Goal: Information Seeking & Learning: Learn about a topic

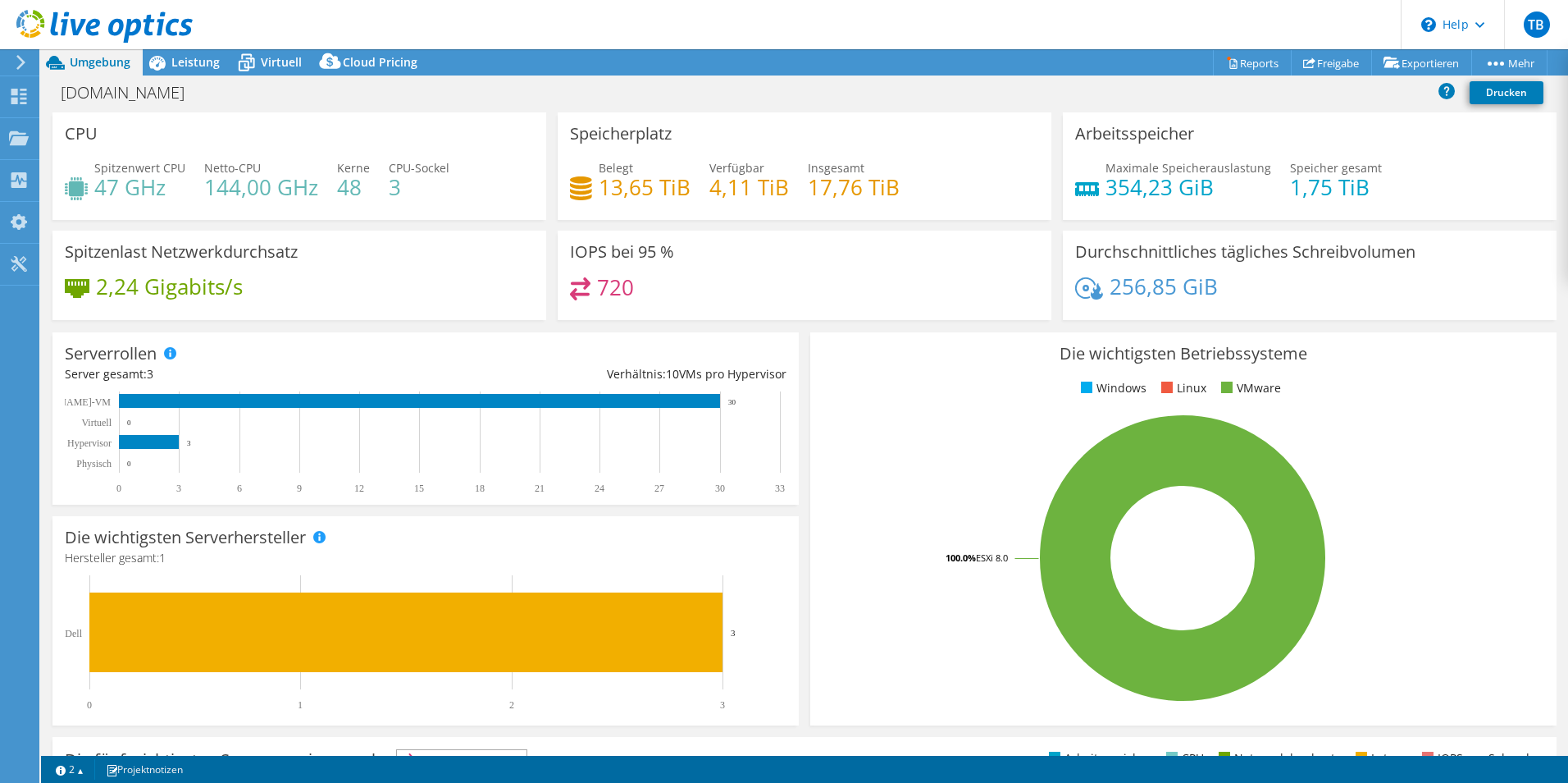
select select "EUFrankfurt"
select select "EUR"
click at [184, 57] on span "Leistung" at bounding box center [195, 62] width 48 height 16
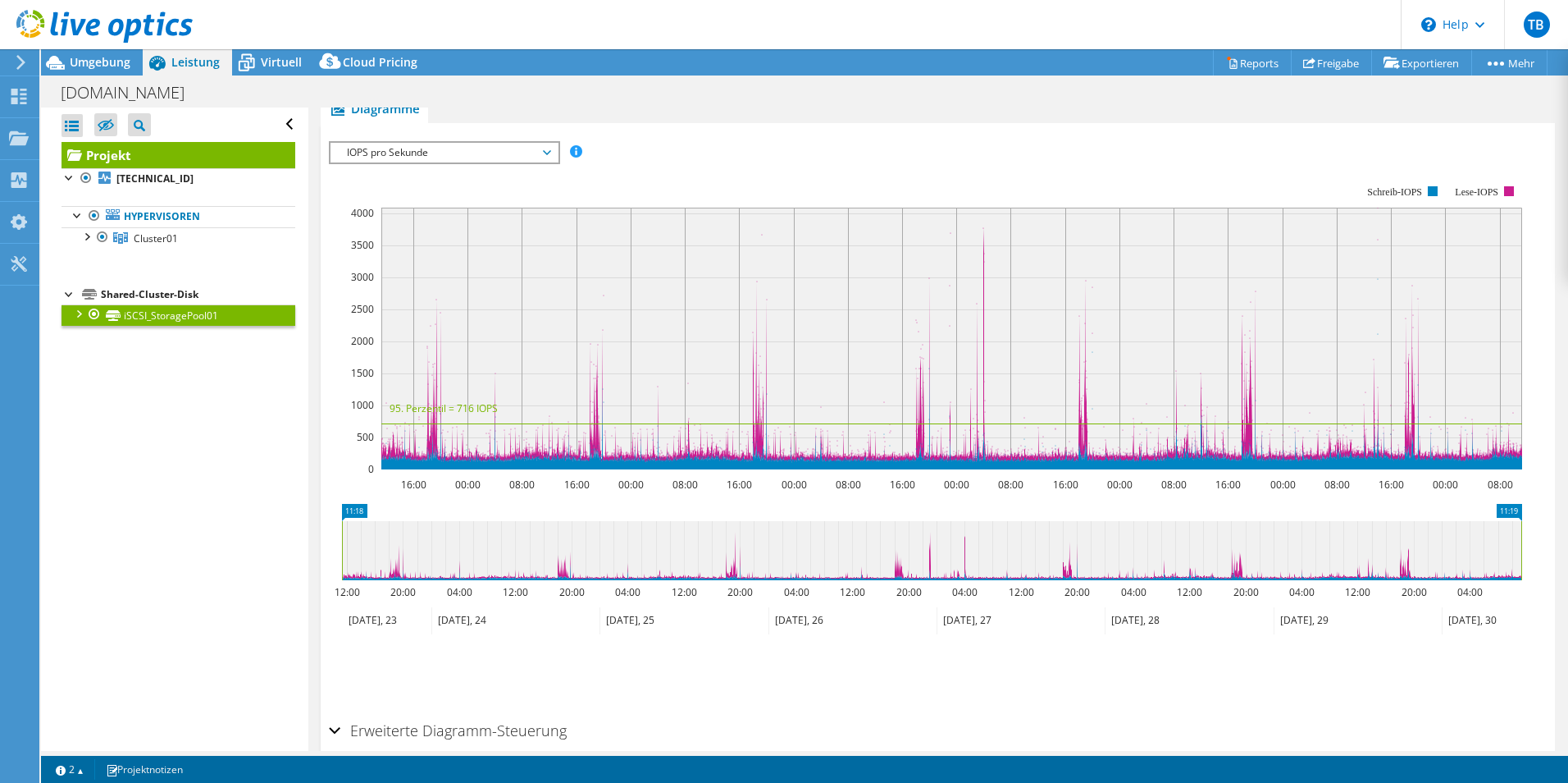
scroll to position [411, 0]
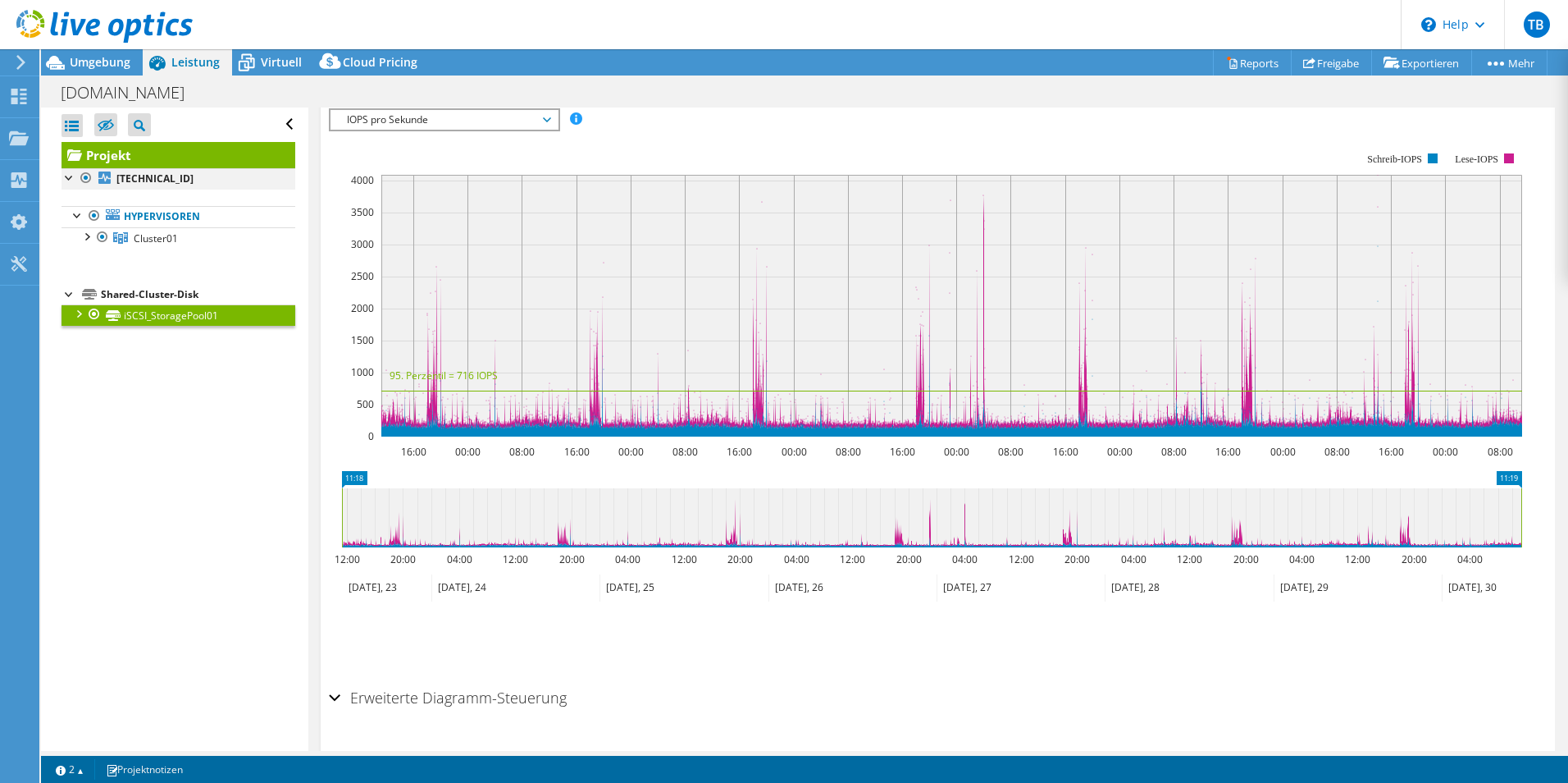
click at [73, 179] on div at bounding box center [70, 176] width 17 height 17
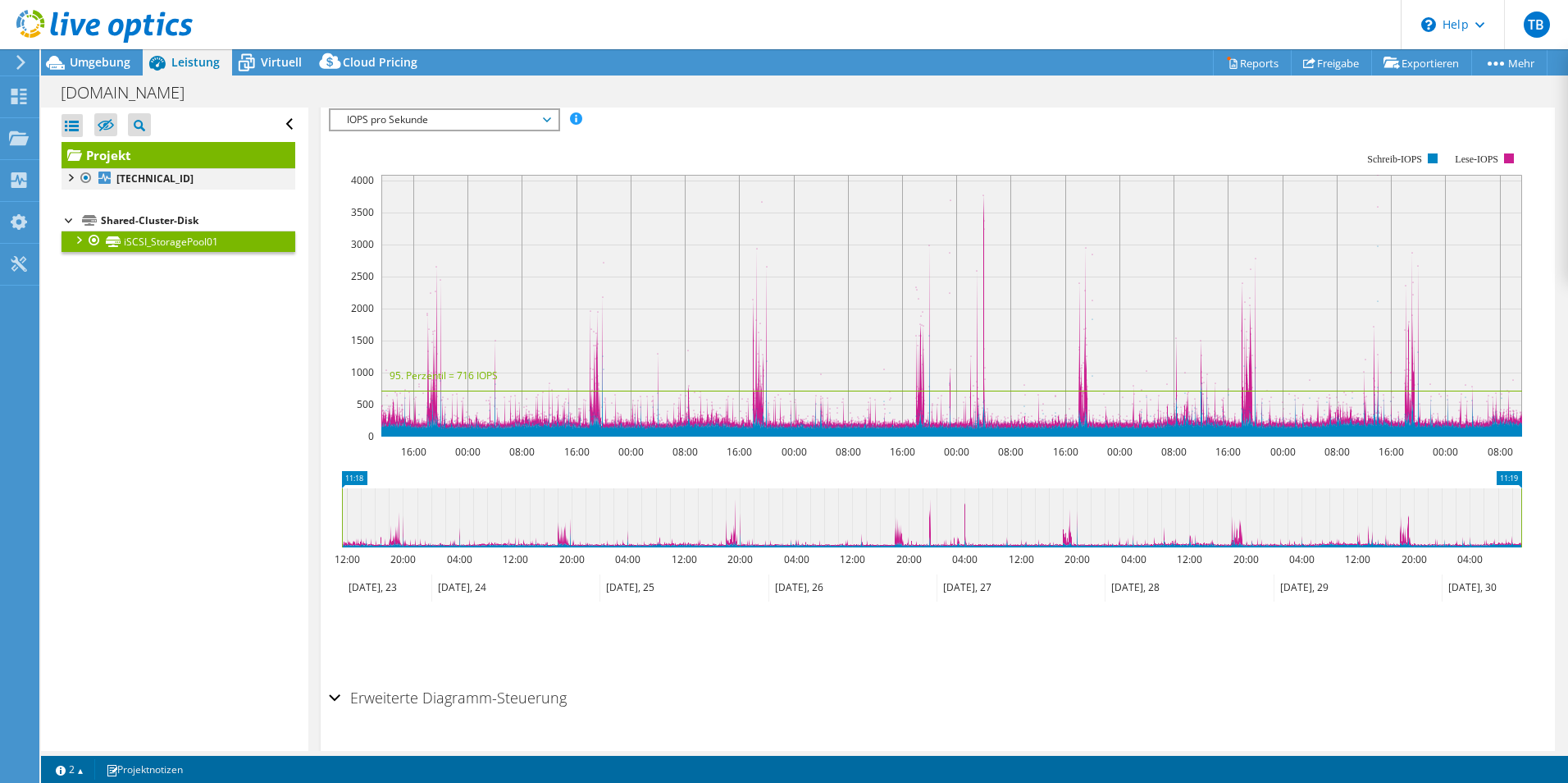
click at [73, 179] on div at bounding box center [70, 176] width 17 height 17
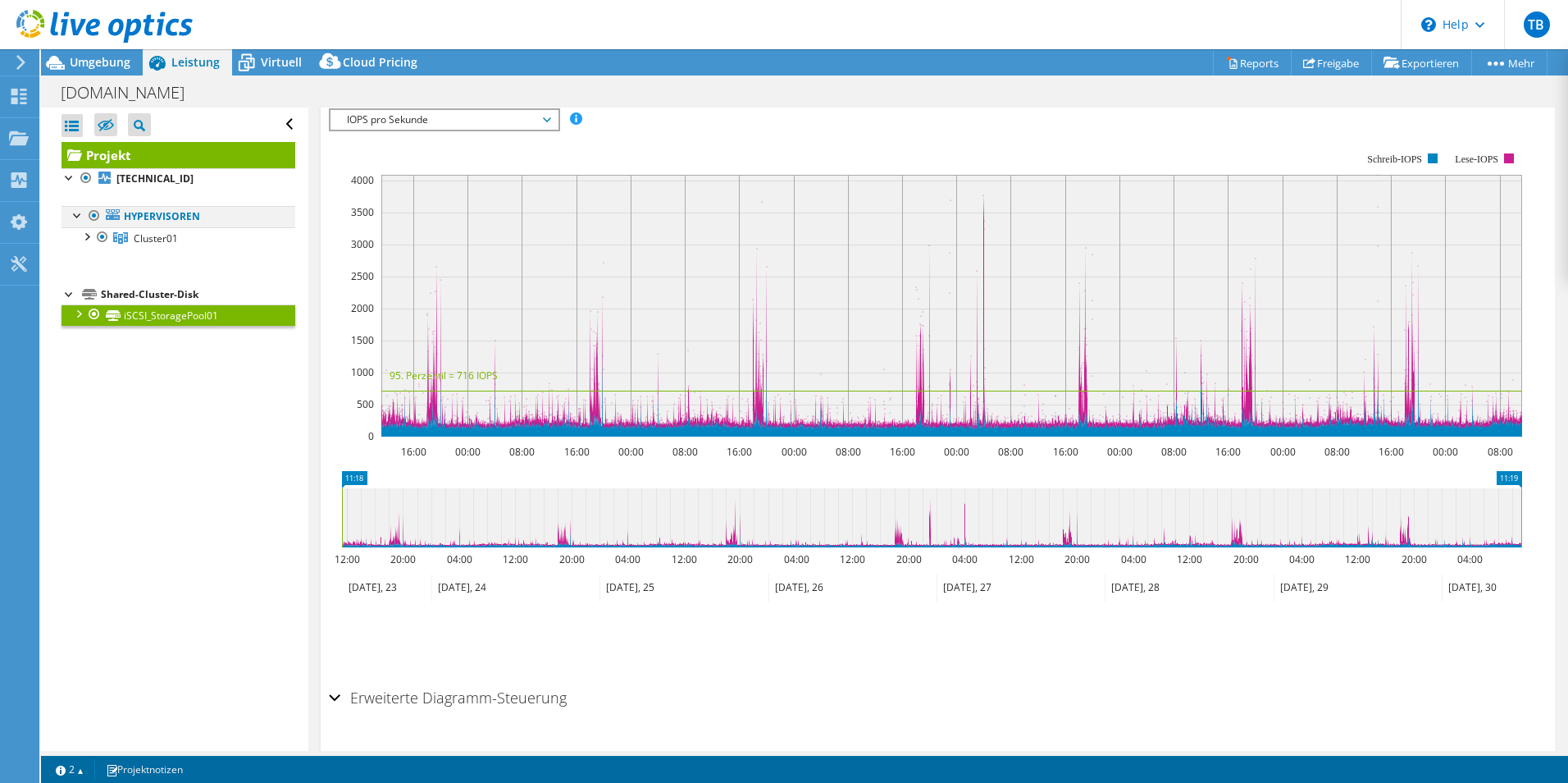
click at [78, 216] on div at bounding box center [77, 214] width 17 height 17
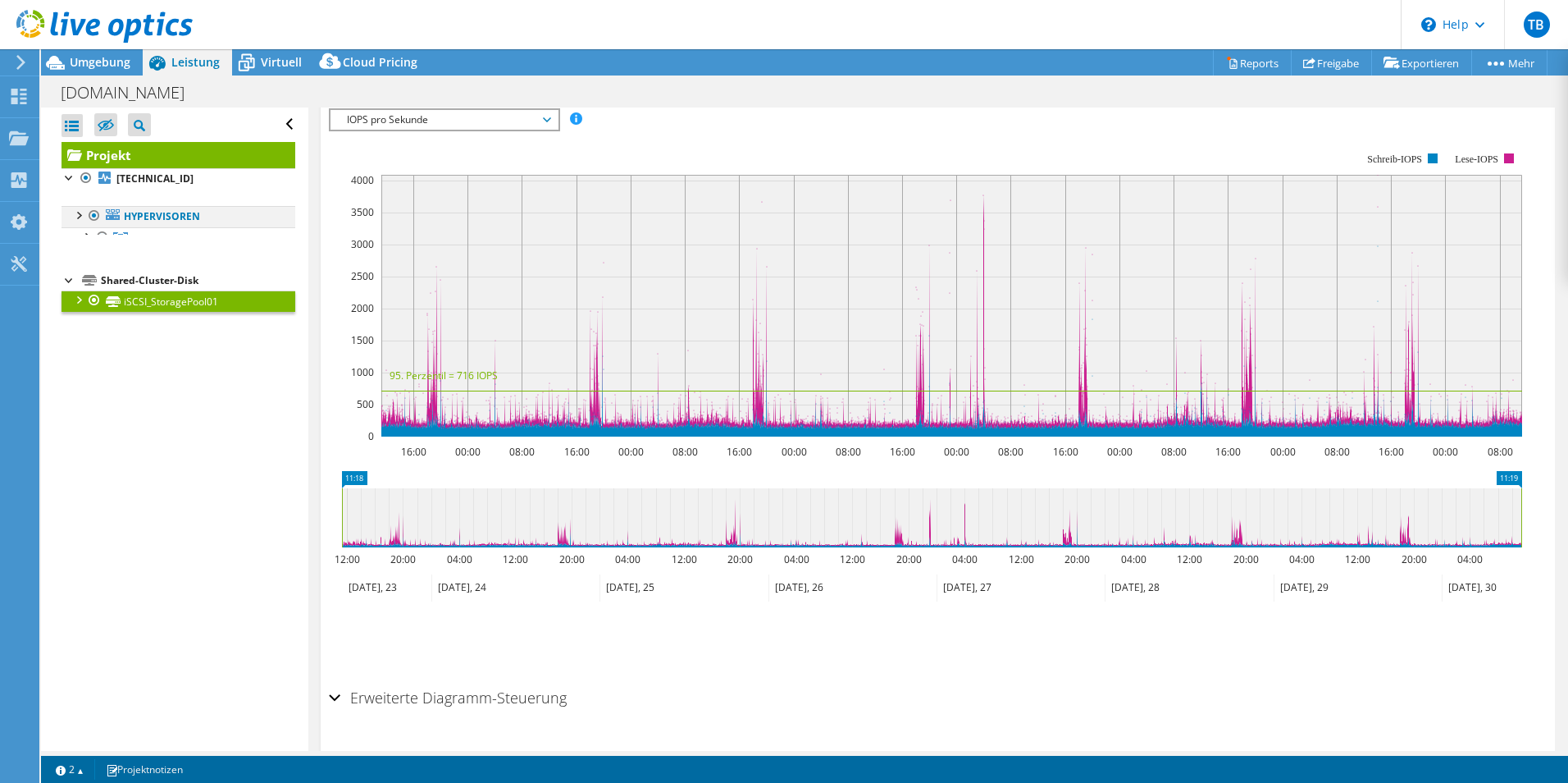
click at [78, 216] on div at bounding box center [77, 214] width 17 height 17
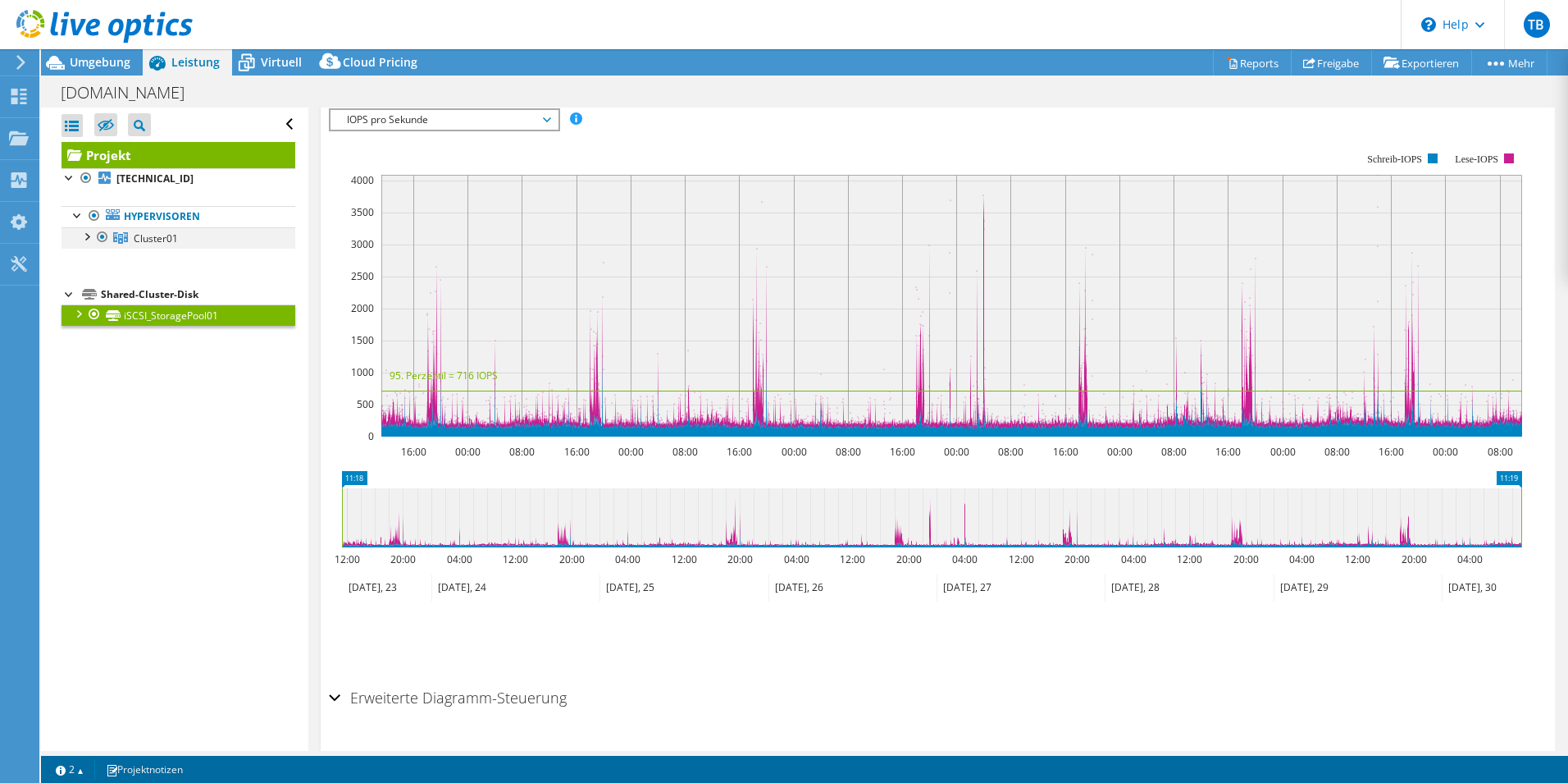
click at [87, 240] on div at bounding box center [86, 235] width 17 height 17
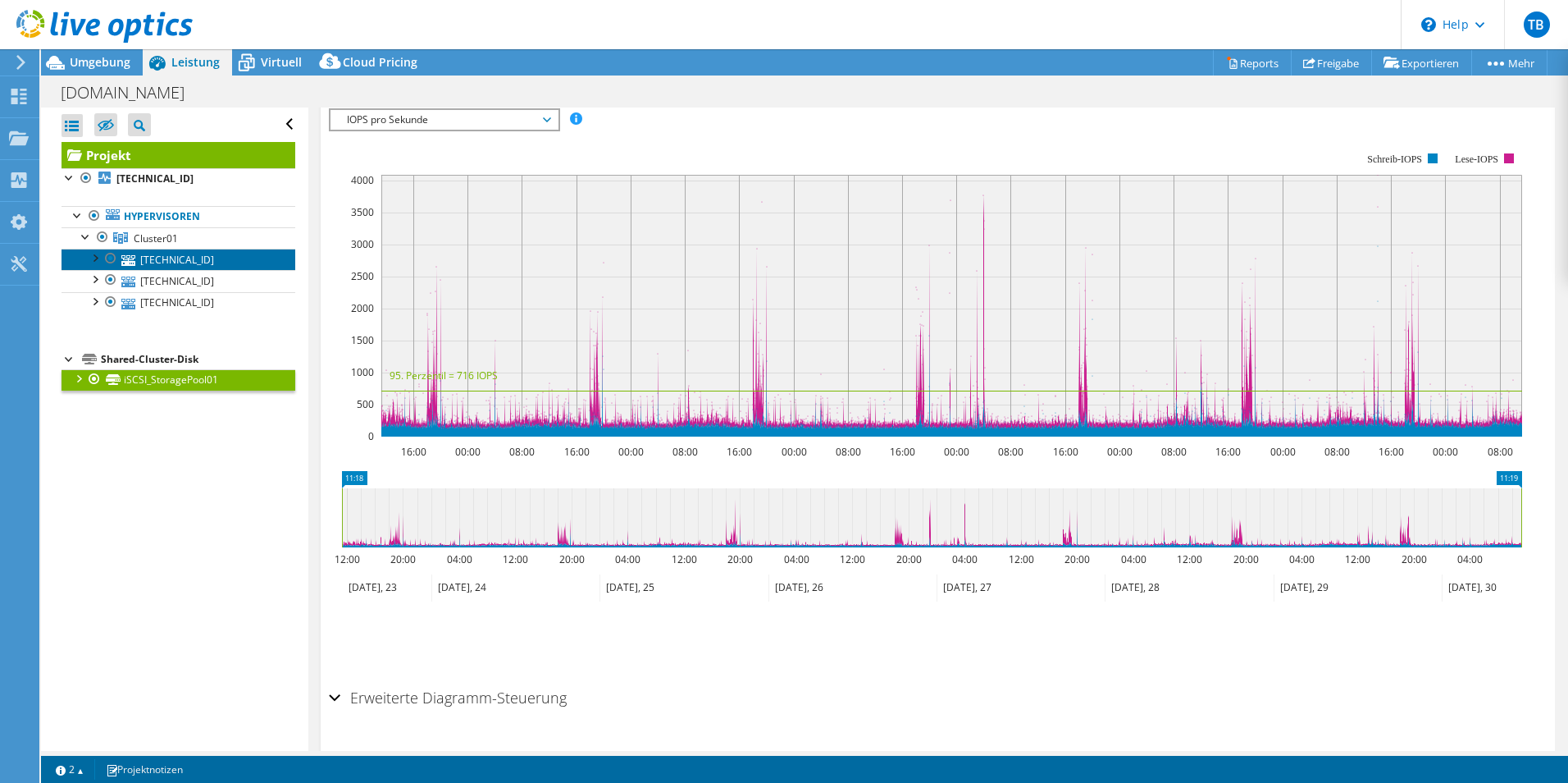
click at [154, 260] on link "[TECHNICAL_ID]" at bounding box center [178, 260] width 234 height 22
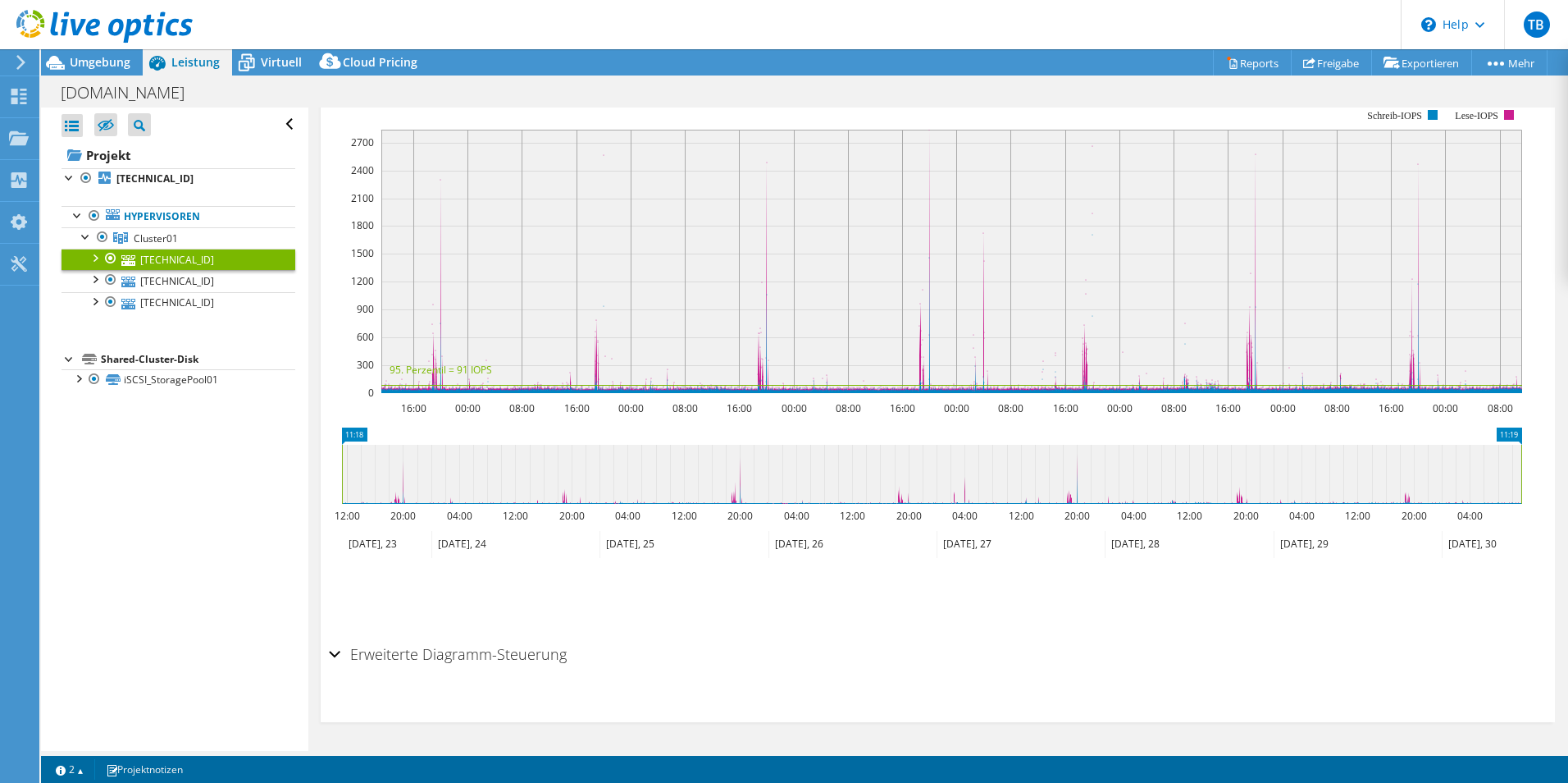
scroll to position [291, 0]
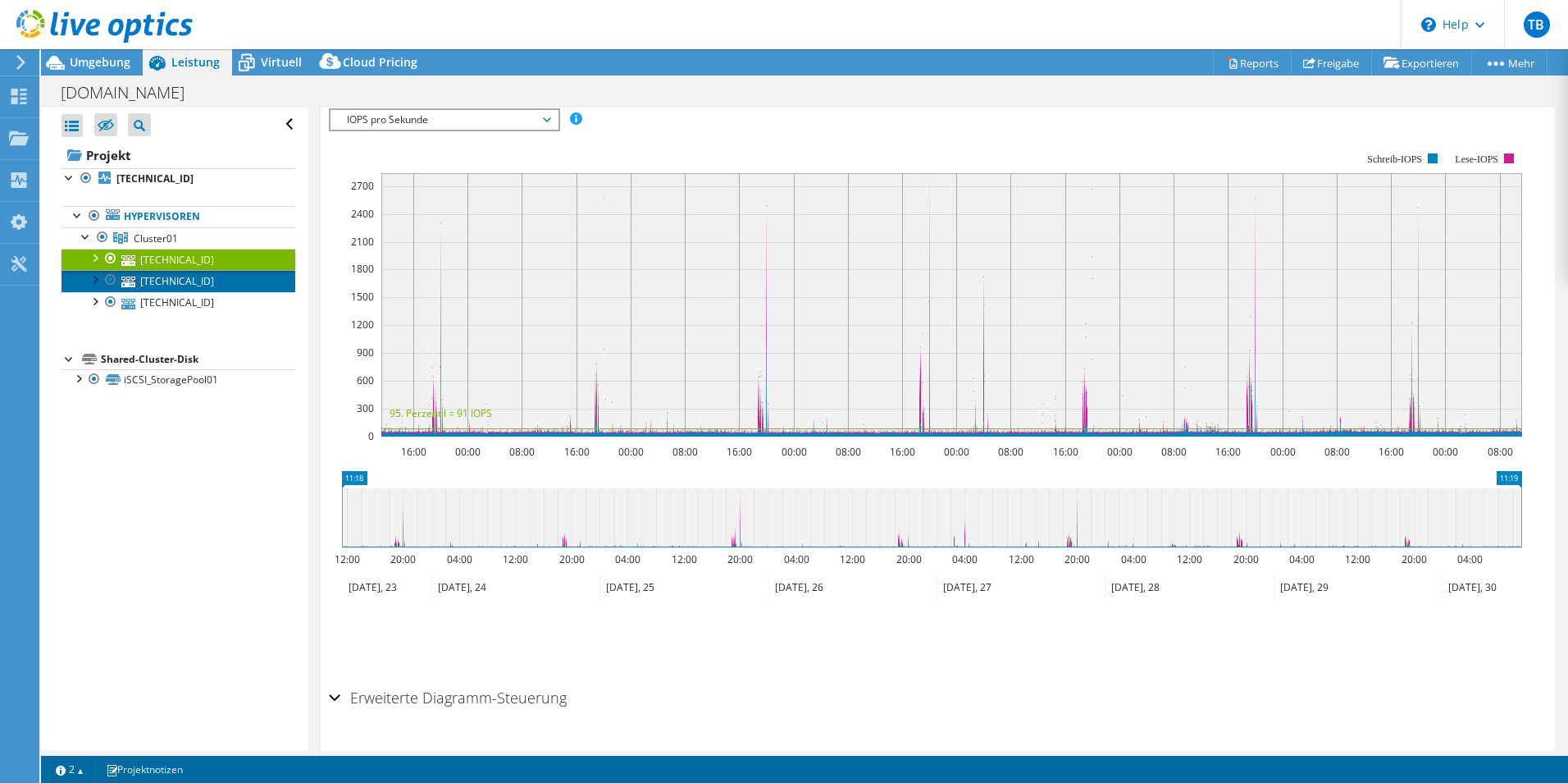
click at [202, 283] on link "[TECHNICAL_ID]" at bounding box center [178, 280] width 234 height 22
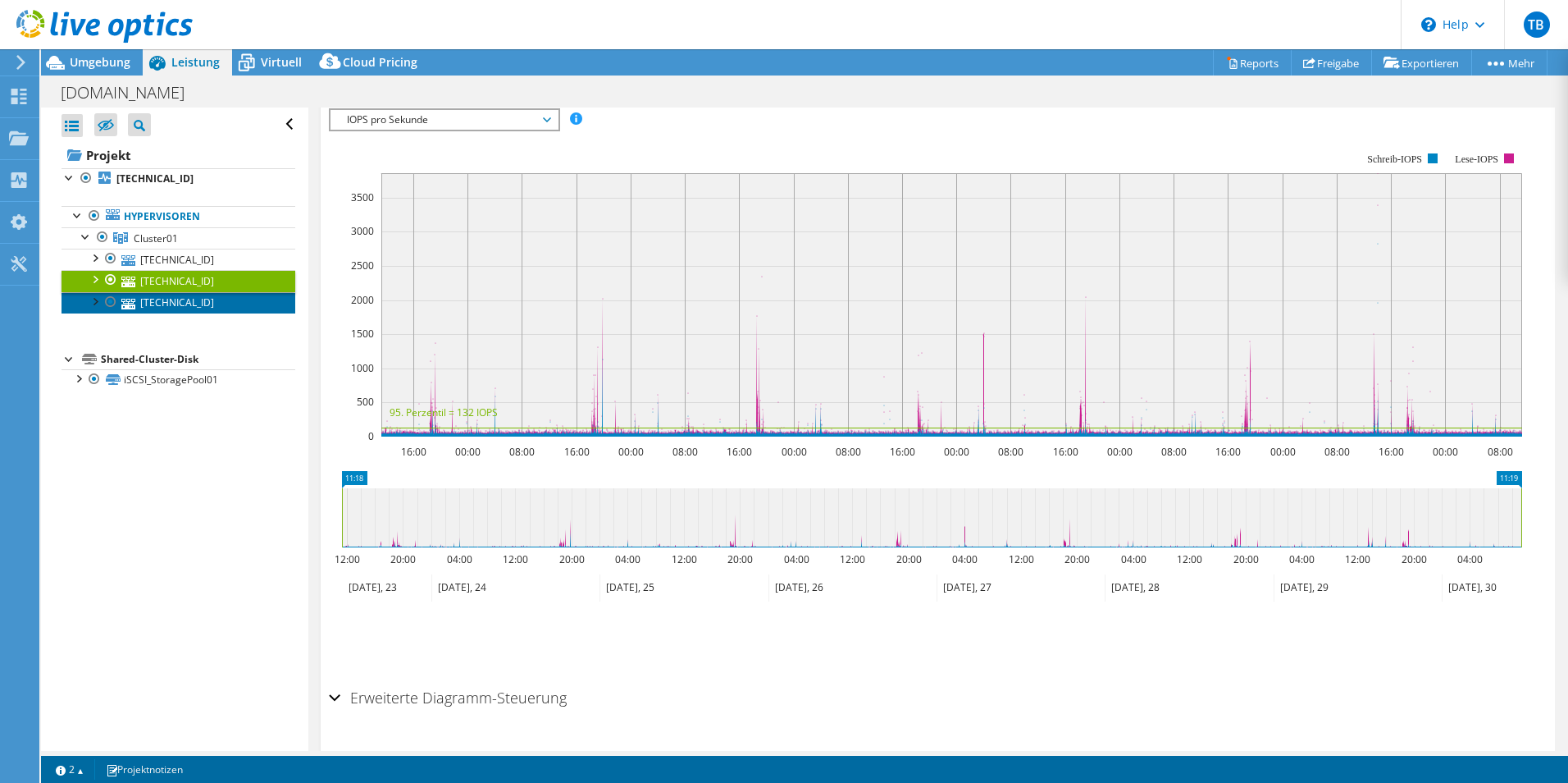
click at [199, 300] on link "[TECHNICAL_ID]" at bounding box center [178, 303] width 234 height 22
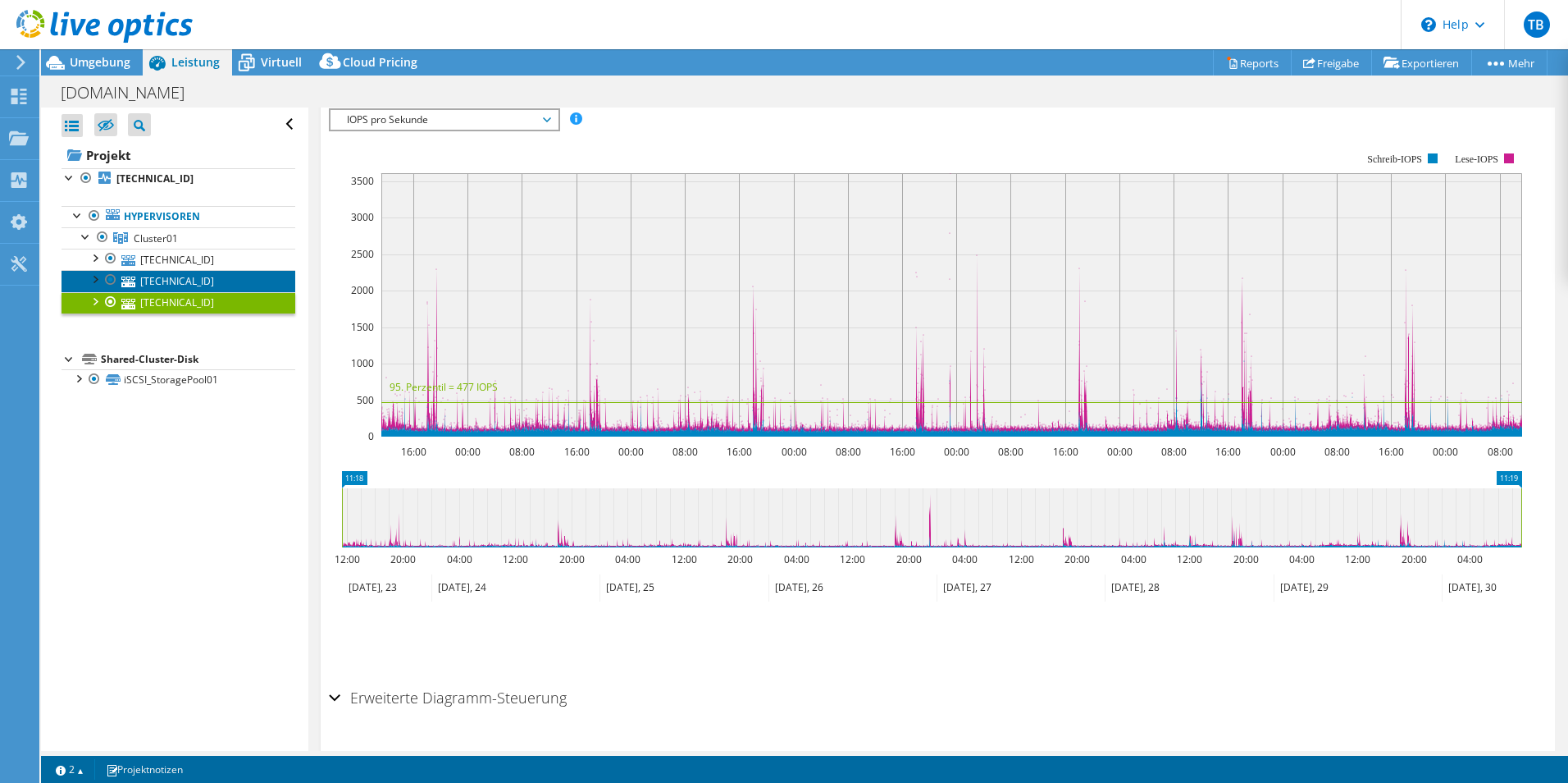
click at [139, 277] on link "[TECHNICAL_ID]" at bounding box center [178, 280] width 234 height 22
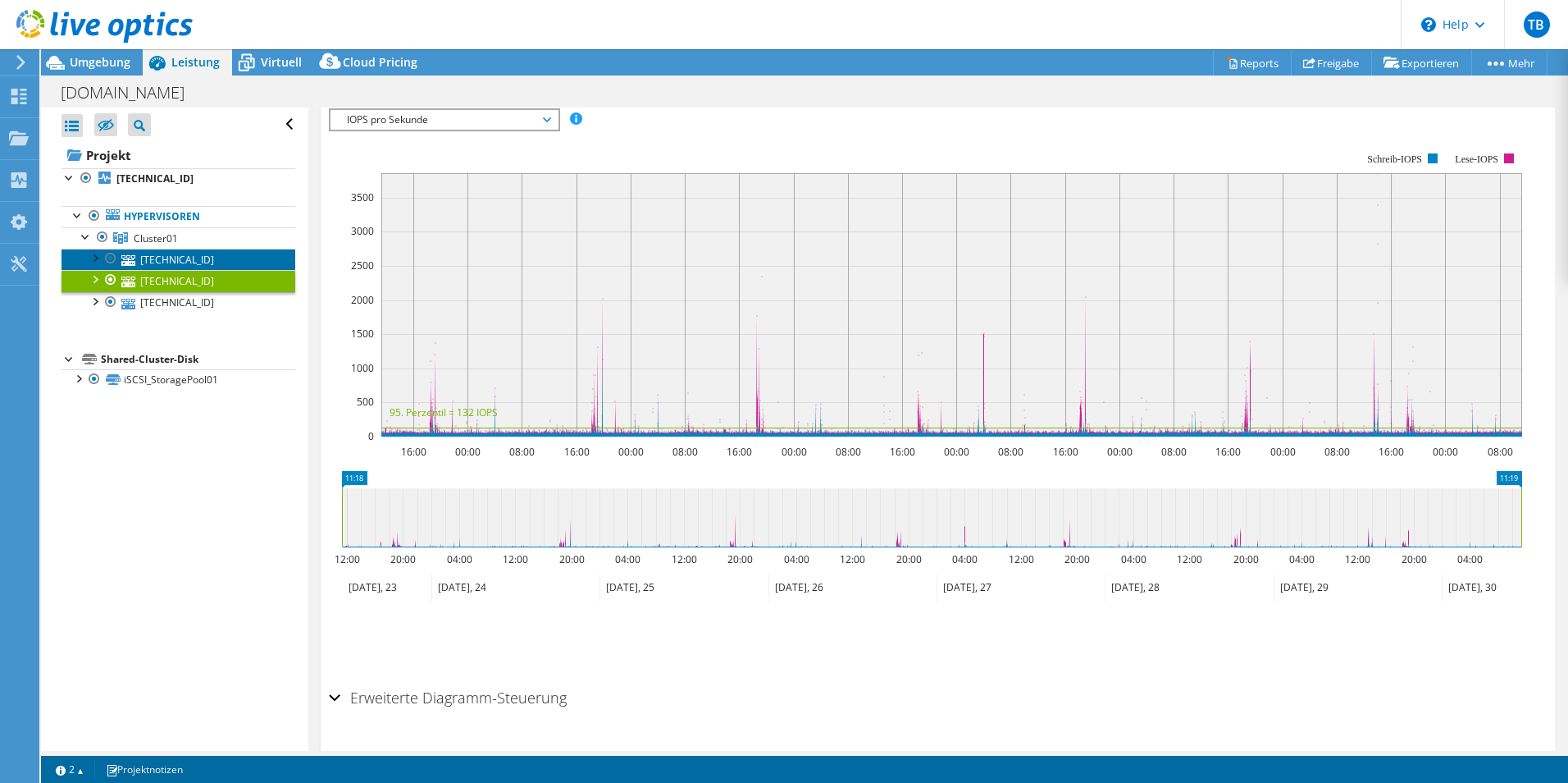
click at [138, 258] on link "[TECHNICAL_ID]" at bounding box center [178, 260] width 234 height 22
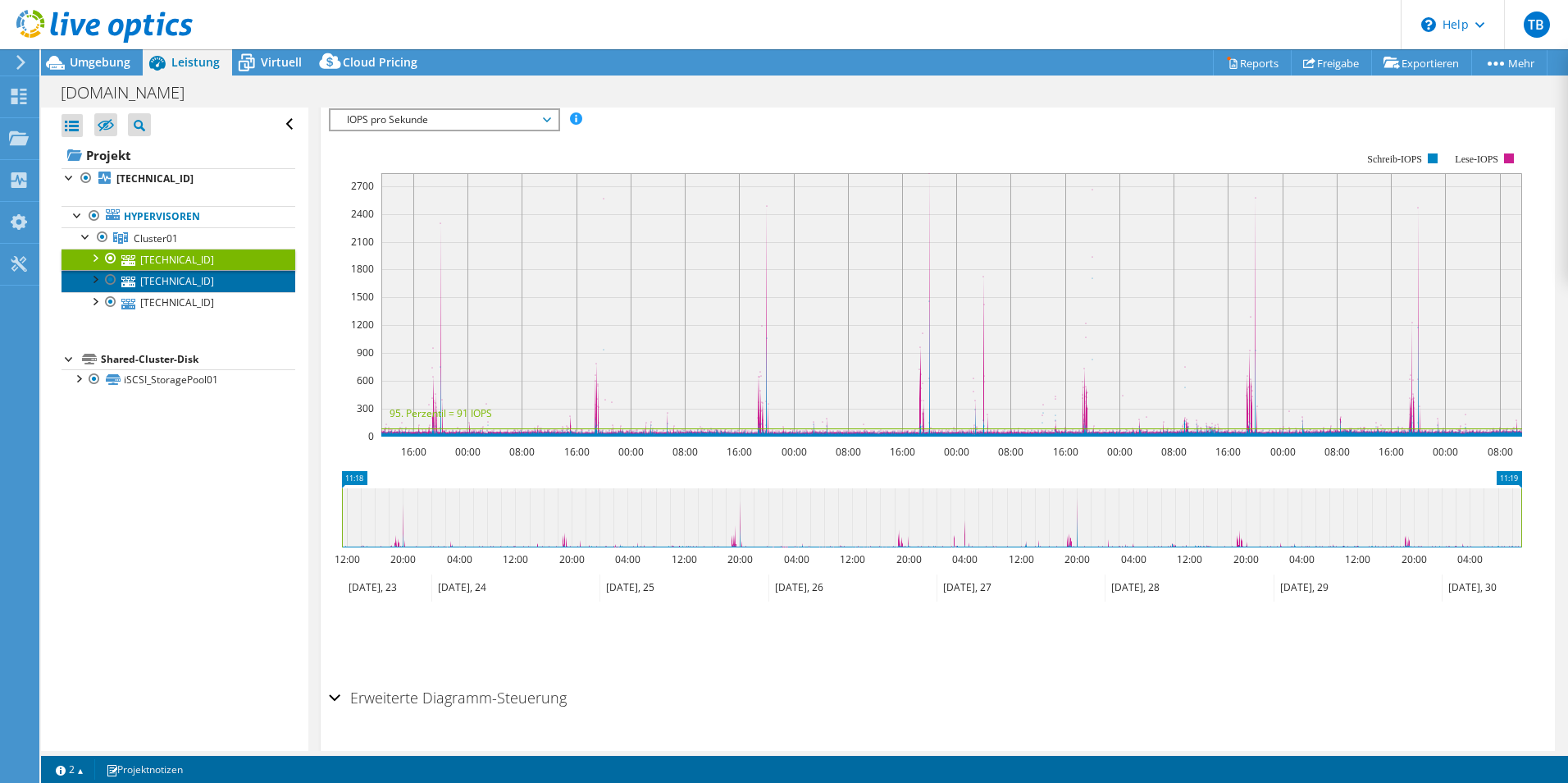
click at [148, 280] on link "[TECHNICAL_ID]" at bounding box center [178, 280] width 234 height 22
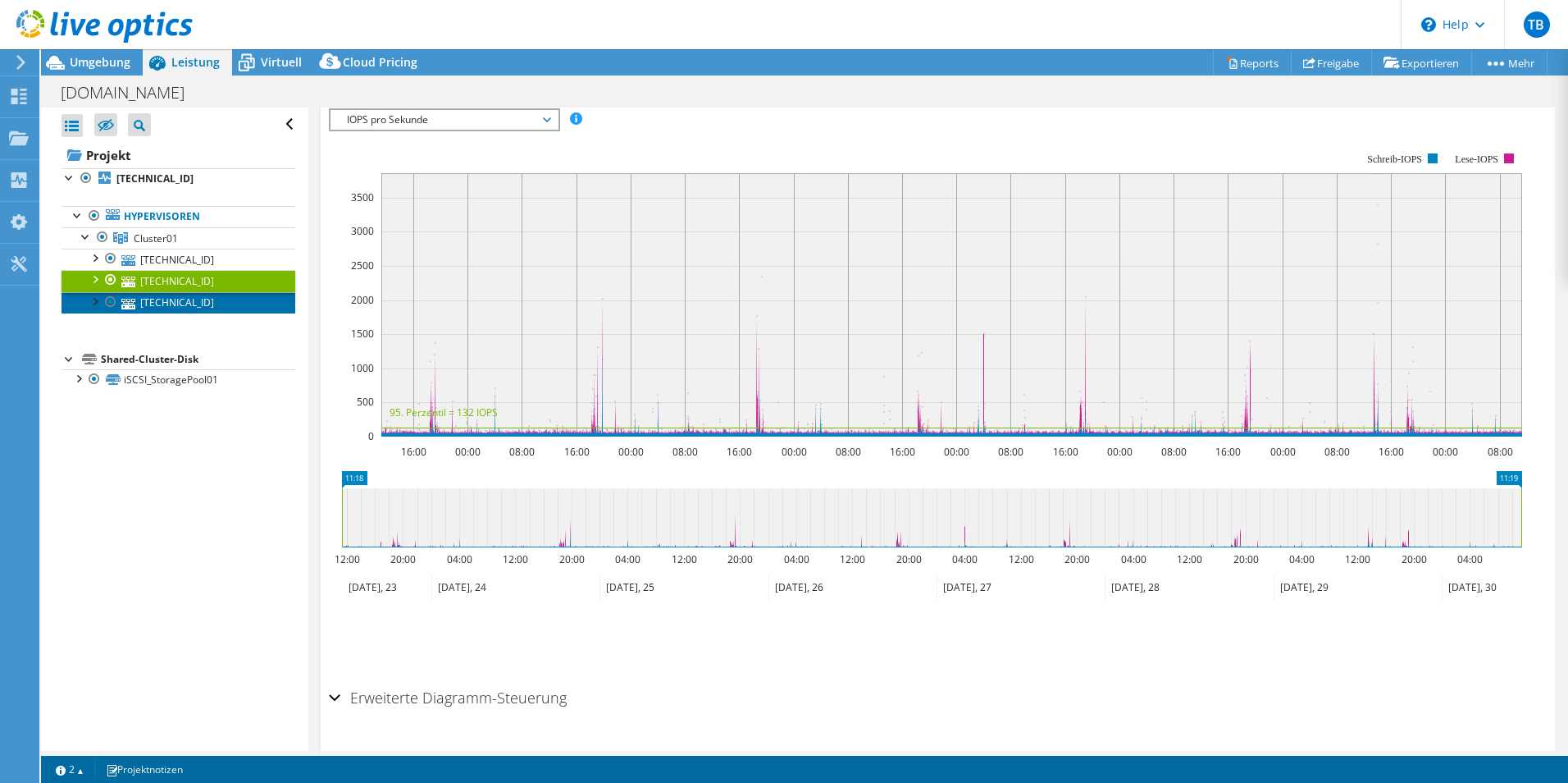
click at [162, 305] on link "[TECHNICAL_ID]" at bounding box center [178, 303] width 234 height 22
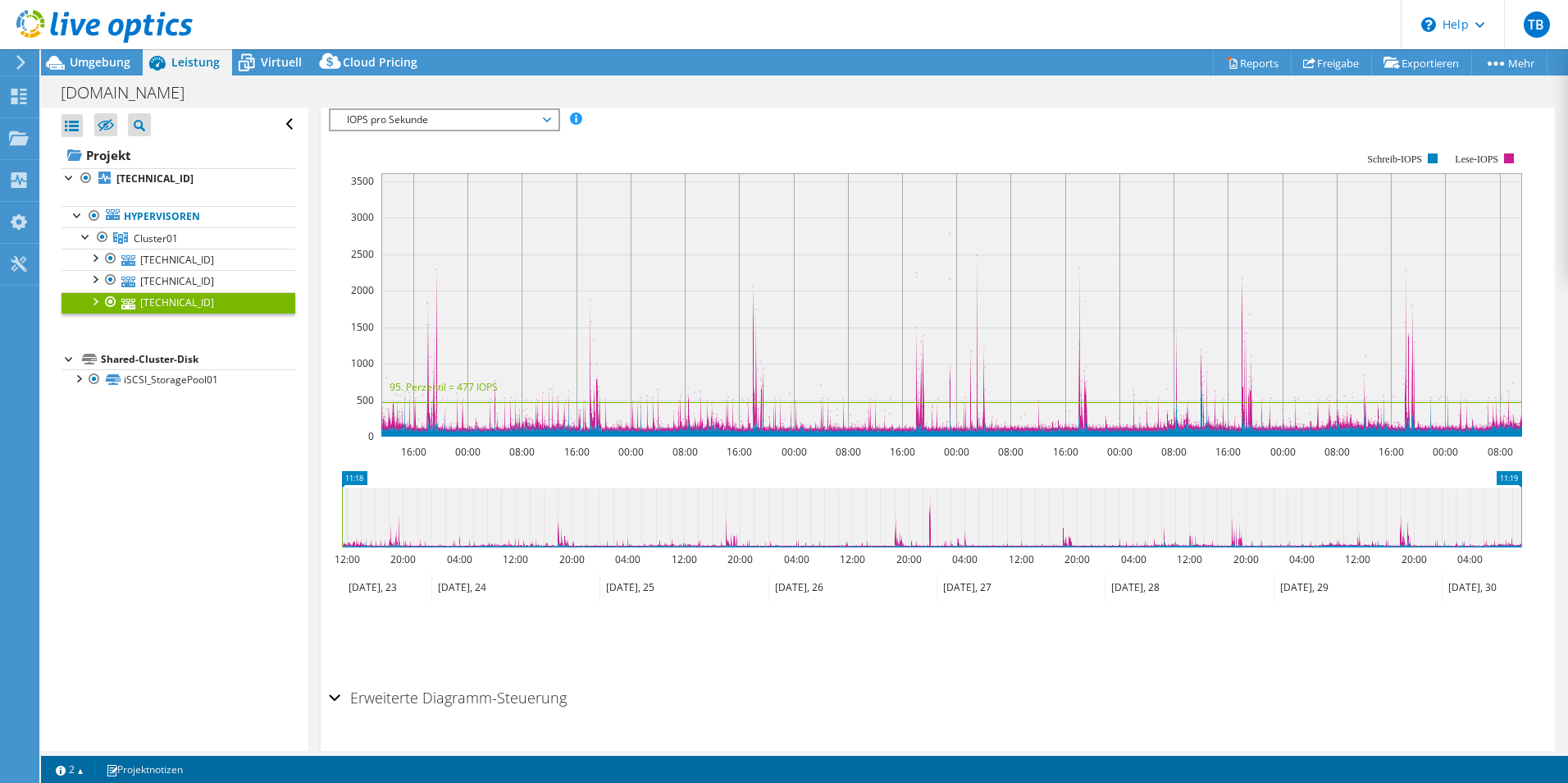
click at [433, 126] on span "IOPS pro Sekunde" at bounding box center [444, 120] width 211 height 20
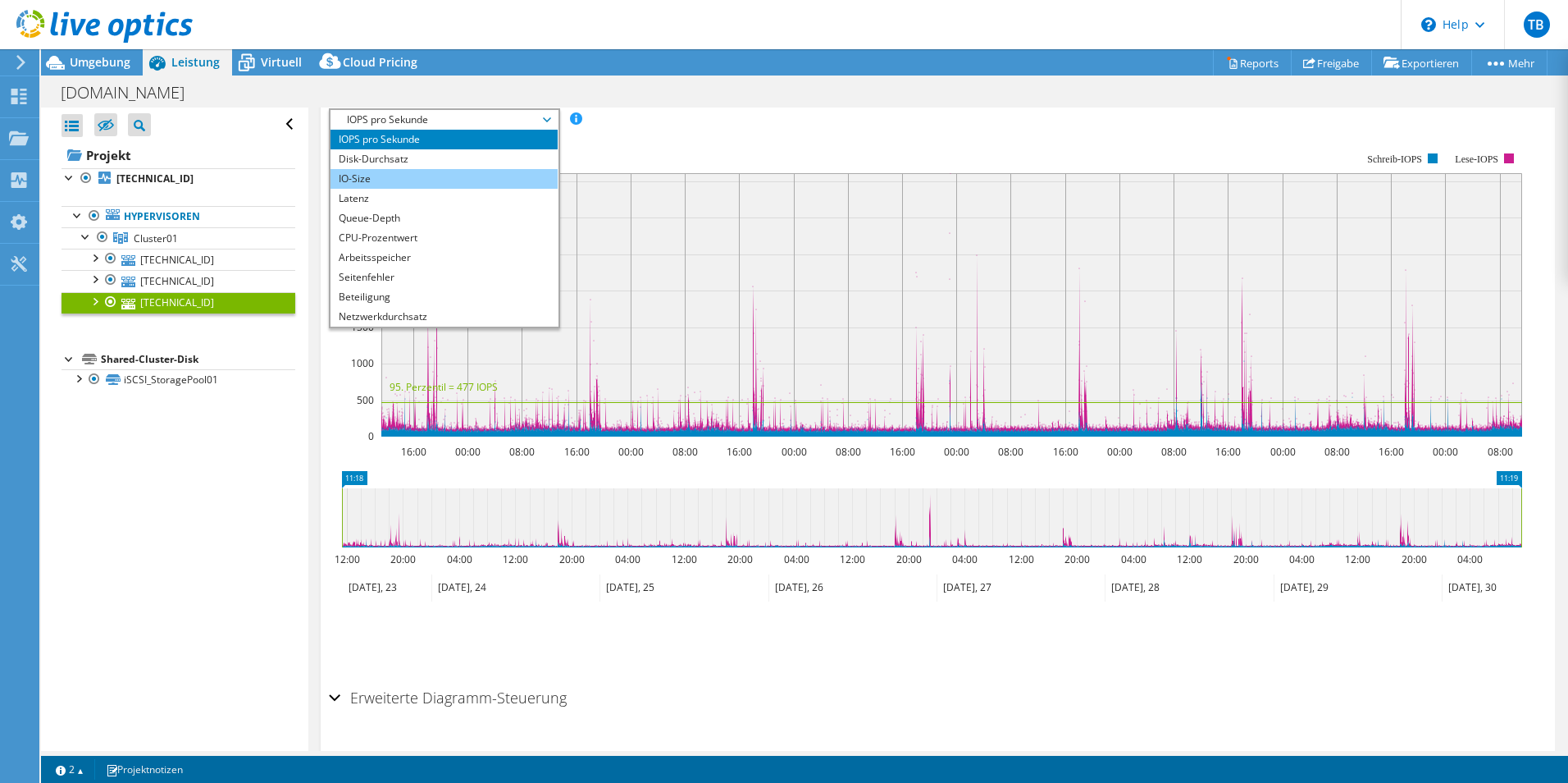
click at [407, 179] on li "IO-Size" at bounding box center [444, 178] width 227 height 20
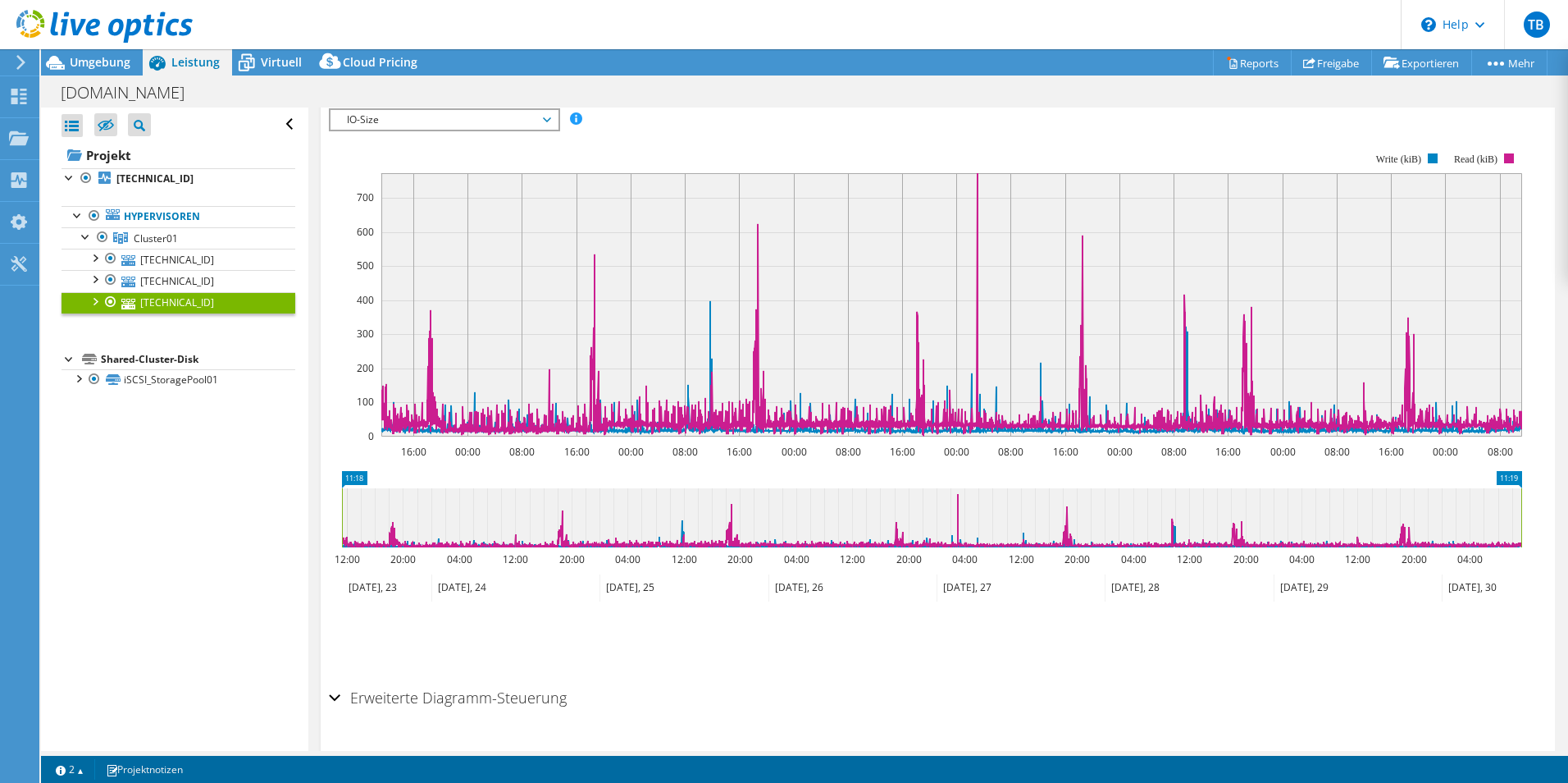
click at [98, 306] on div at bounding box center [94, 300] width 17 height 17
click at [126, 384] on div at bounding box center [119, 380] width 17 height 20
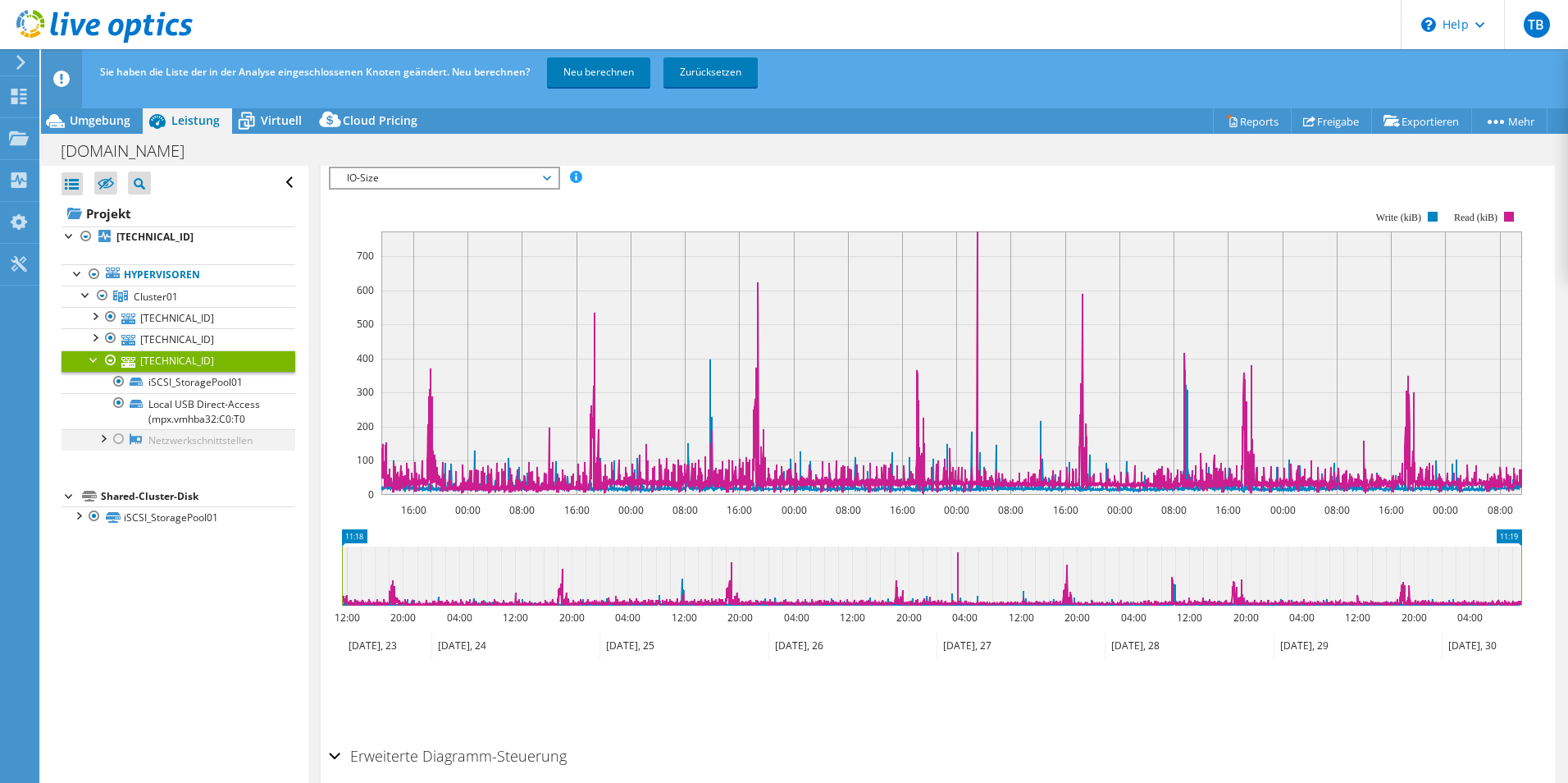
click at [119, 437] on div at bounding box center [119, 439] width 17 height 20
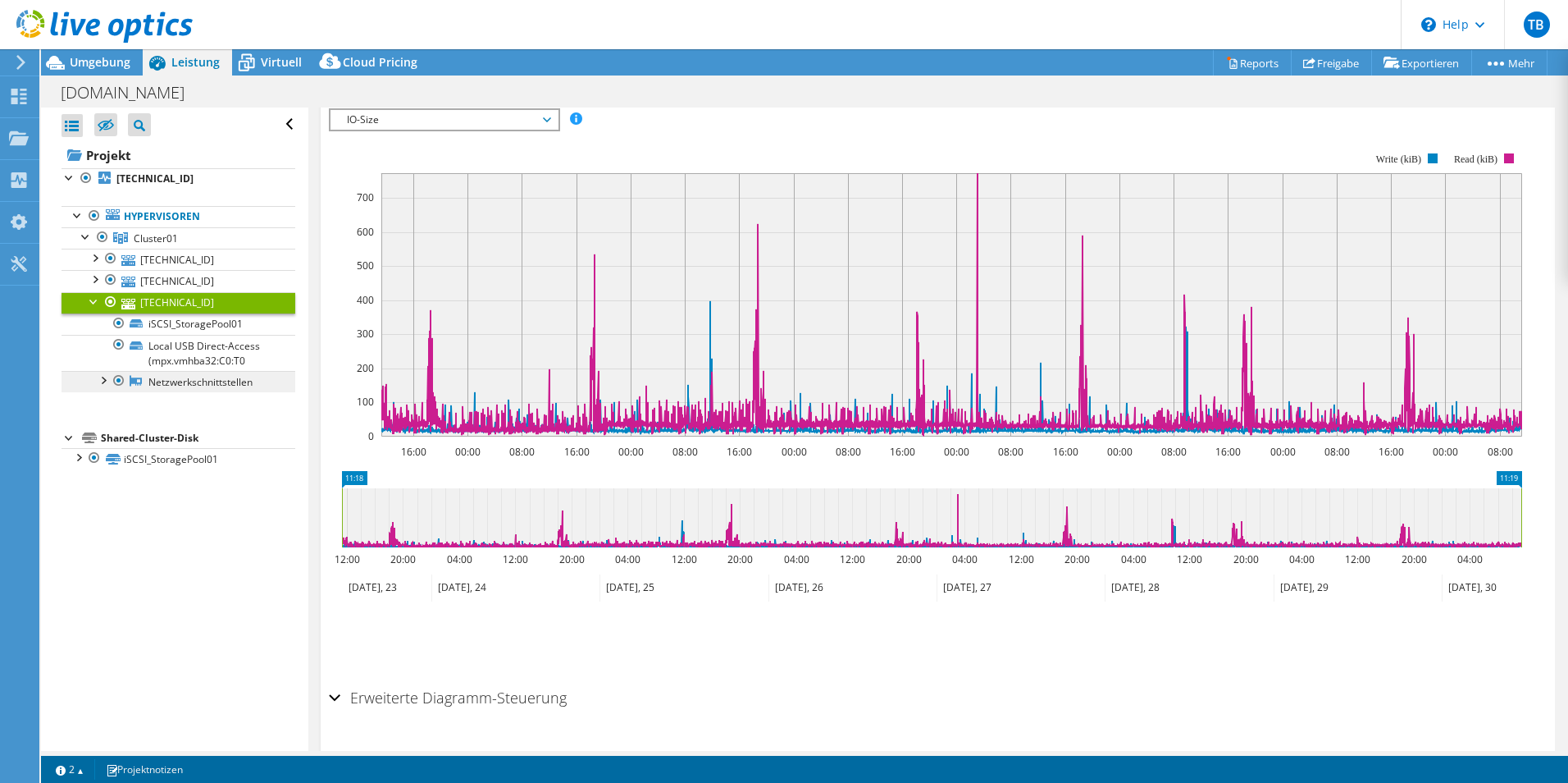
click at [219, 380] on link "Netzwerkschnittstellen" at bounding box center [178, 381] width 234 height 22
click at [107, 377] on div at bounding box center [102, 378] width 17 height 17
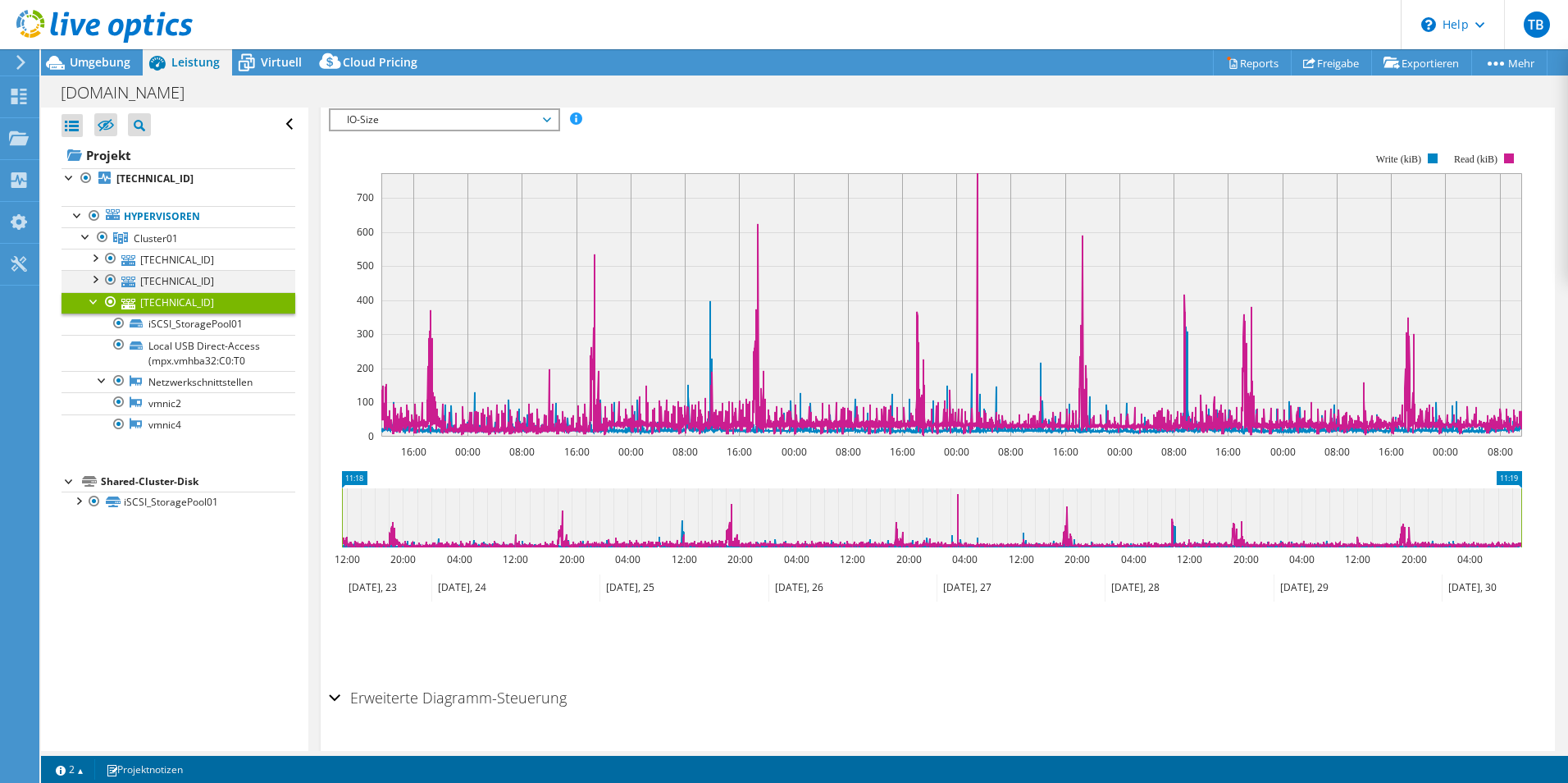
click at [98, 275] on div at bounding box center [94, 277] width 17 height 17
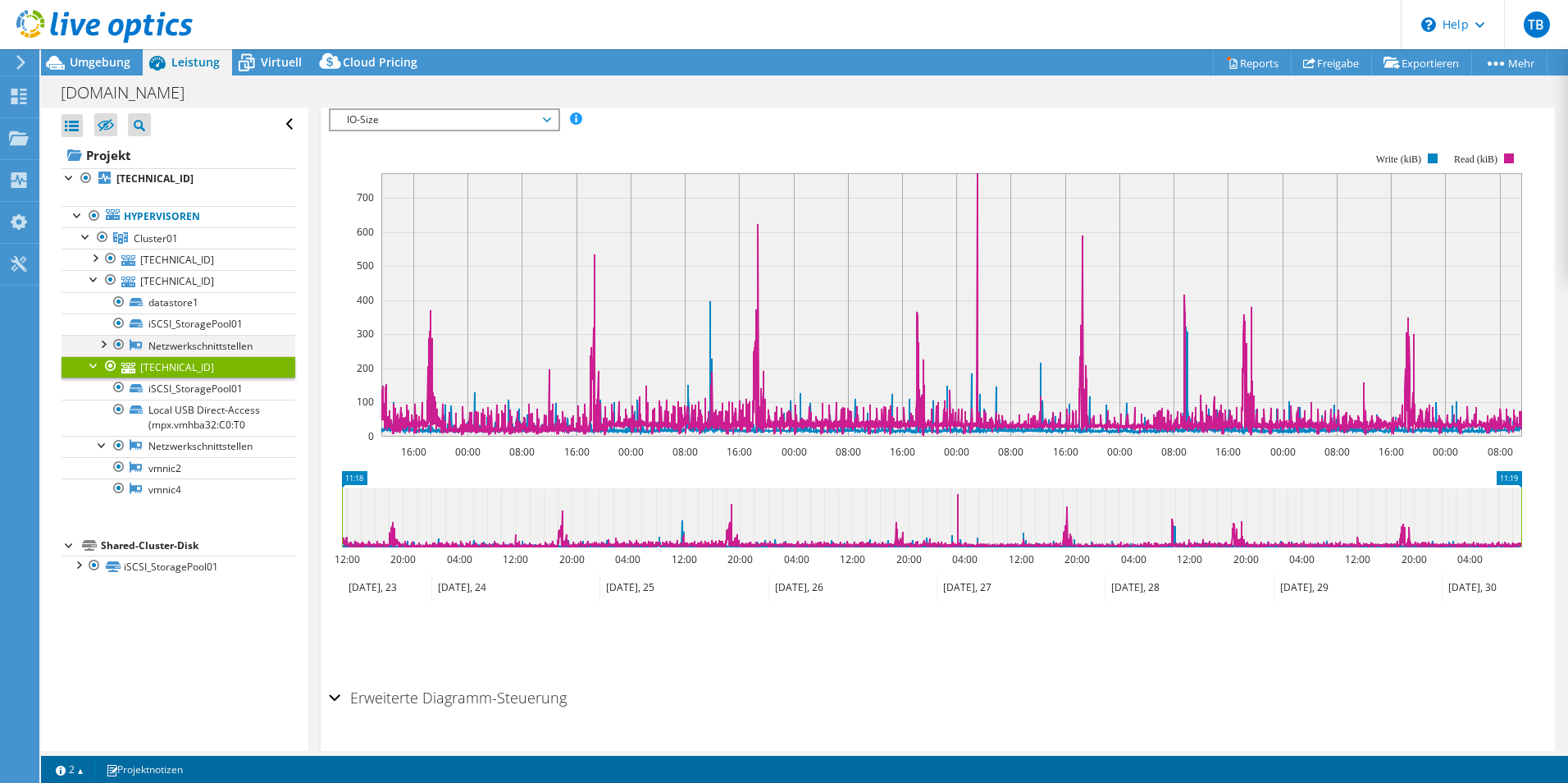
click at [103, 340] on div at bounding box center [102, 343] width 17 height 17
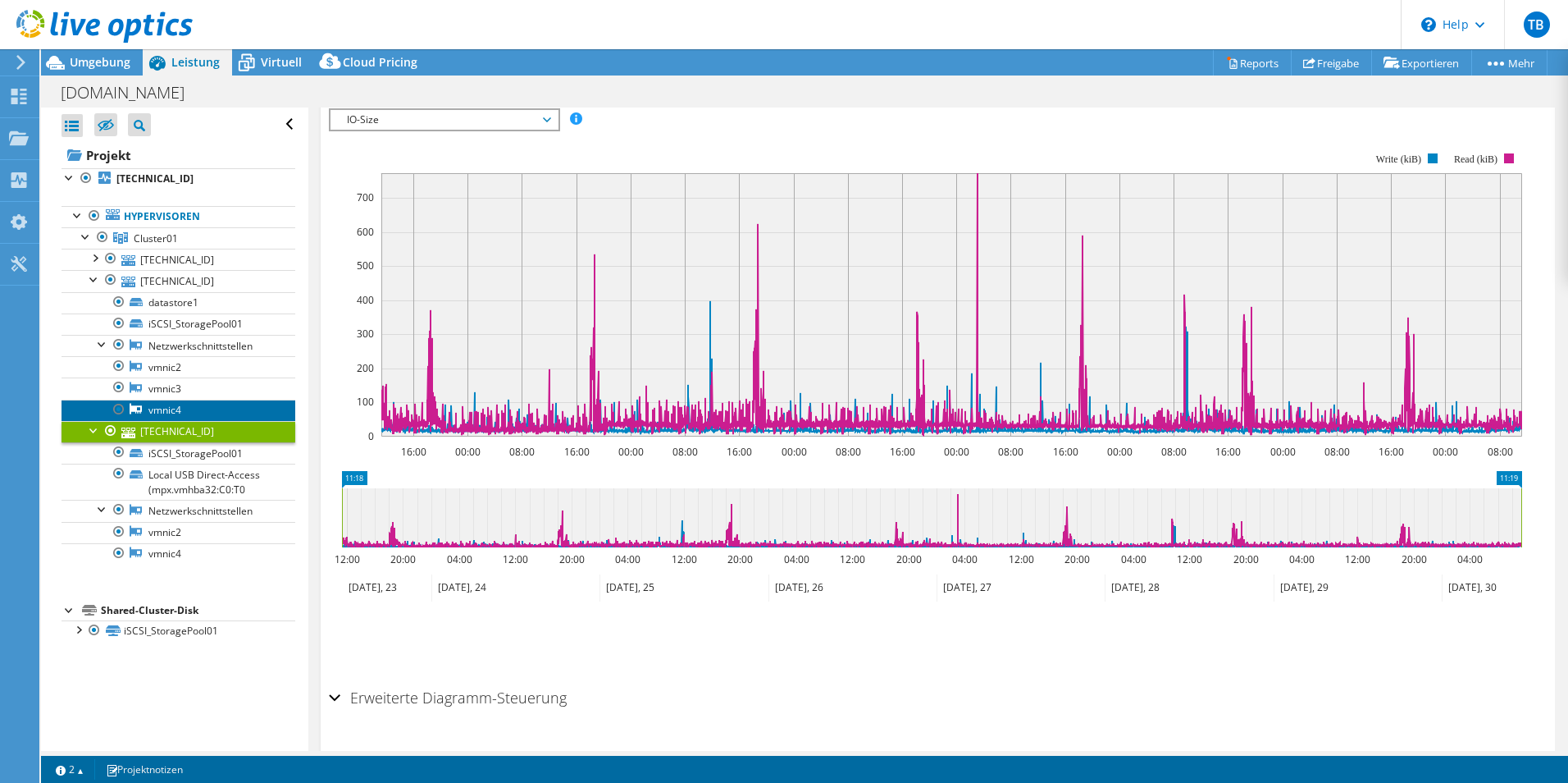
click at [163, 406] on link "vmnic4" at bounding box center [178, 411] width 234 height 22
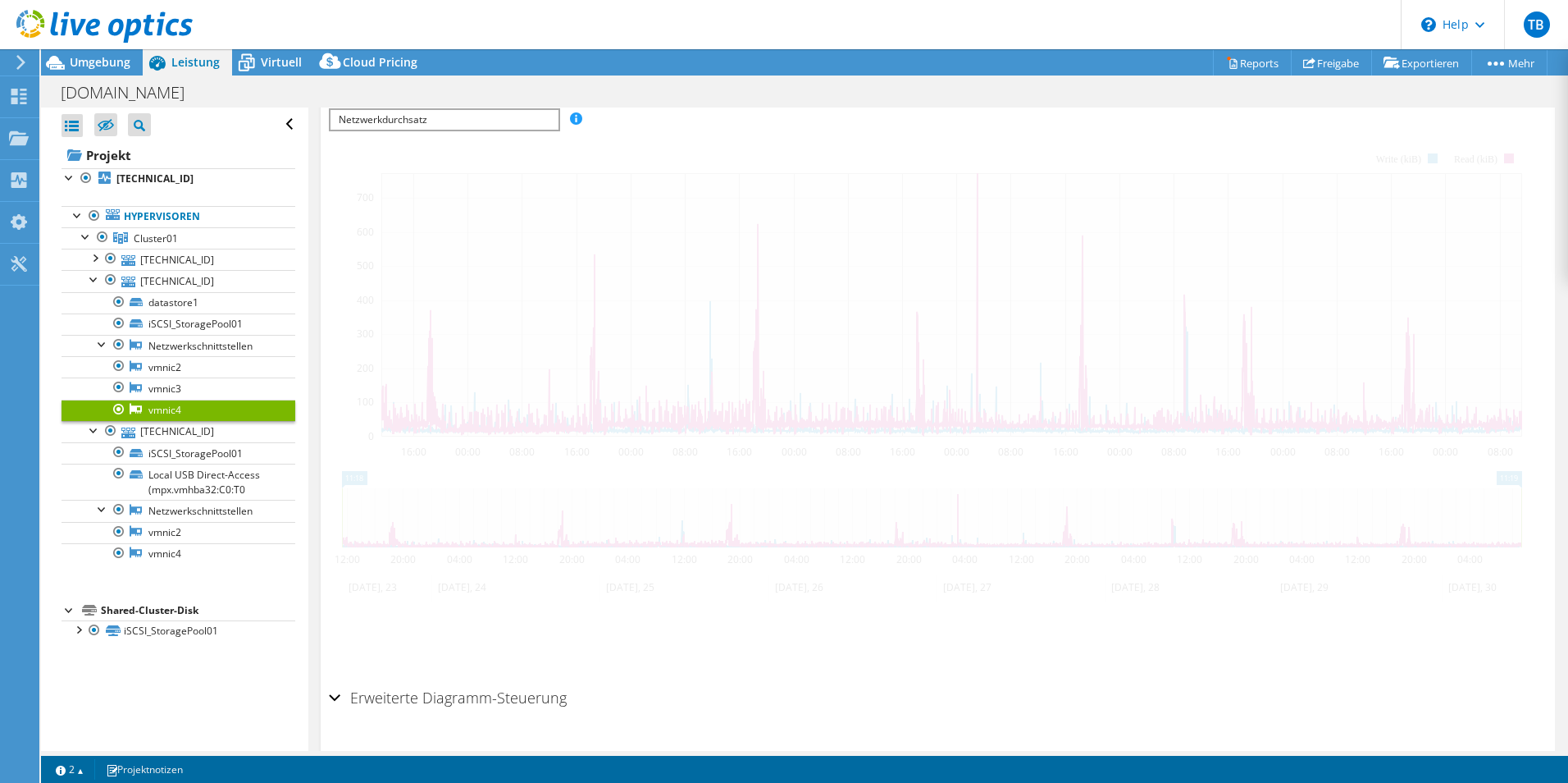
scroll to position [221, 0]
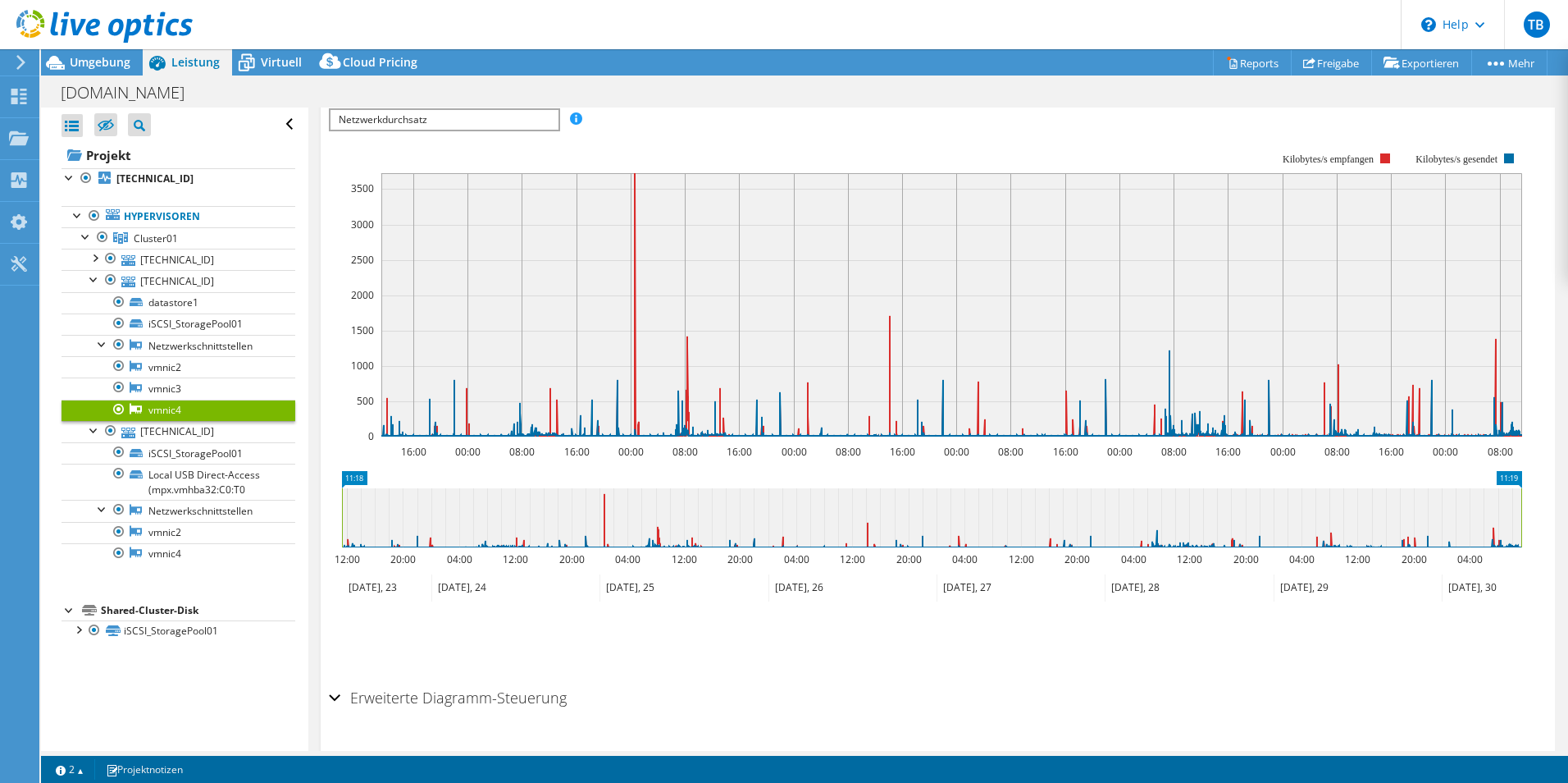
click at [476, 117] on span "Netzwerkdurchsatz" at bounding box center [444, 120] width 227 height 20
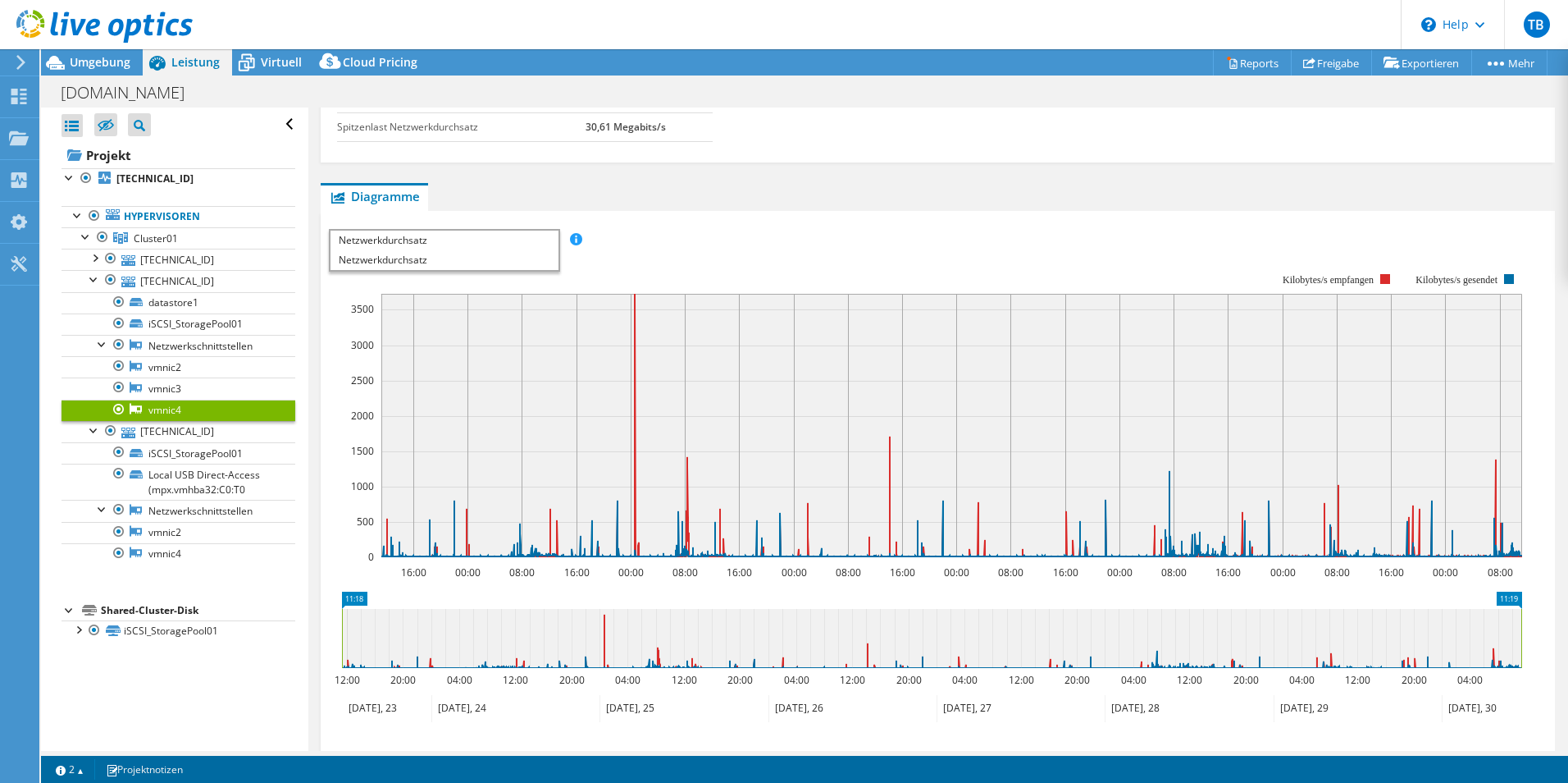
scroll to position [0, 0]
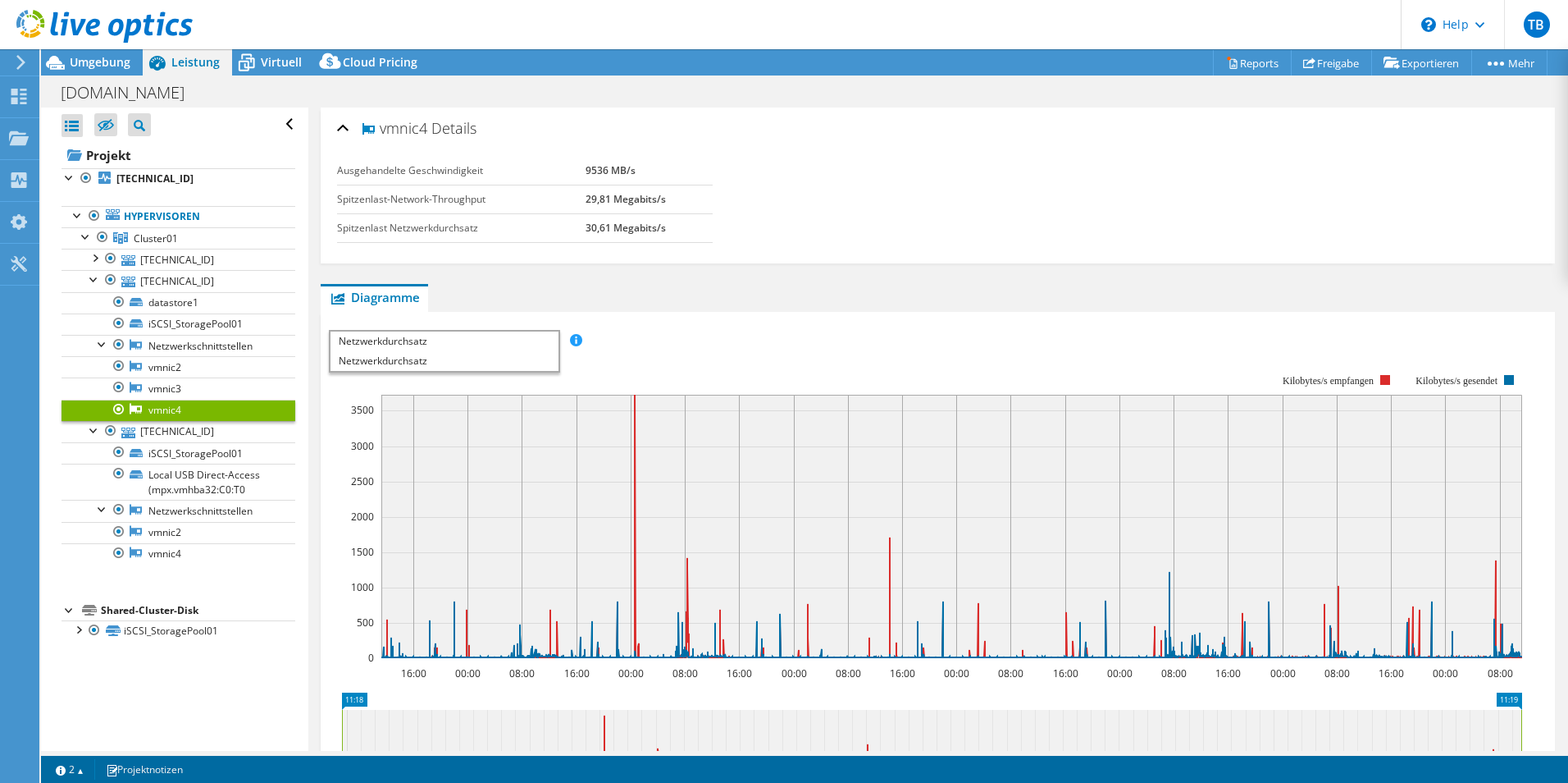
click at [418, 339] on span "Netzwerkdurchsatz" at bounding box center [444, 341] width 227 height 20
click at [165, 388] on link "vmnic3" at bounding box center [178, 388] width 234 height 22
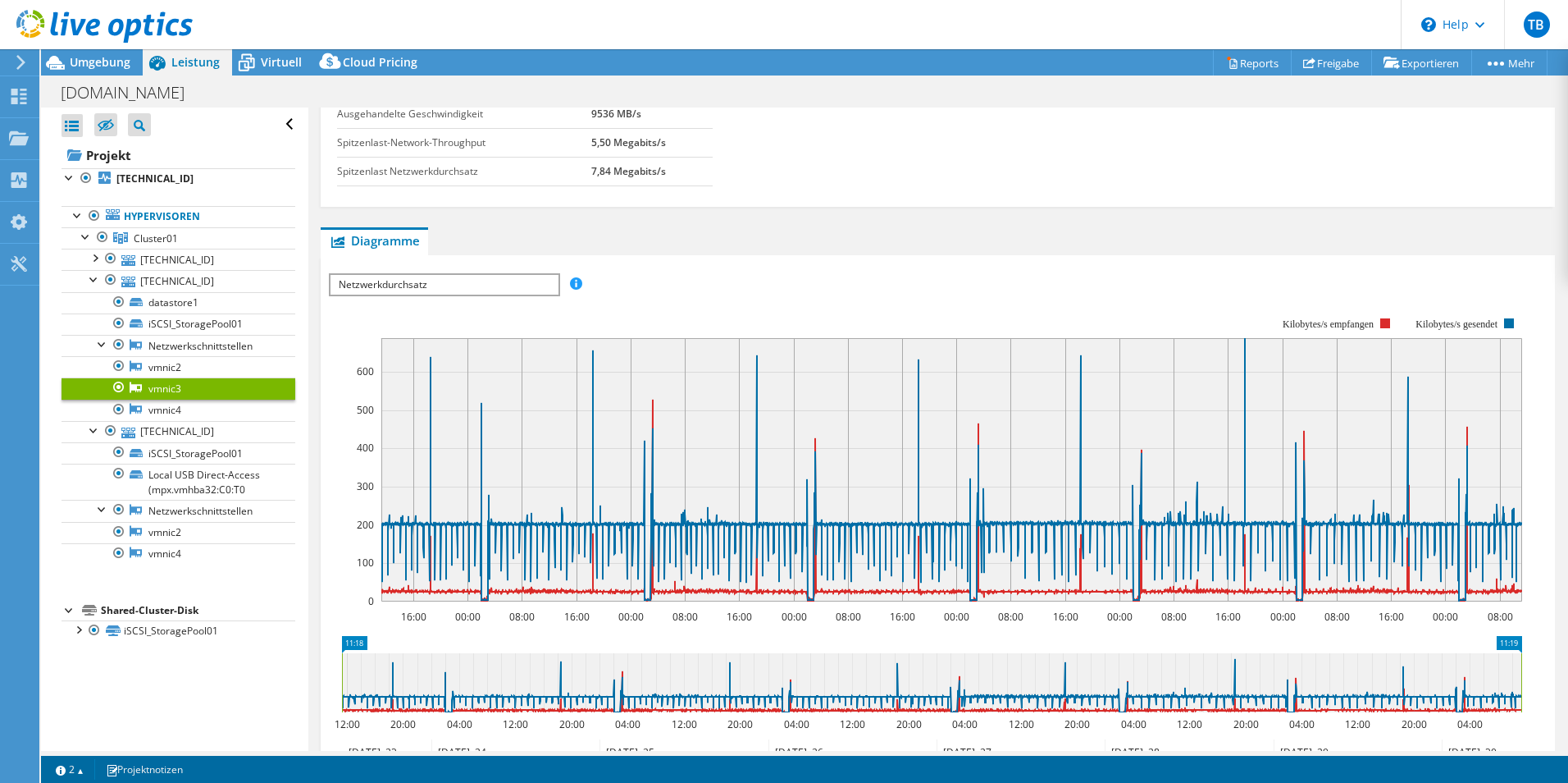
scroll to position [82, 0]
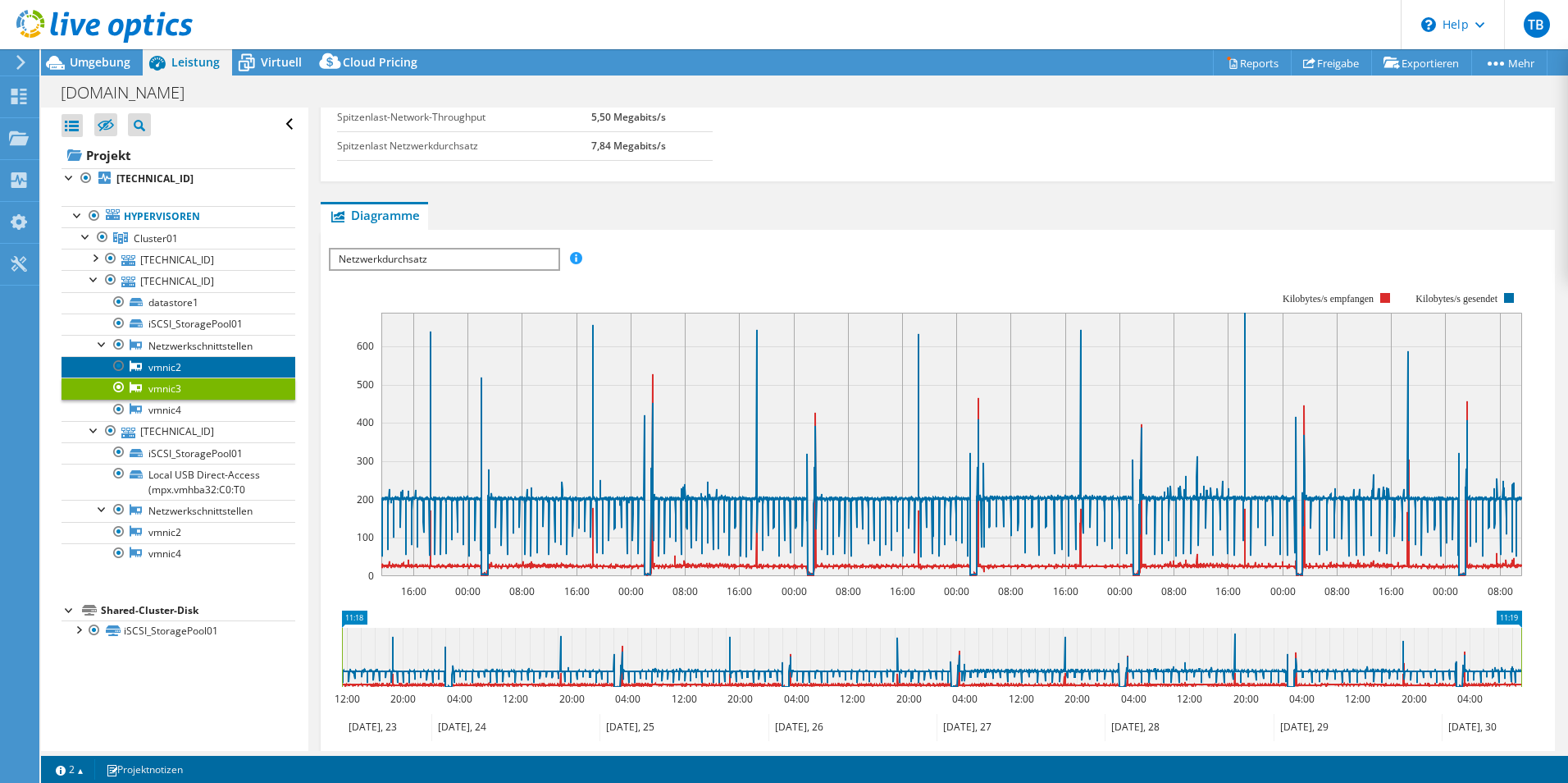
click at [210, 364] on link "vmnic2" at bounding box center [178, 367] width 234 height 22
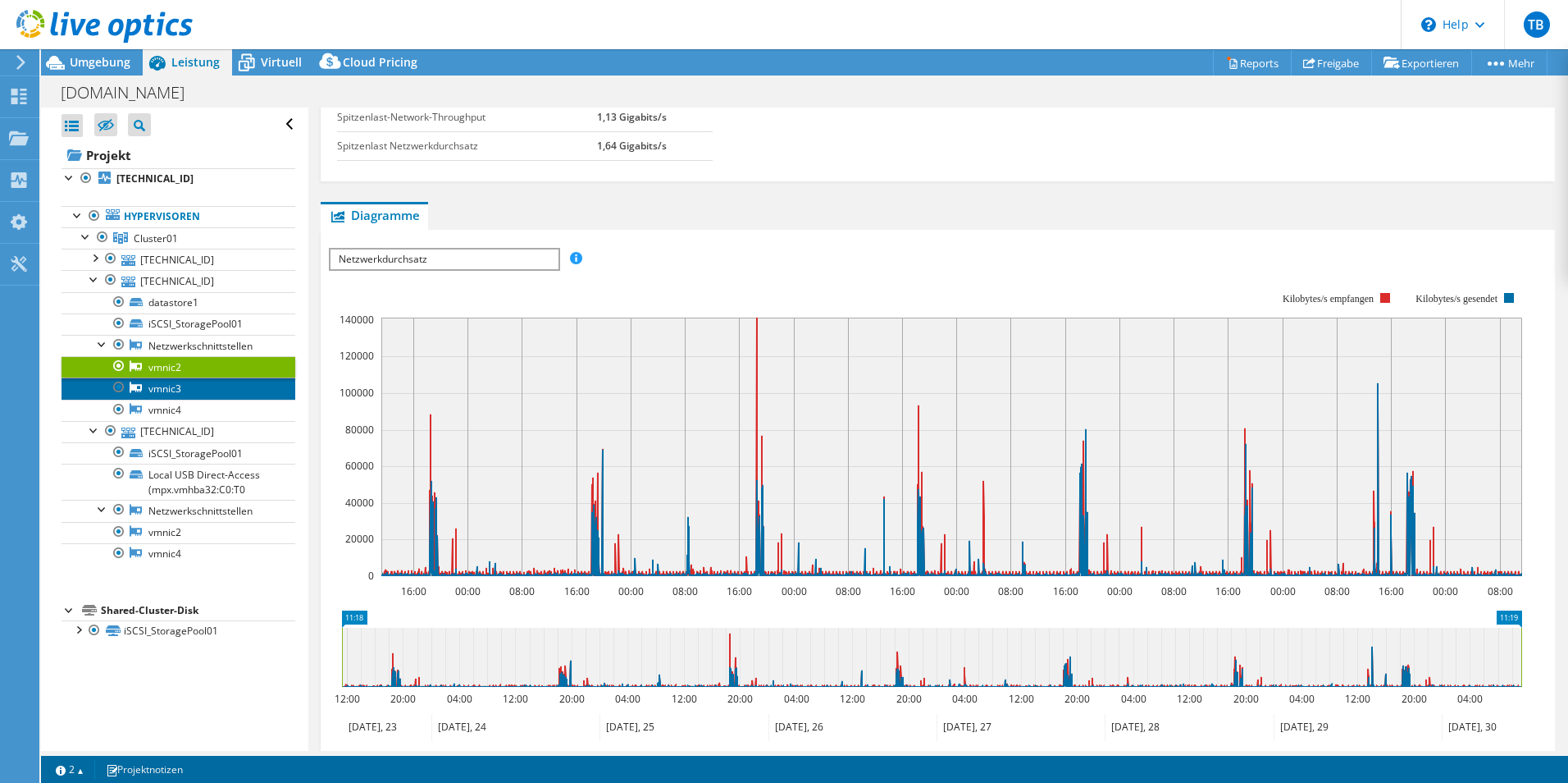
click at [167, 386] on link "vmnic3" at bounding box center [178, 388] width 234 height 22
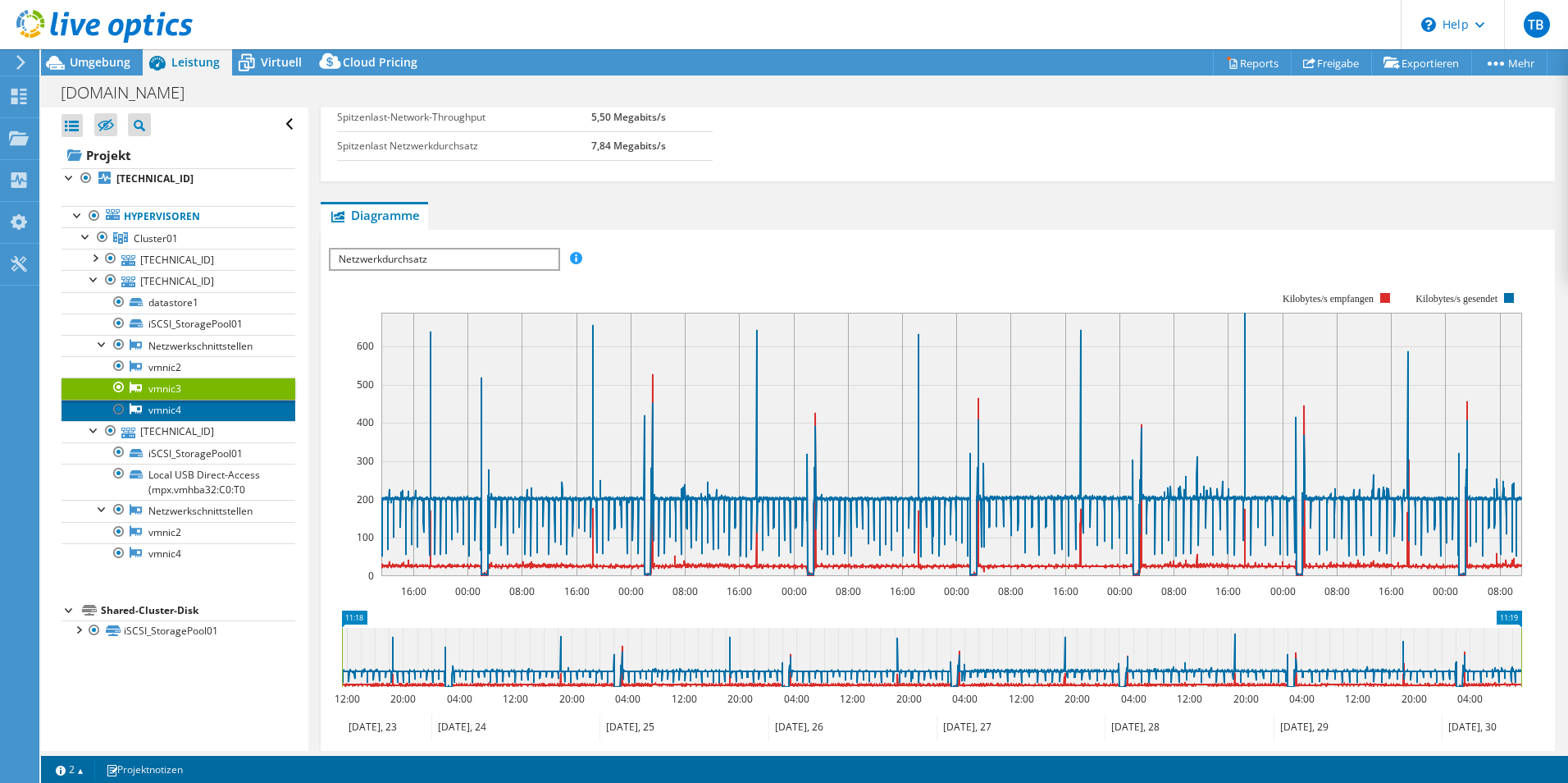
click at [185, 405] on link "vmnic4" at bounding box center [178, 411] width 234 height 22
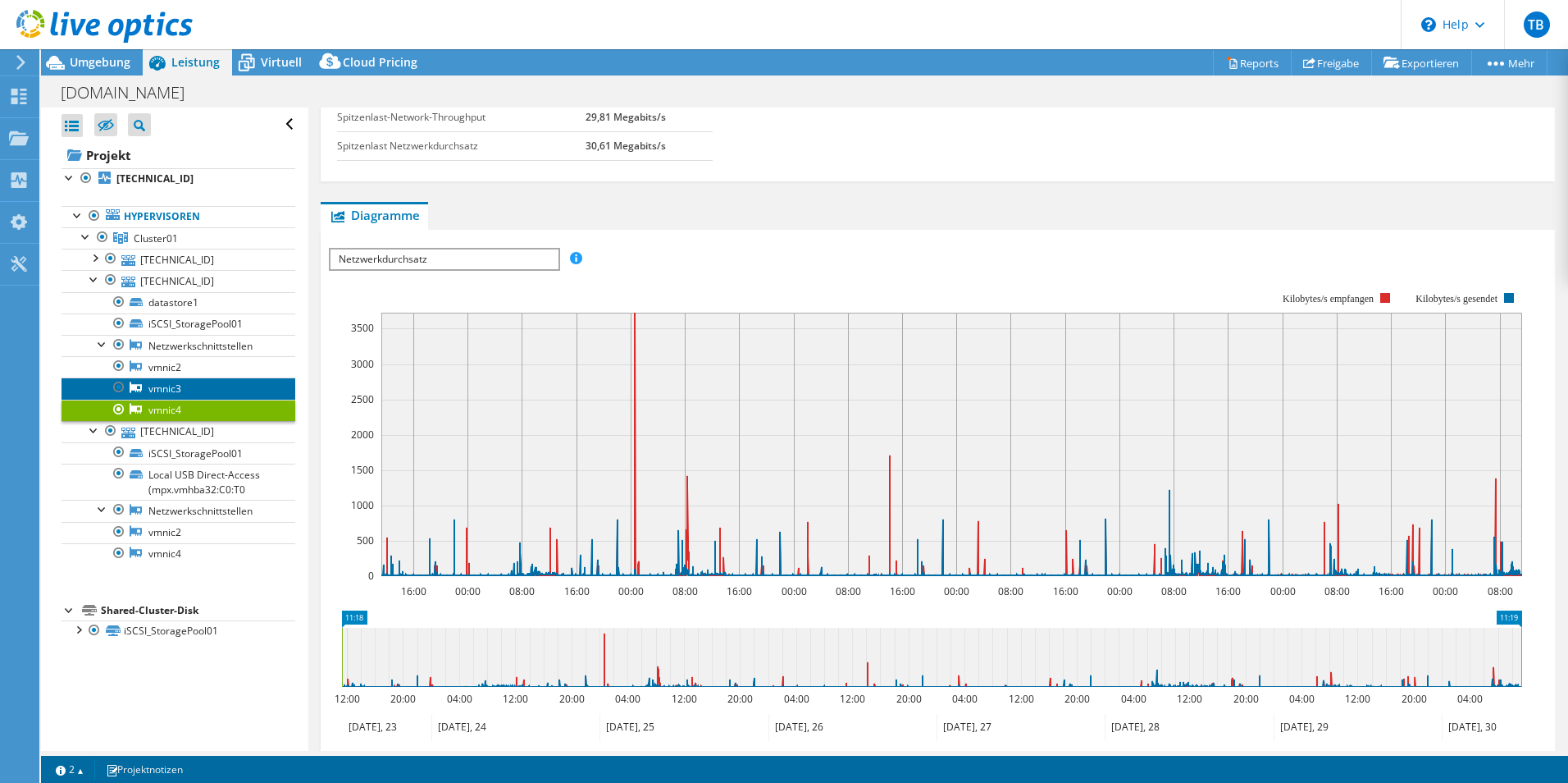
click at [187, 388] on link "vmnic3" at bounding box center [178, 388] width 234 height 22
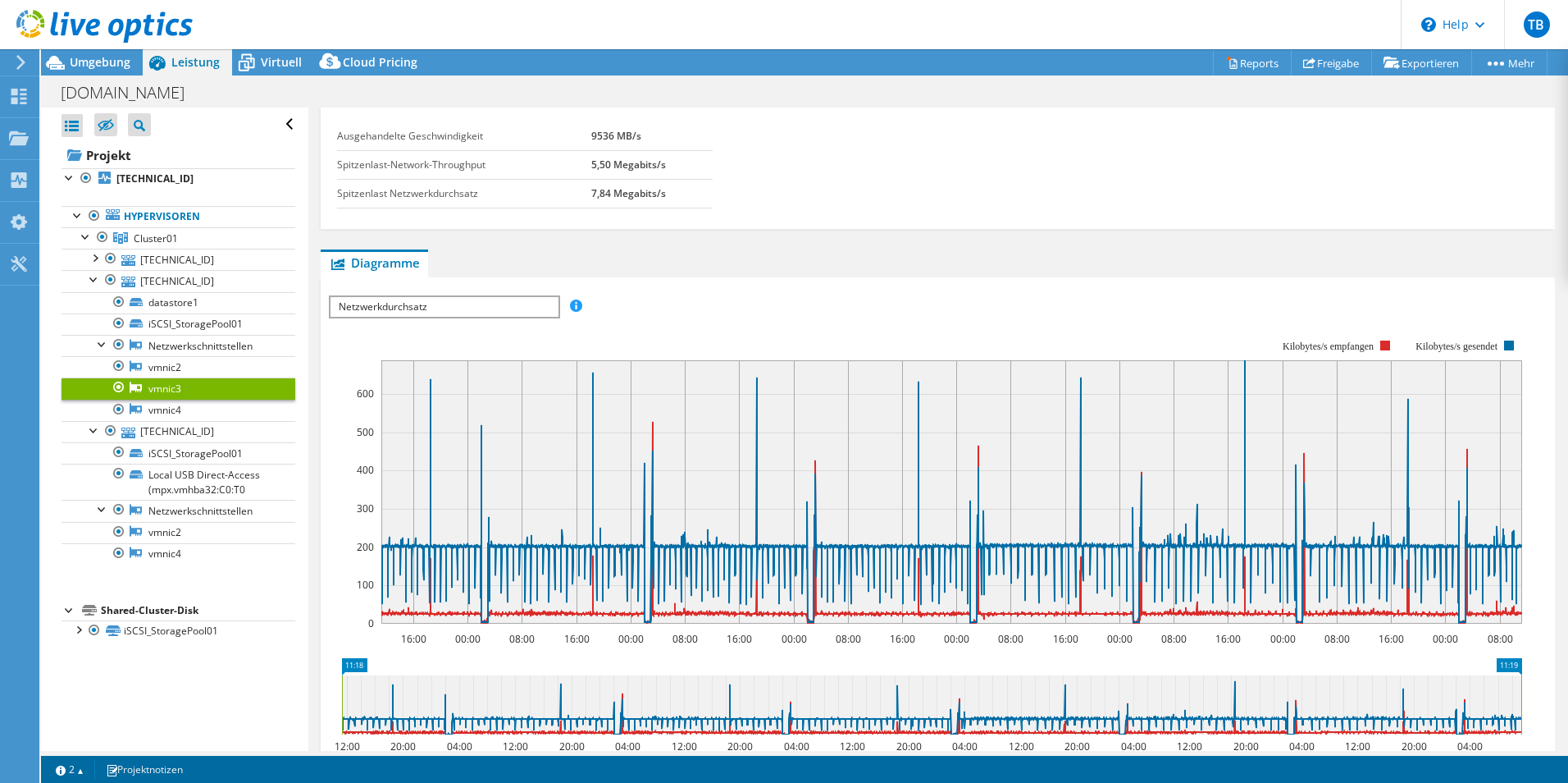
scroll to position [0, 0]
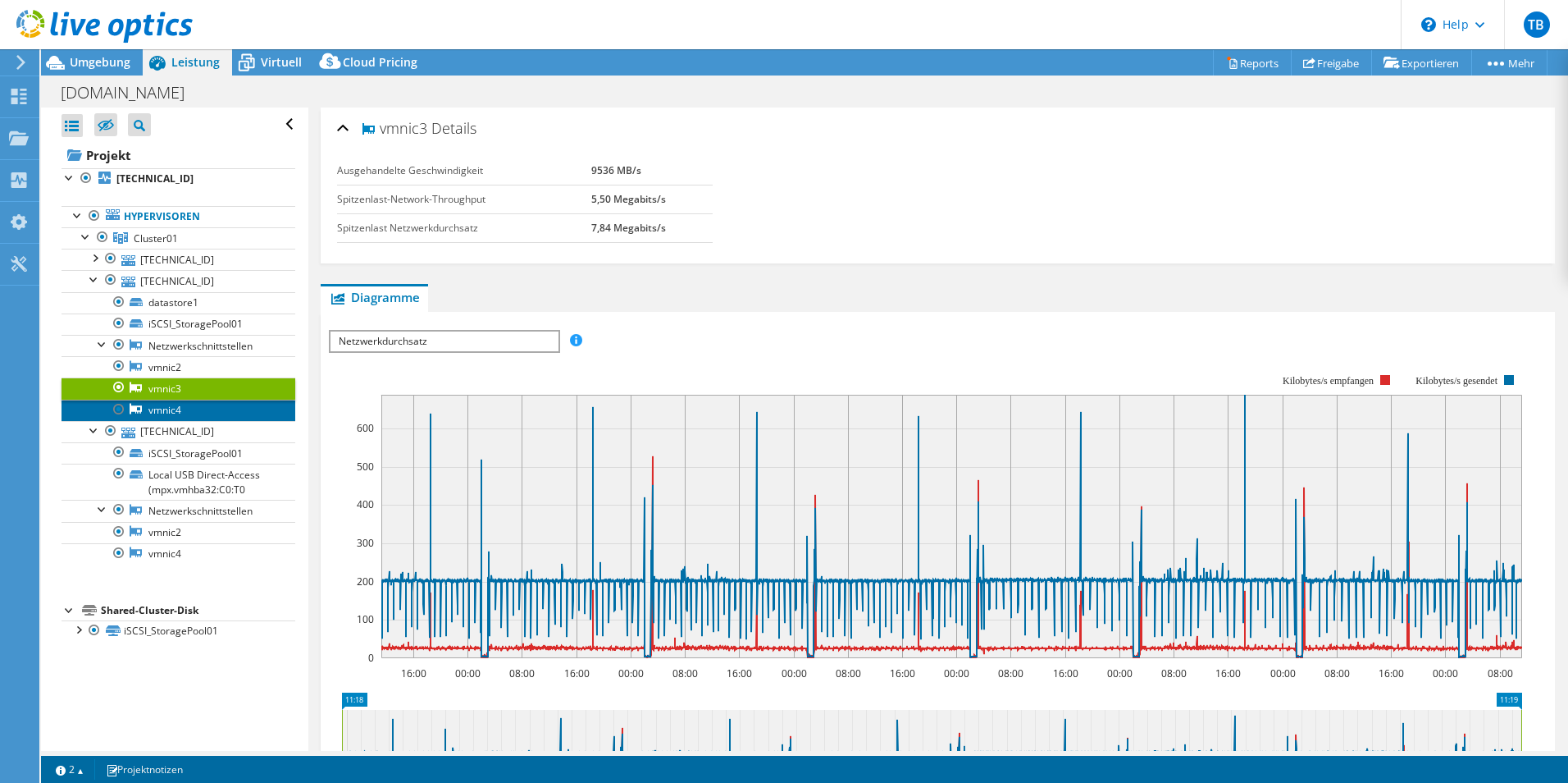
click at [191, 413] on link "vmnic4" at bounding box center [178, 411] width 234 height 22
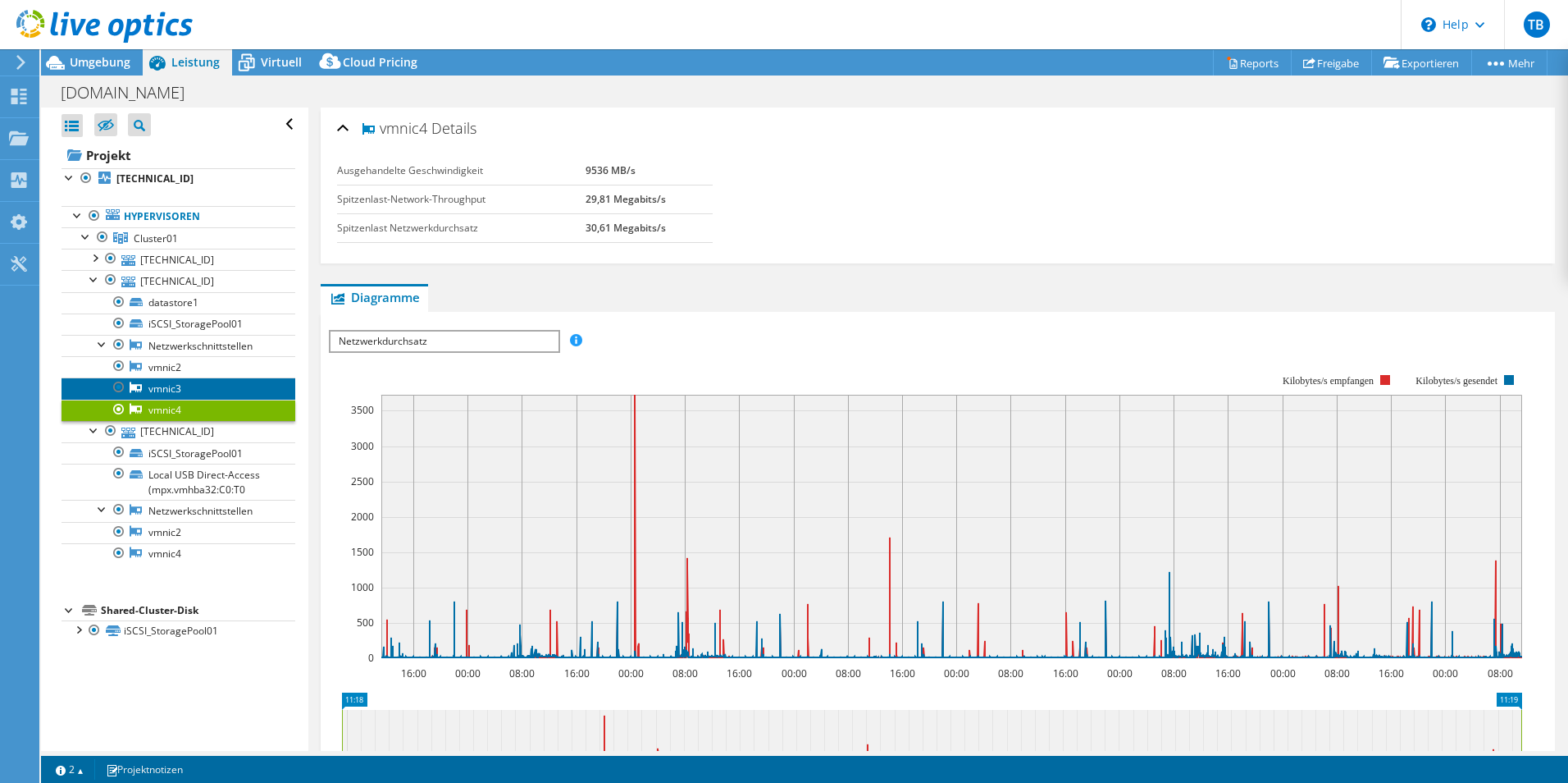
click at [191, 390] on link "vmnic3" at bounding box center [178, 388] width 234 height 22
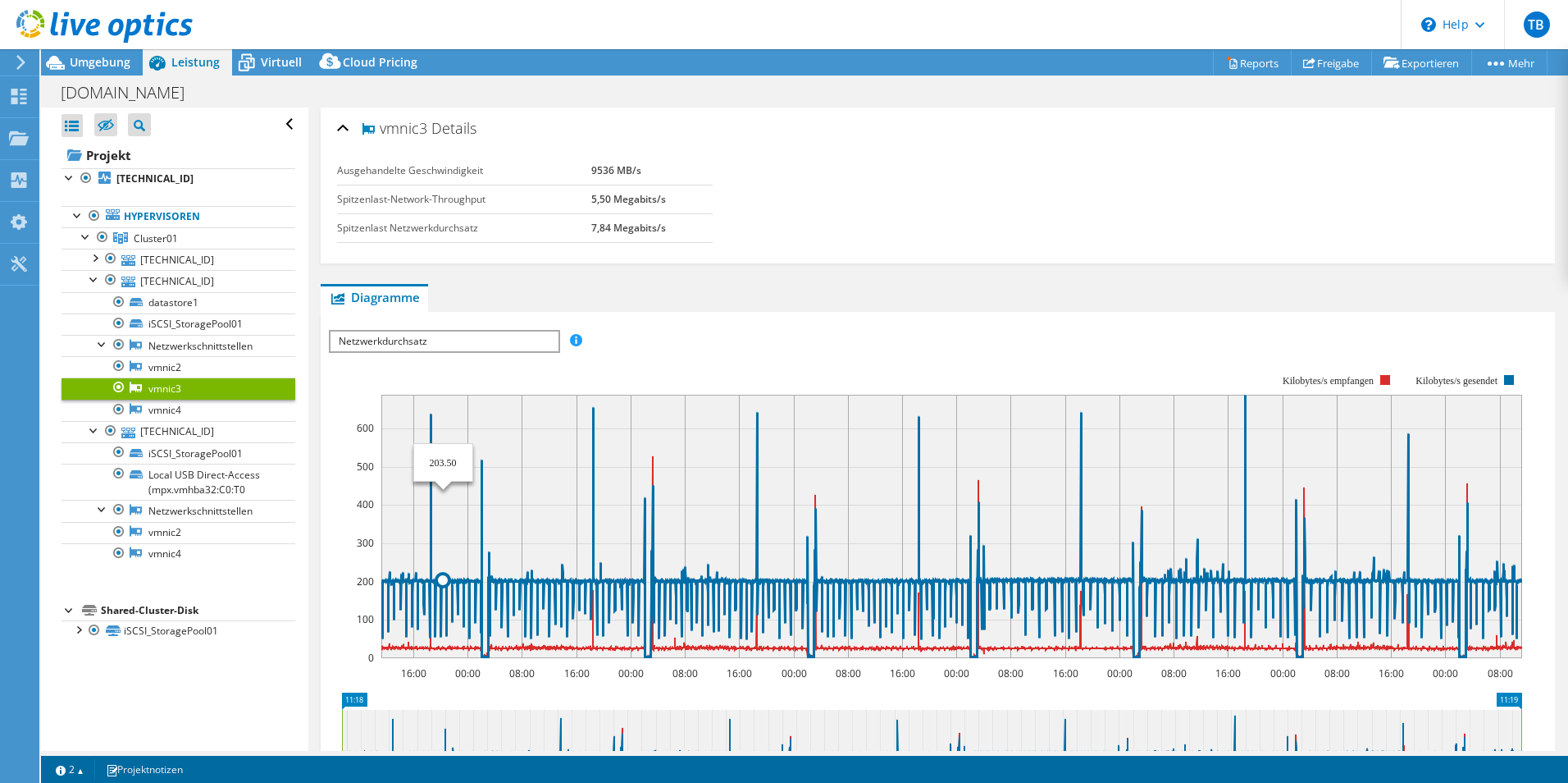
select select "EUFrankfurt"
select select "EUR"
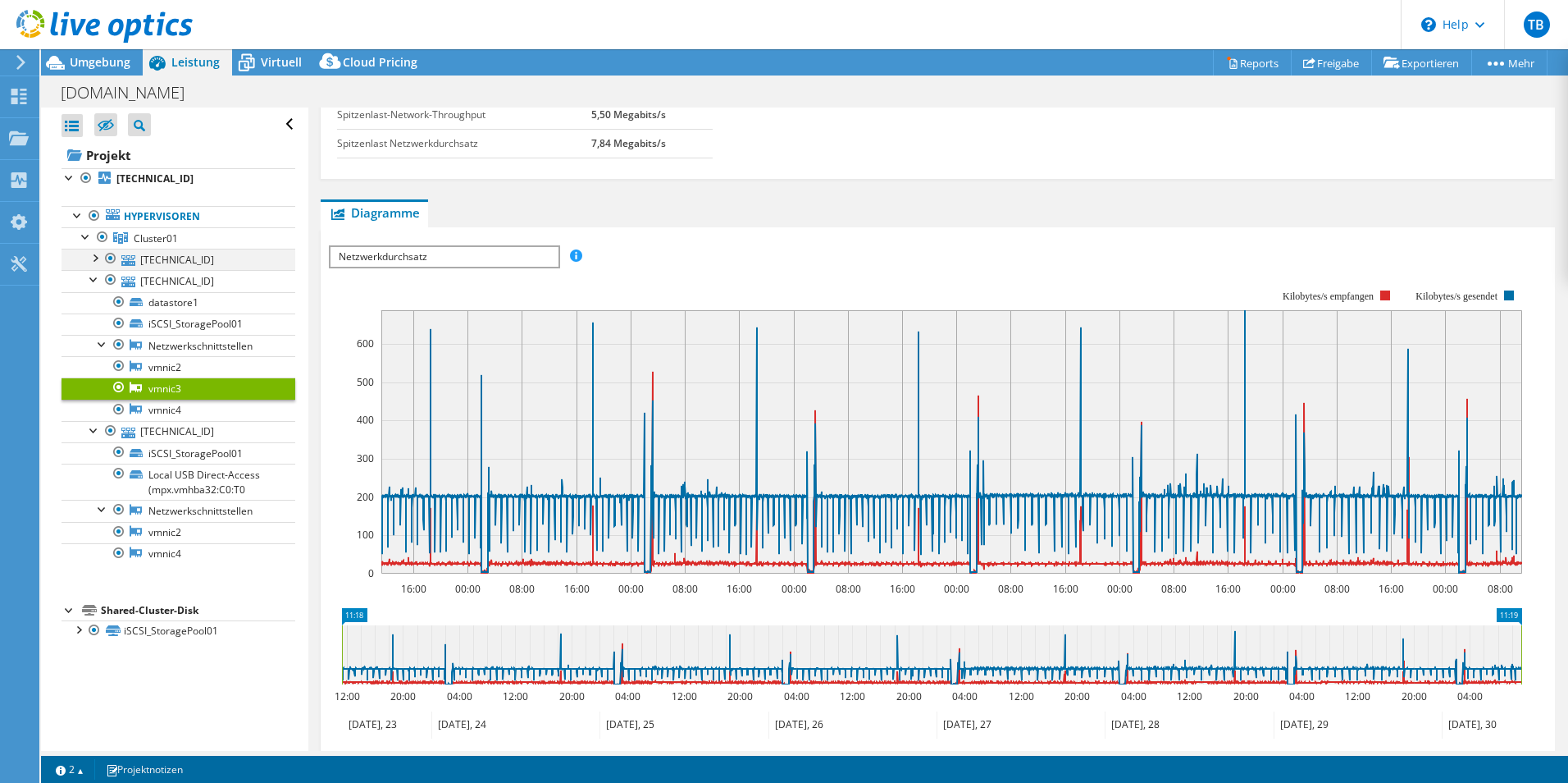
click at [97, 258] on div at bounding box center [94, 257] width 17 height 17
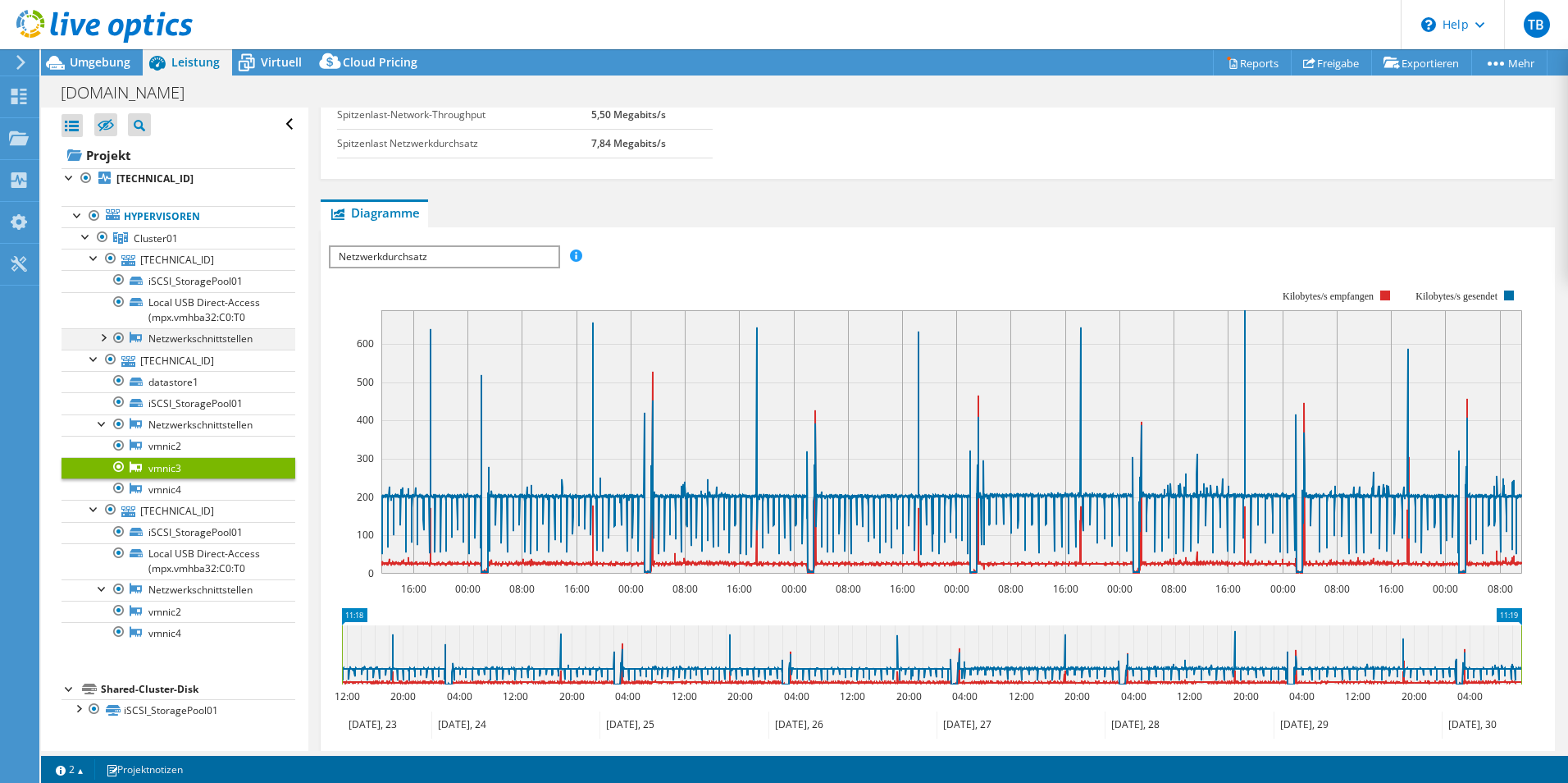
click at [104, 339] on div at bounding box center [102, 336] width 17 height 17
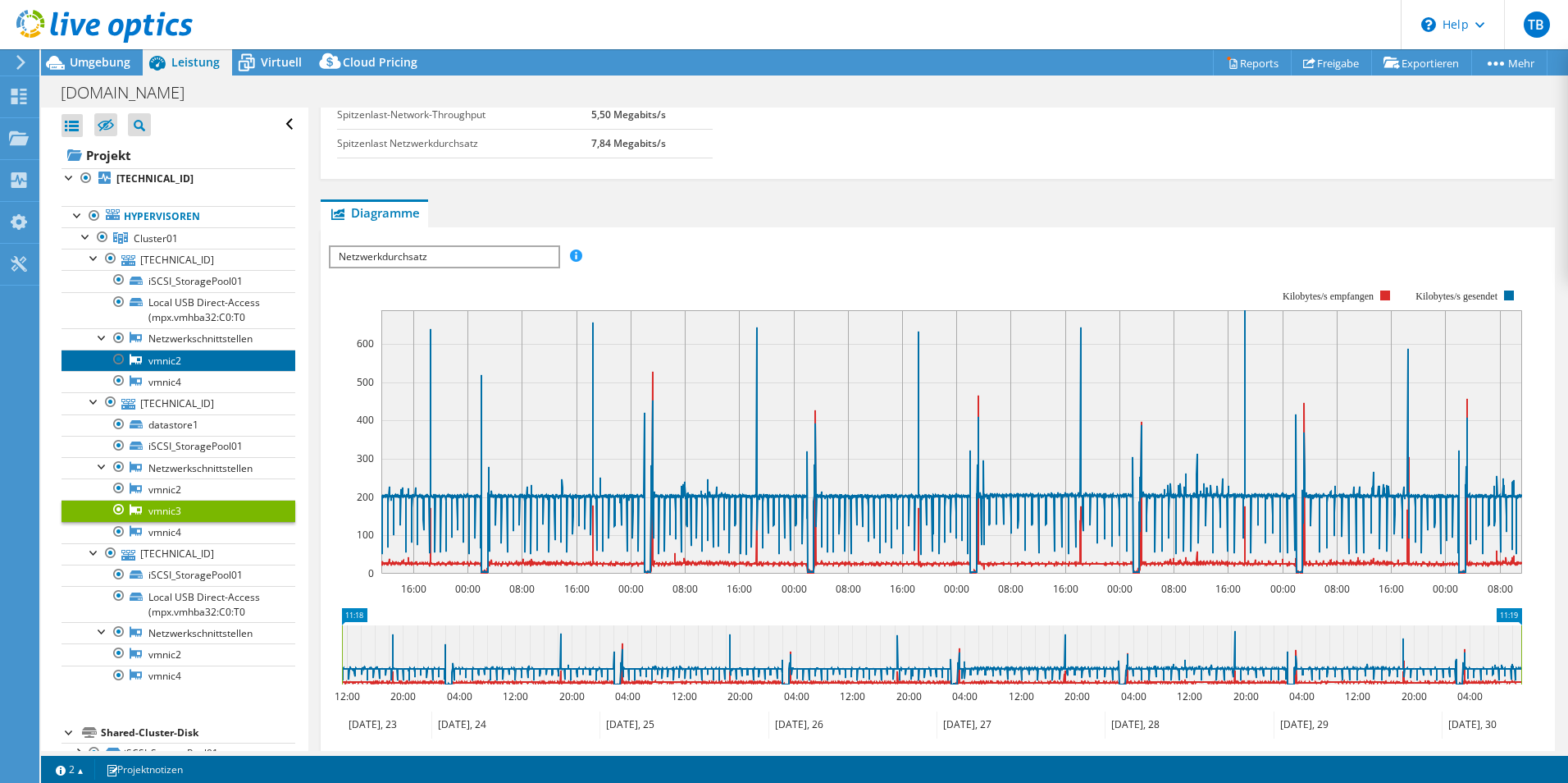
click at [164, 367] on link "vmnic2" at bounding box center [178, 361] width 234 height 22
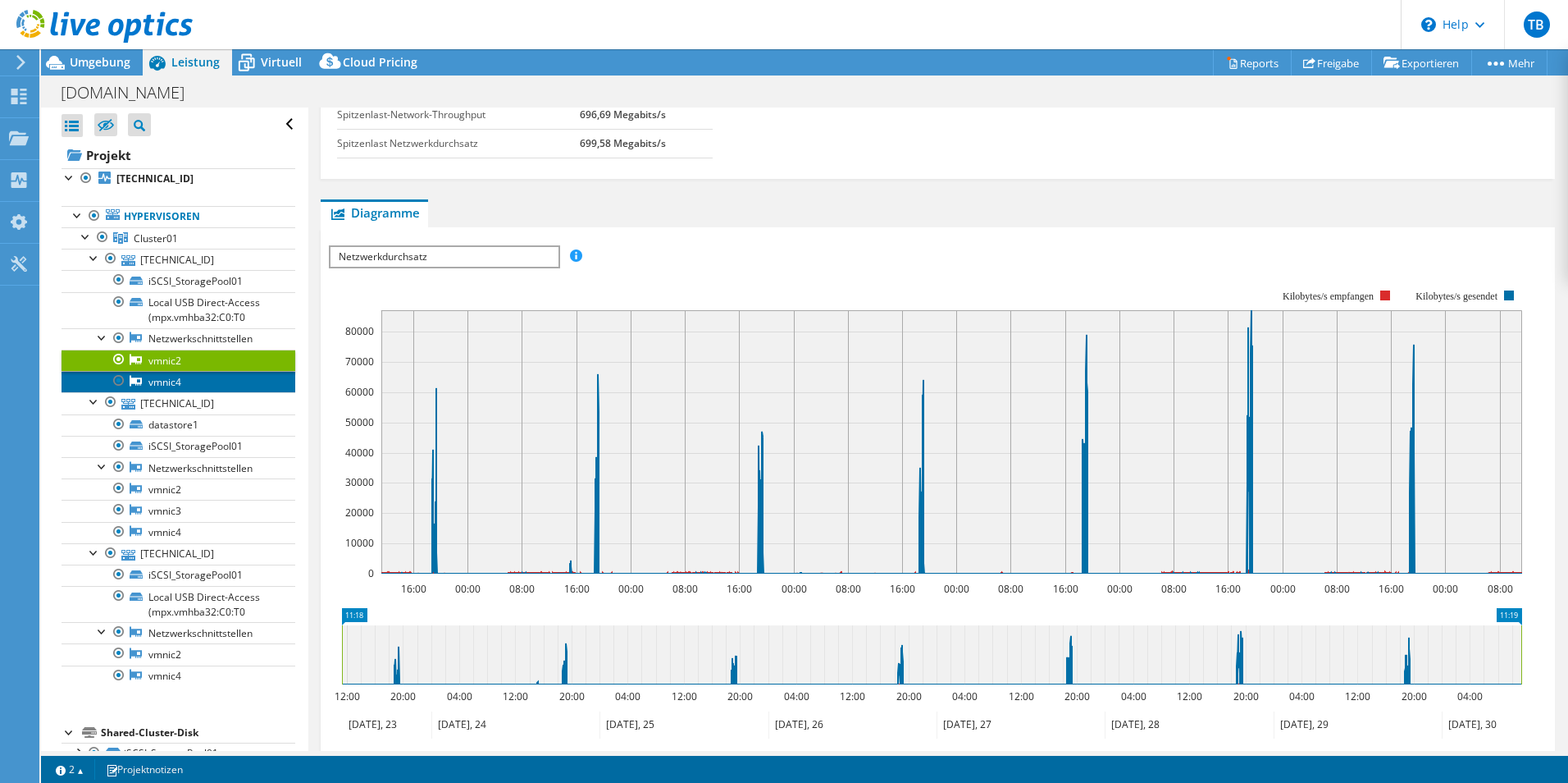
click at [170, 374] on link "vmnic4" at bounding box center [178, 381] width 234 height 22
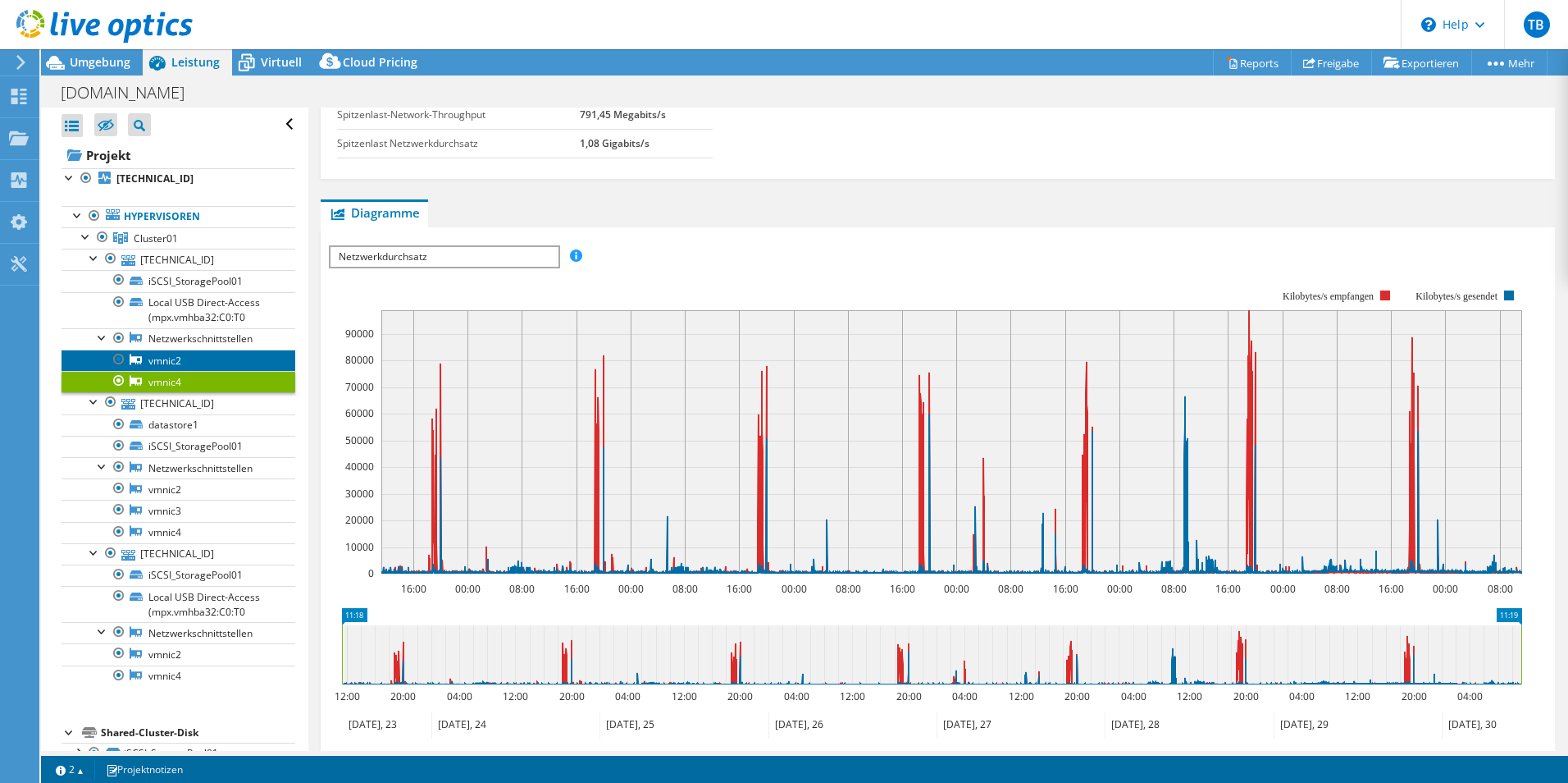
click at [174, 355] on link "vmnic2" at bounding box center [178, 361] width 234 height 22
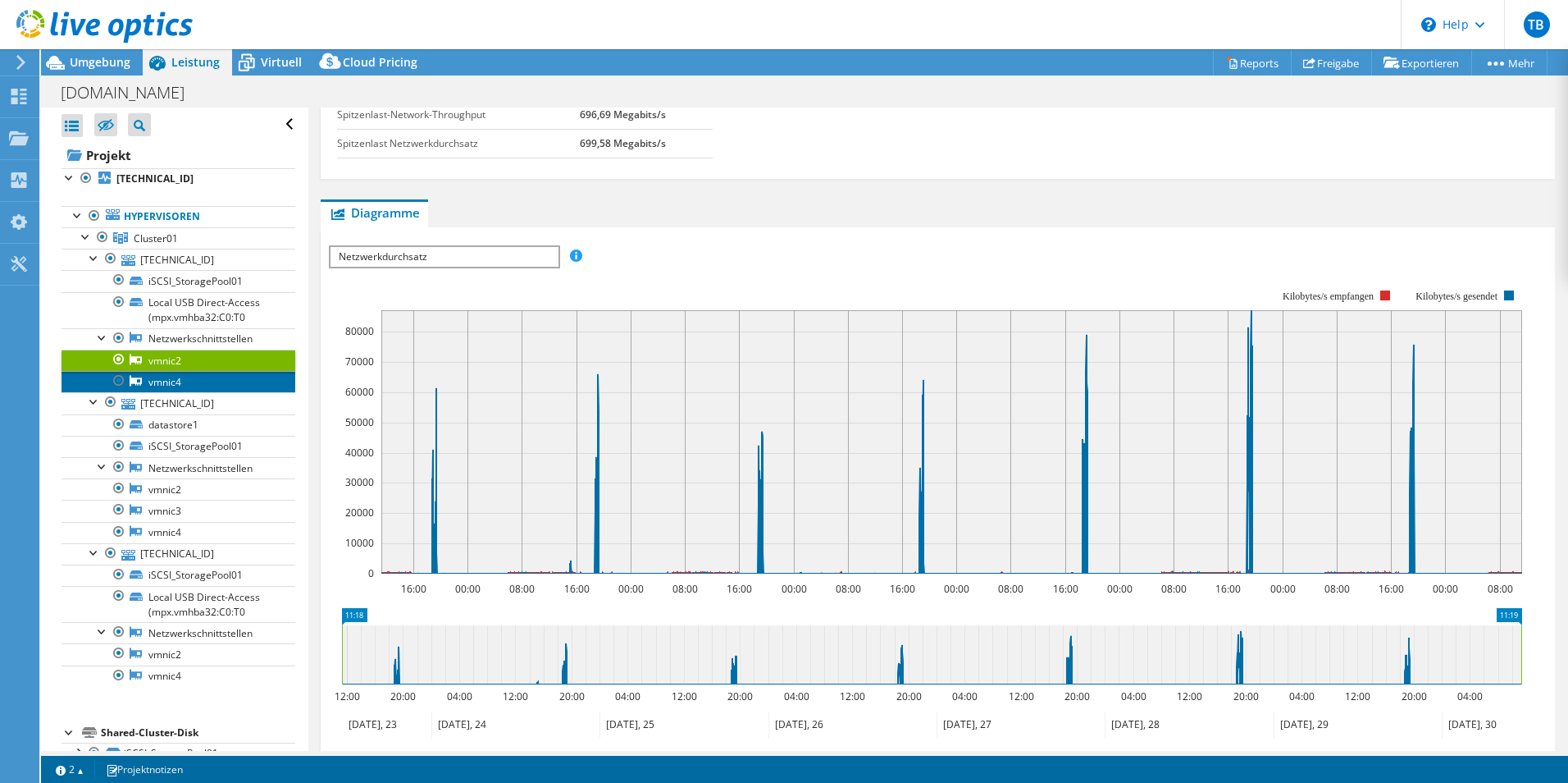
click at [179, 376] on link "vmnic4" at bounding box center [178, 381] width 234 height 22
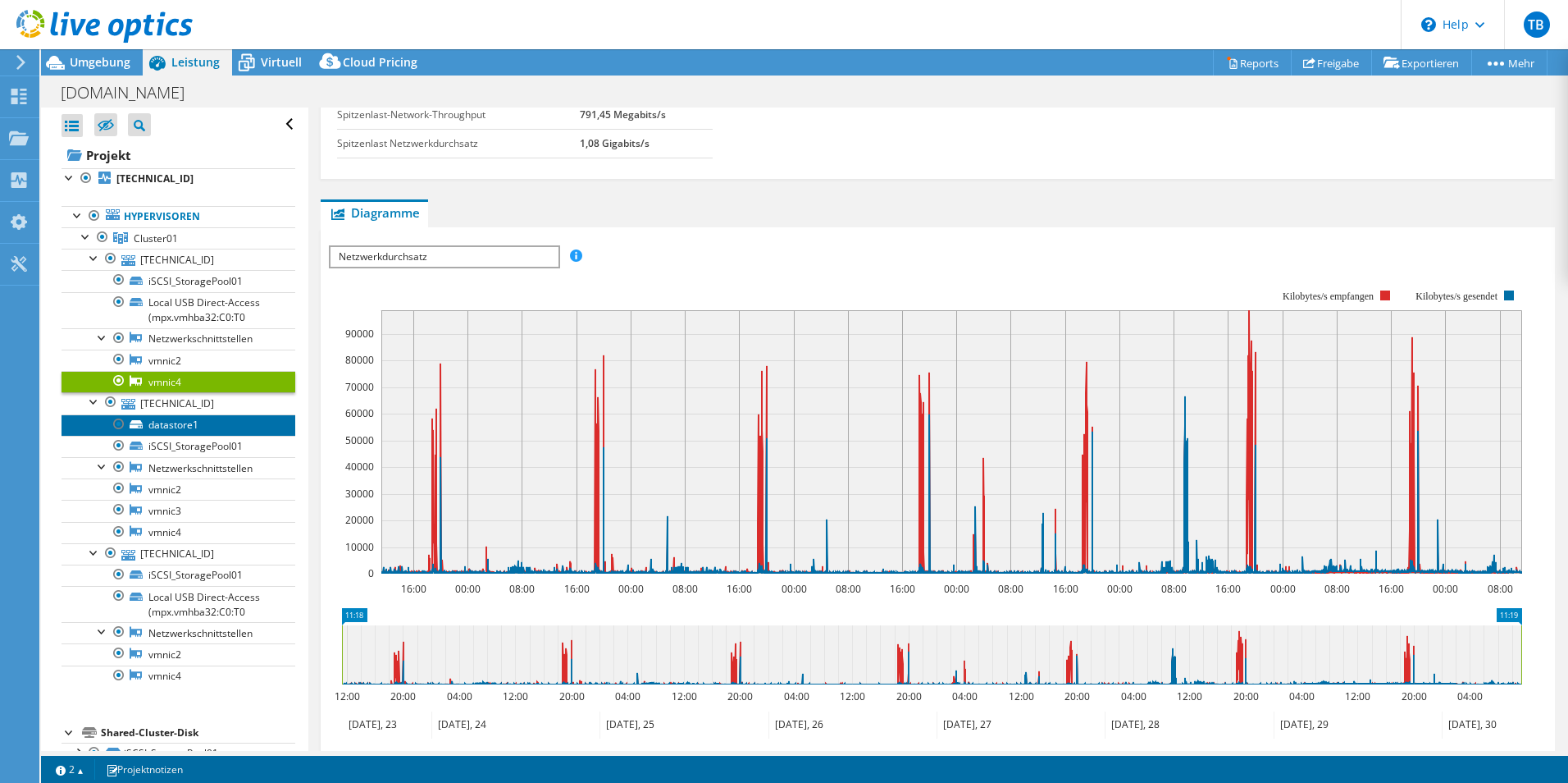
click at [181, 425] on link "datastore1" at bounding box center [178, 425] width 234 height 22
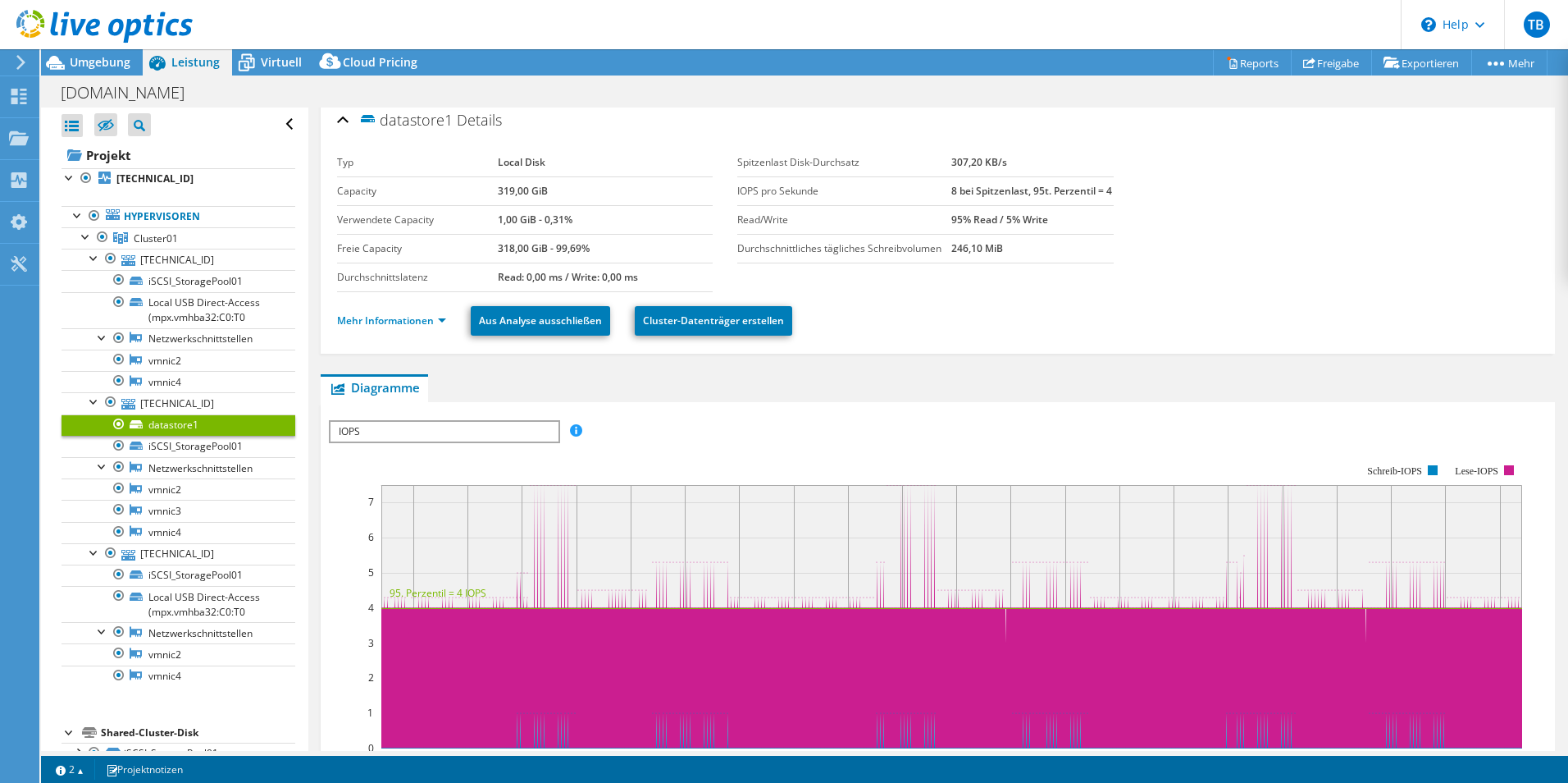
scroll to position [0, 0]
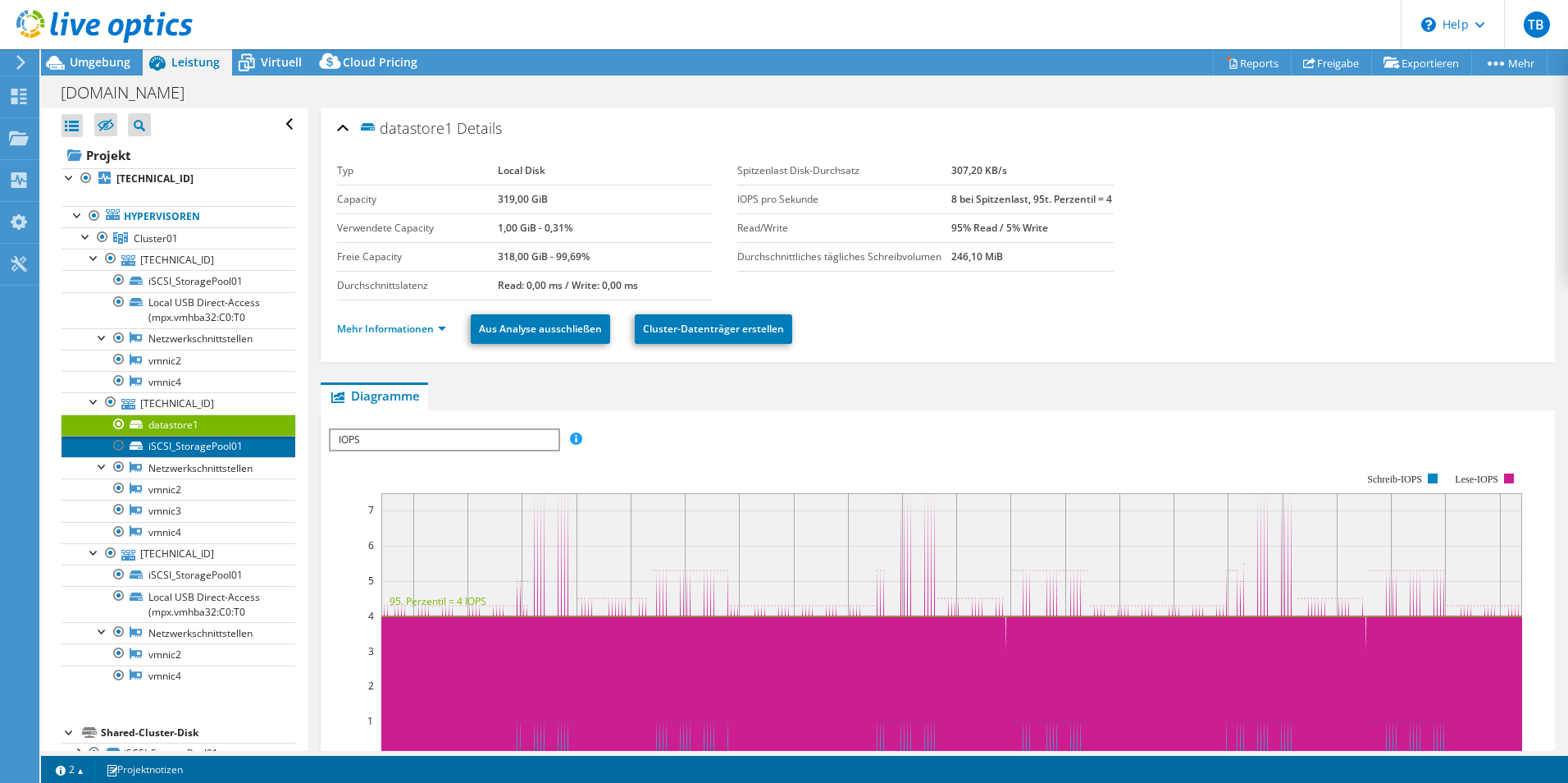
click at [169, 447] on link "iSCSI_StoragePool01" at bounding box center [178, 447] width 234 height 22
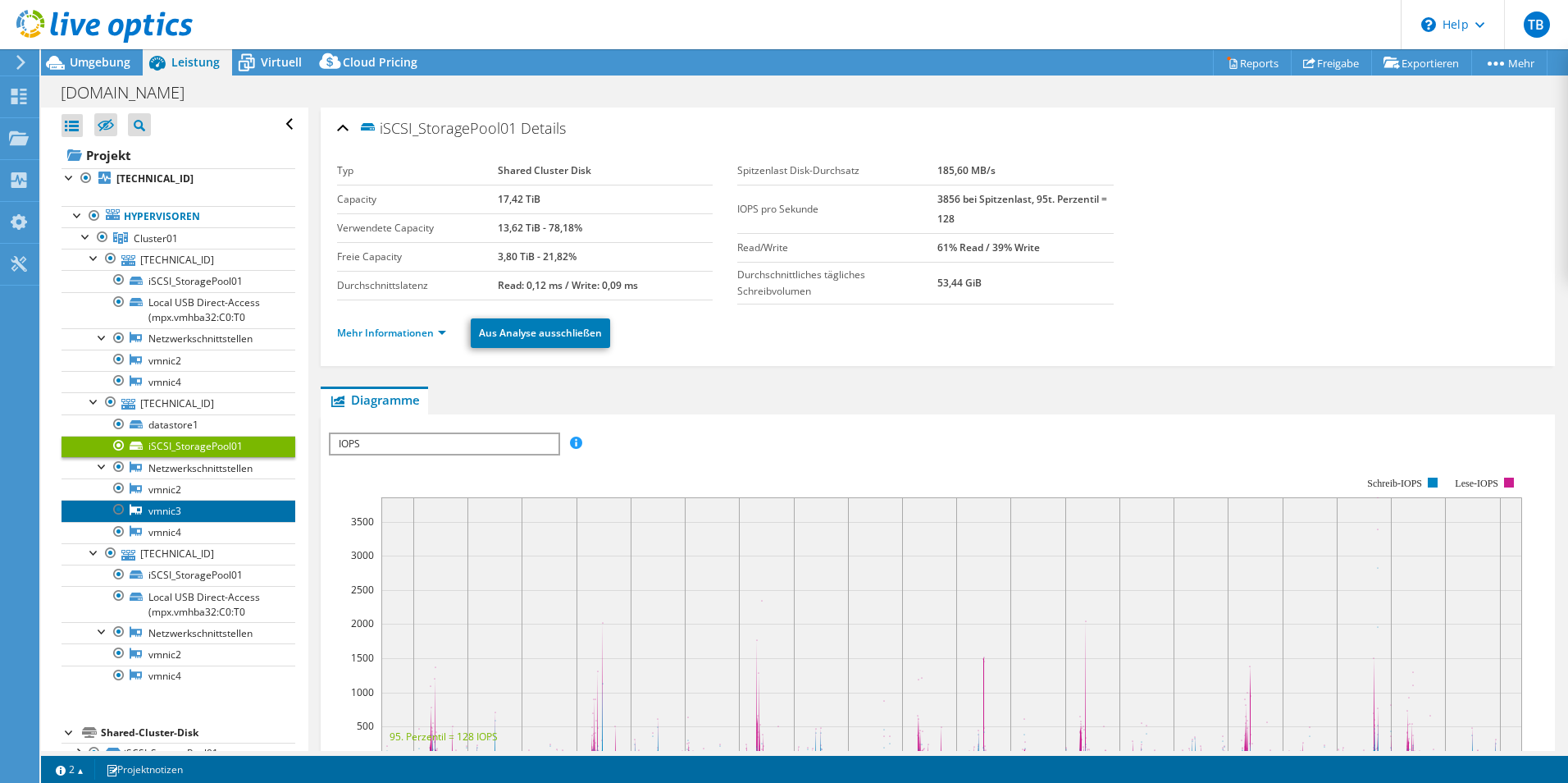
click at [176, 502] on link "vmnic3" at bounding box center [178, 511] width 234 height 22
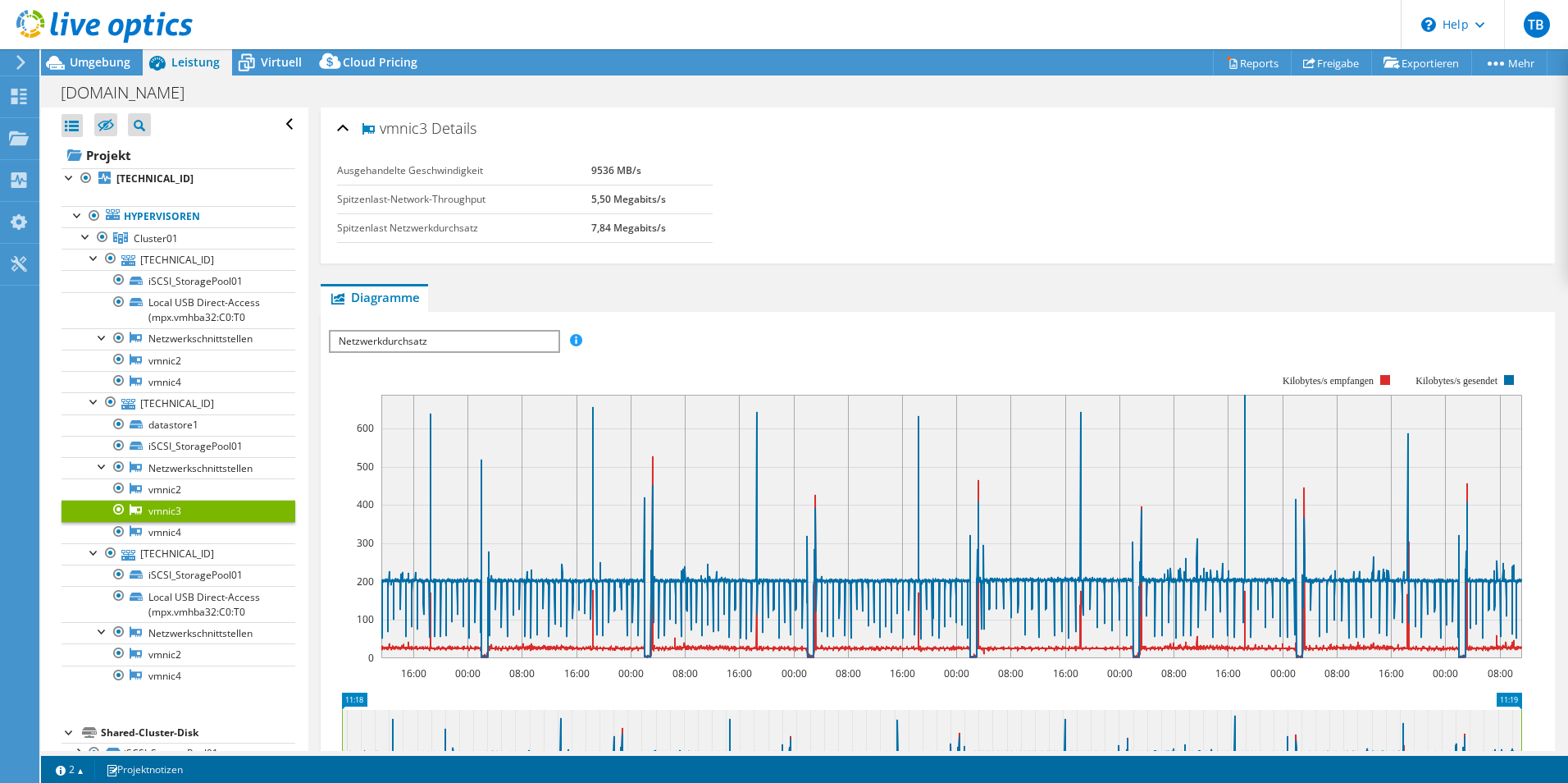
scroll to position [32, 0]
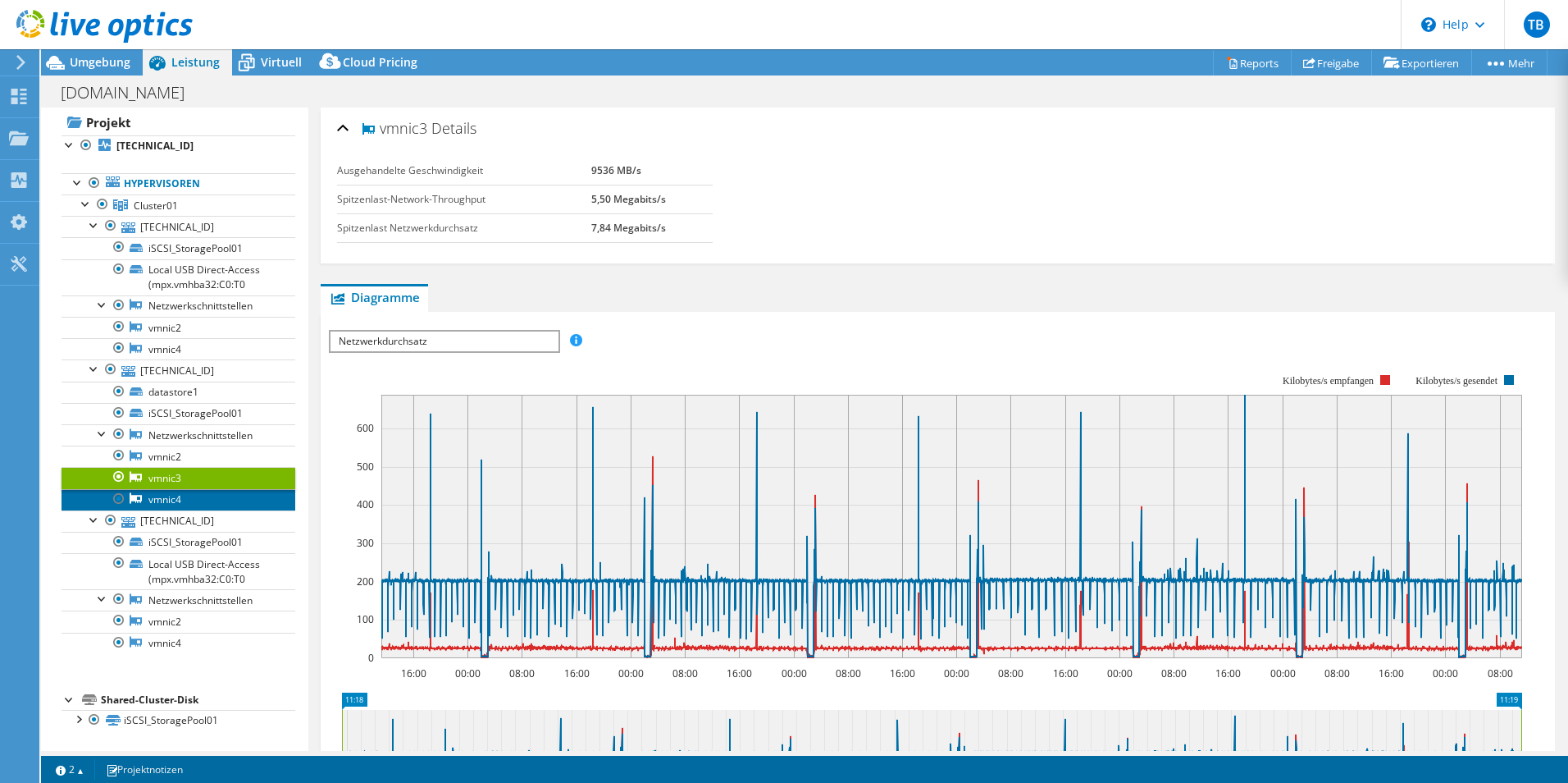
click at [155, 506] on link "vmnic4" at bounding box center [178, 500] width 234 height 22
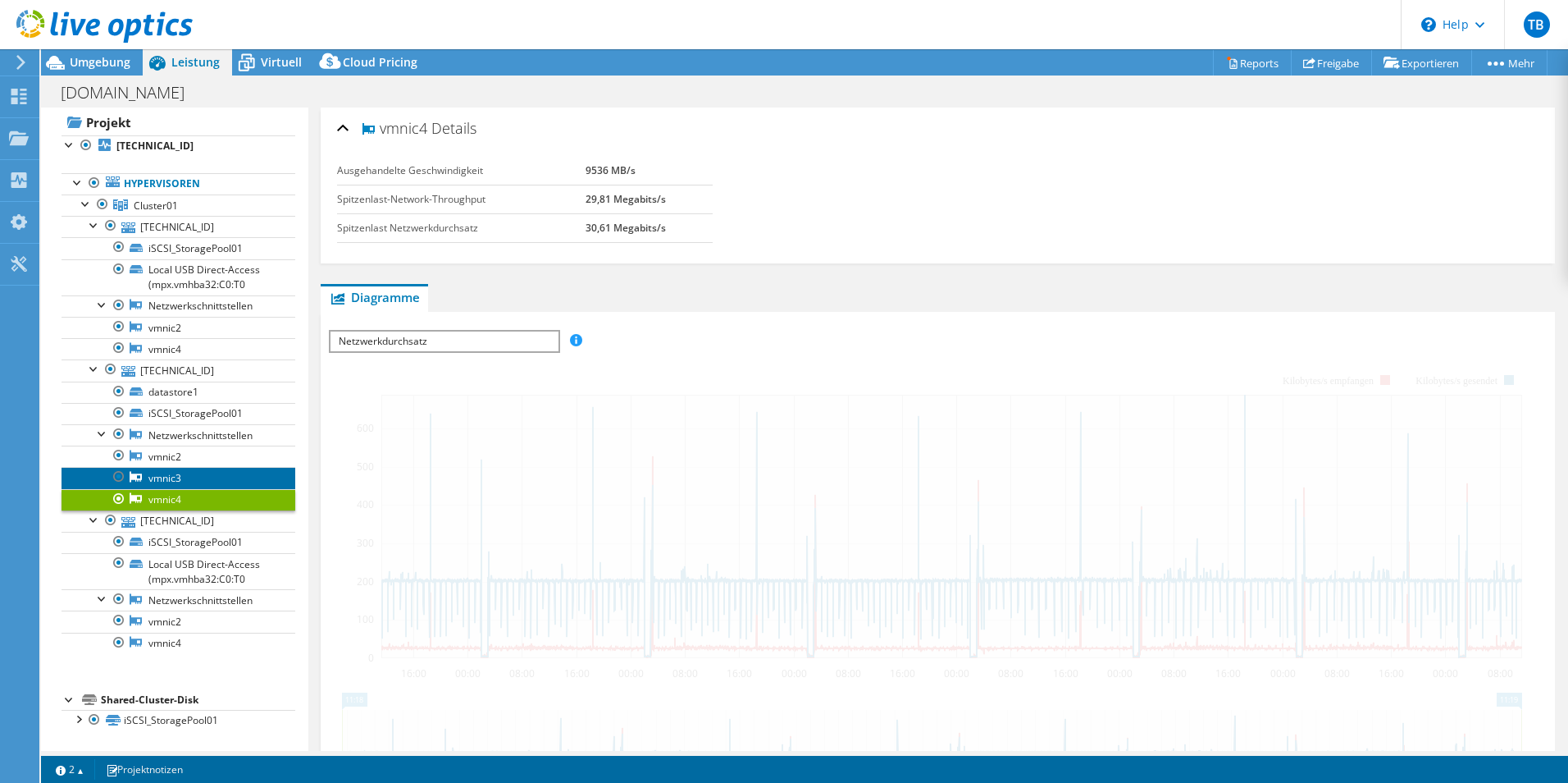
click at [154, 479] on link "vmnic3" at bounding box center [178, 477] width 234 height 22
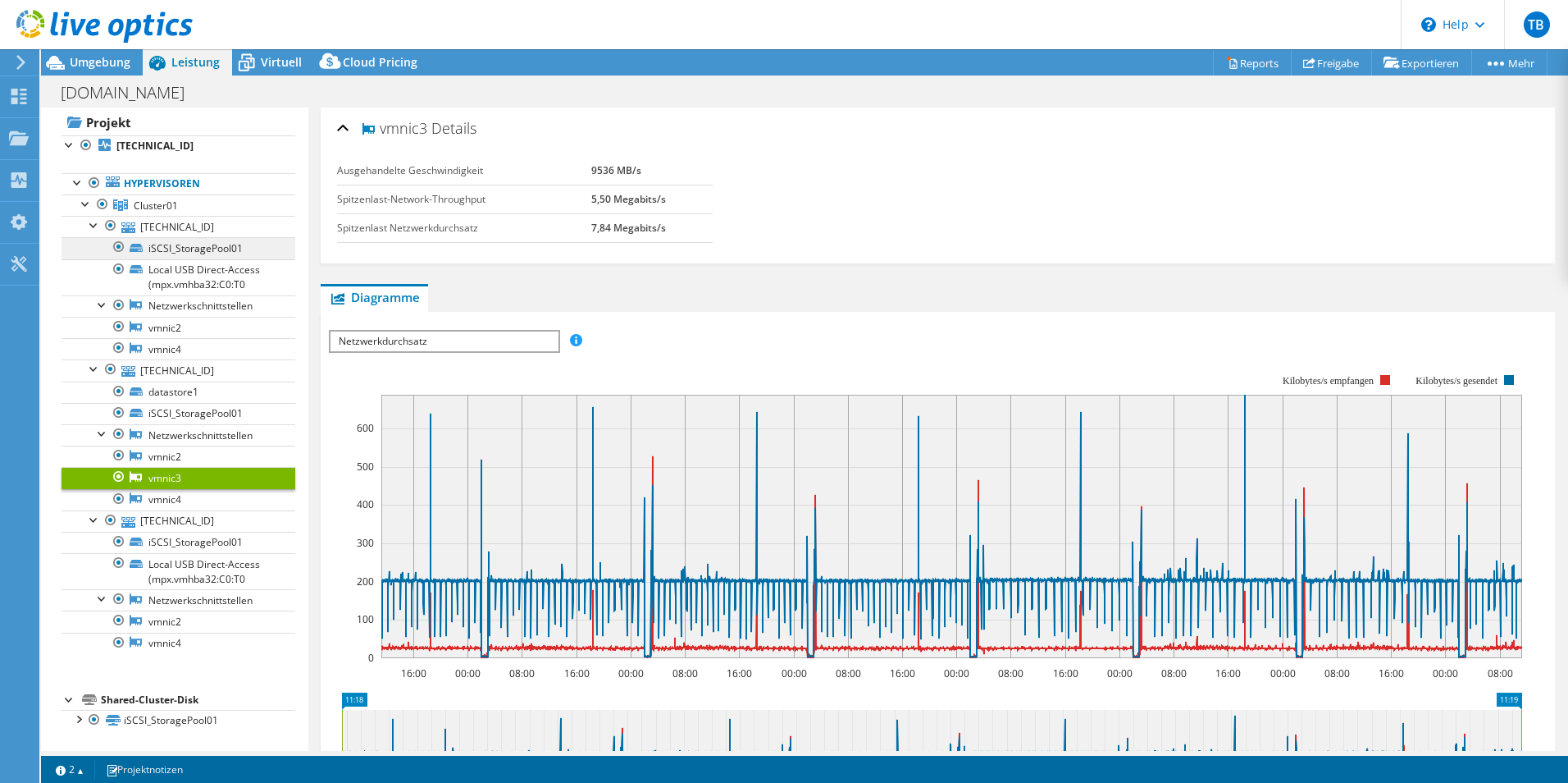
scroll to position [0, 0]
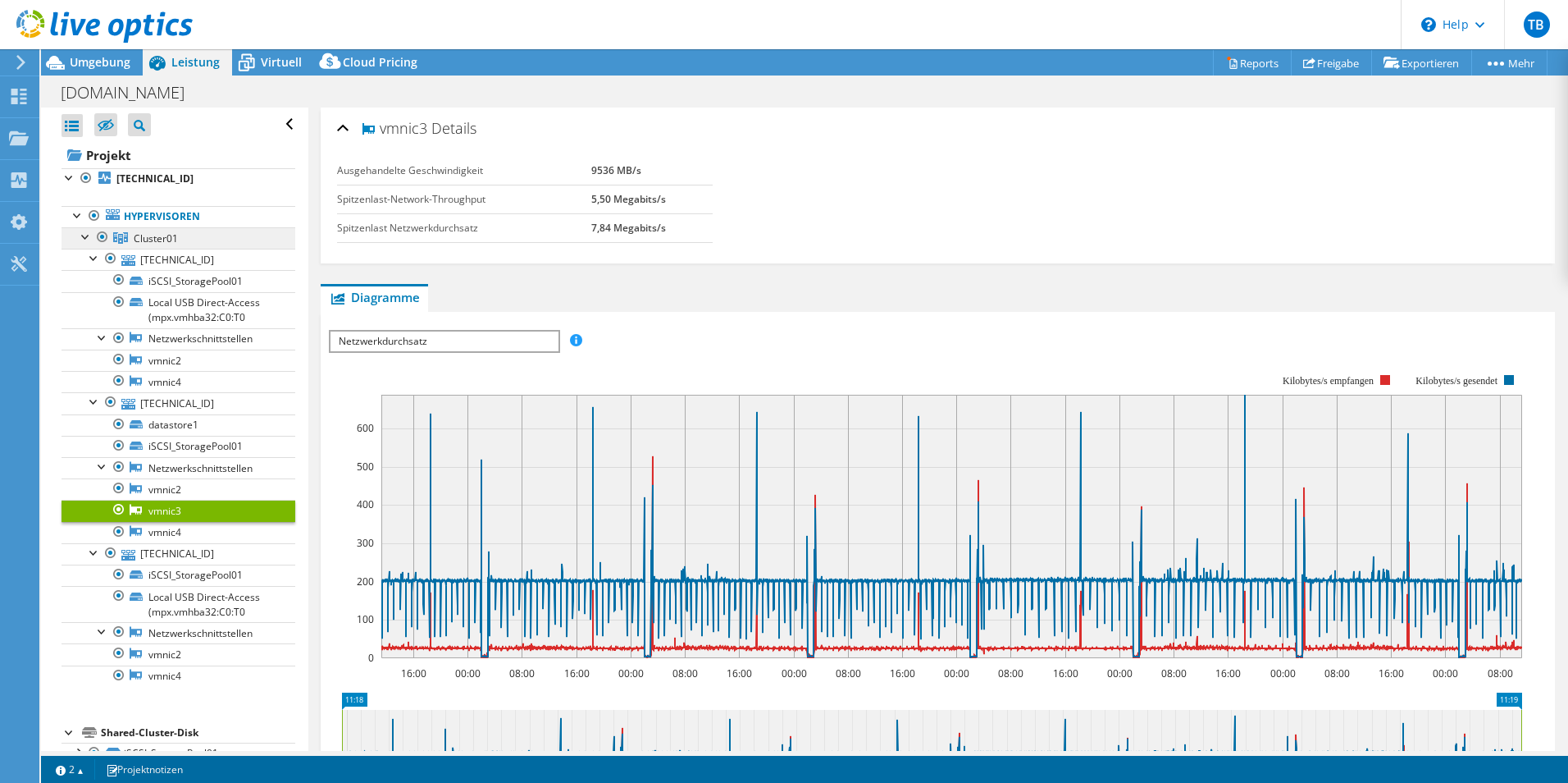
click at [173, 237] on span "Cluster01" at bounding box center [155, 238] width 44 height 14
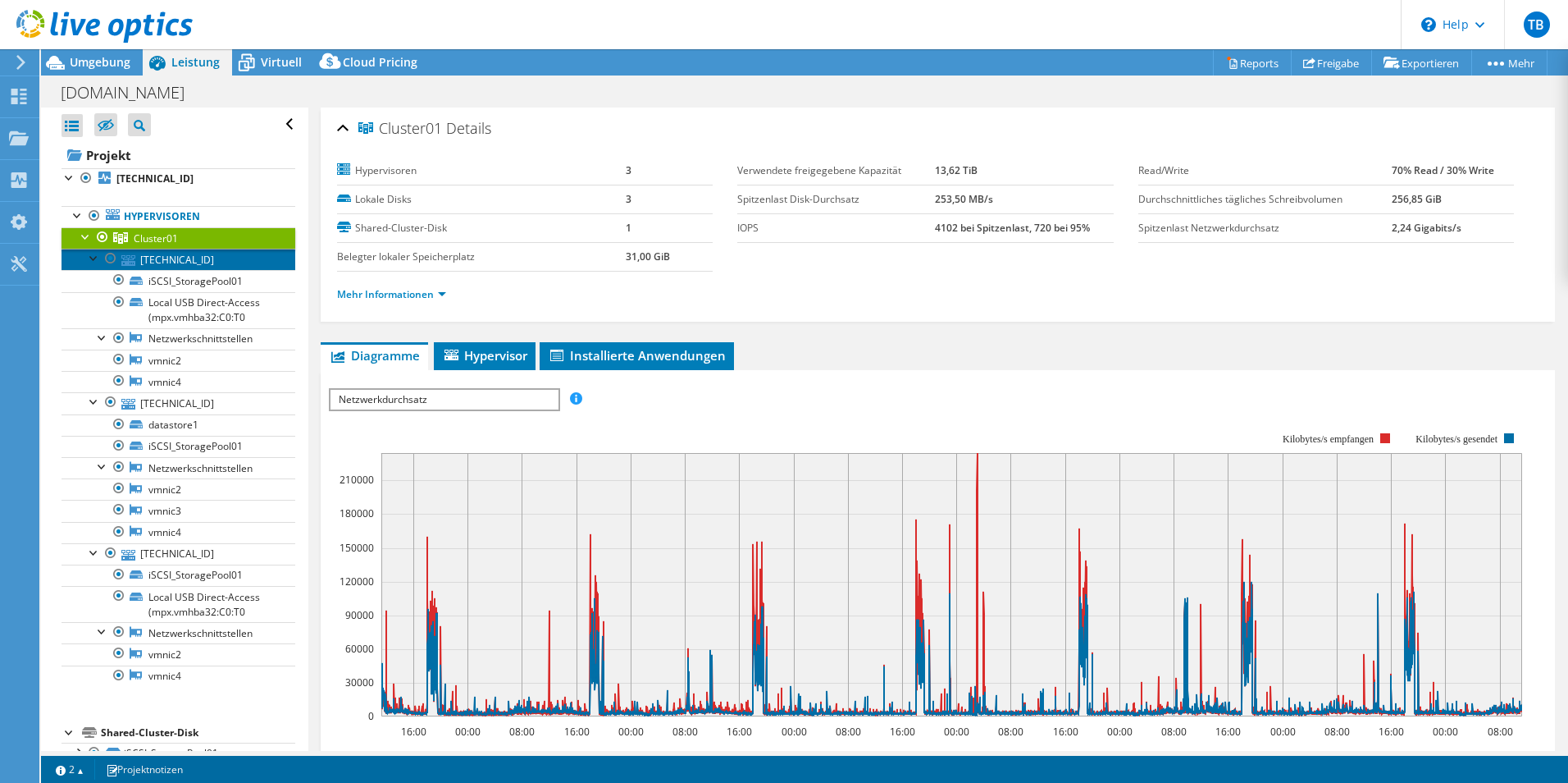
click at [204, 259] on link "[TECHNICAL_ID]" at bounding box center [178, 260] width 234 height 22
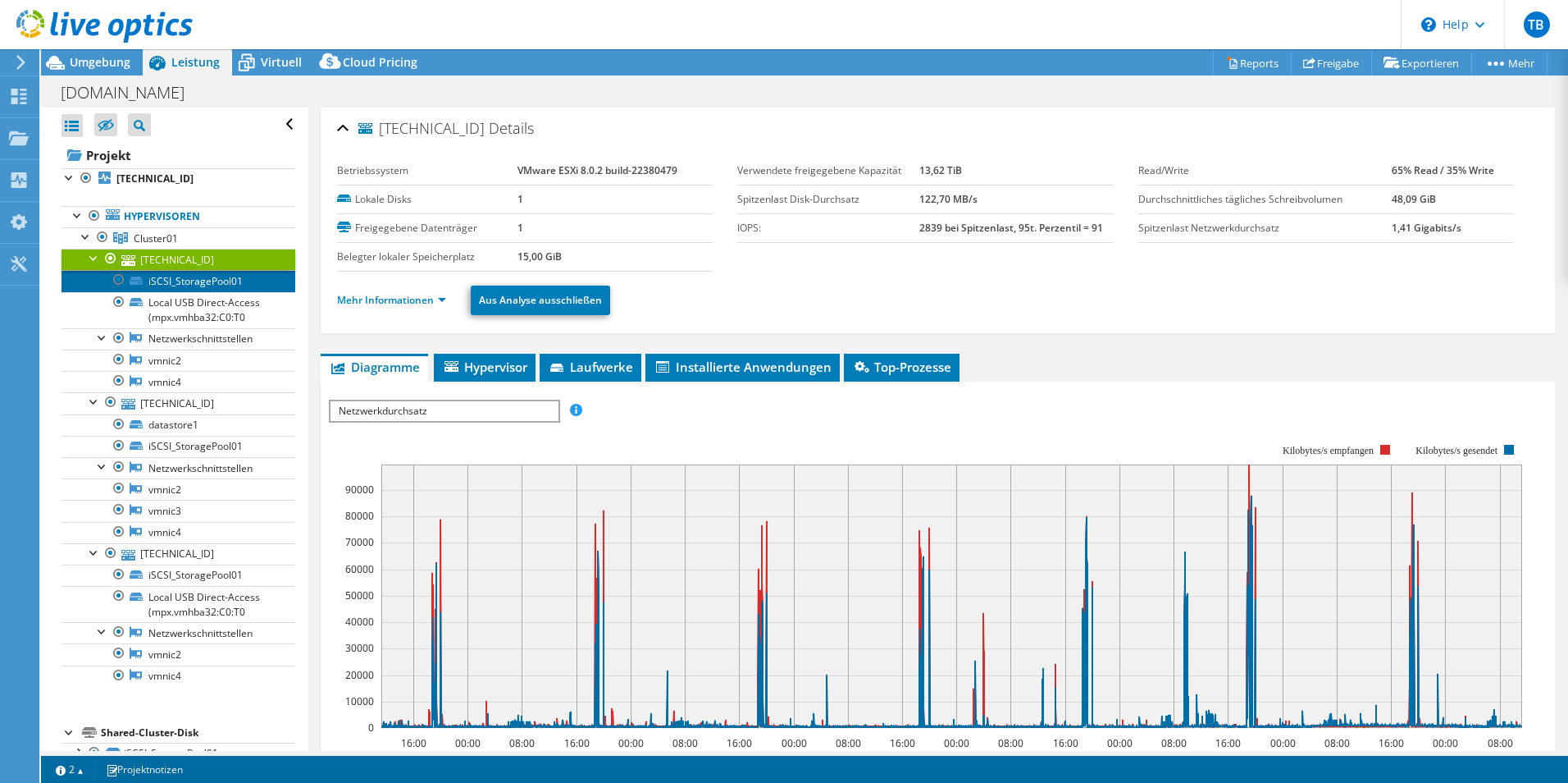
click at [205, 281] on link "iSCSI_StoragePool01" at bounding box center [178, 280] width 234 height 22
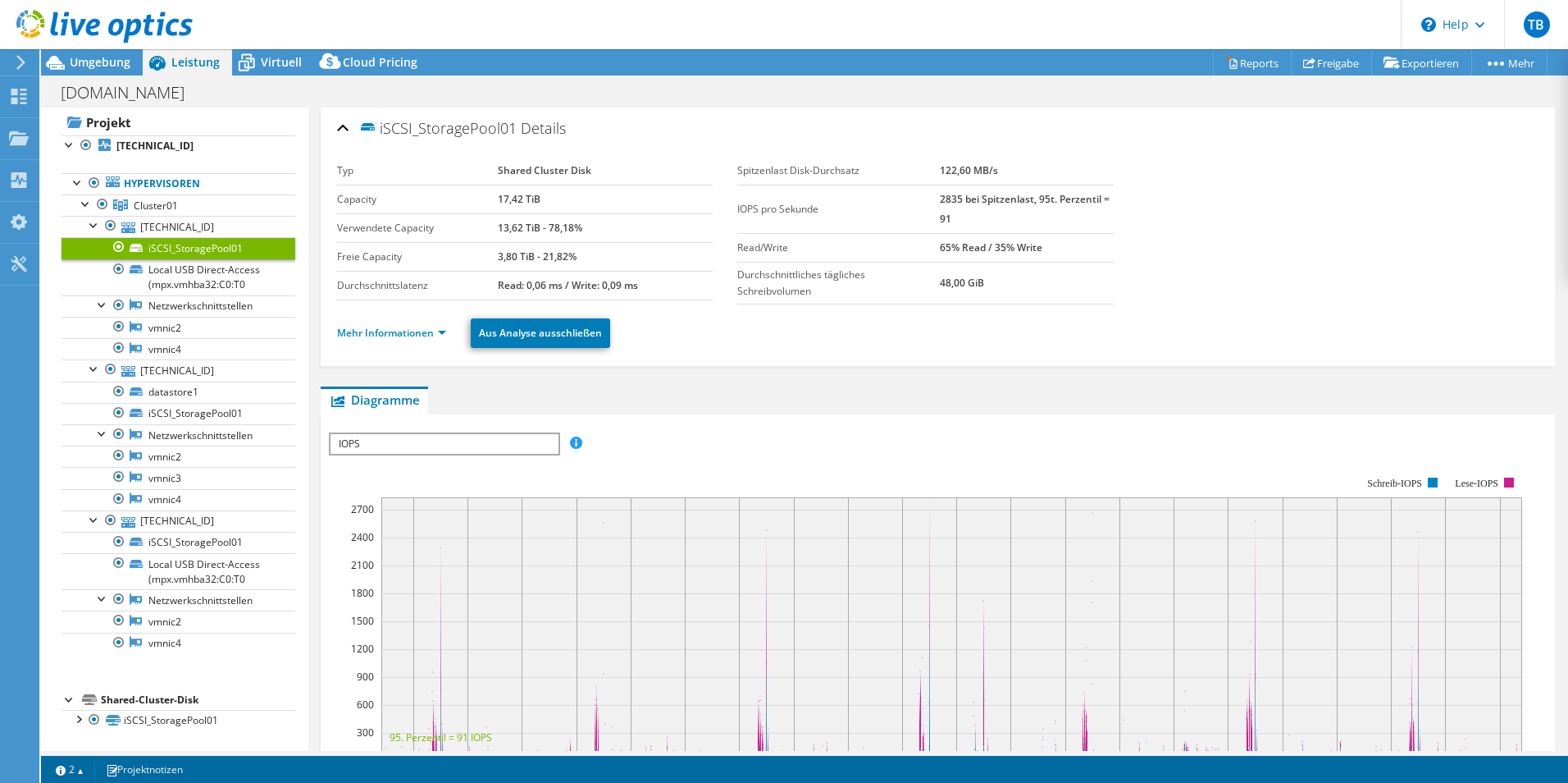
click at [438, 344] on ul "Mehr Informationen Aus Analyse ausschließen" at bounding box center [937, 331] width 1202 height 33
click at [439, 329] on link "Mehr Informationen" at bounding box center [391, 332] width 109 height 14
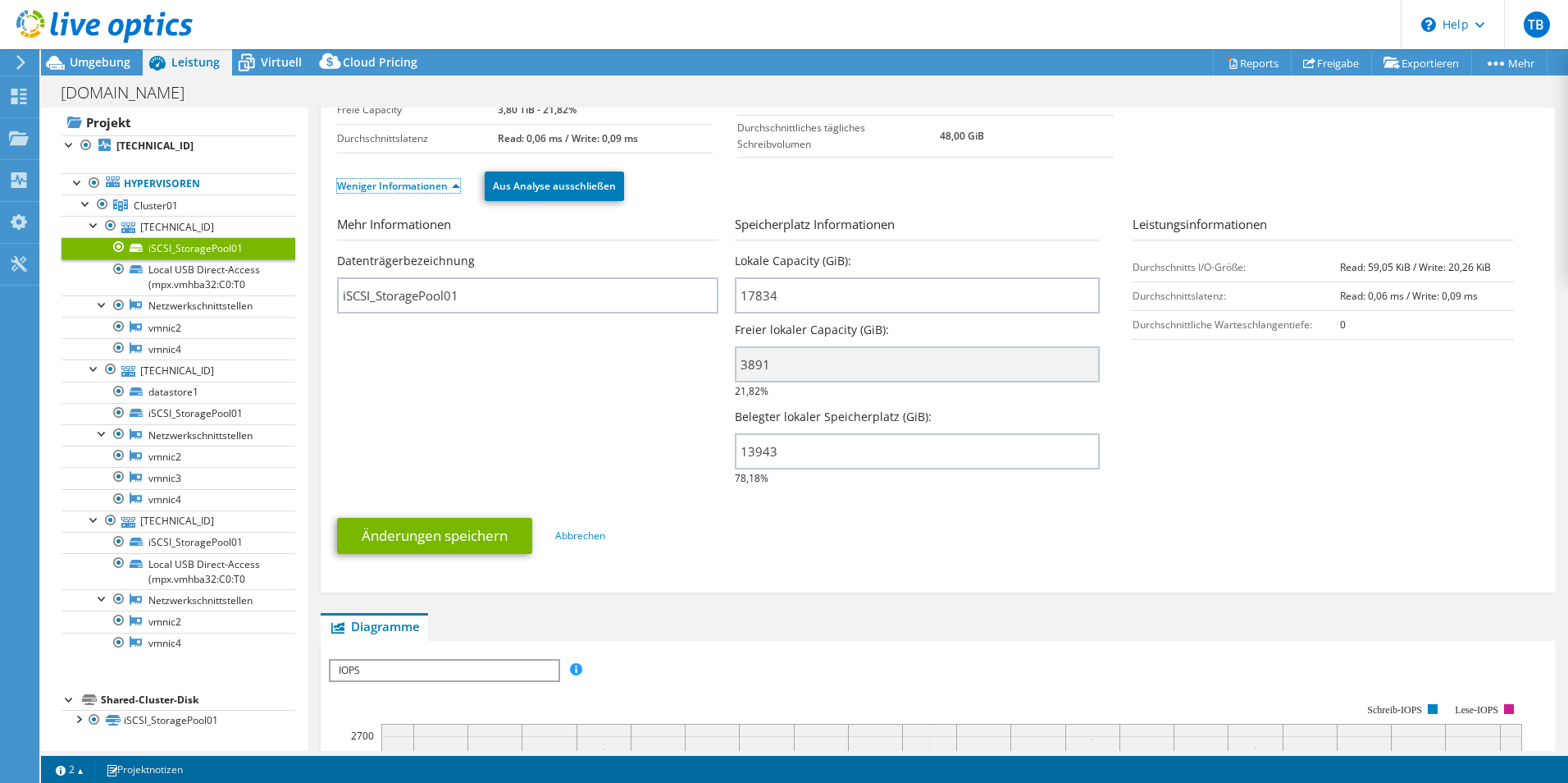
scroll to position [164, 0]
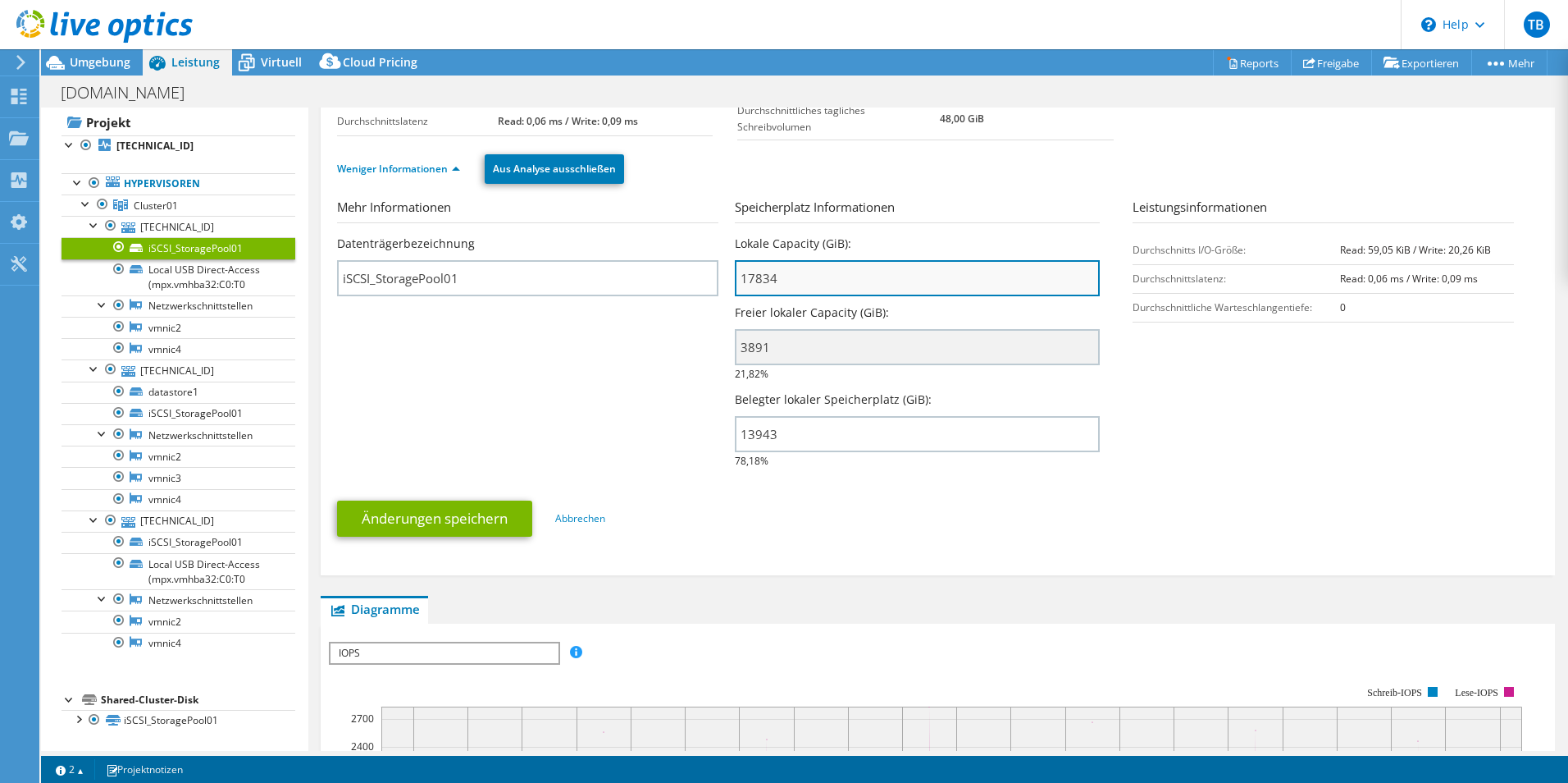
click at [794, 275] on input "17834" at bounding box center [917, 277] width 365 height 36
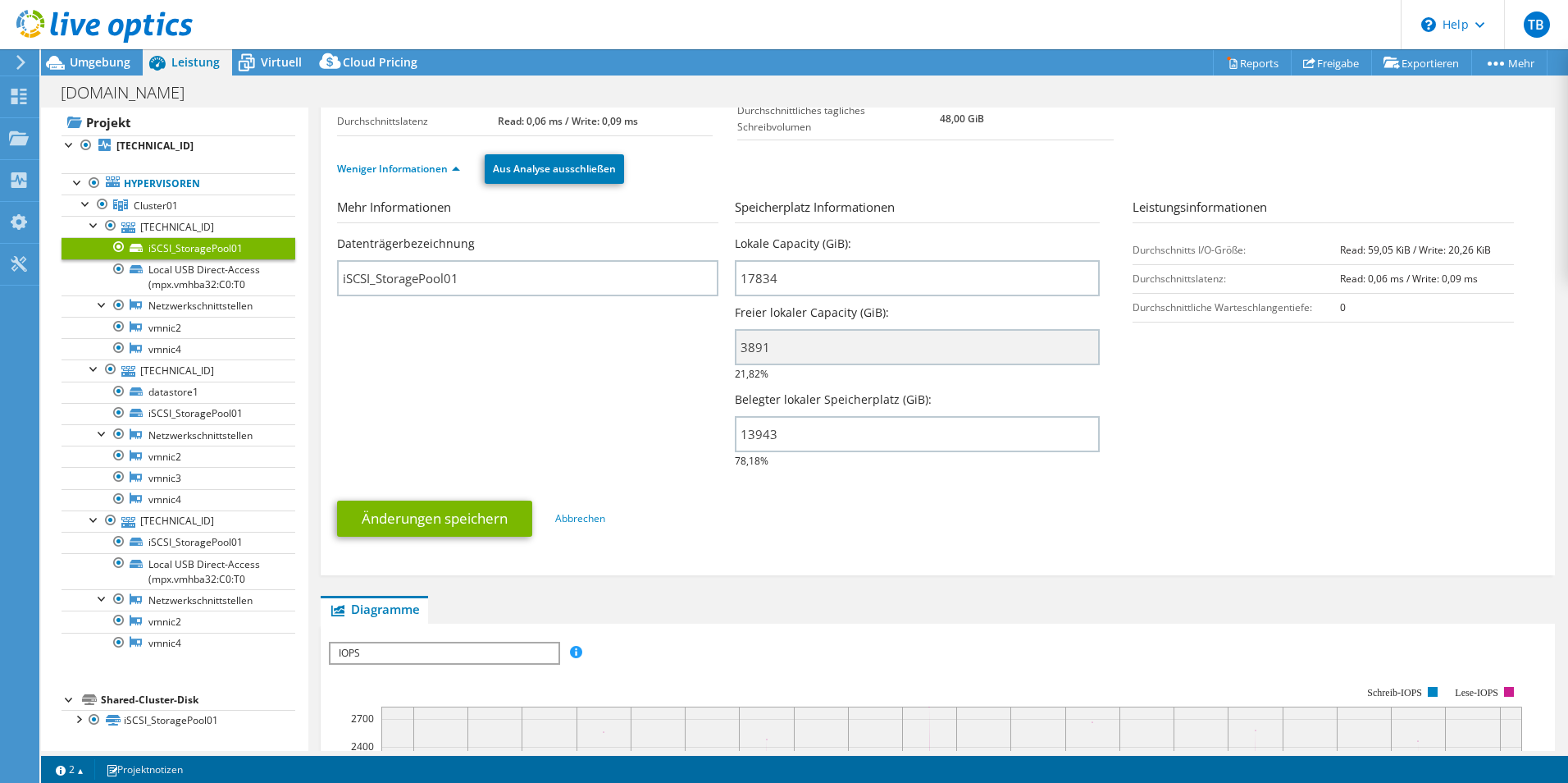
click at [918, 218] on h3 "Speicherplatz Informationen" at bounding box center [917, 211] width 365 height 25
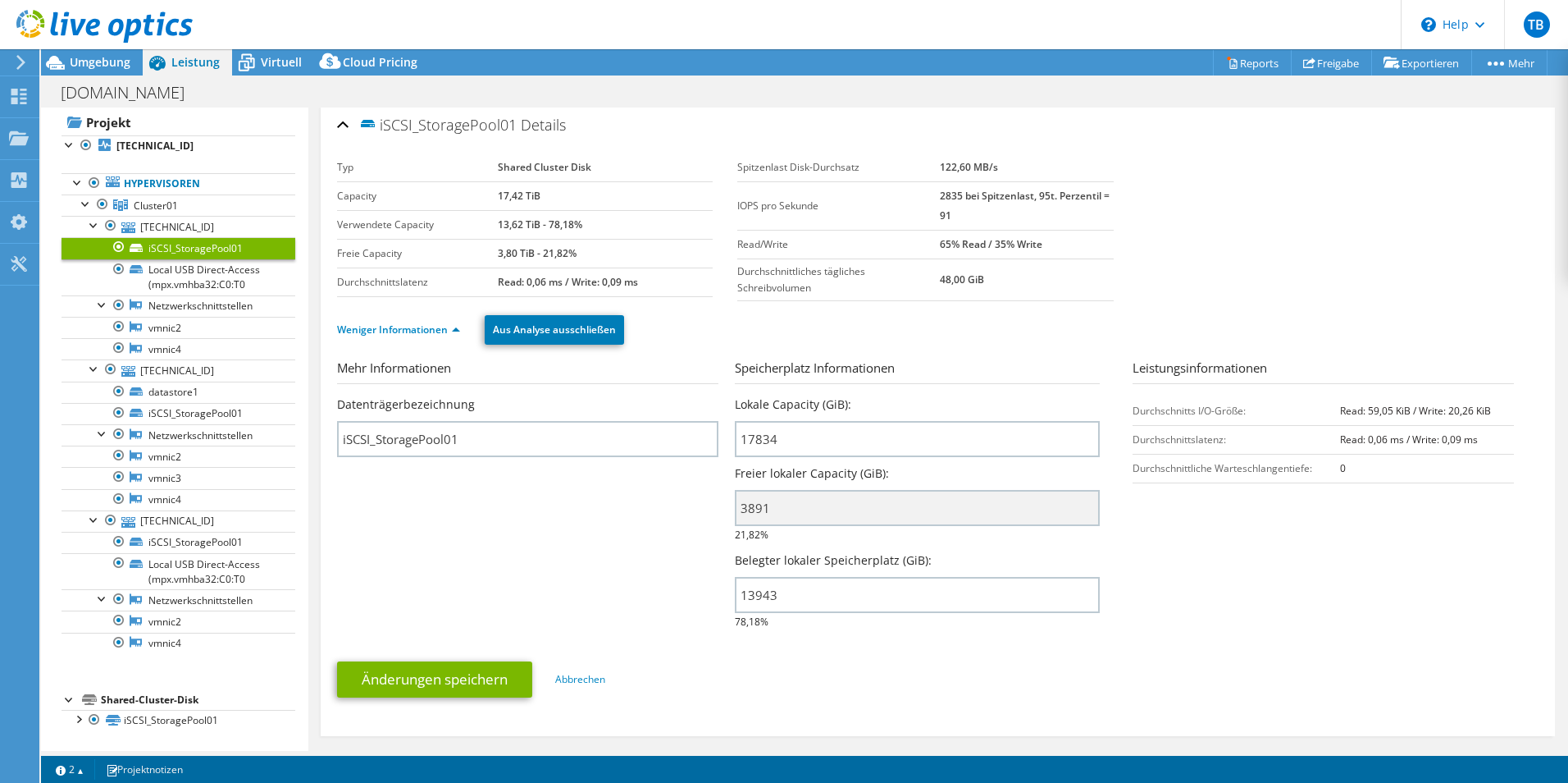
scroll to position [0, 0]
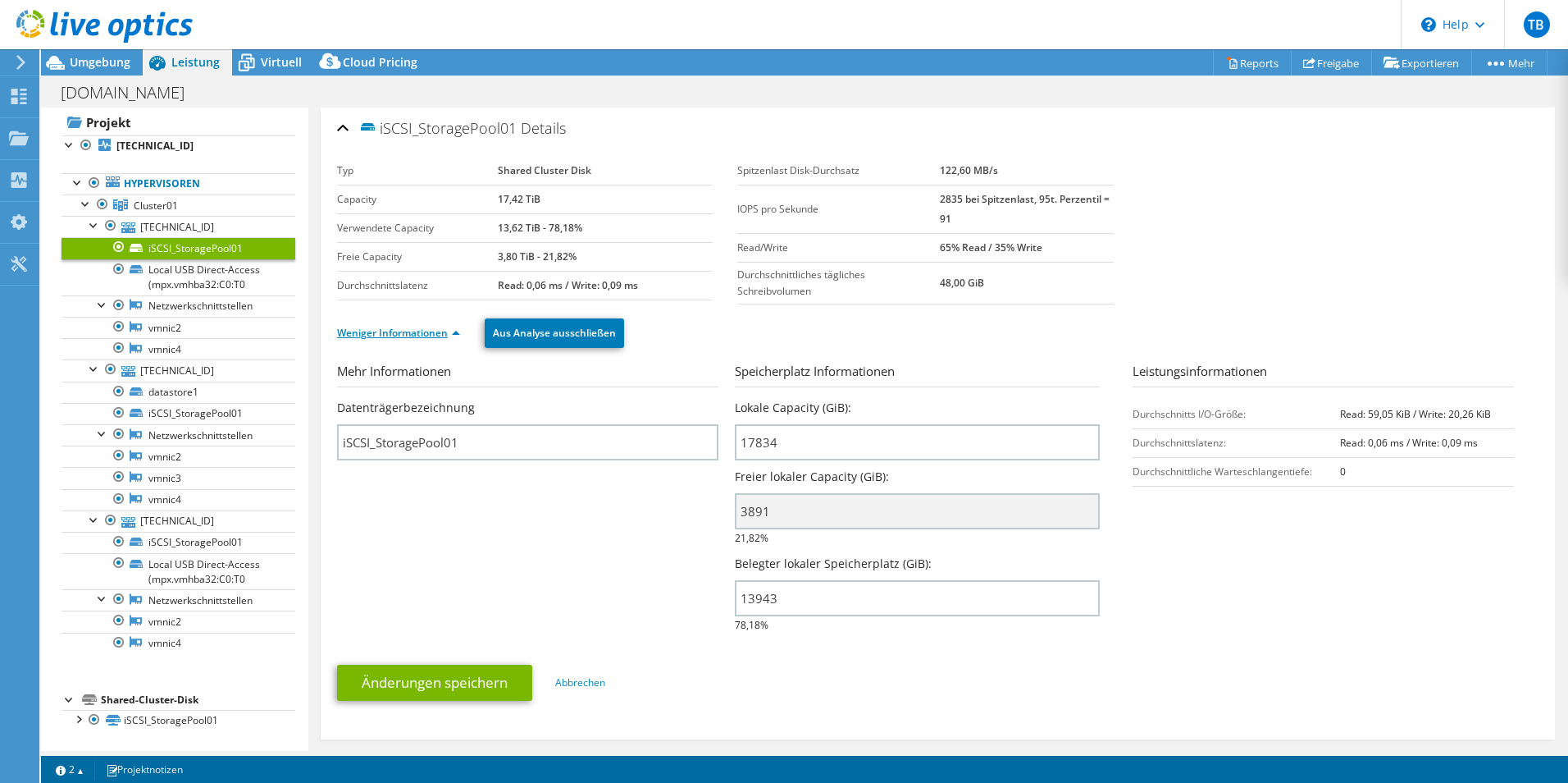
click at [455, 331] on link "Weniger Informationen" at bounding box center [399, 332] width 123 height 14
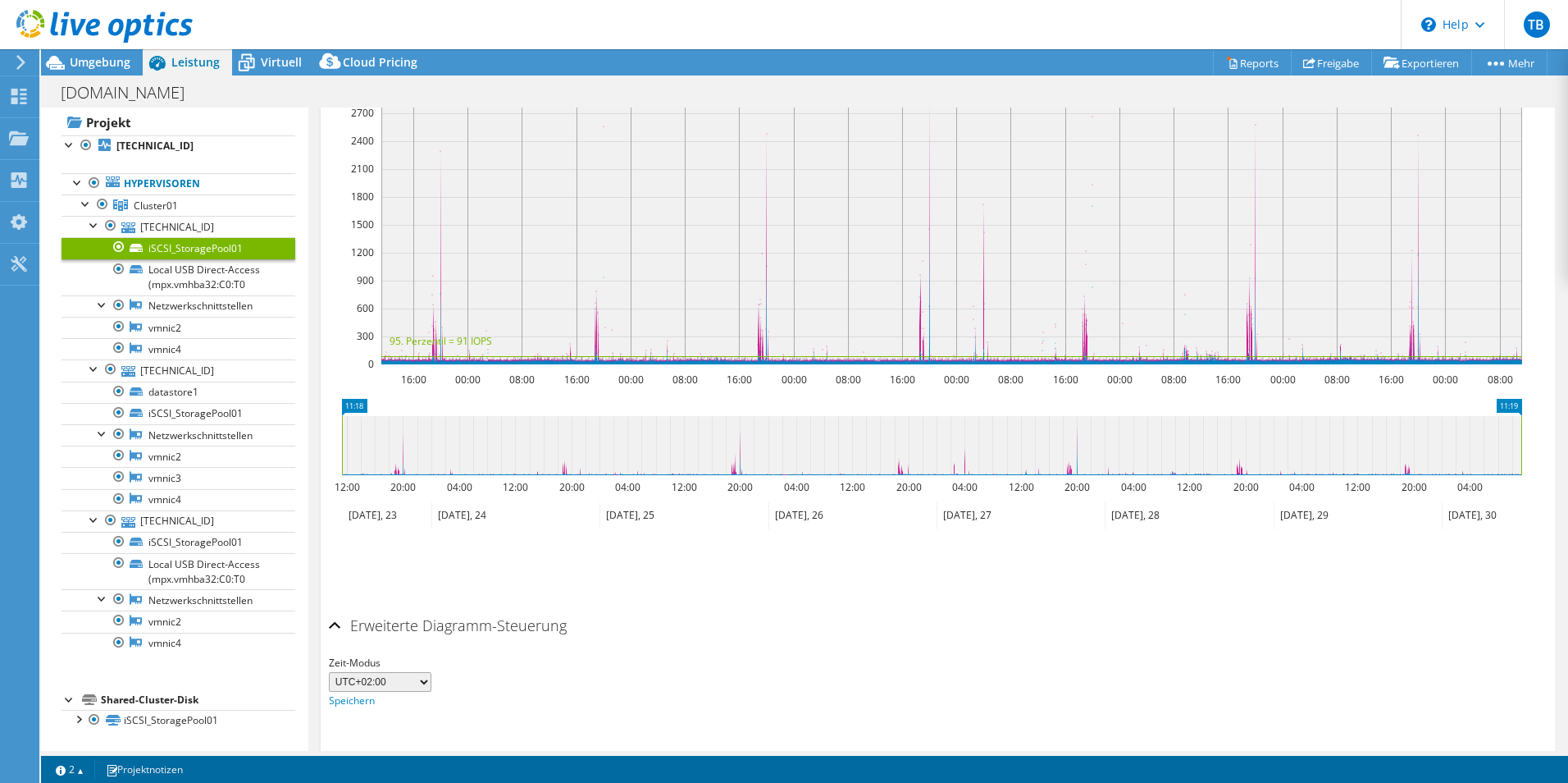
scroll to position [411, 0]
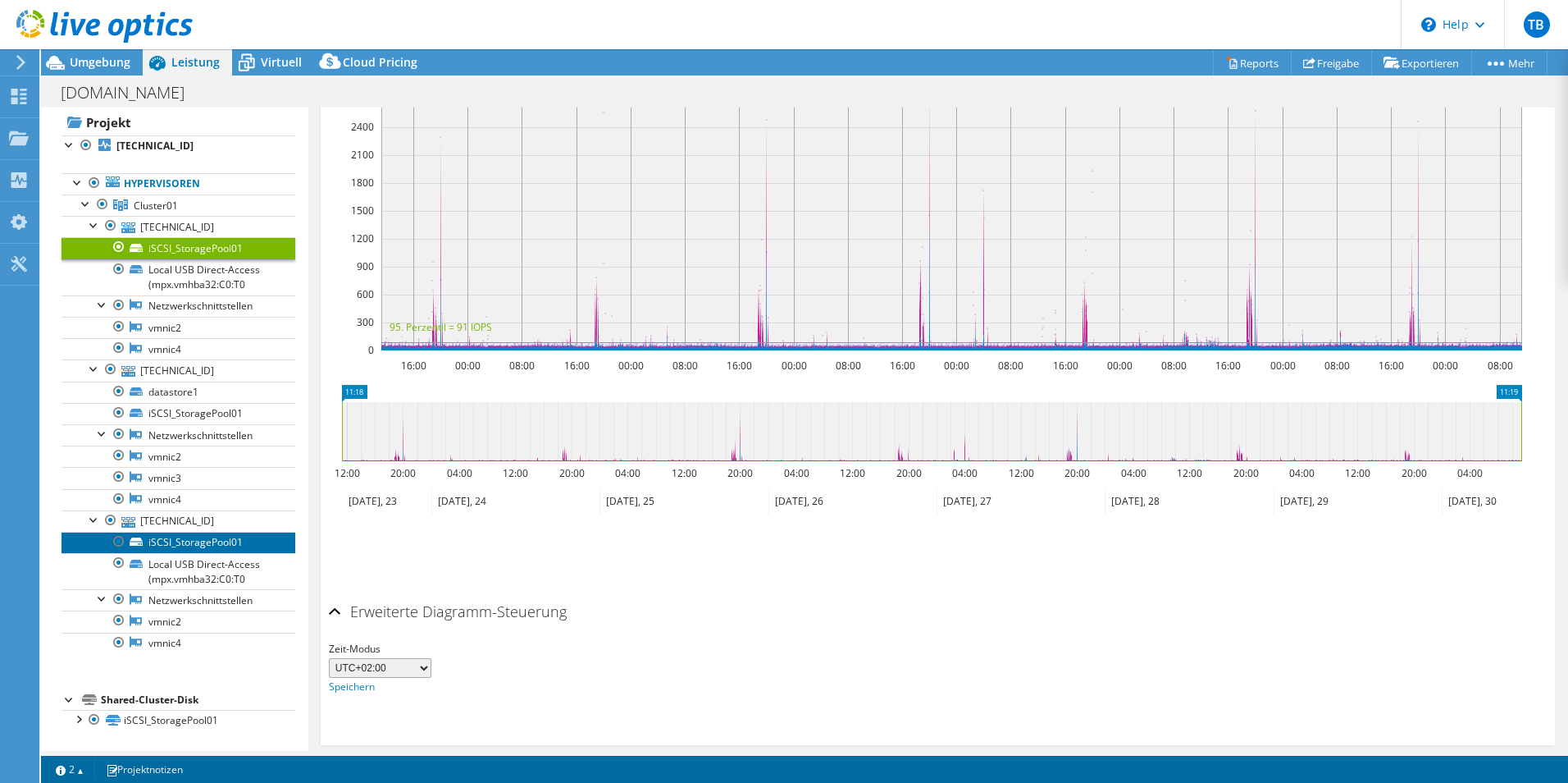
click at [184, 540] on link "iSCSI_StoragePool01" at bounding box center [178, 543] width 234 height 22
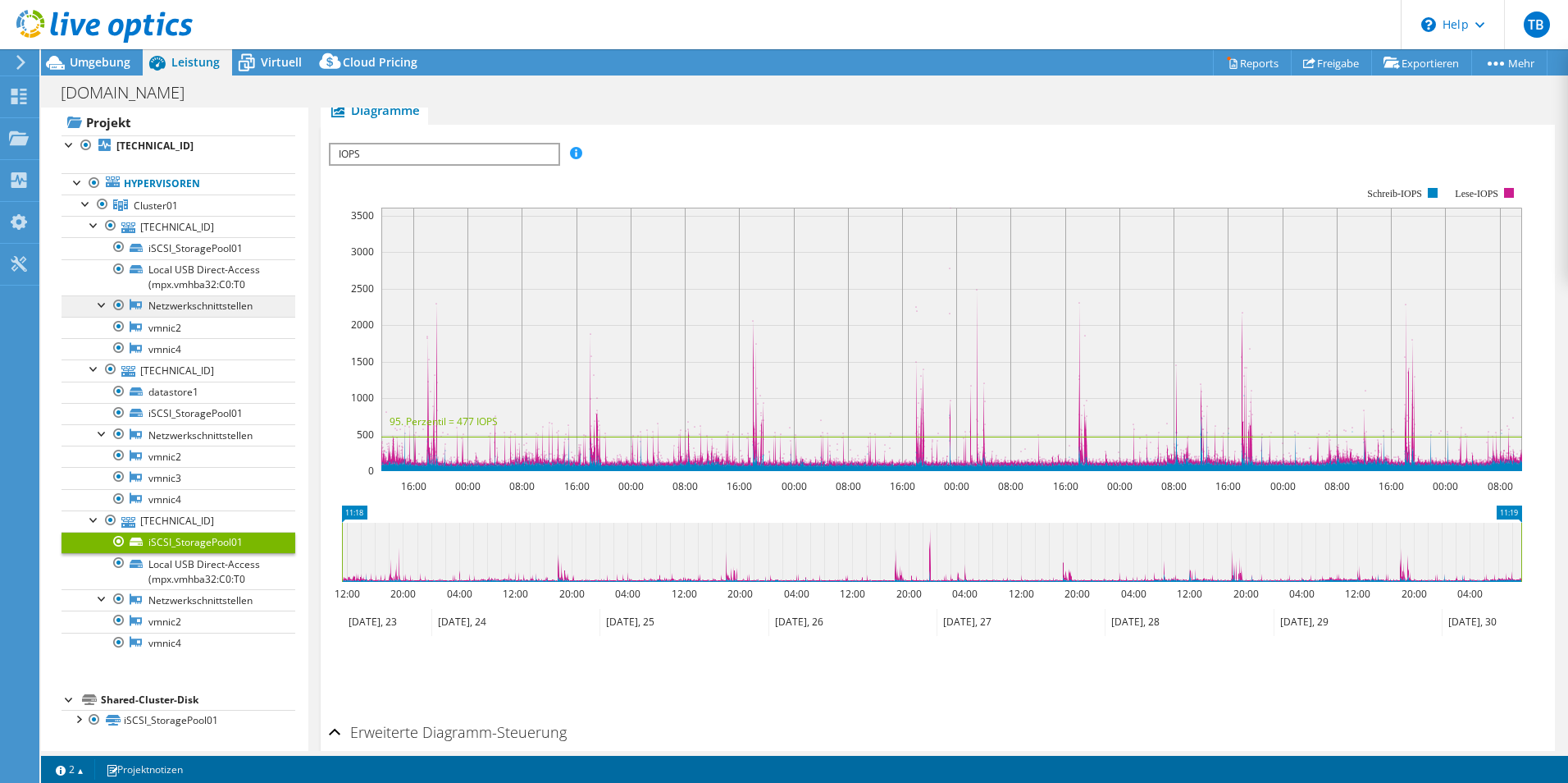
scroll to position [246, 0]
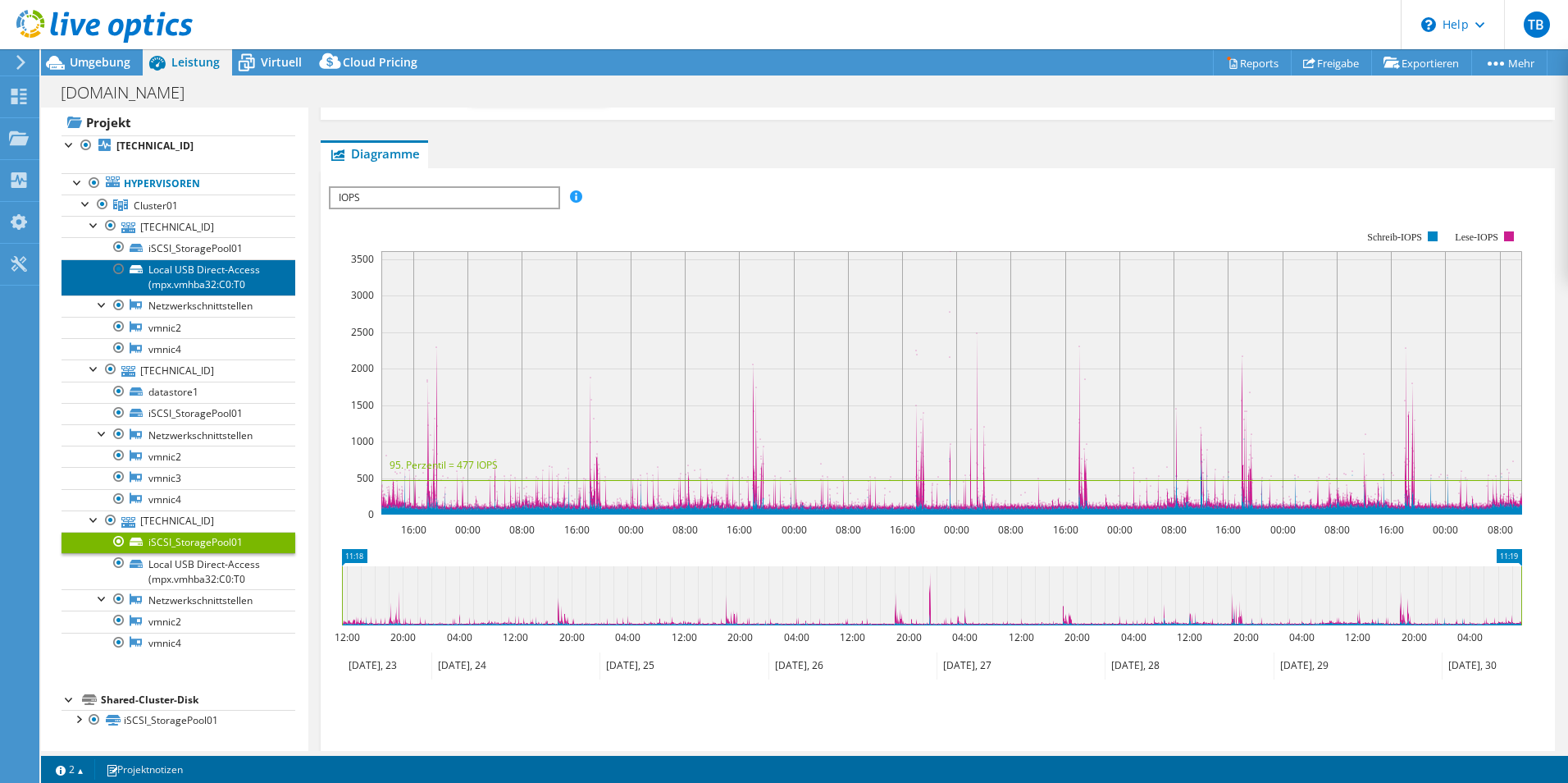
click at [203, 285] on link "Local USB Direct-Access (mpx.vmhba32:C0:T0" at bounding box center [178, 277] width 234 height 36
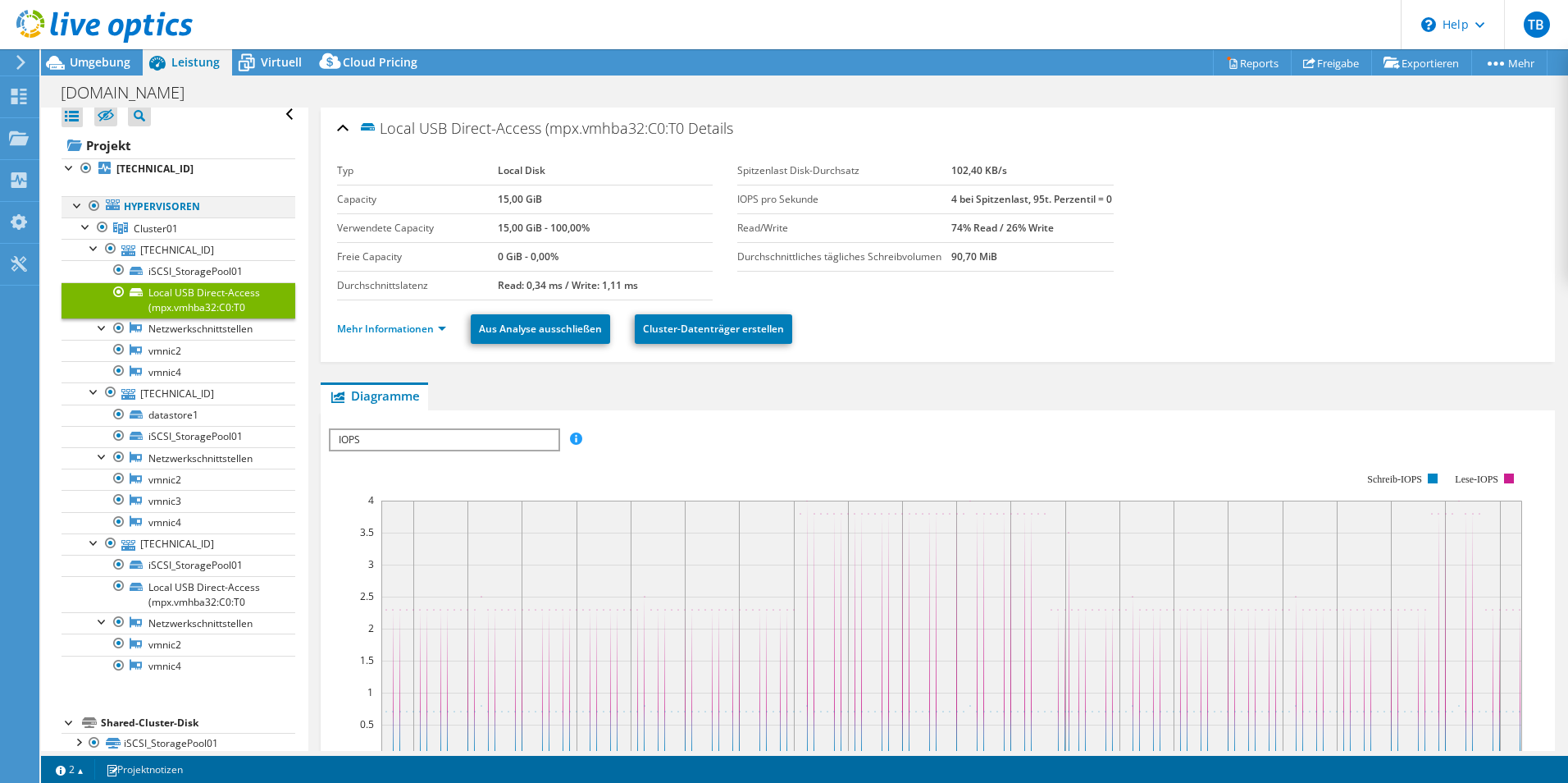
scroll to position [0, 0]
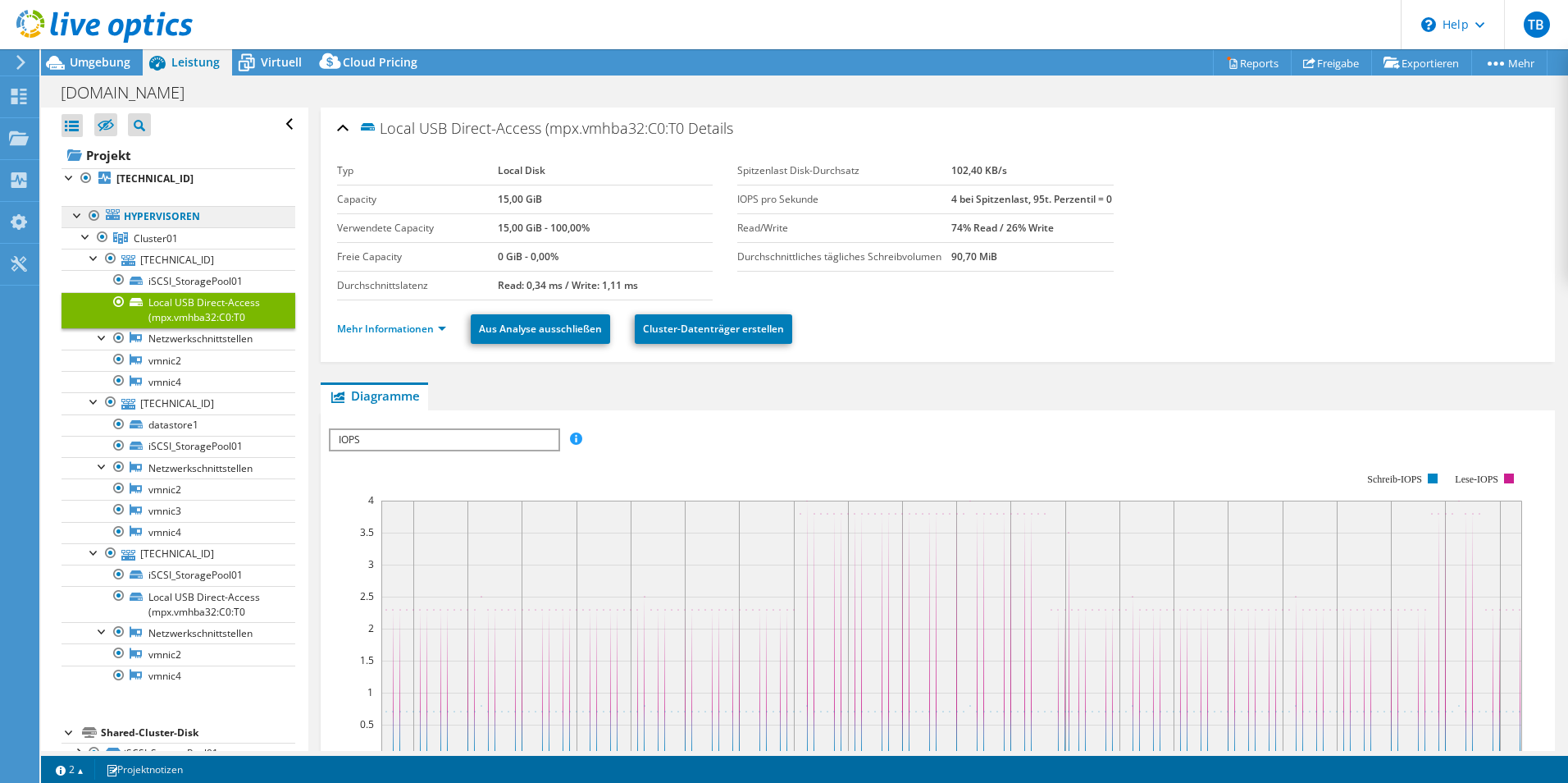
click at [163, 215] on link "Hypervisoren" at bounding box center [178, 217] width 234 height 22
click at [159, 233] on span "Cluster01" at bounding box center [155, 238] width 44 height 14
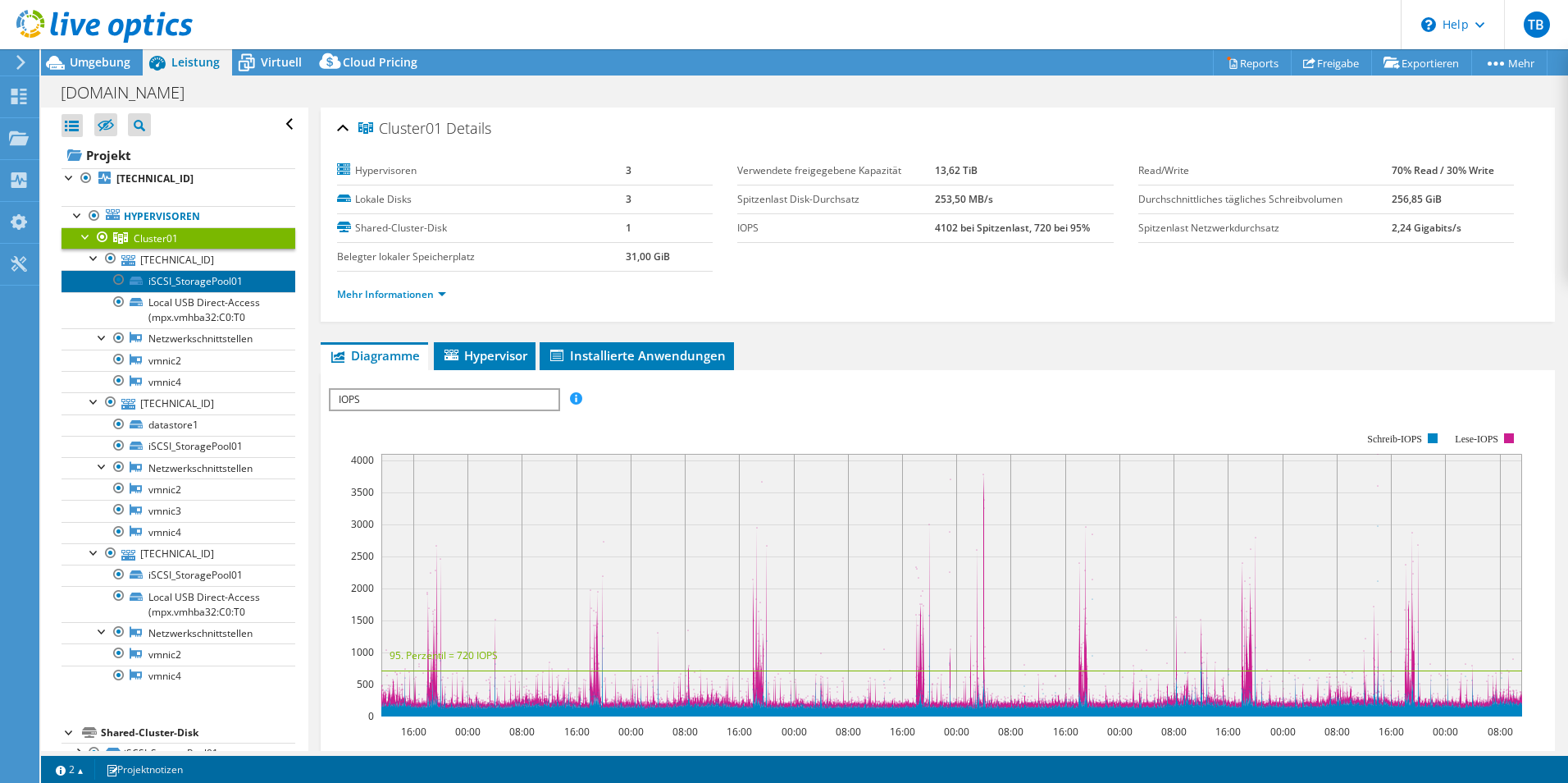
click at [161, 286] on link "iSCSI_StoragePool01" at bounding box center [178, 280] width 234 height 22
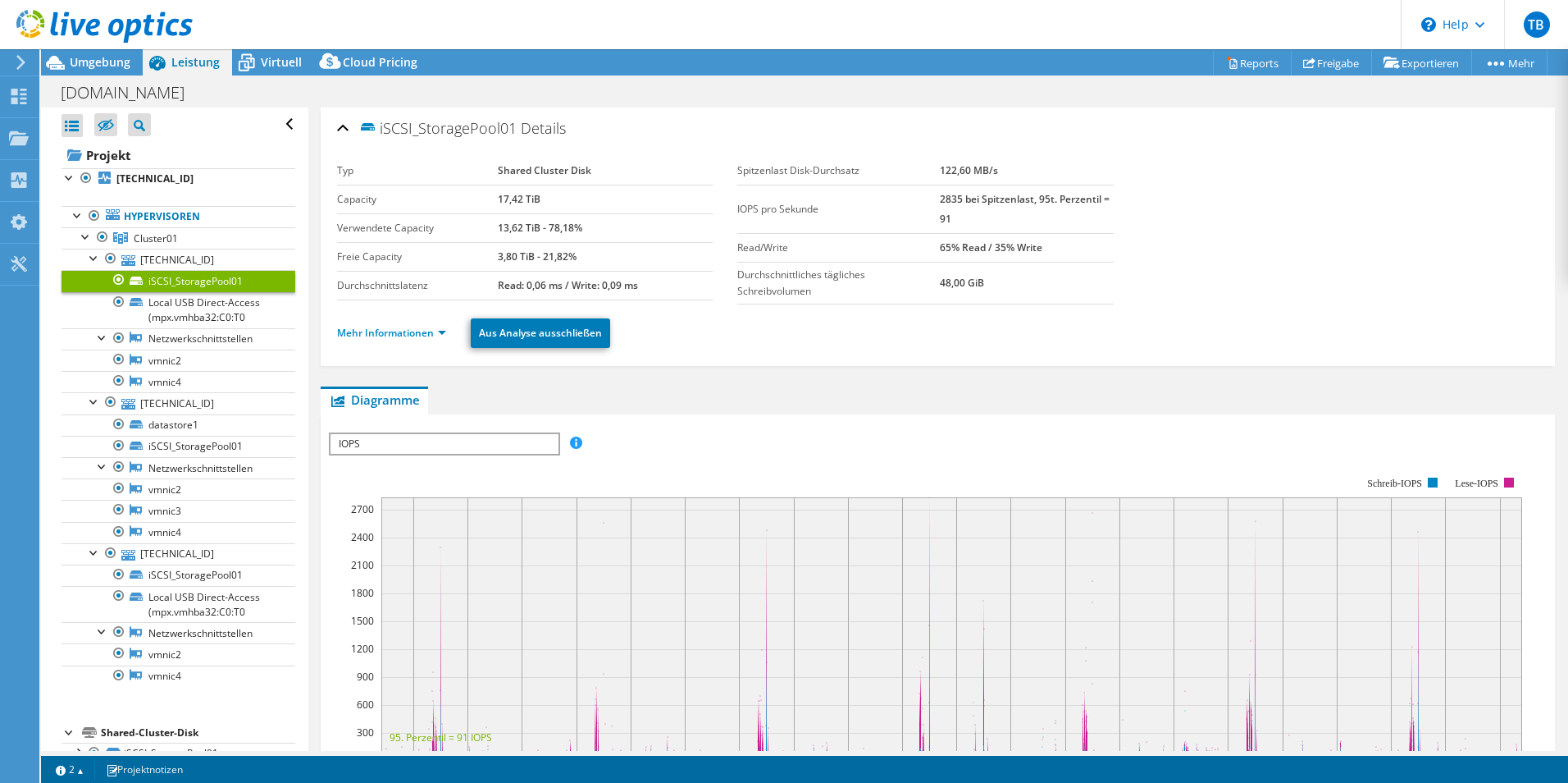
select select "EUFrankfurt"
select select "EUR"
click at [168, 440] on link "iSCSI_StoragePool01" at bounding box center [178, 447] width 234 height 22
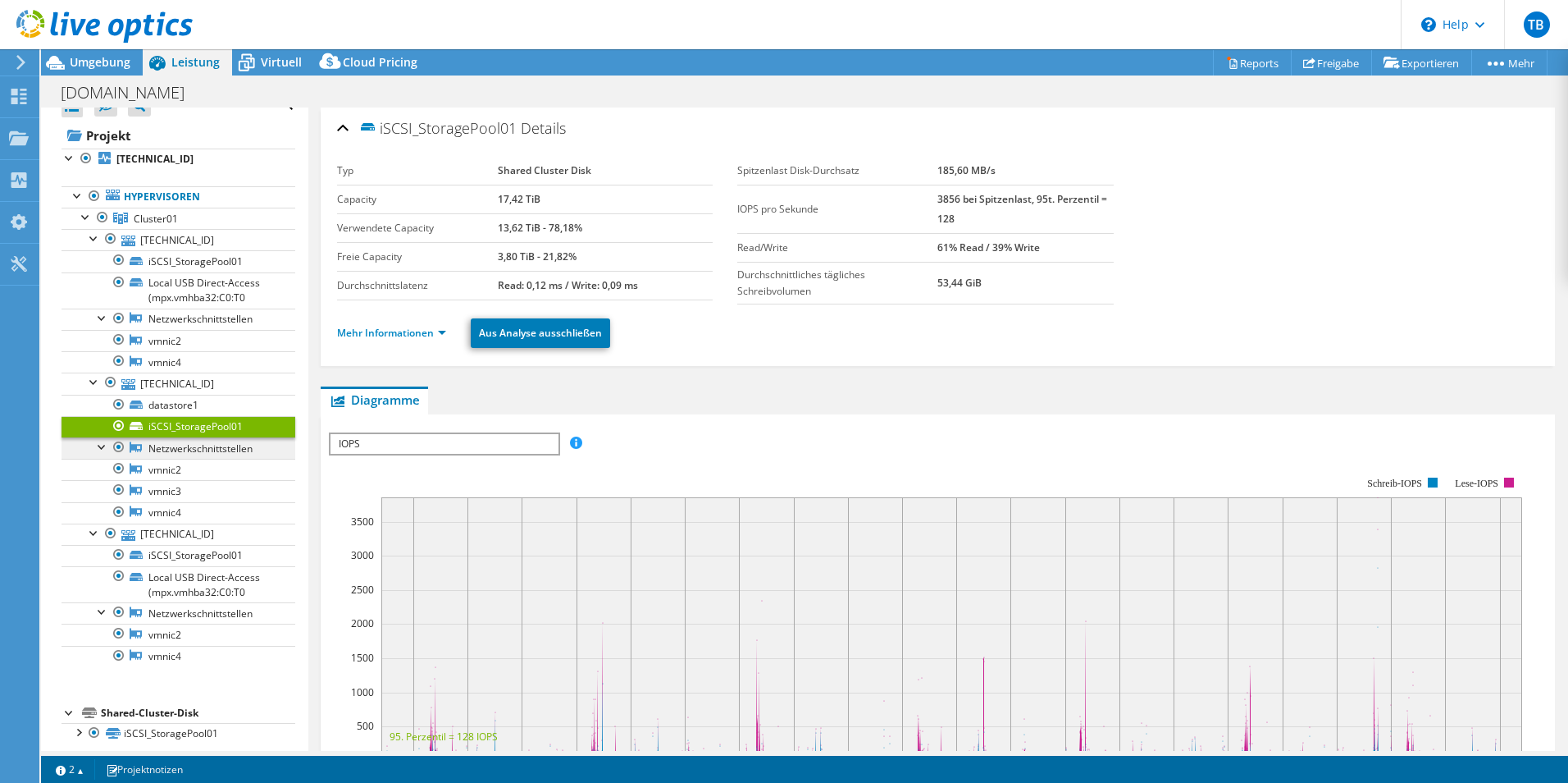
scroll to position [32, 0]
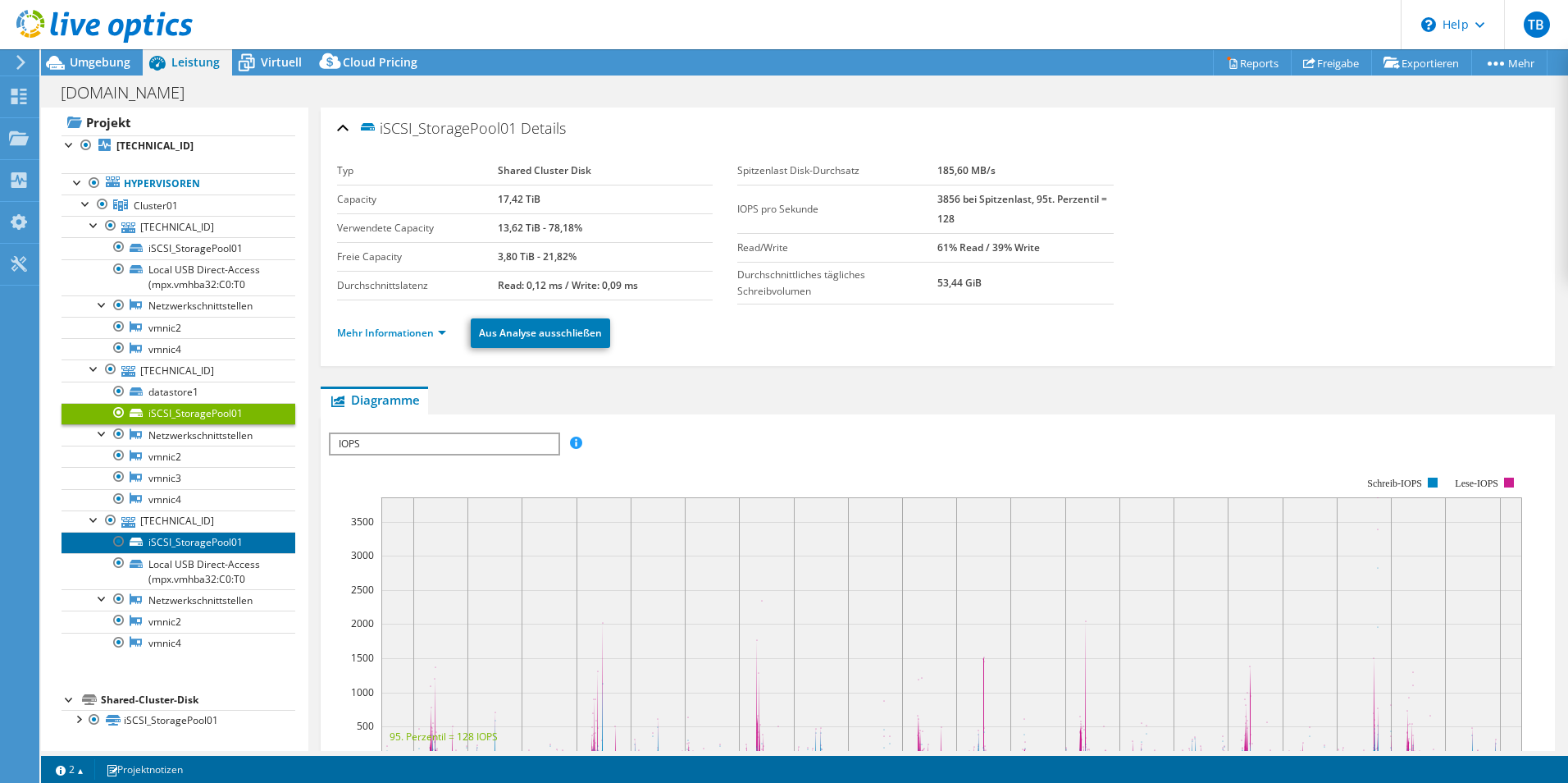
click at [174, 544] on link "iSCSI_StoragePool01" at bounding box center [178, 543] width 234 height 22
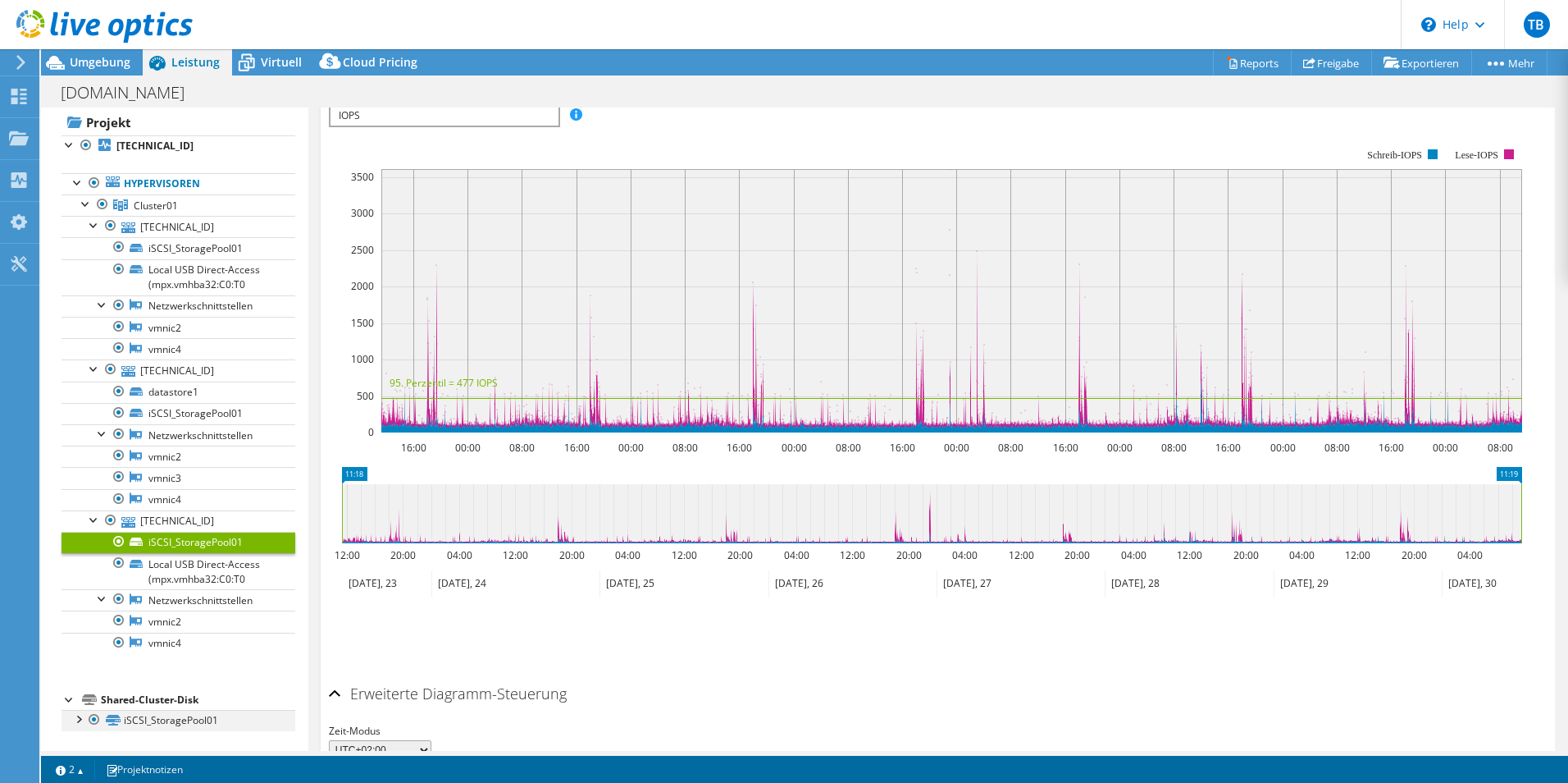
click at [73, 721] on div at bounding box center [77, 717] width 17 height 17
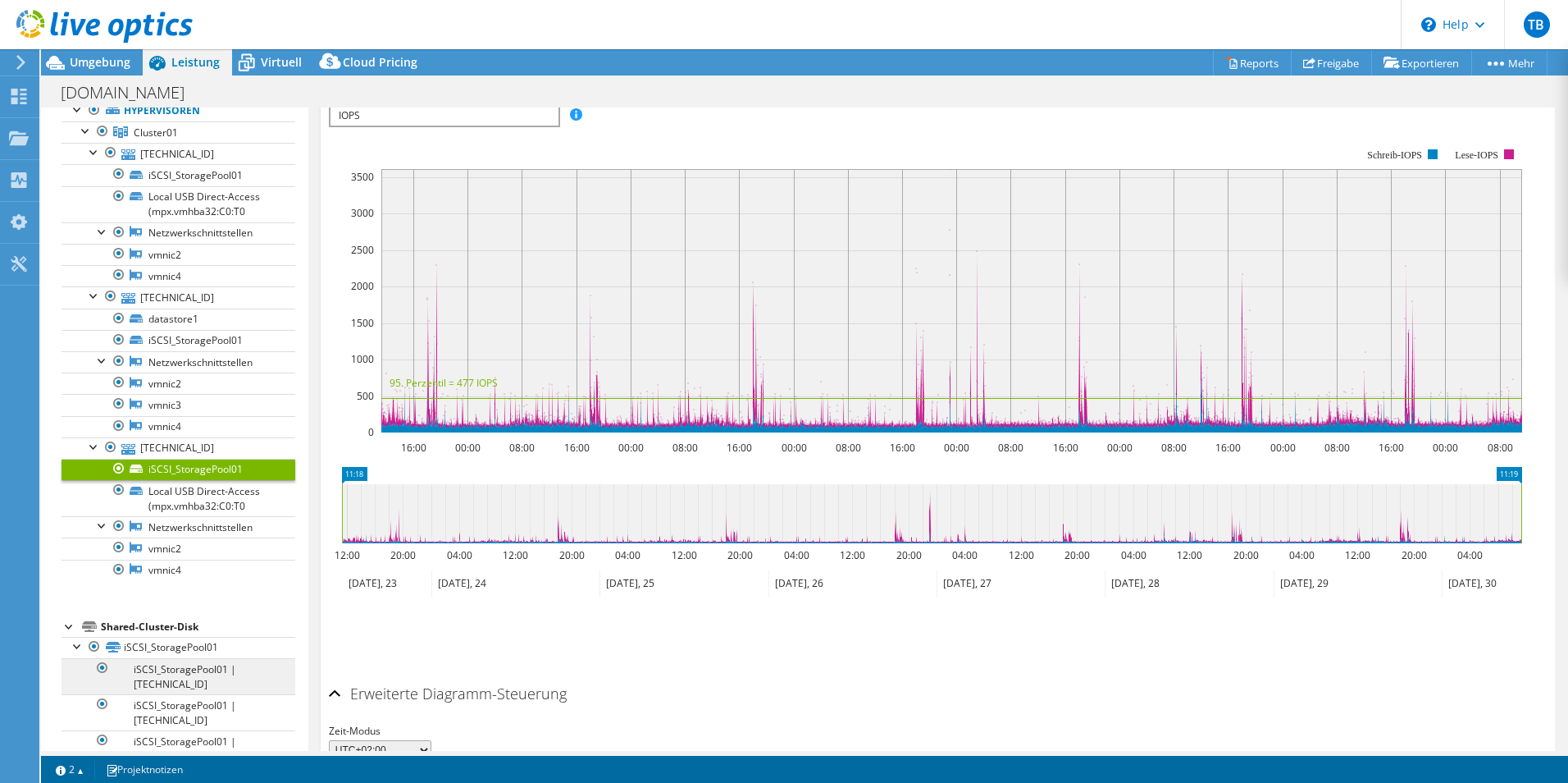
scroll to position [128, 0]
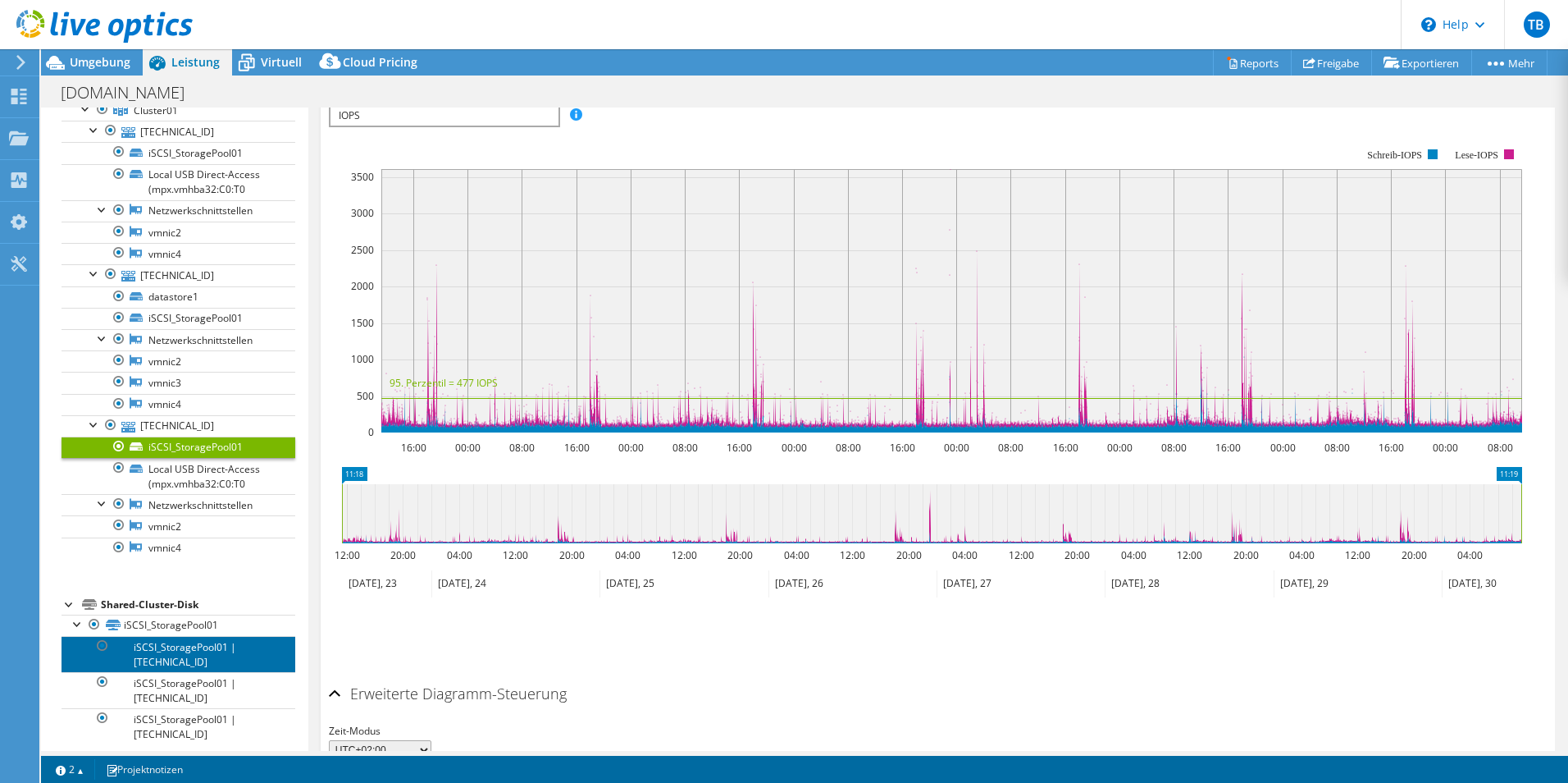
click at [164, 654] on link "iSCSI_StoragePool01 | [TECHNICAL_ID]" at bounding box center [178, 654] width 234 height 36
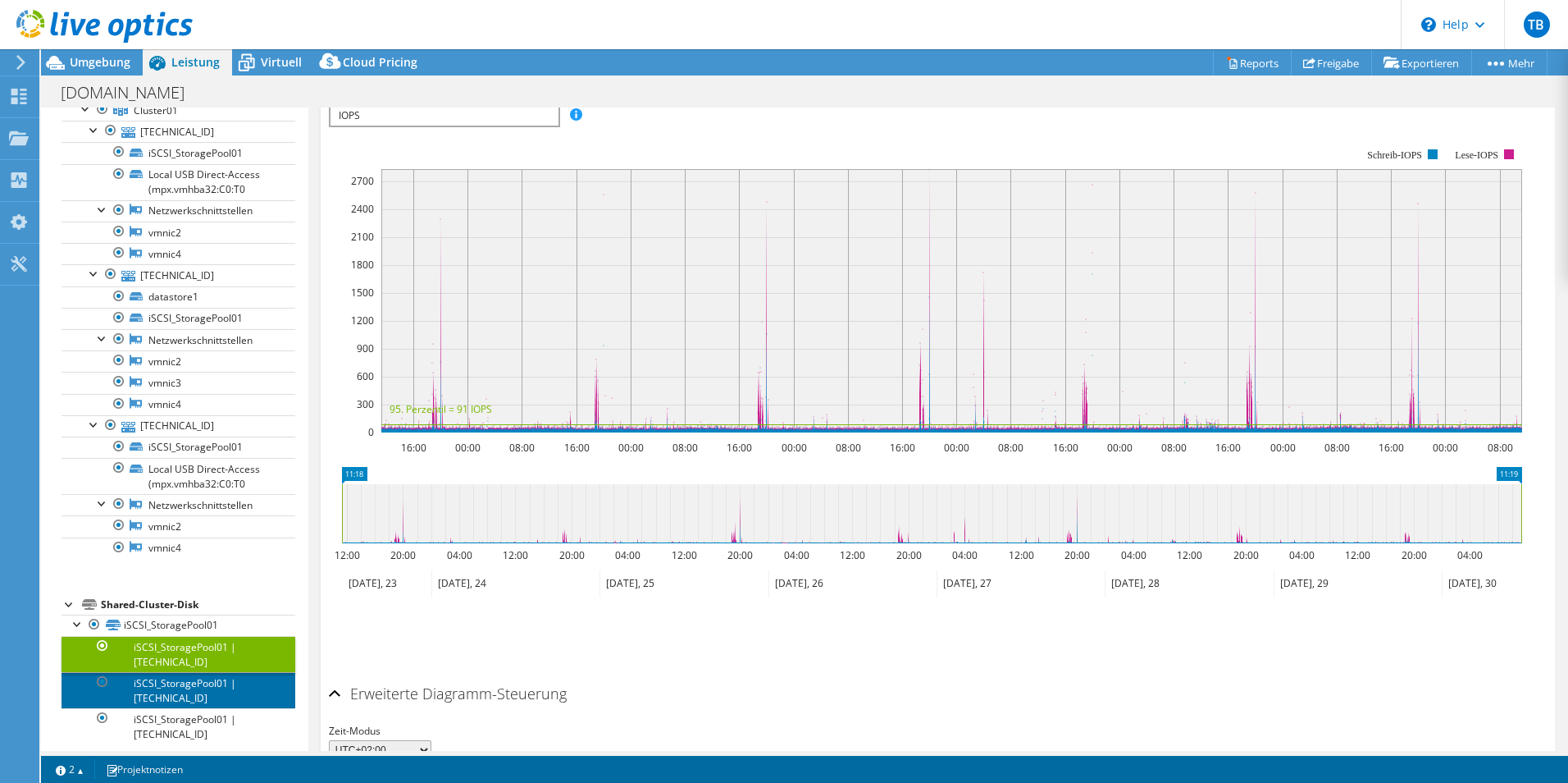
click at [179, 685] on link "iSCSI_StoragePool01 | [TECHNICAL_ID]" at bounding box center [178, 690] width 234 height 36
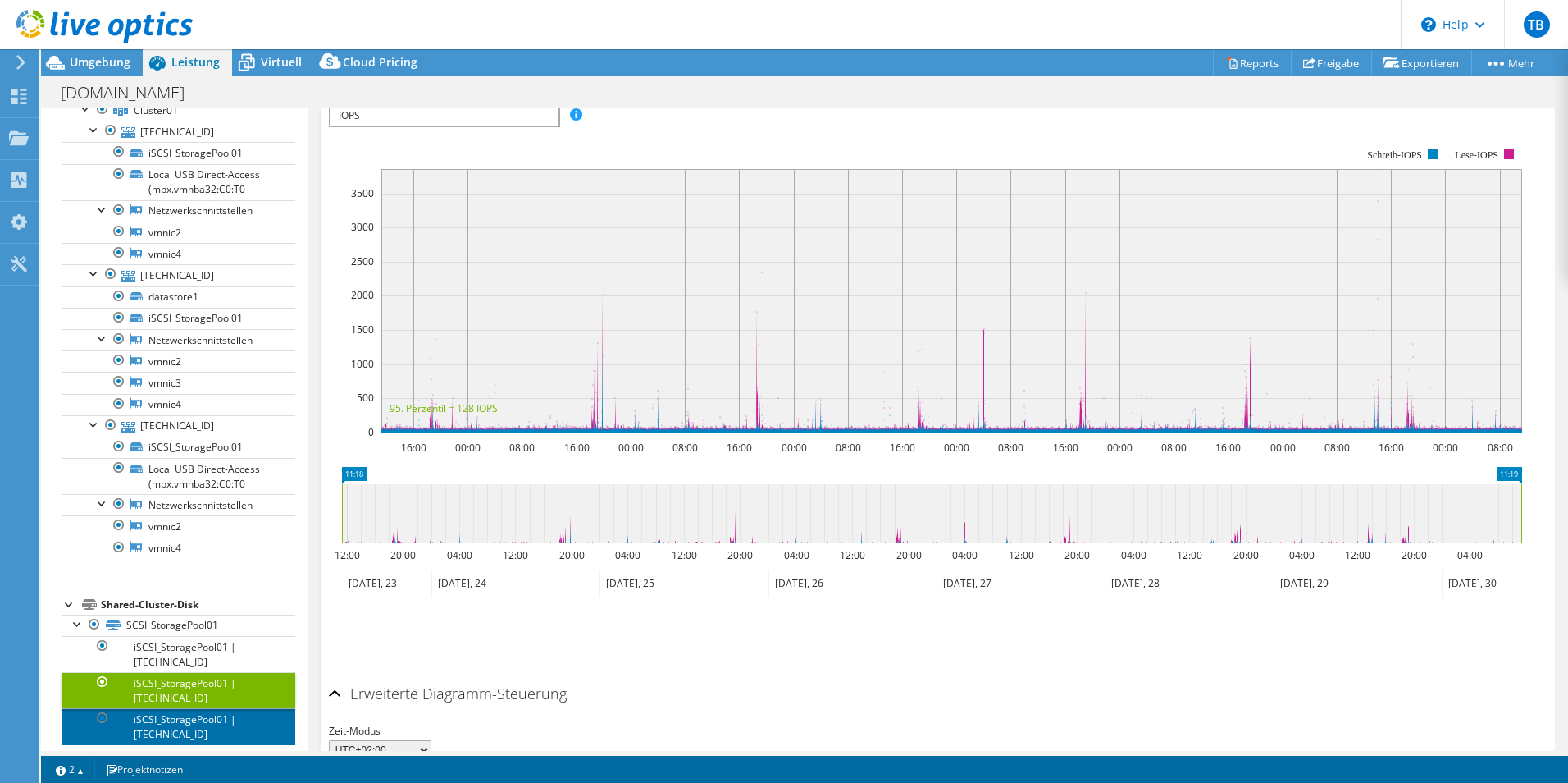
click at [179, 726] on link "iSCSI_StoragePool01 | [TECHNICAL_ID]" at bounding box center [178, 726] width 234 height 36
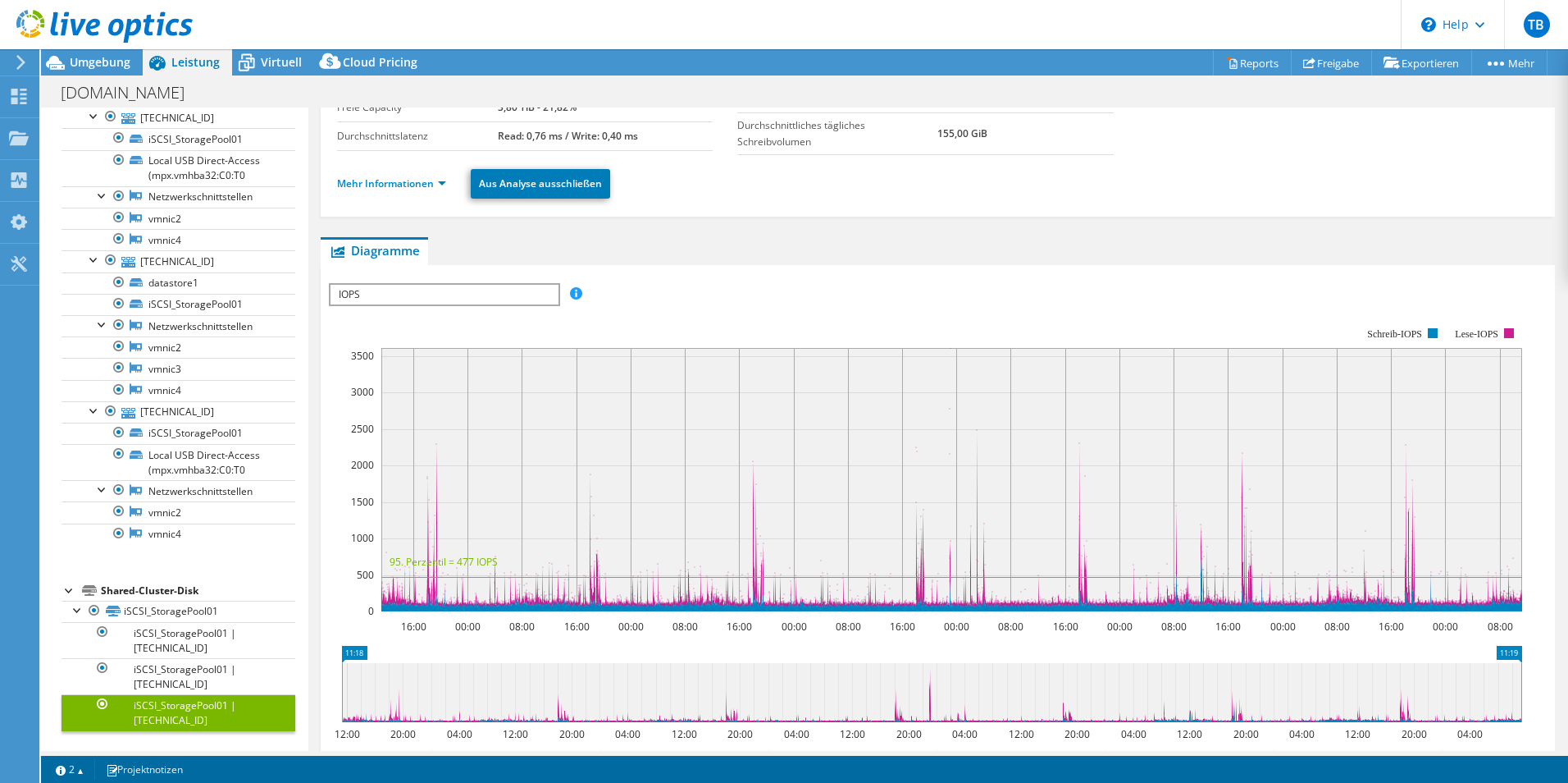
scroll to position [164, 0]
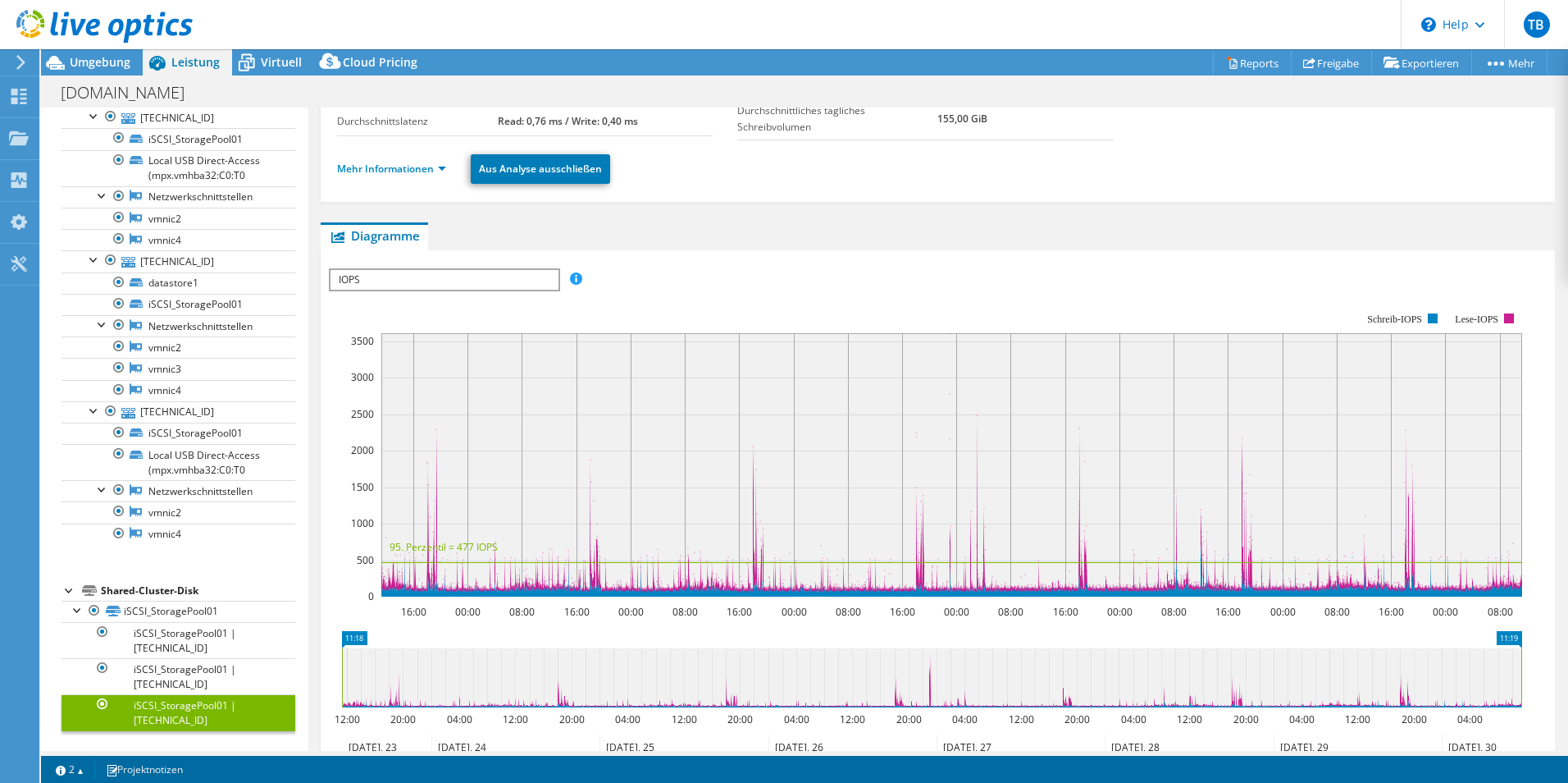
click at [411, 280] on span "IOPS" at bounding box center [444, 279] width 227 height 20
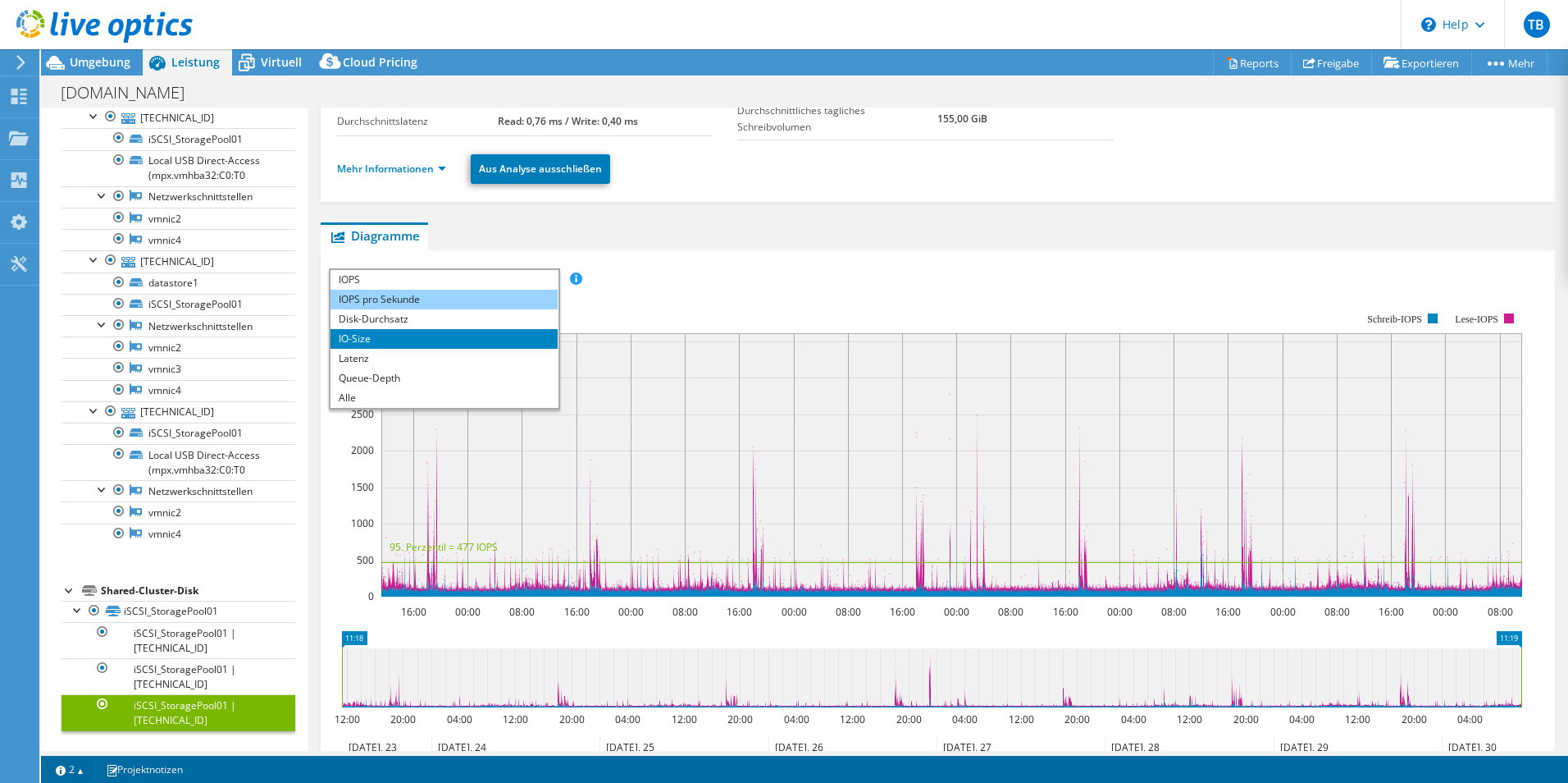
click at [412, 296] on li "IOPS pro Sekunde" at bounding box center [444, 300] width 227 height 20
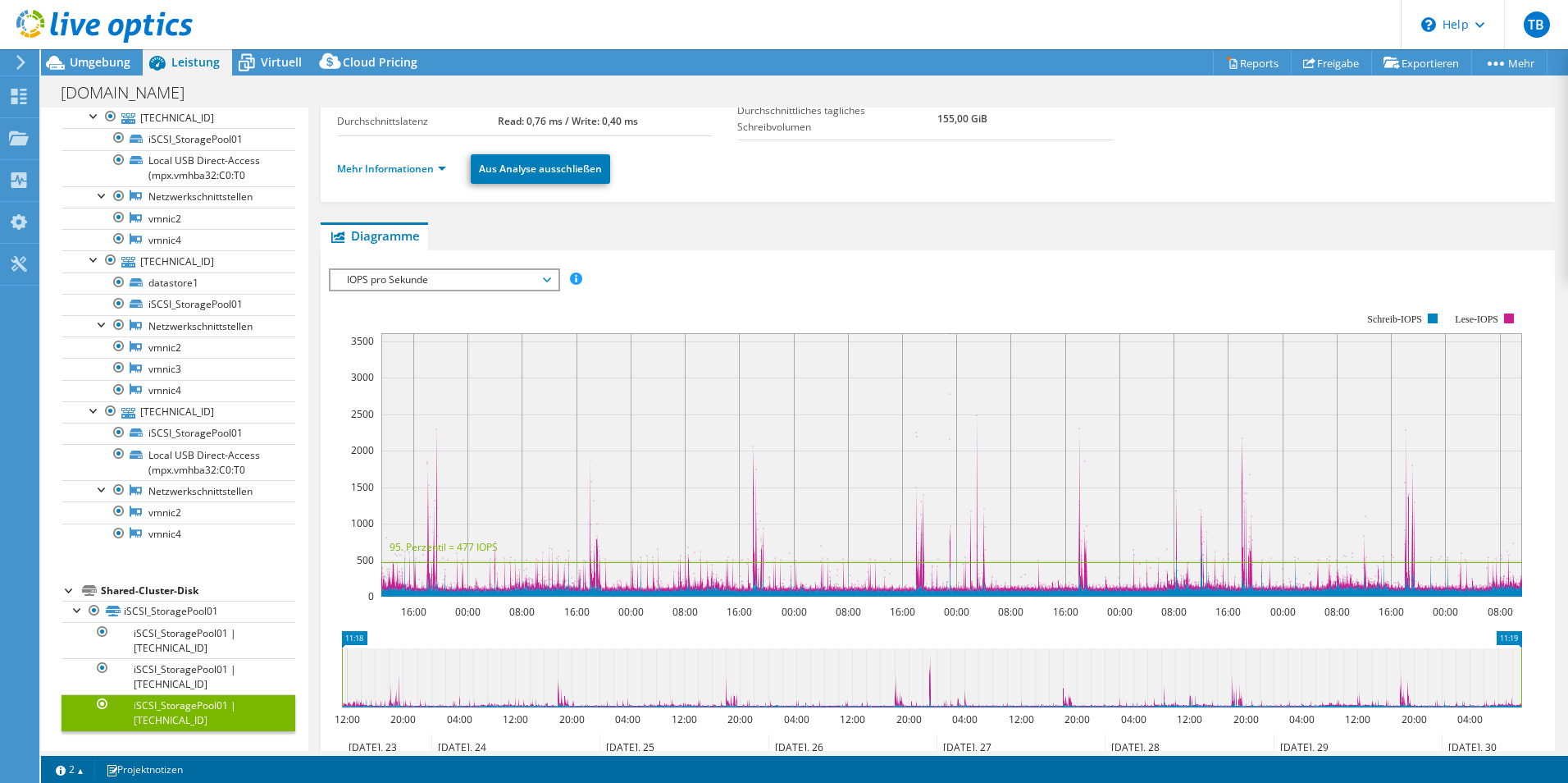
click at [422, 280] on span "IOPS pro Sekunde" at bounding box center [444, 279] width 211 height 20
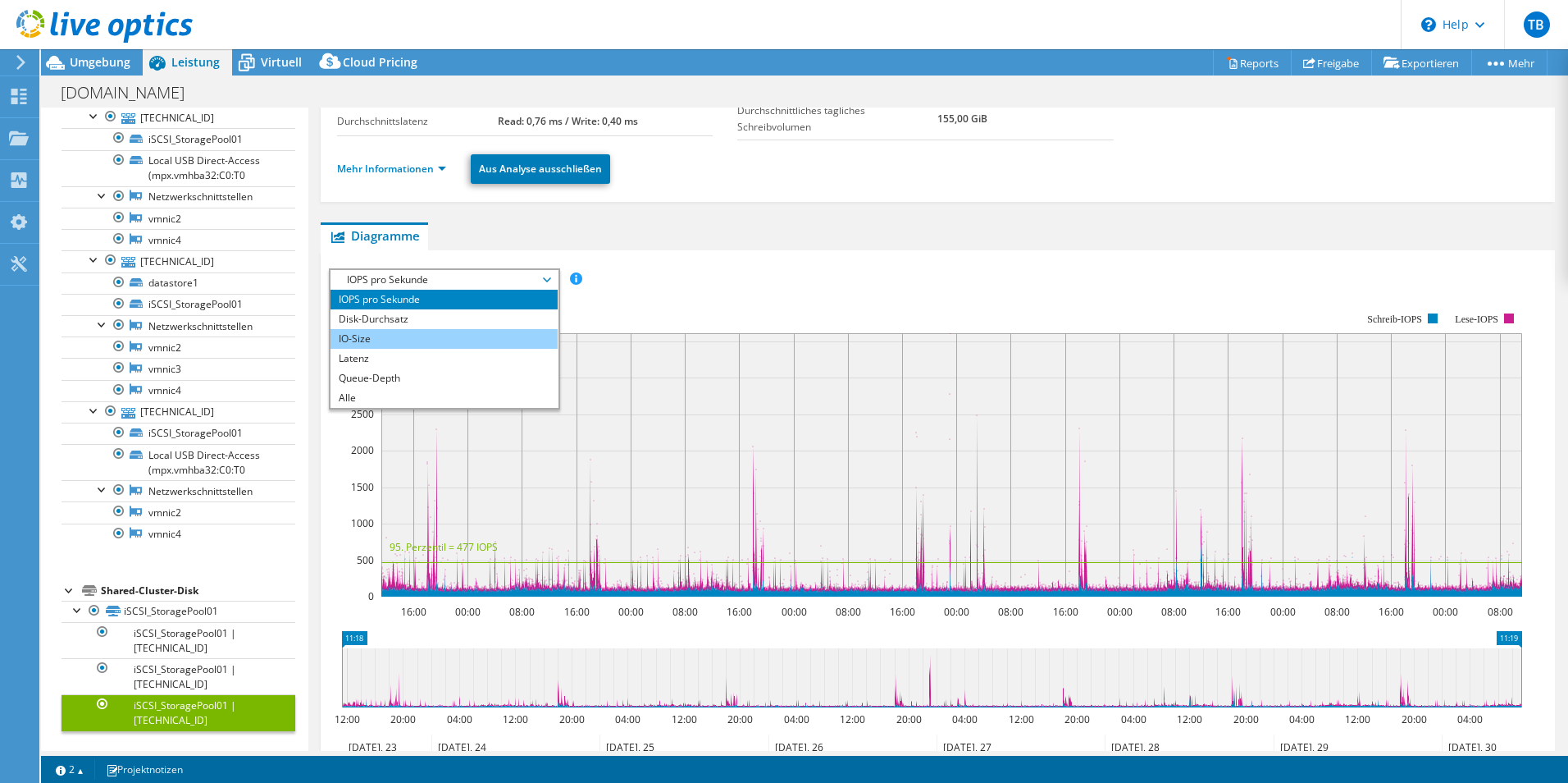
click at [409, 336] on li "IO-Size" at bounding box center [444, 339] width 227 height 20
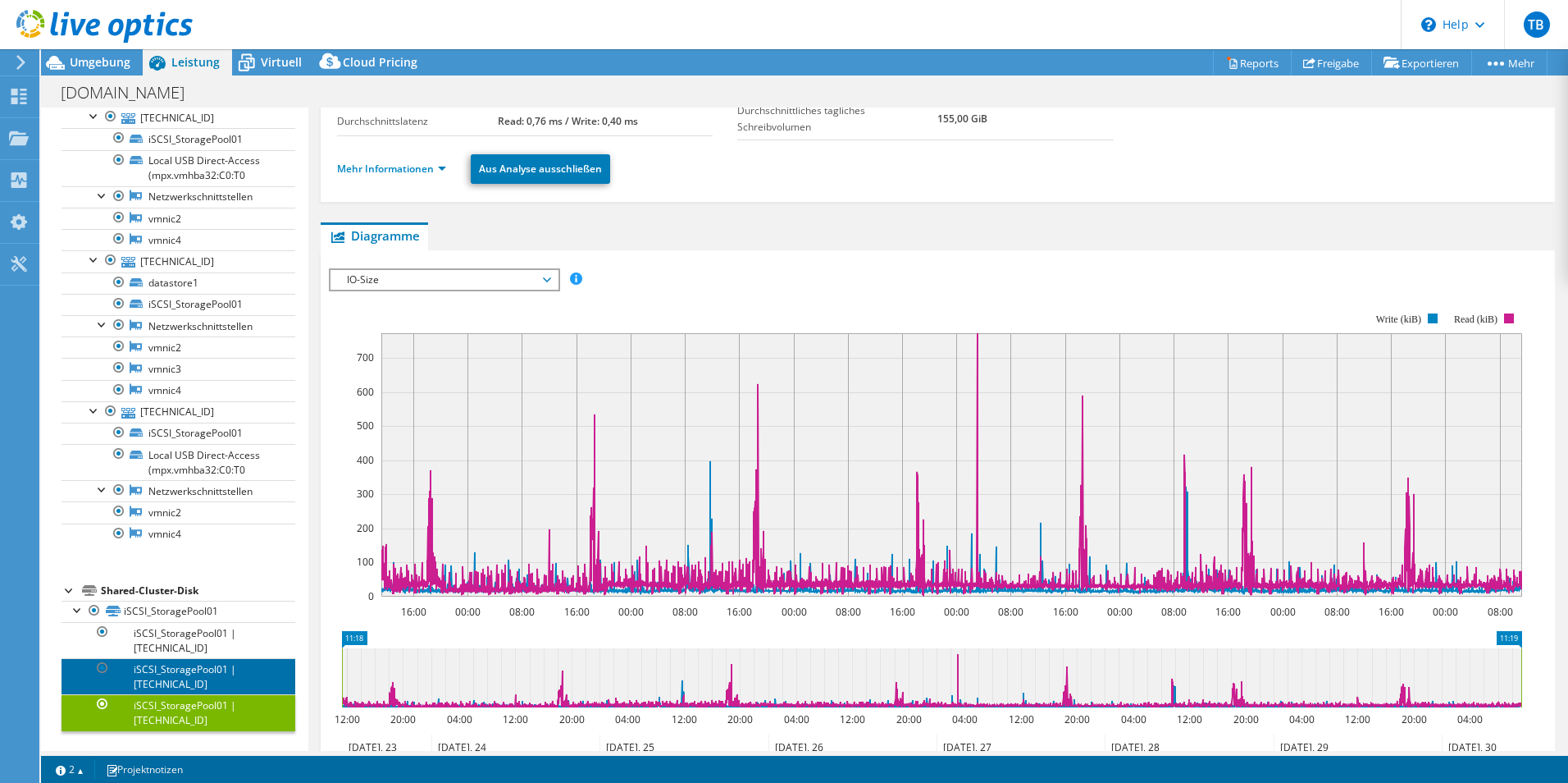
click at [202, 670] on link "iSCSI_StoragePool01 | [TECHNICAL_ID]" at bounding box center [178, 676] width 234 height 36
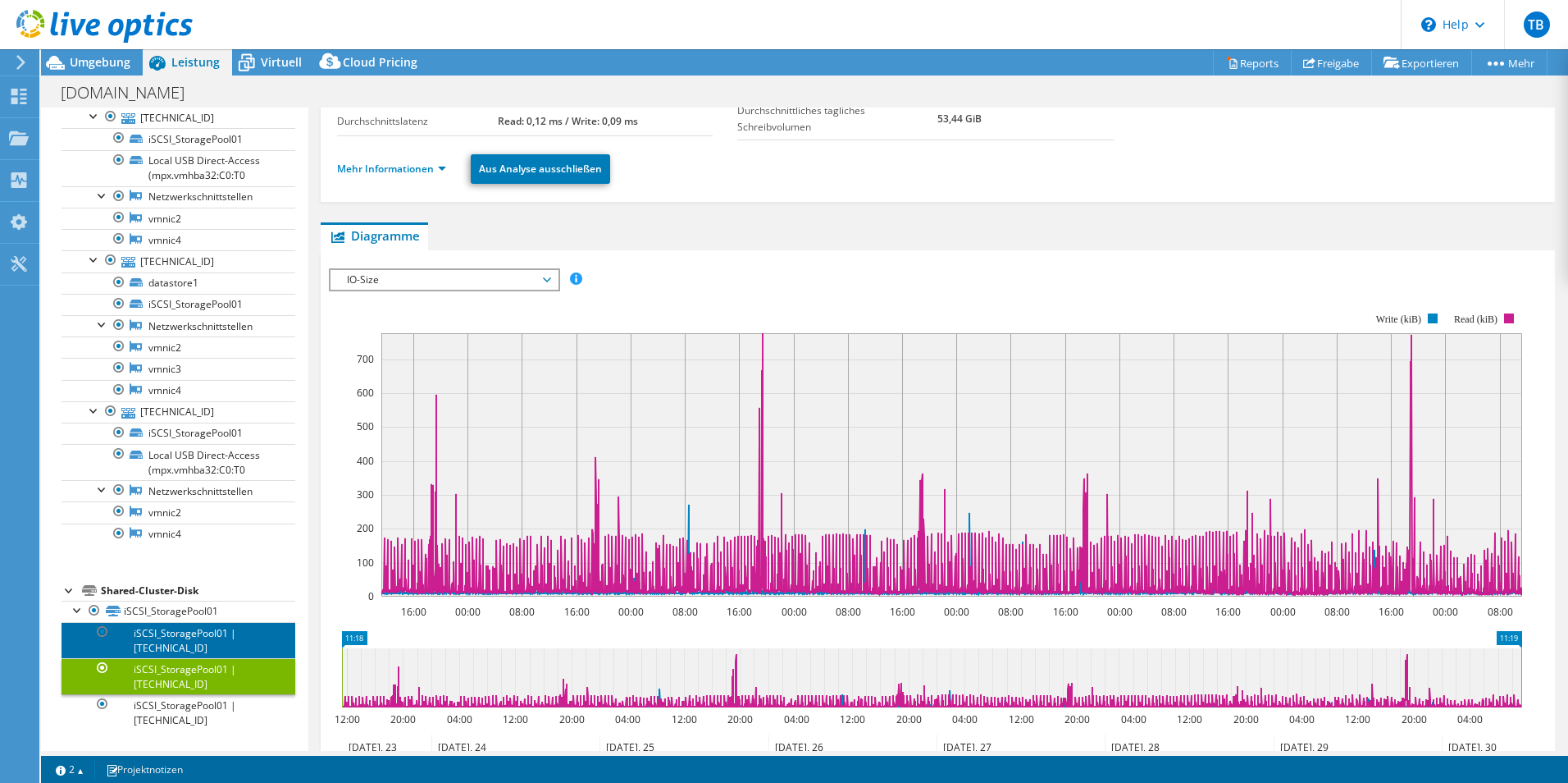
click at [202, 635] on link "iSCSI_StoragePool01 | [TECHNICAL_ID]" at bounding box center [178, 640] width 234 height 36
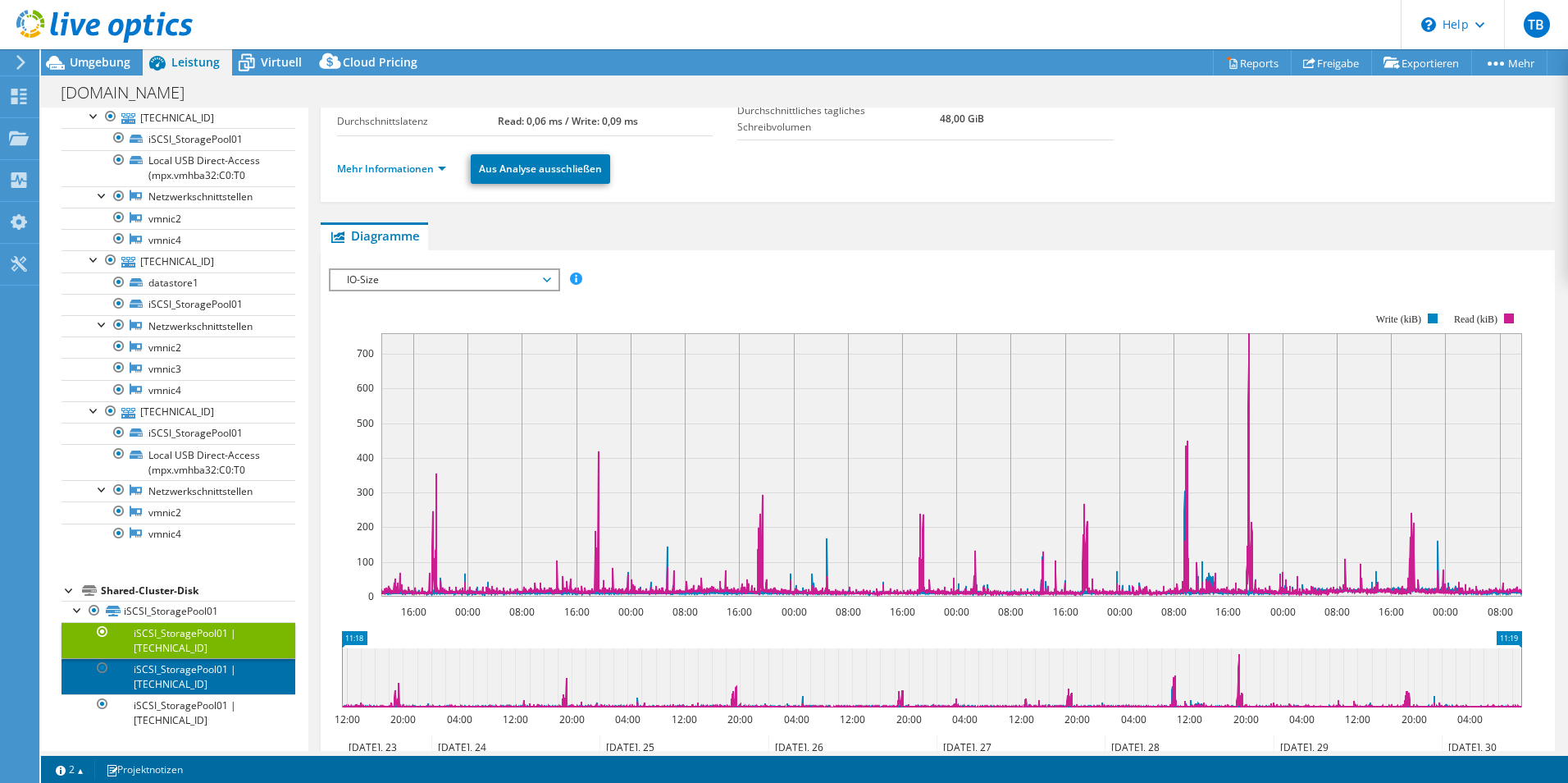
click at [175, 670] on link "iSCSI_StoragePool01 | [TECHNICAL_ID]" at bounding box center [178, 676] width 234 height 36
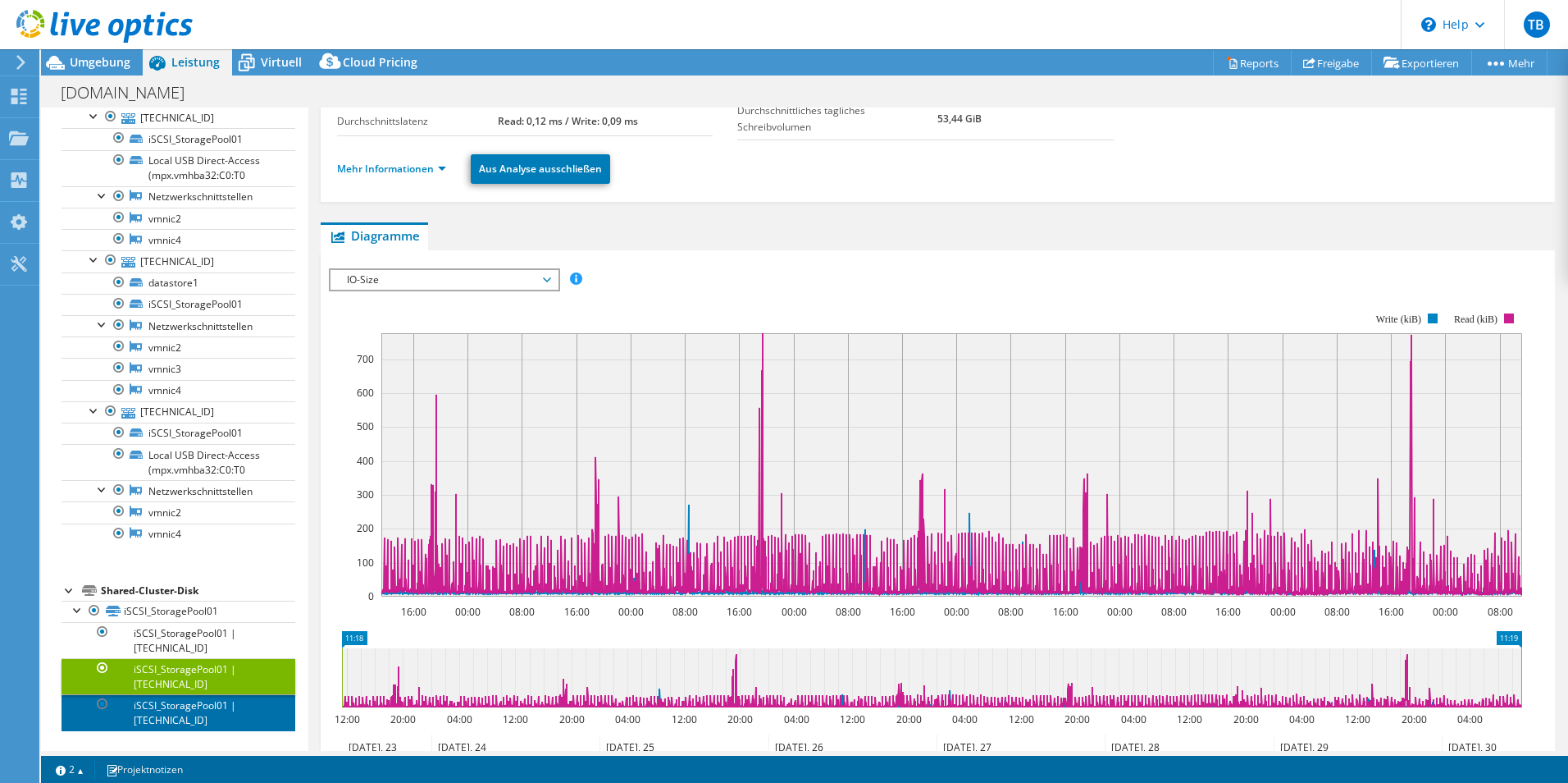
click at [181, 710] on link "iSCSI_StoragePool01 | [TECHNICAL_ID]" at bounding box center [178, 711] width 234 height 36
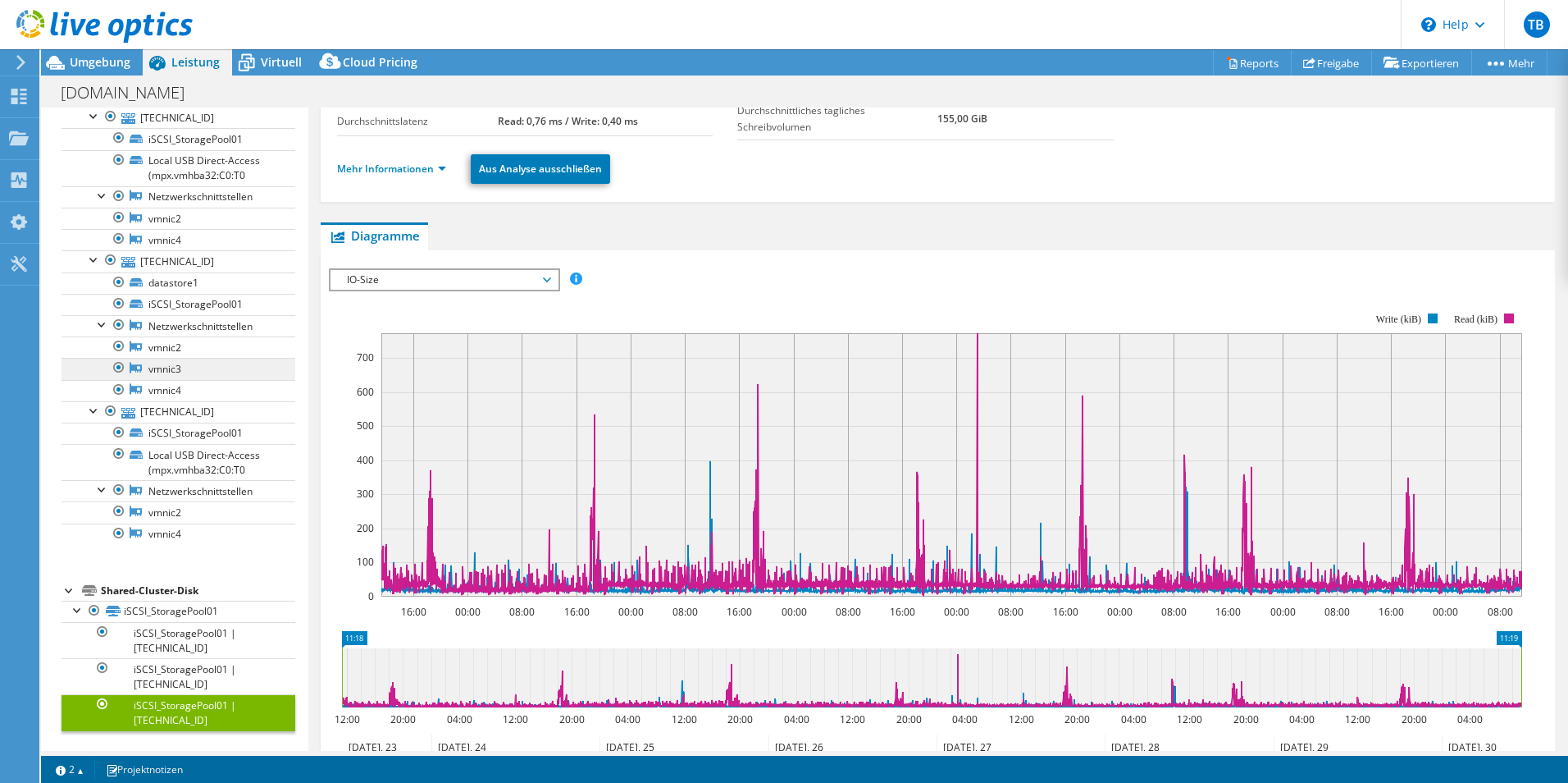
scroll to position [0, 0]
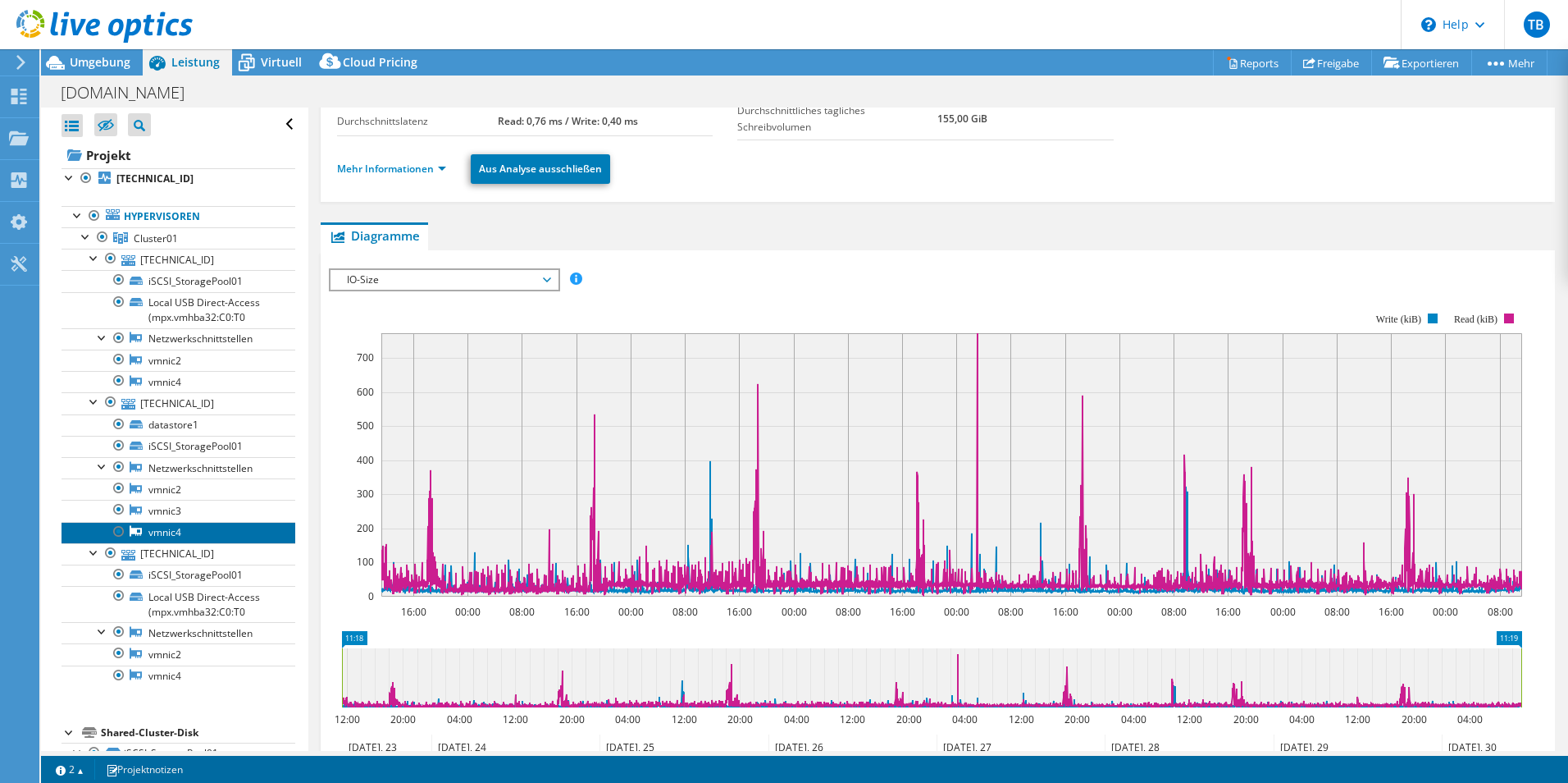
click at [178, 530] on link "vmnic4" at bounding box center [178, 533] width 234 height 22
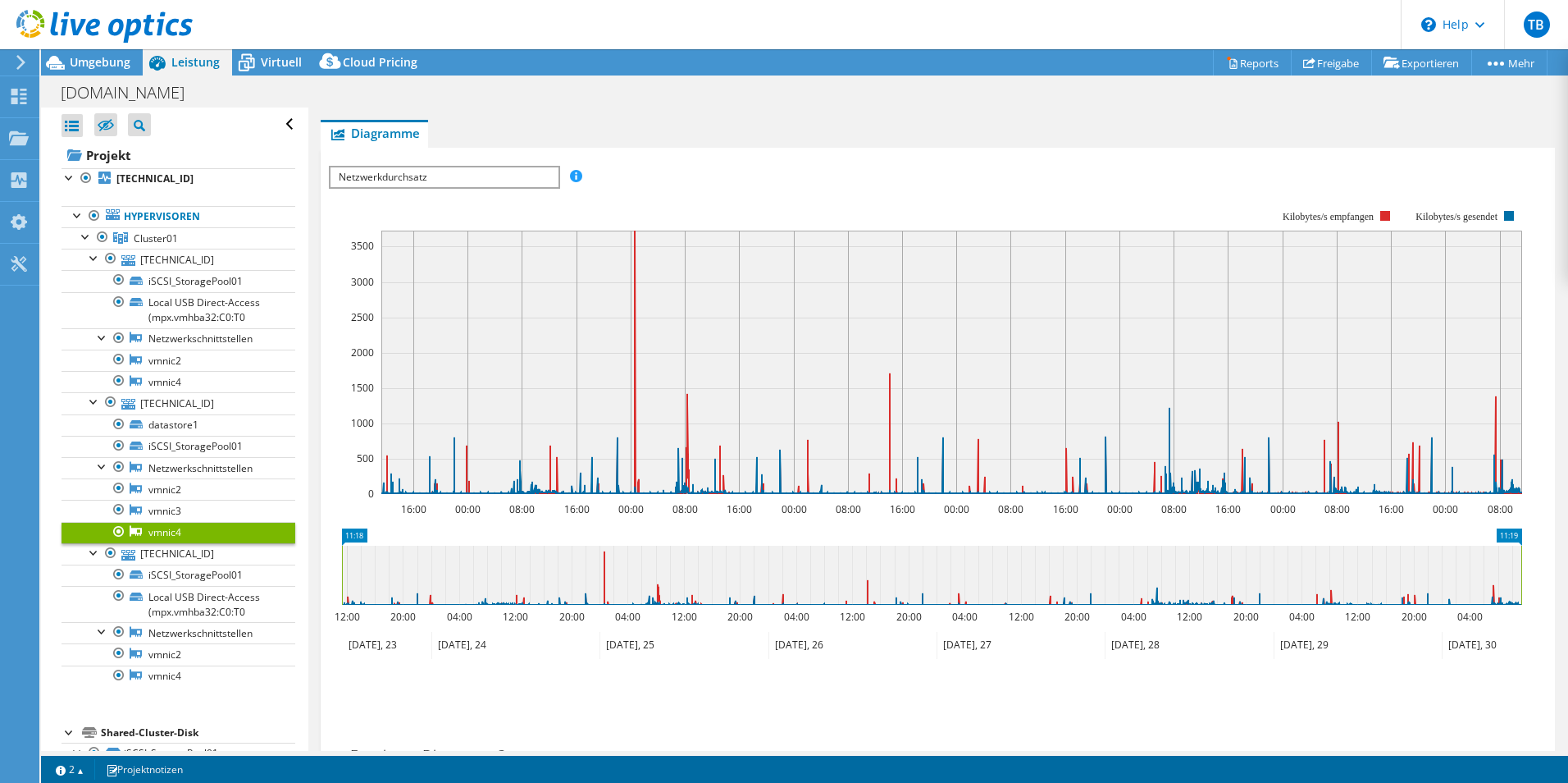
click at [477, 178] on span "Netzwerkdurchsatz" at bounding box center [444, 177] width 227 height 20
click at [466, 197] on li "Netzwerkdurchsatz" at bounding box center [444, 197] width 227 height 20
click at [749, 140] on ul "Diagramme Server Bestandsliste Hypervisor Laufwerke Cluster-Laufwerke Installie…" at bounding box center [937, 133] width 1234 height 27
click at [206, 503] on link "vmnic3" at bounding box center [178, 511] width 234 height 22
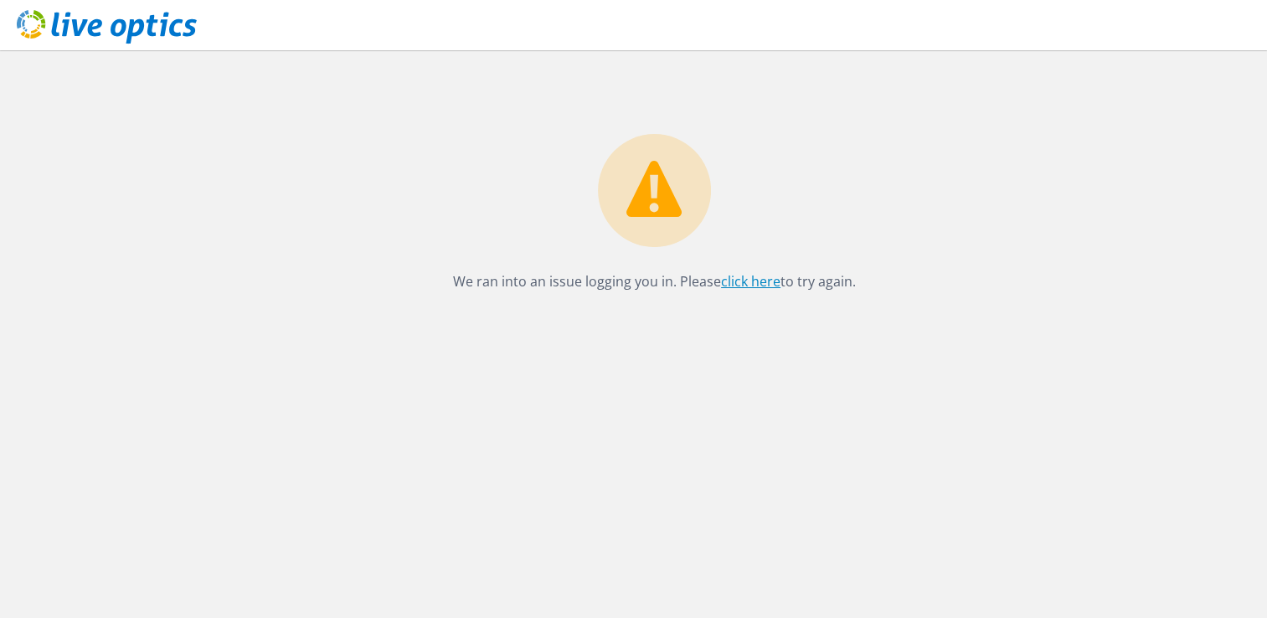
click at [754, 272] on link "click here" at bounding box center [750, 281] width 59 height 18
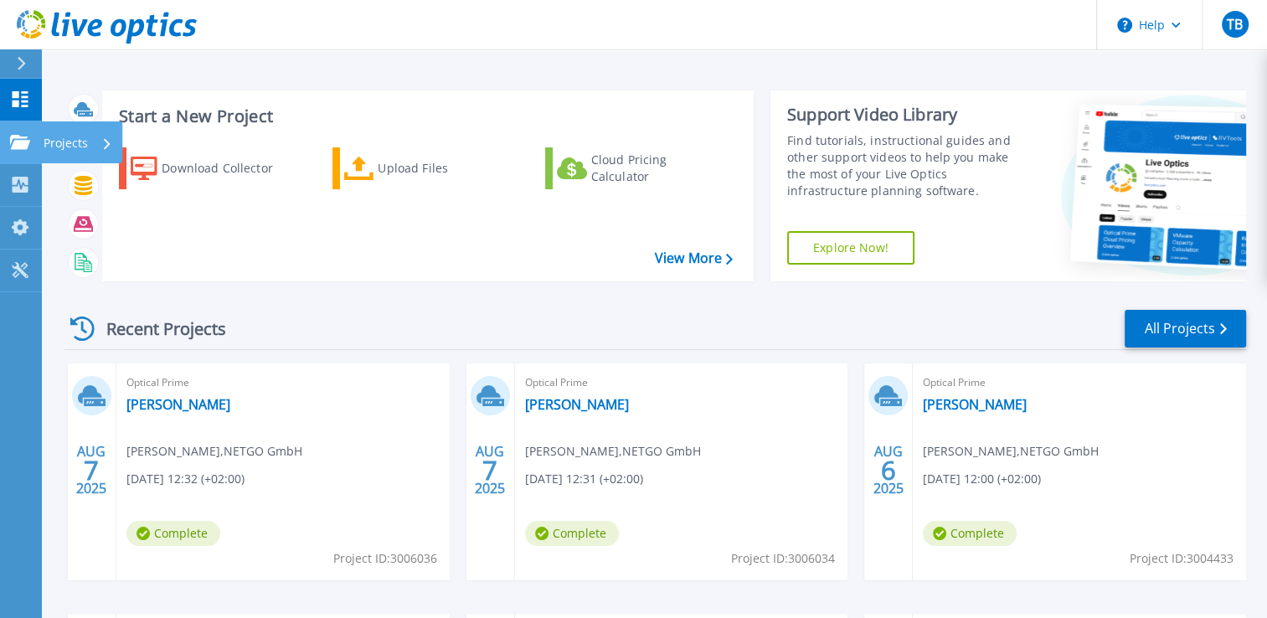
click at [24, 132] on link "Projects Projects" at bounding box center [21, 142] width 42 height 43
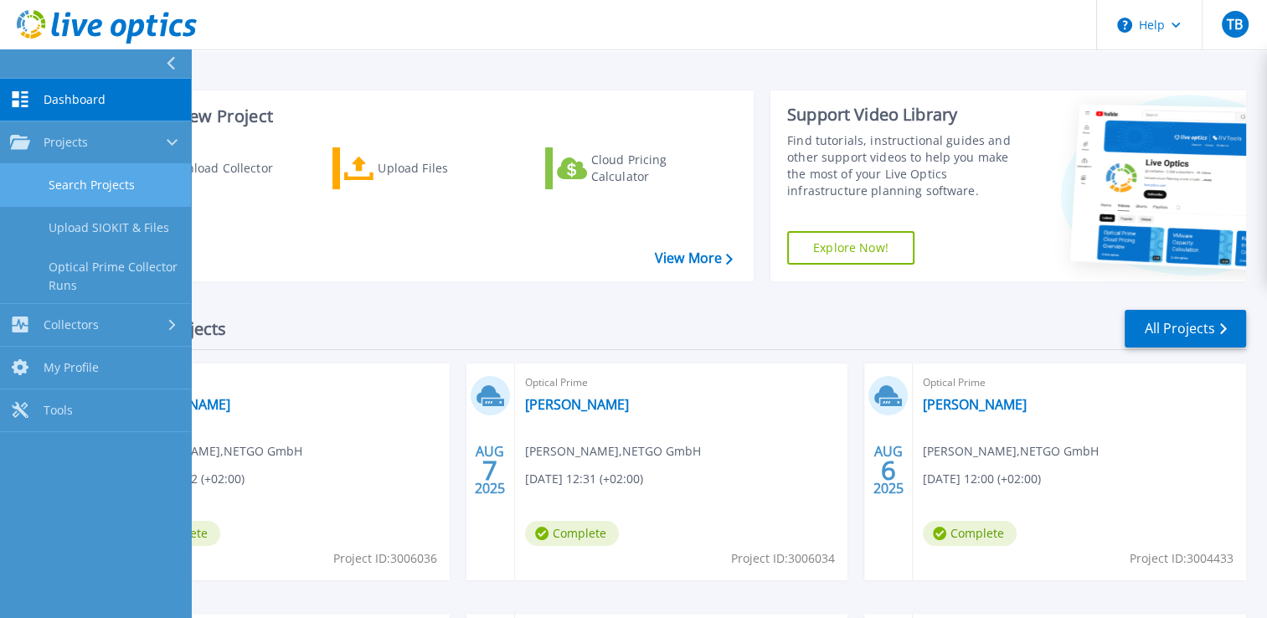
click at [95, 183] on link "Search Projects" at bounding box center [95, 185] width 191 height 43
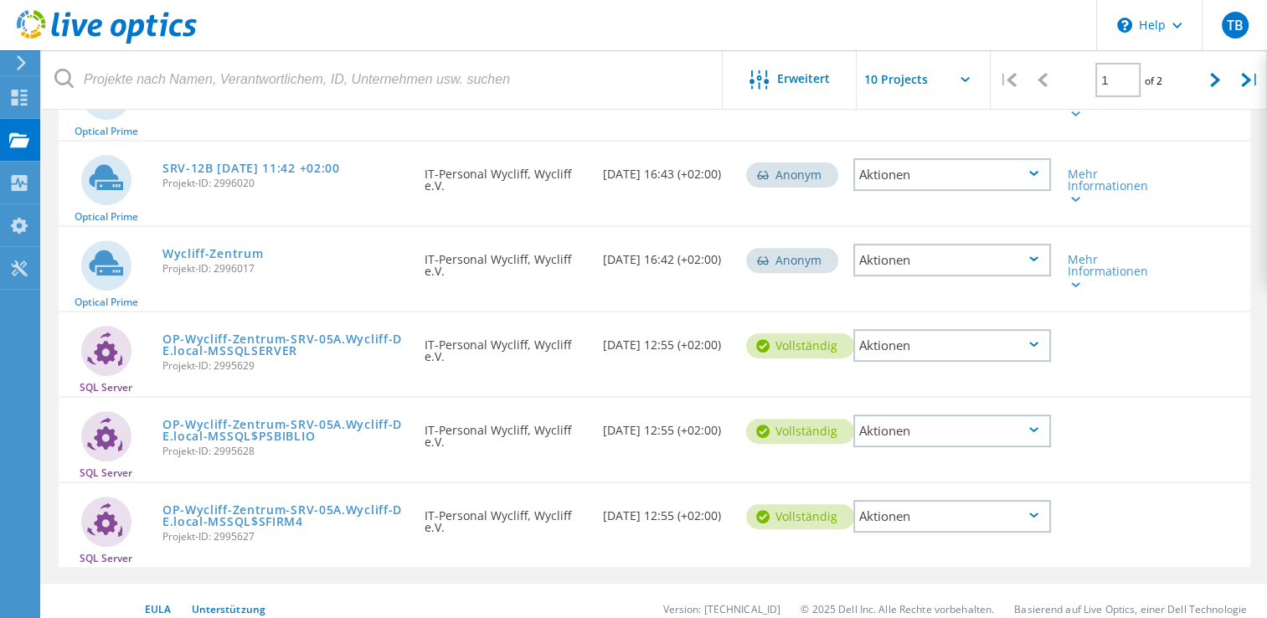
scroll to position [606, 0]
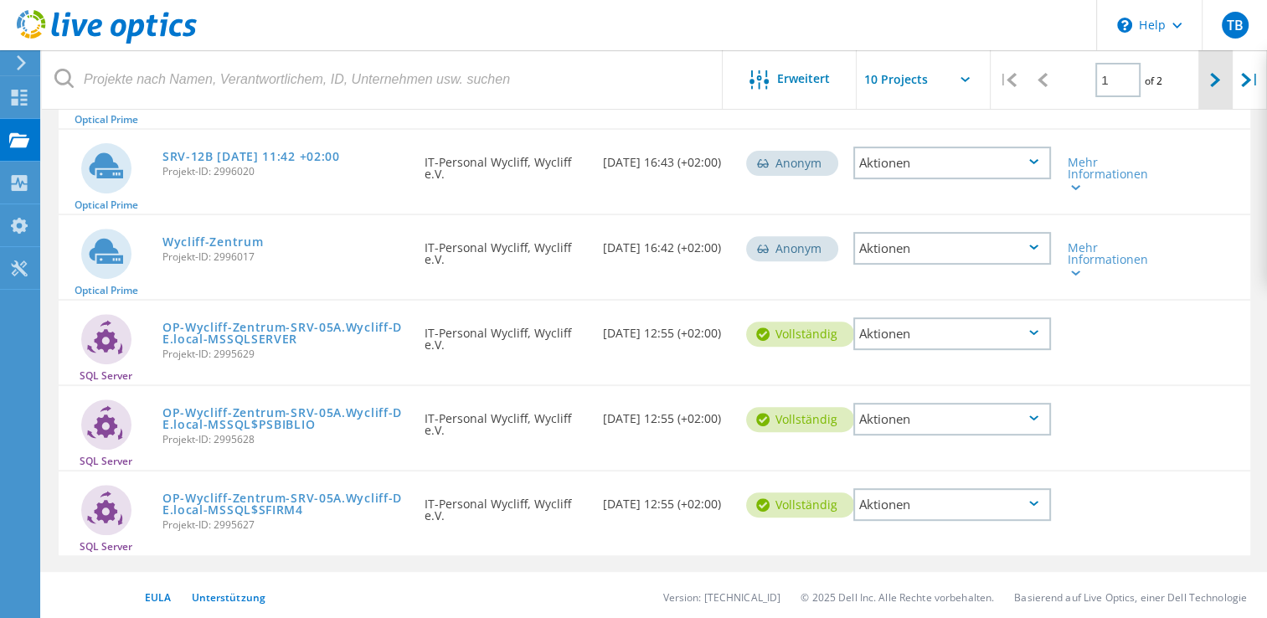
click at [1206, 87] on div at bounding box center [1215, 79] width 34 height 59
type input "2"
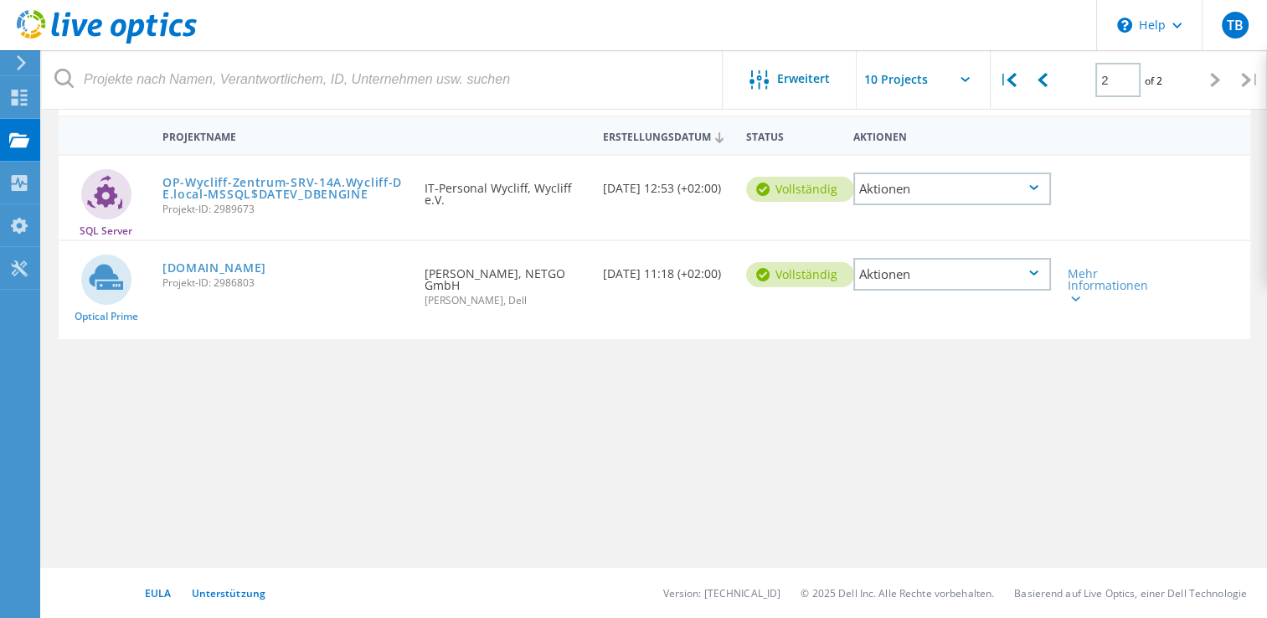
scroll to position [152, 0]
click at [255, 269] on link "[DOMAIN_NAME]" at bounding box center [214, 270] width 104 height 12
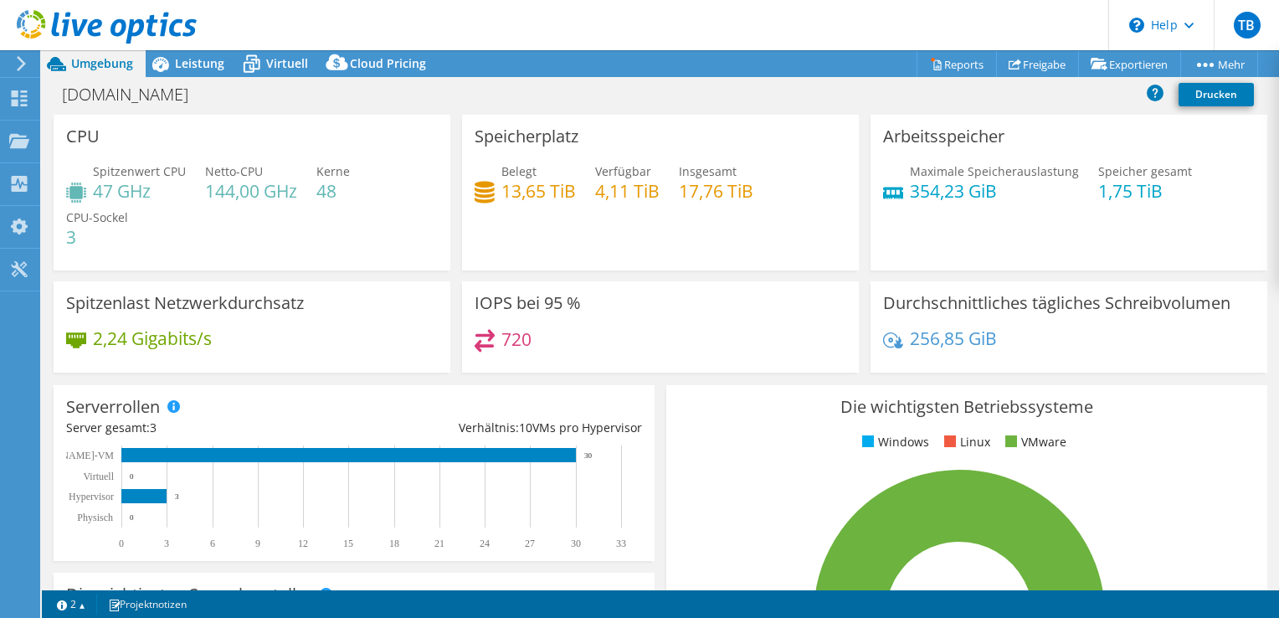
select select "EUFrankfurt"
select select "EUR"
click at [1110, 344] on div "256,85 GiB" at bounding box center [1069, 346] width 372 height 35
click at [176, 61] on span "Leistung" at bounding box center [199, 63] width 49 height 16
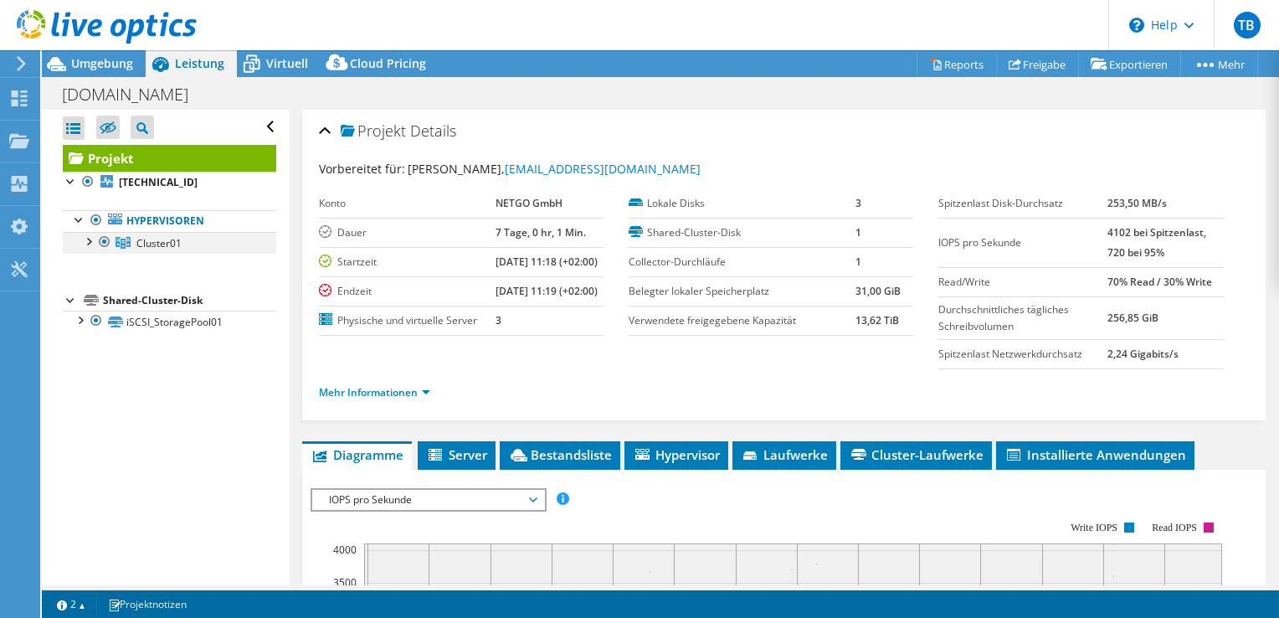
click at [87, 234] on div at bounding box center [88, 240] width 17 height 17
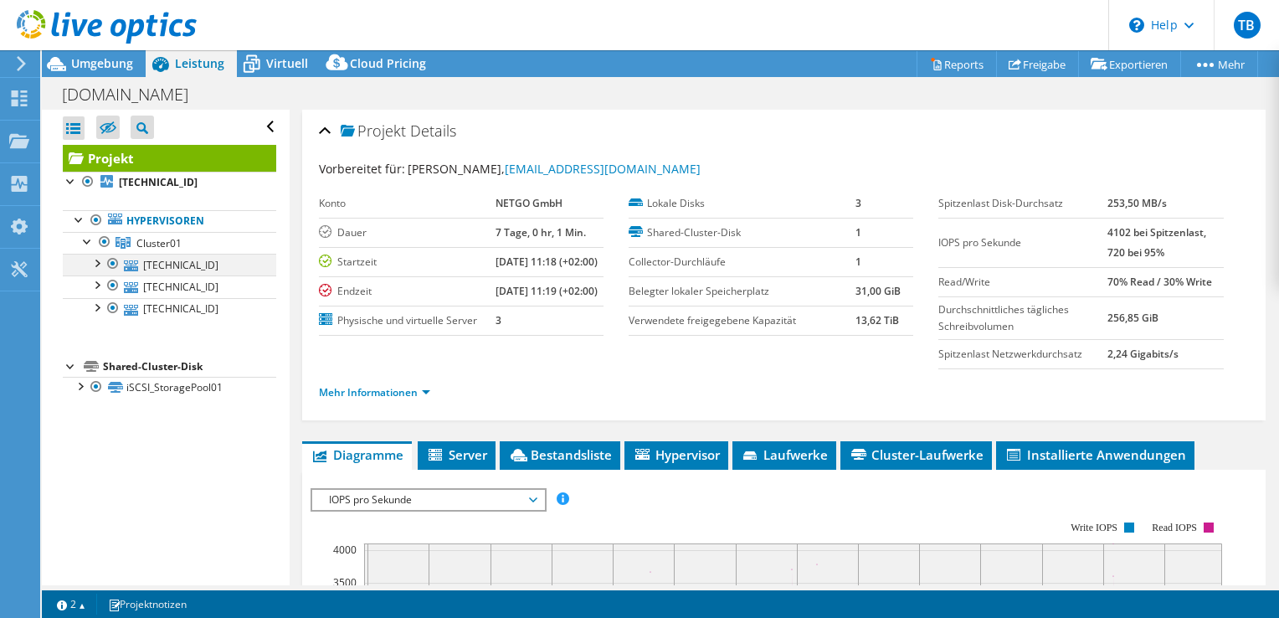
click at [91, 258] on div at bounding box center [96, 262] width 17 height 17
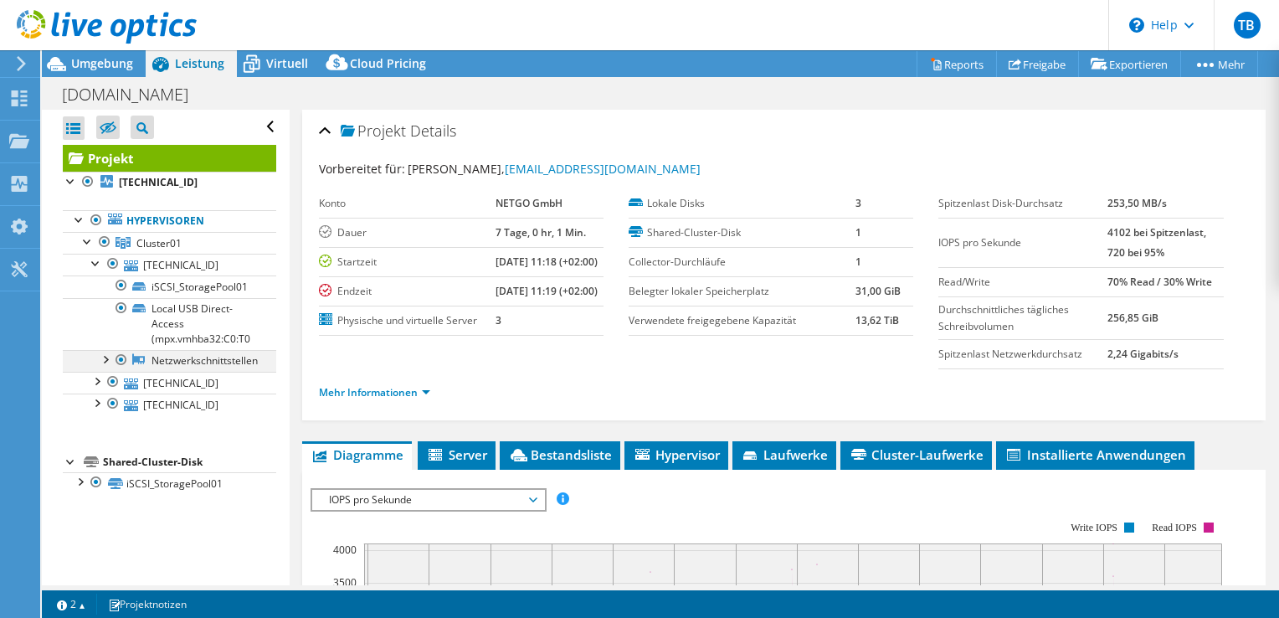
click at [104, 360] on div at bounding box center [104, 358] width 17 height 17
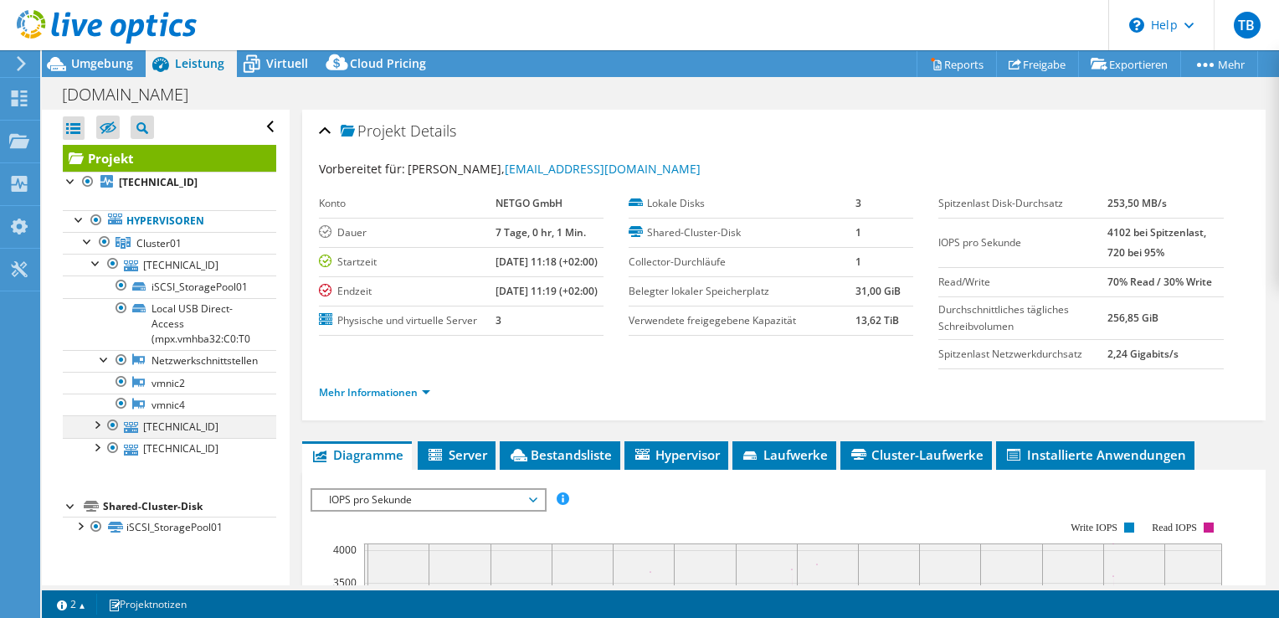
click at [99, 421] on div at bounding box center [96, 423] width 17 height 17
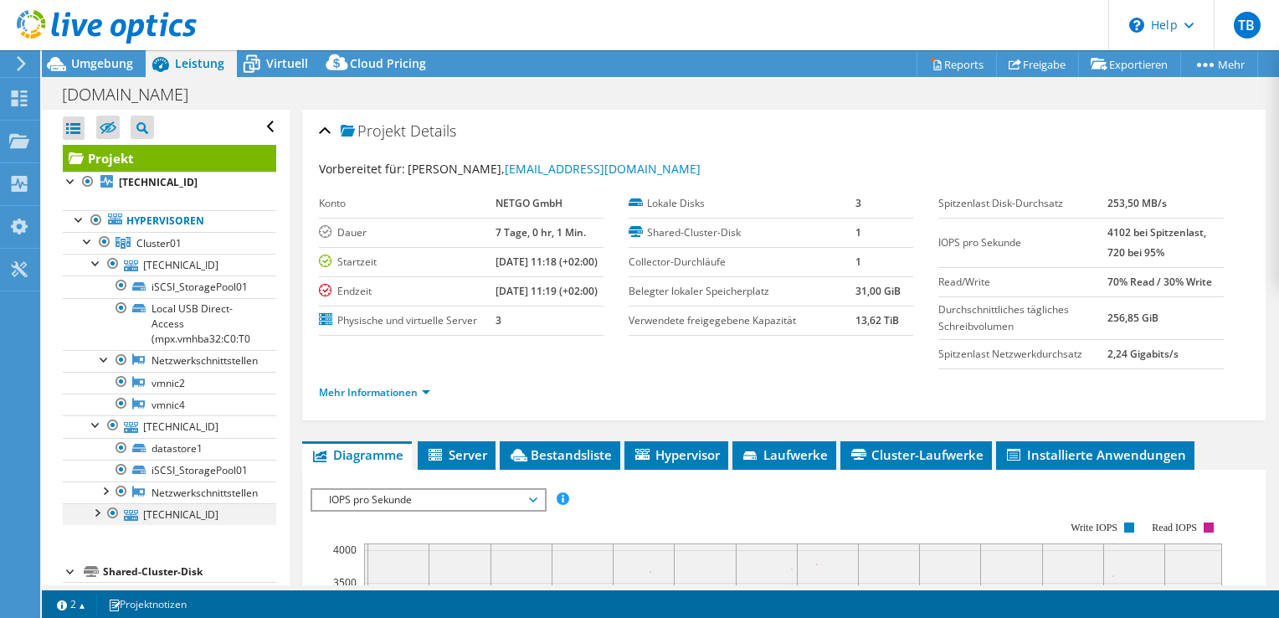
click at [97, 510] on div at bounding box center [96, 511] width 17 height 17
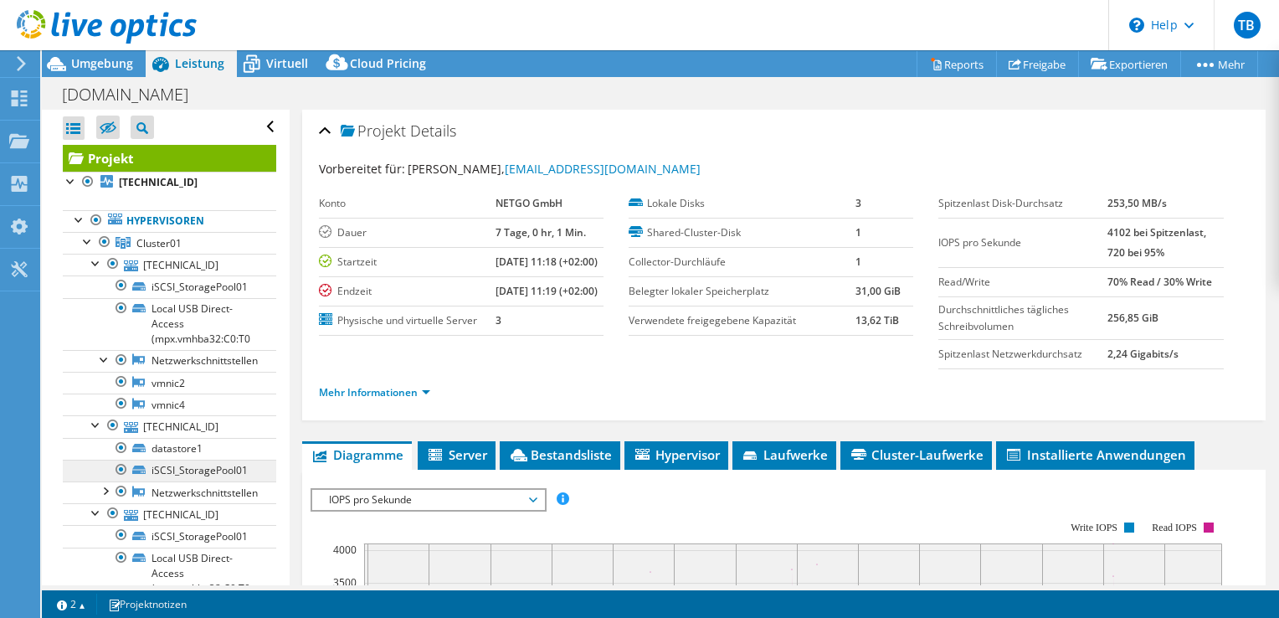
scroll to position [131, 0]
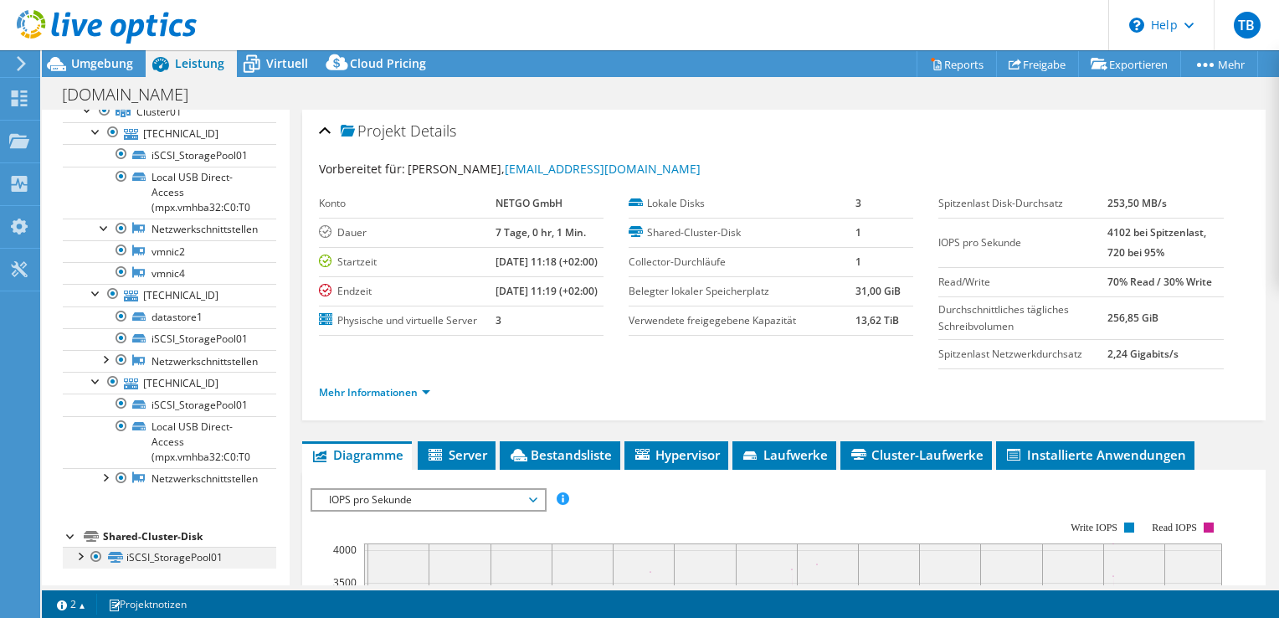
click at [76, 557] on div at bounding box center [79, 555] width 17 height 17
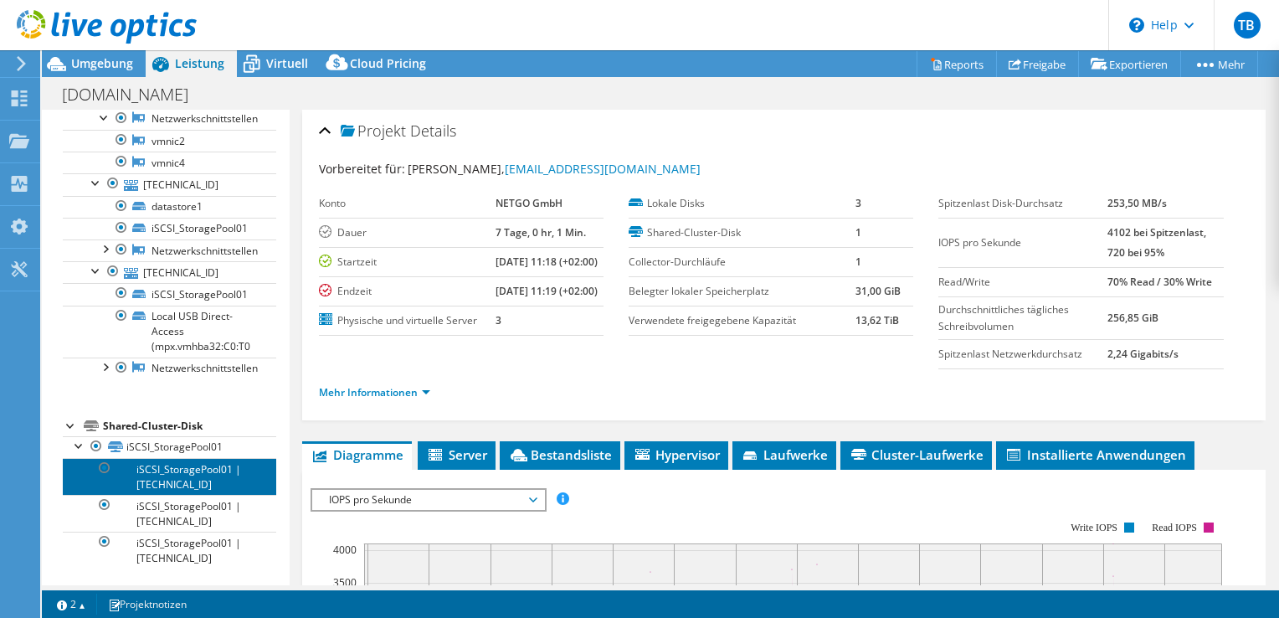
click at [156, 471] on link "iSCSI_StoragePool01 | [TECHNICAL_ID]" at bounding box center [170, 476] width 214 height 37
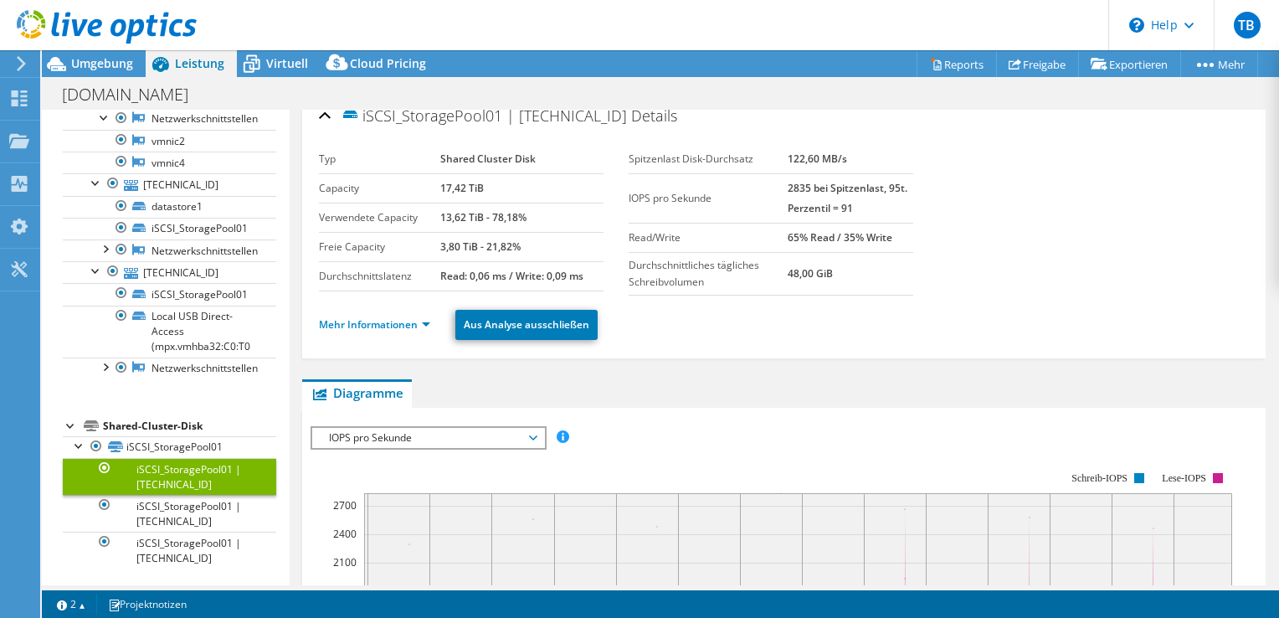
scroll to position [0, 0]
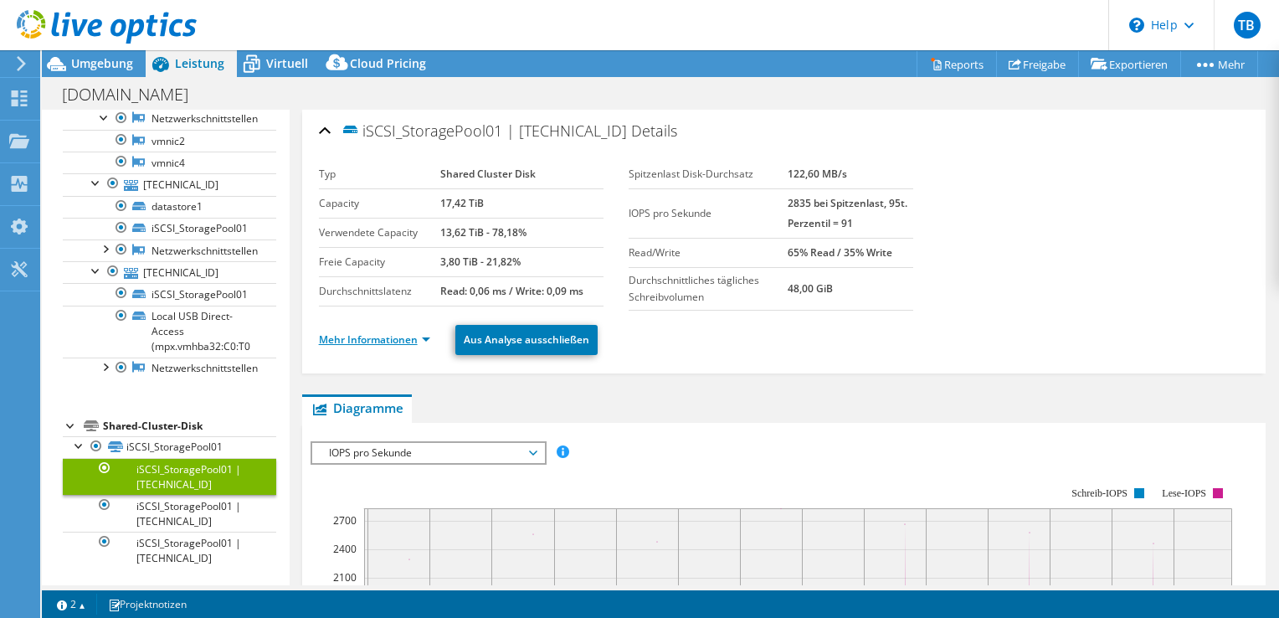
click at [420, 338] on link "Mehr Informationen" at bounding box center [374, 339] width 111 height 14
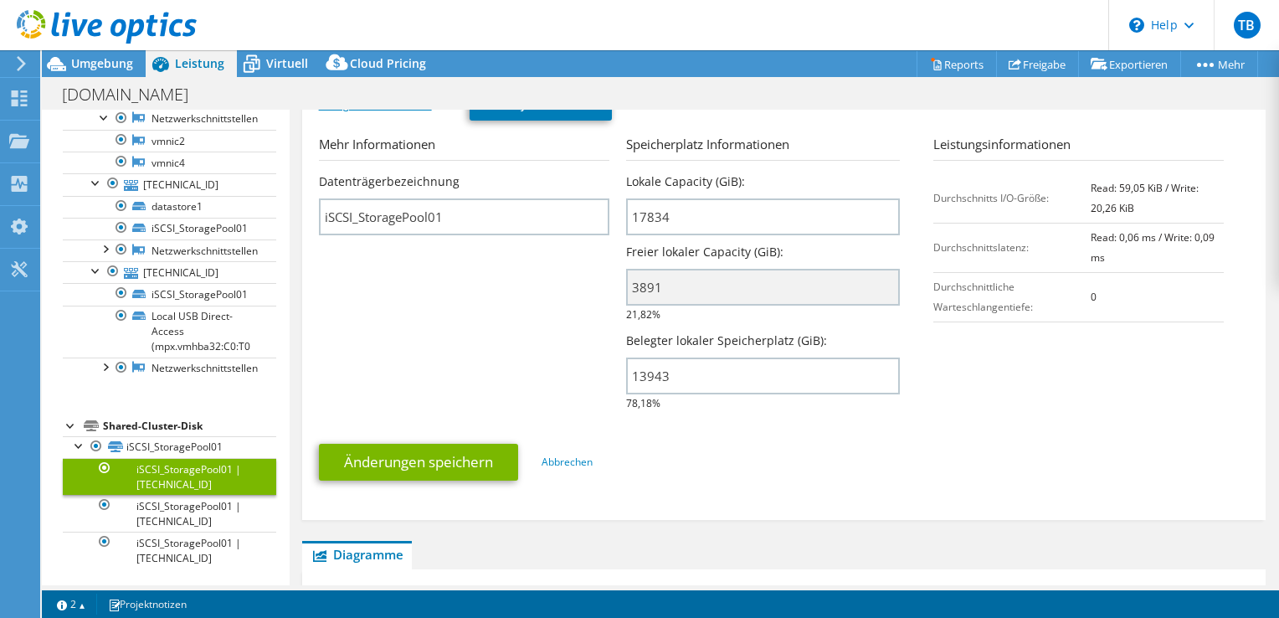
scroll to position [97, 0]
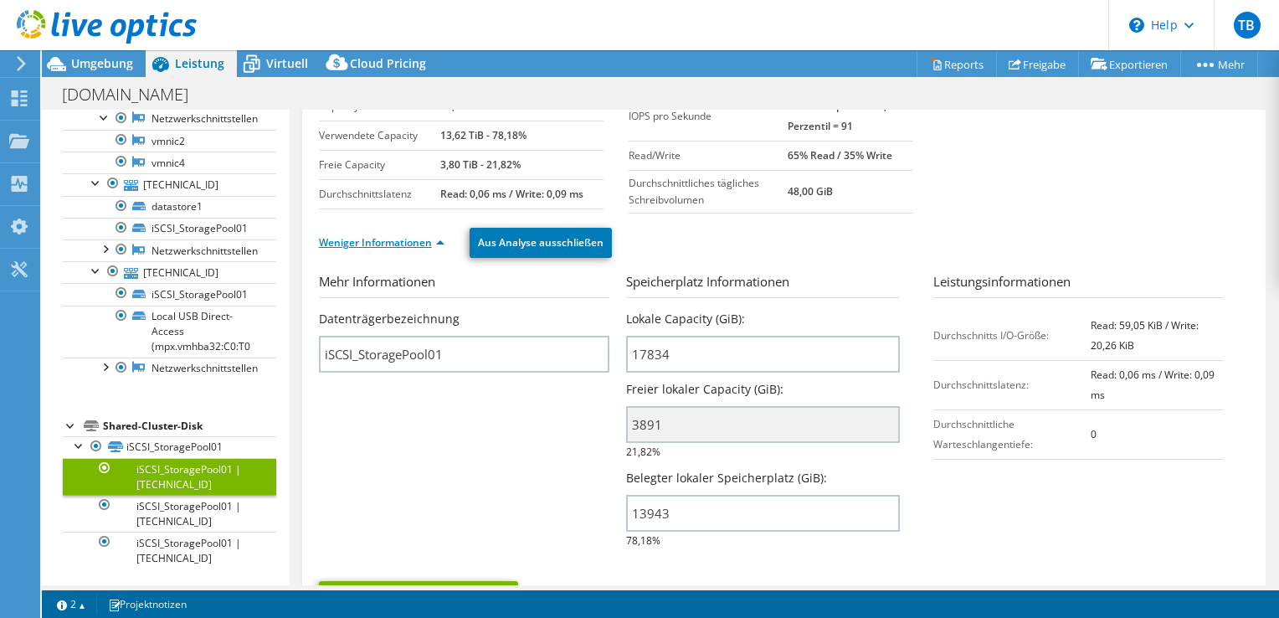
click at [438, 238] on link "Weniger Informationen" at bounding box center [382, 242] width 126 height 14
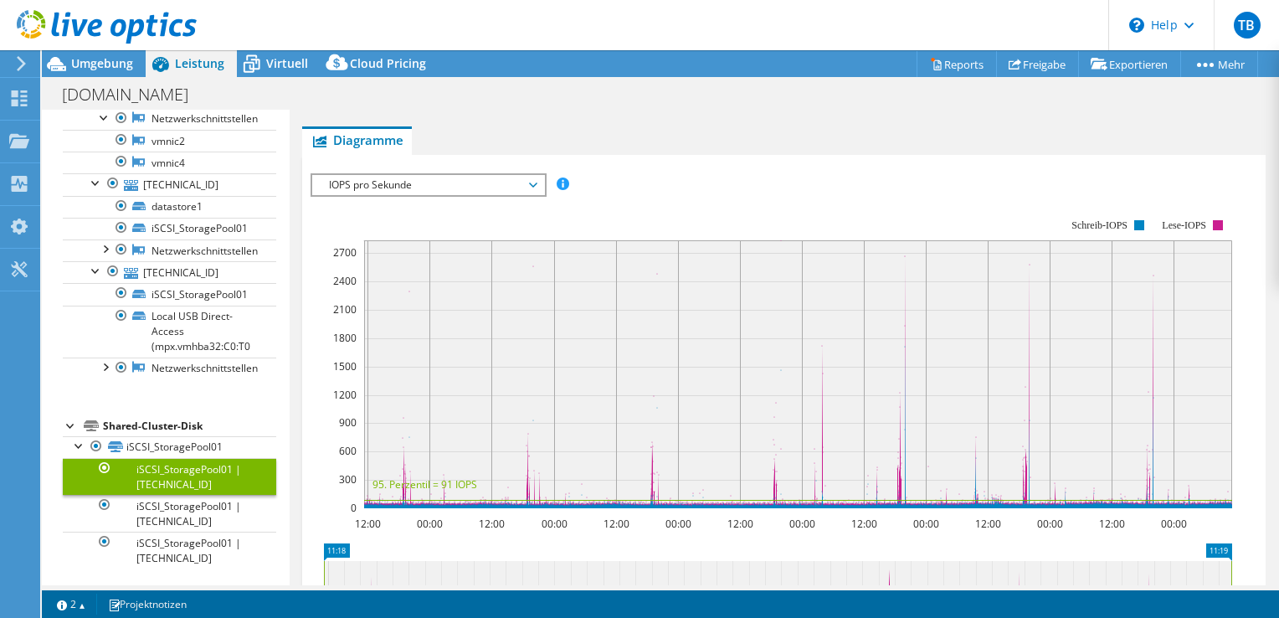
scroll to position [0, 0]
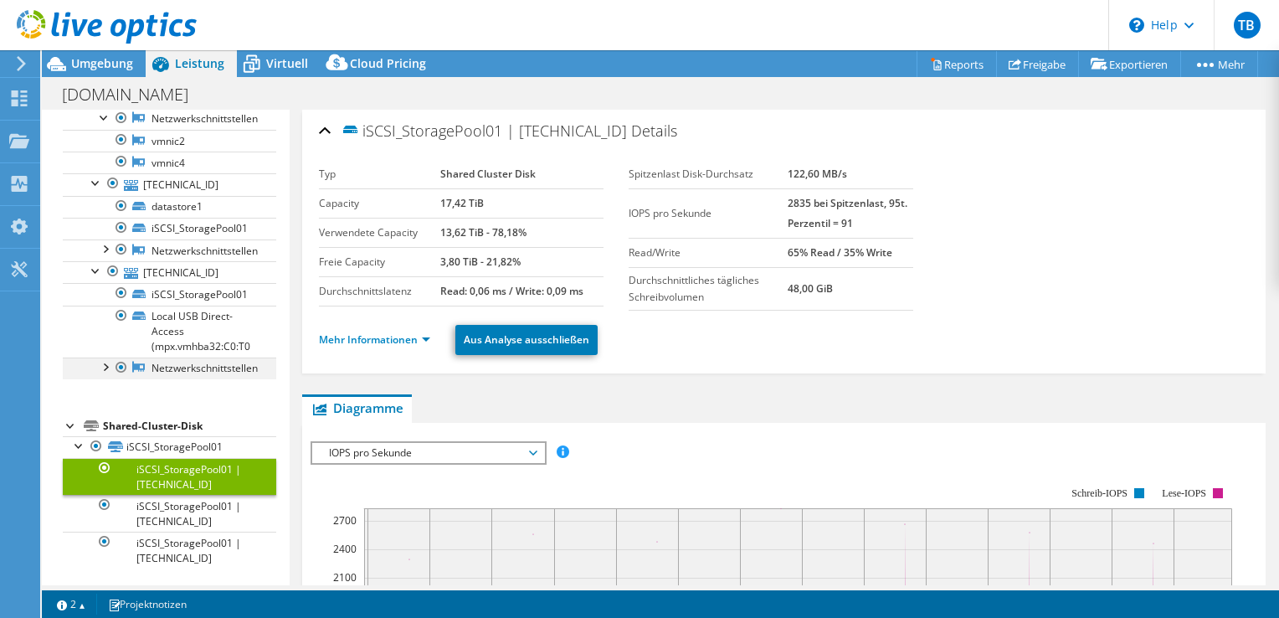
click at [103, 367] on div at bounding box center [104, 366] width 17 height 17
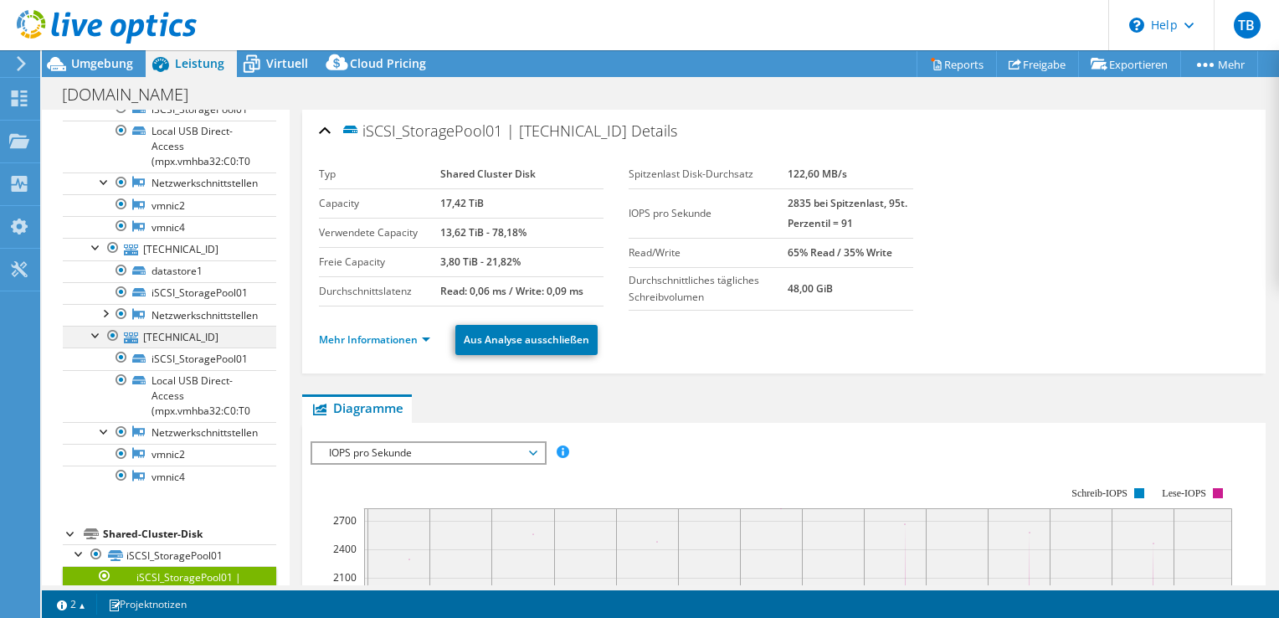
scroll to position [175, 0]
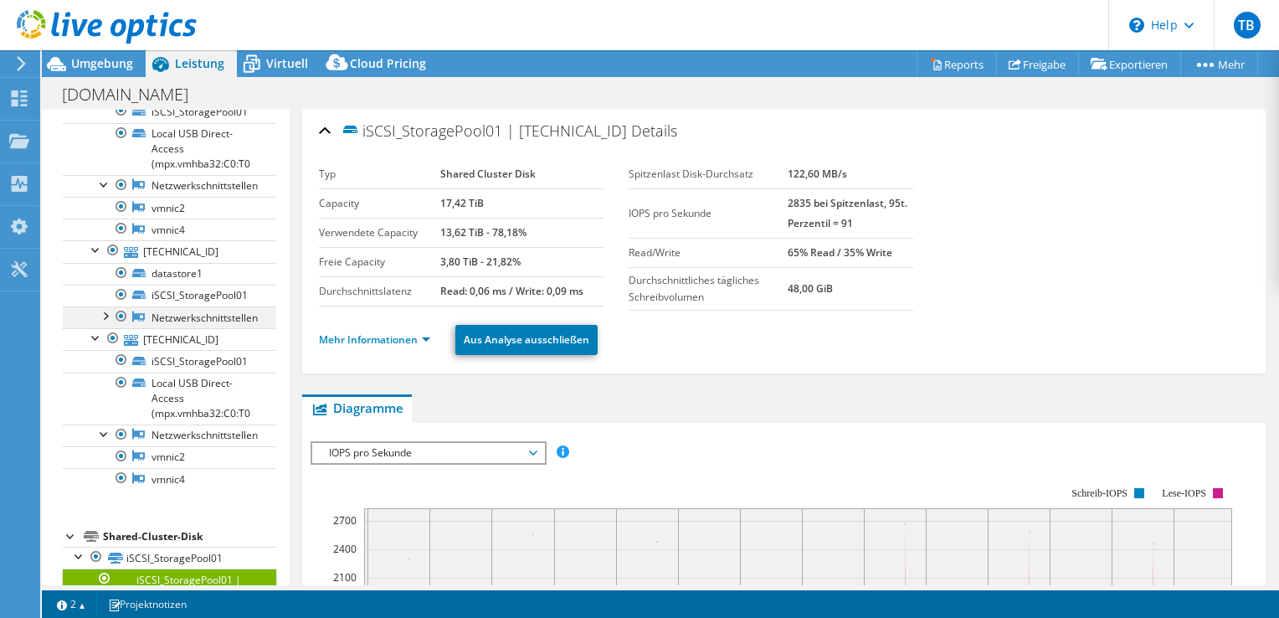
click at [103, 313] on div at bounding box center [104, 314] width 17 height 17
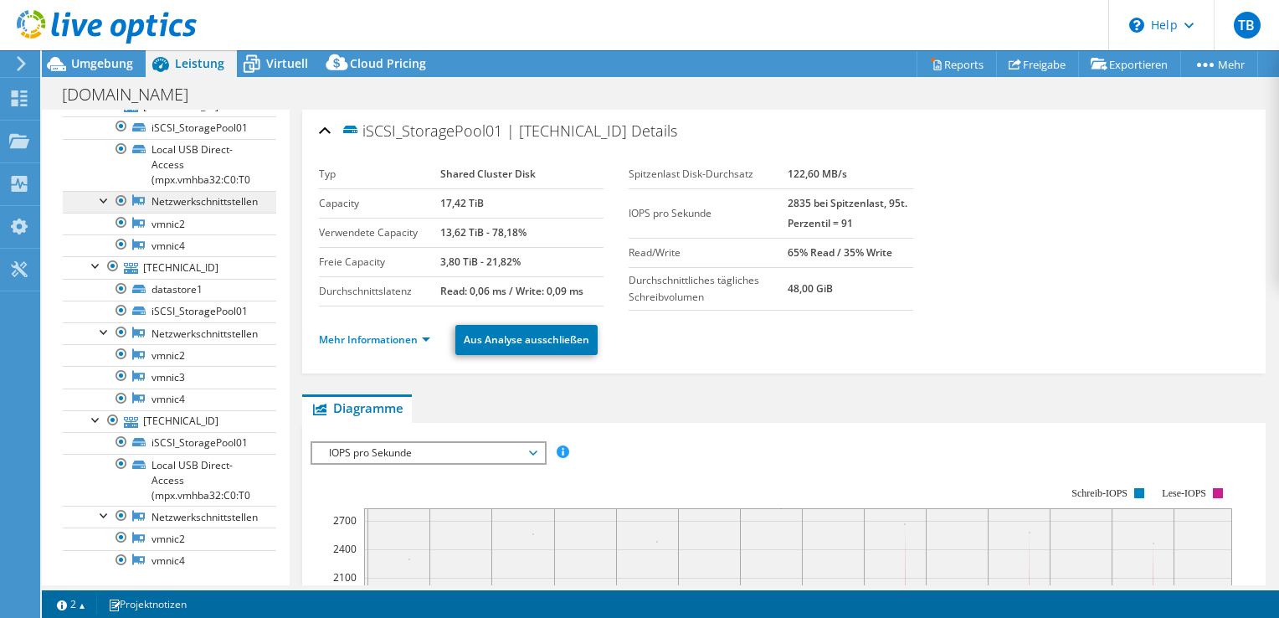
scroll to position [158, 0]
click at [100, 65] on span "Umgebung" at bounding box center [102, 63] width 62 height 16
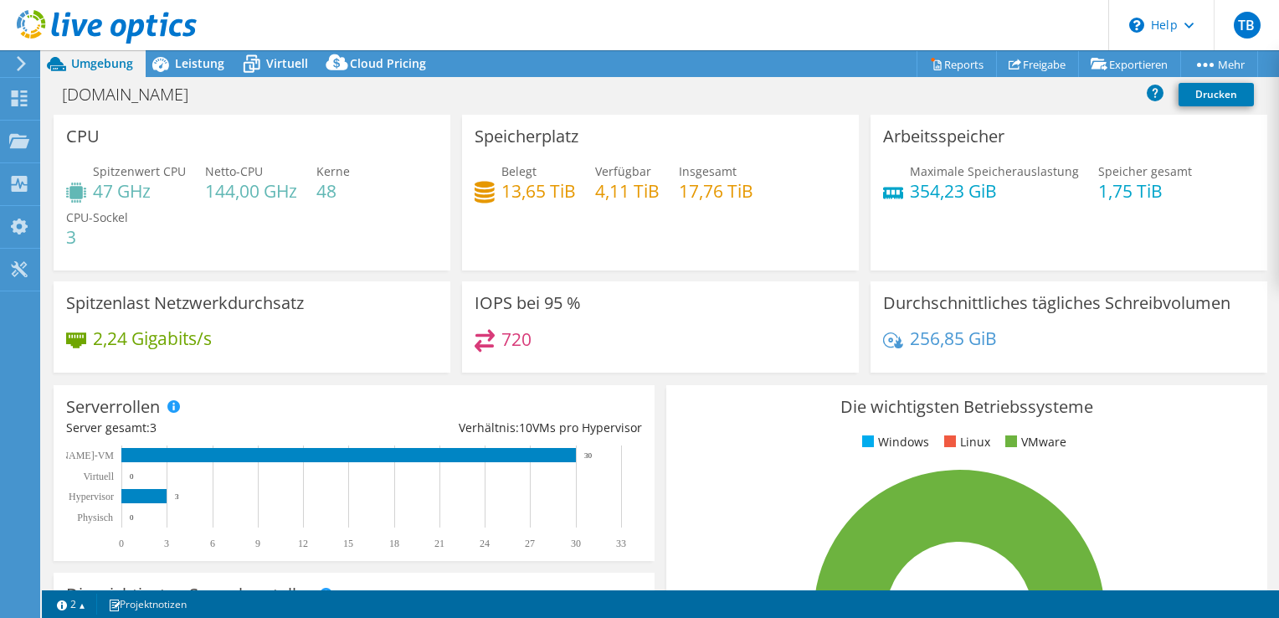
click at [563, 222] on div "Speicherplatz Belegt 13,65 TiB Verfügbar 4,11 TiB Insgesamt 17,76 TiB" at bounding box center [660, 193] width 397 height 156
click at [697, 215] on div "Belegt 13,65 TiB Verfügbar 4,11 TiB Insgesamt 17,76 TiB" at bounding box center [661, 189] width 372 height 54
click at [188, 74] on div "Leistung" at bounding box center [191, 63] width 91 height 27
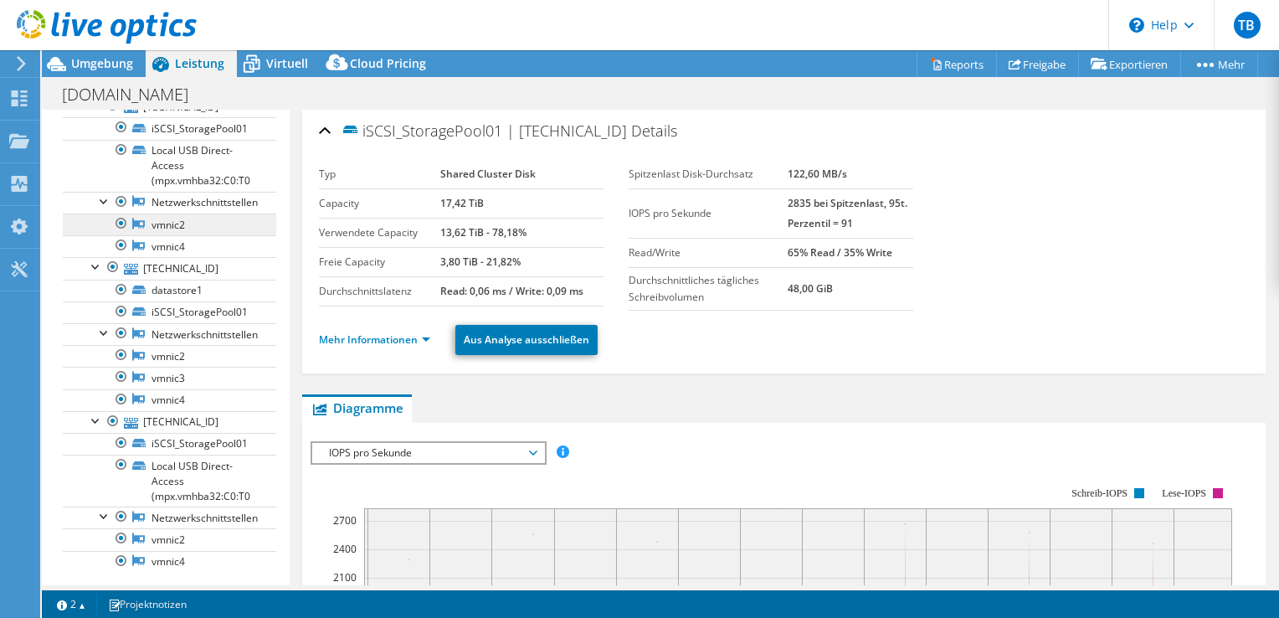
scroll to position [0, 0]
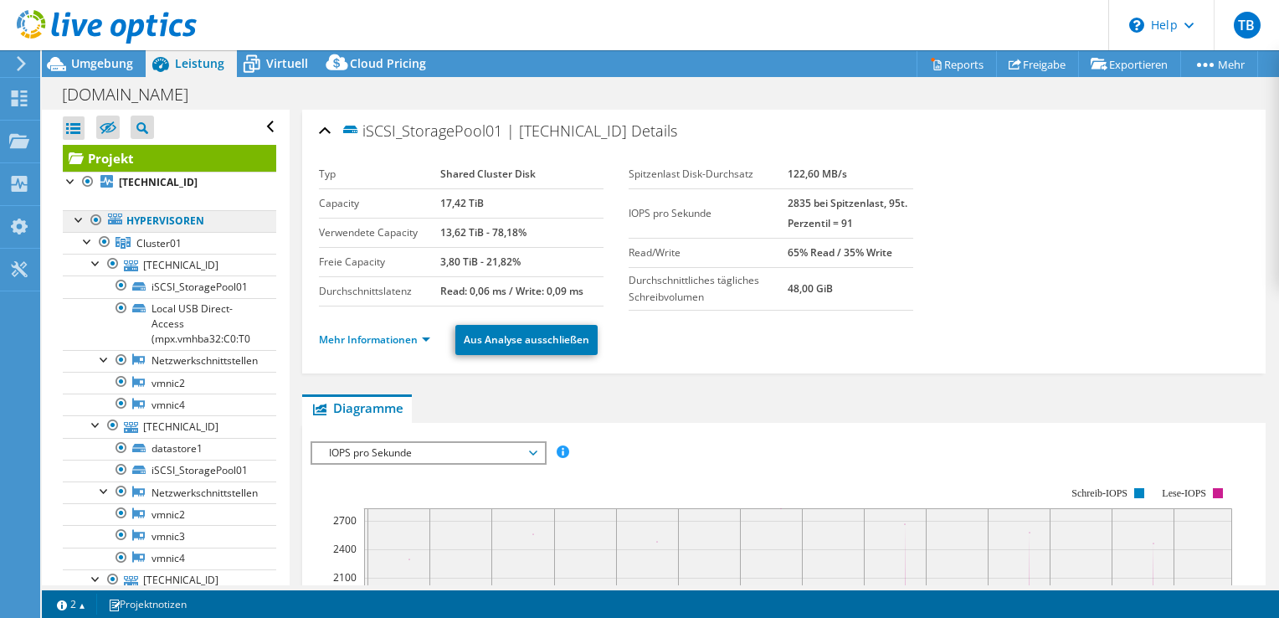
click at [197, 224] on link "Hypervisoren" at bounding box center [170, 221] width 214 height 22
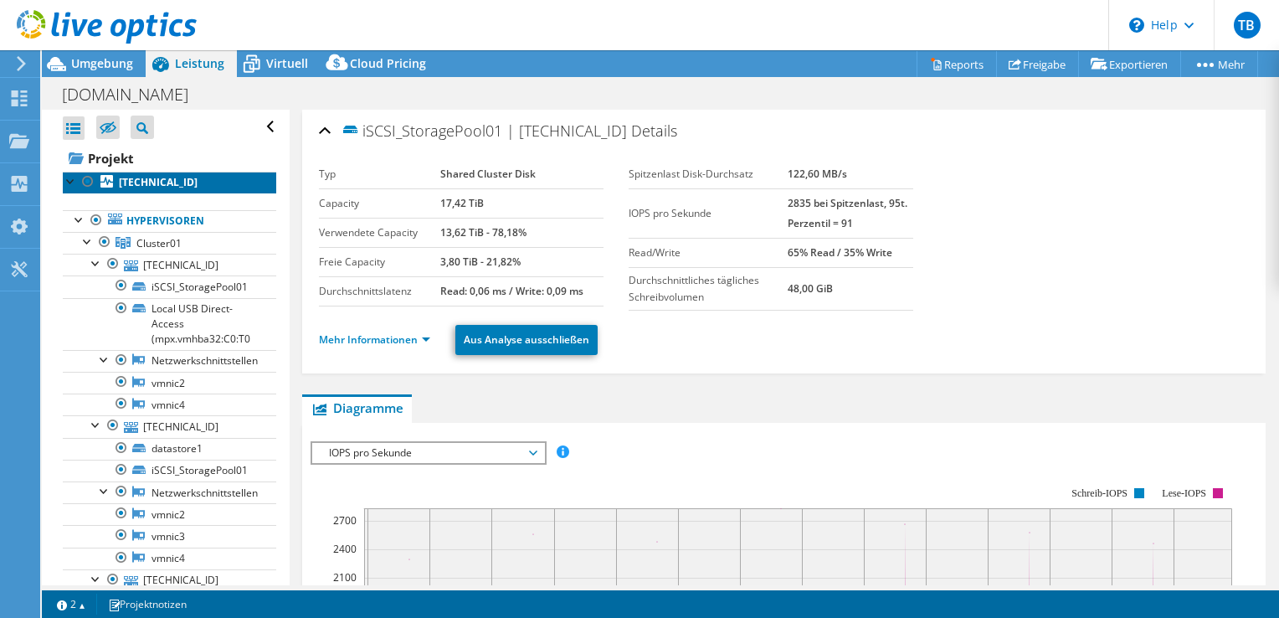
click at [166, 179] on b "[TECHNICAL_ID]" at bounding box center [158, 182] width 79 height 14
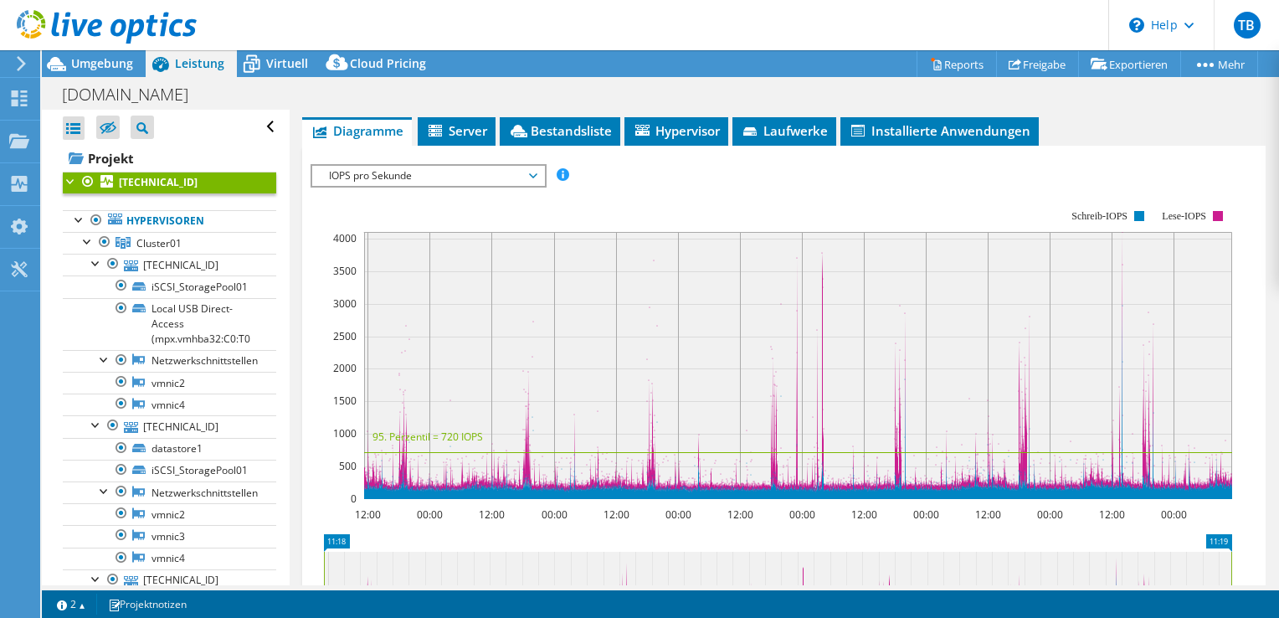
scroll to position [276, 0]
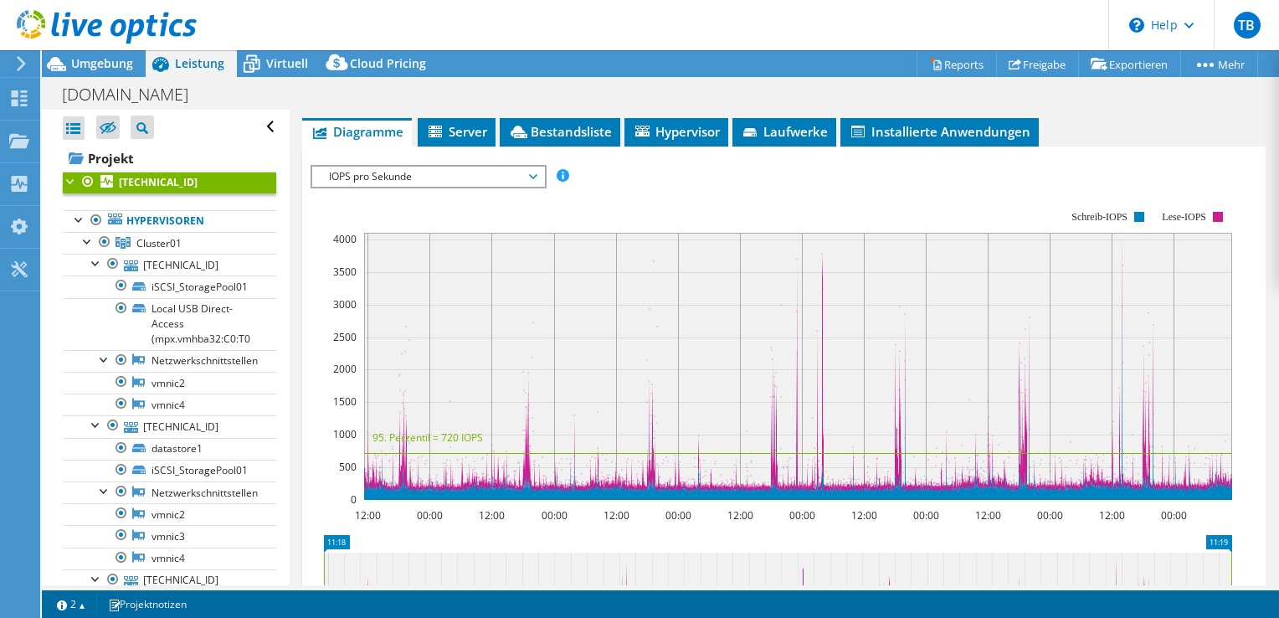
click at [523, 178] on span "IOPS pro Sekunde" at bounding box center [428, 177] width 215 height 20
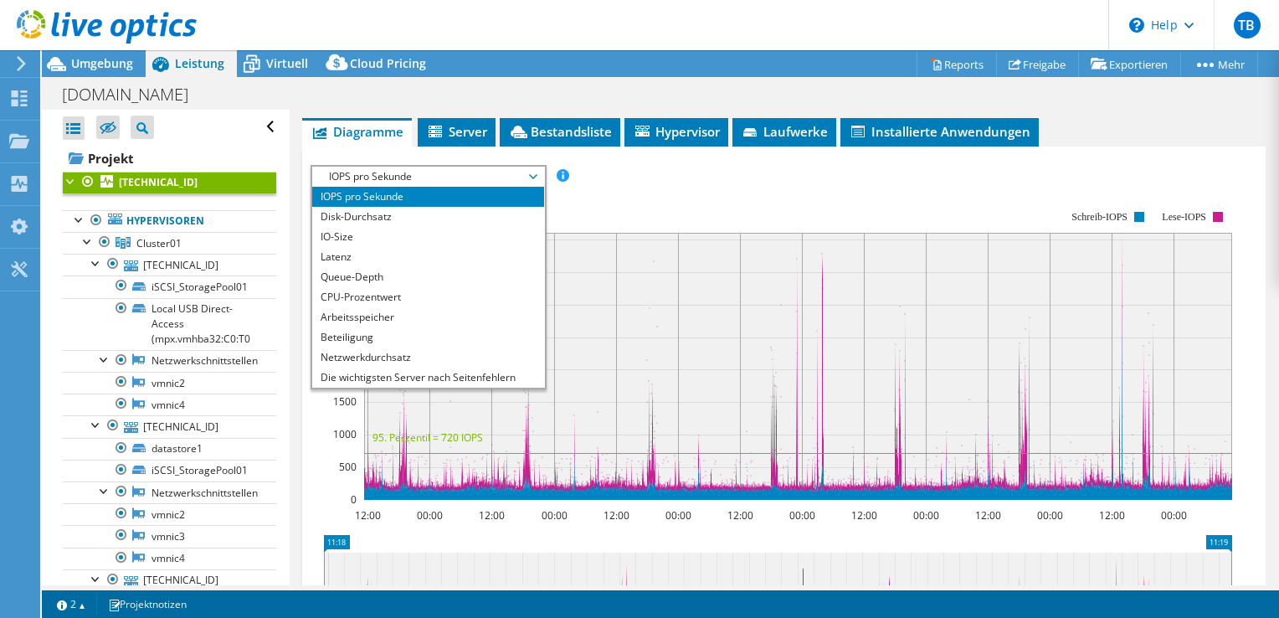
click at [642, 188] on rect at bounding box center [772, 355] width 922 height 335
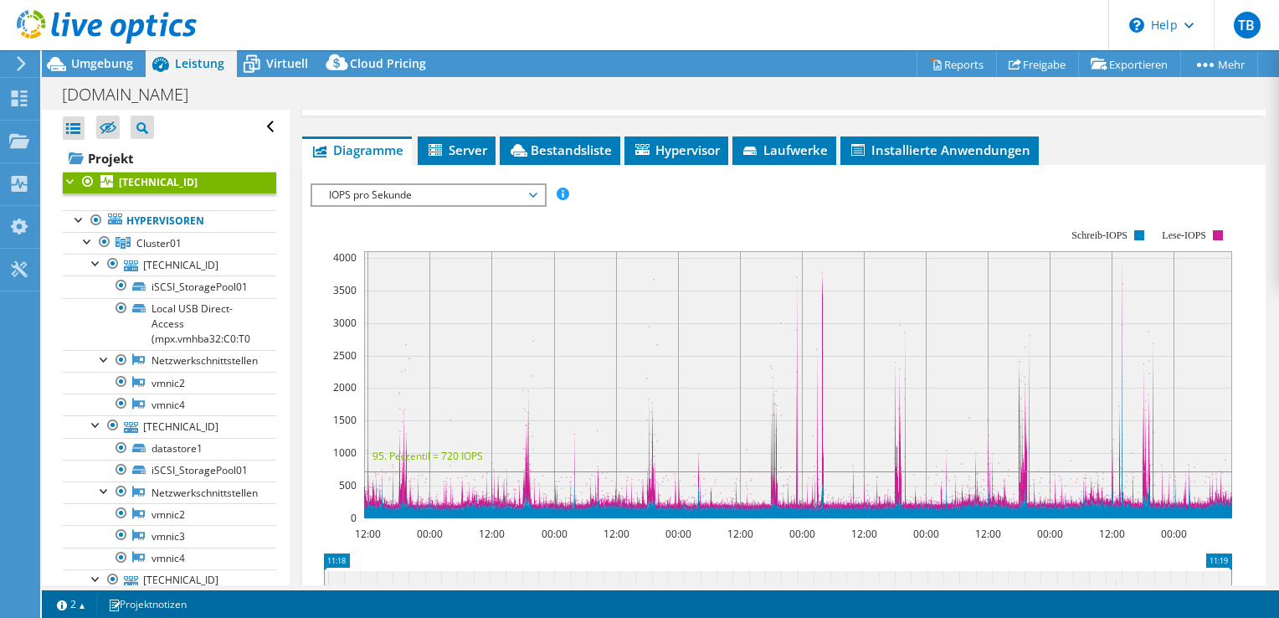
scroll to position [258, 0]
click at [526, 191] on span "IOPS pro Sekunde" at bounding box center [428, 195] width 215 height 20
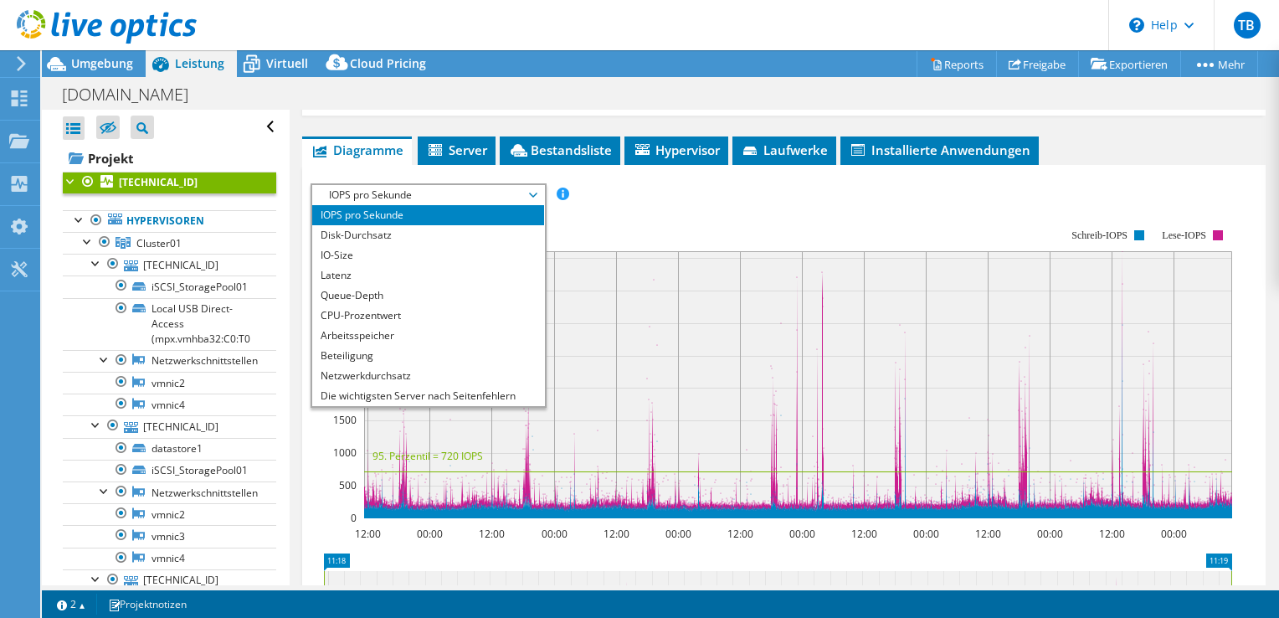
click at [872, 198] on div "IOPS pro Sekunde Disk-Durchsatz IO-Size Latenz Queue-Depth CPU-Prozentwert Arbe…" at bounding box center [784, 194] width 947 height 23
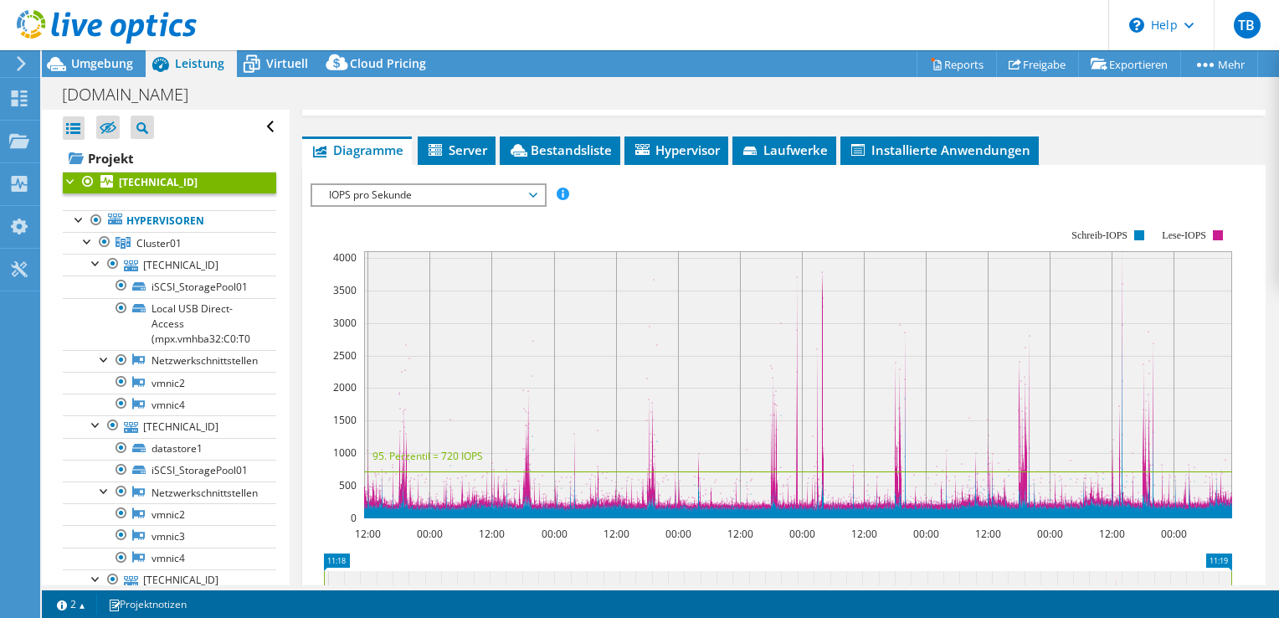
scroll to position [0, 0]
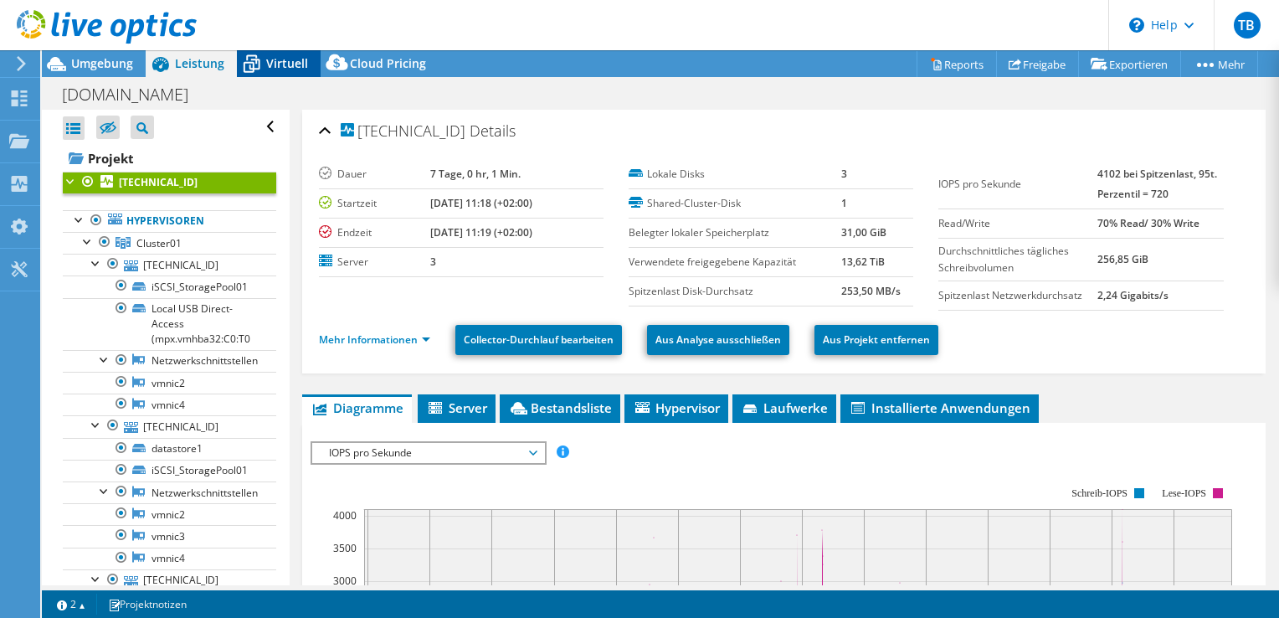
click at [295, 60] on span "Virtuell" at bounding box center [287, 63] width 42 height 16
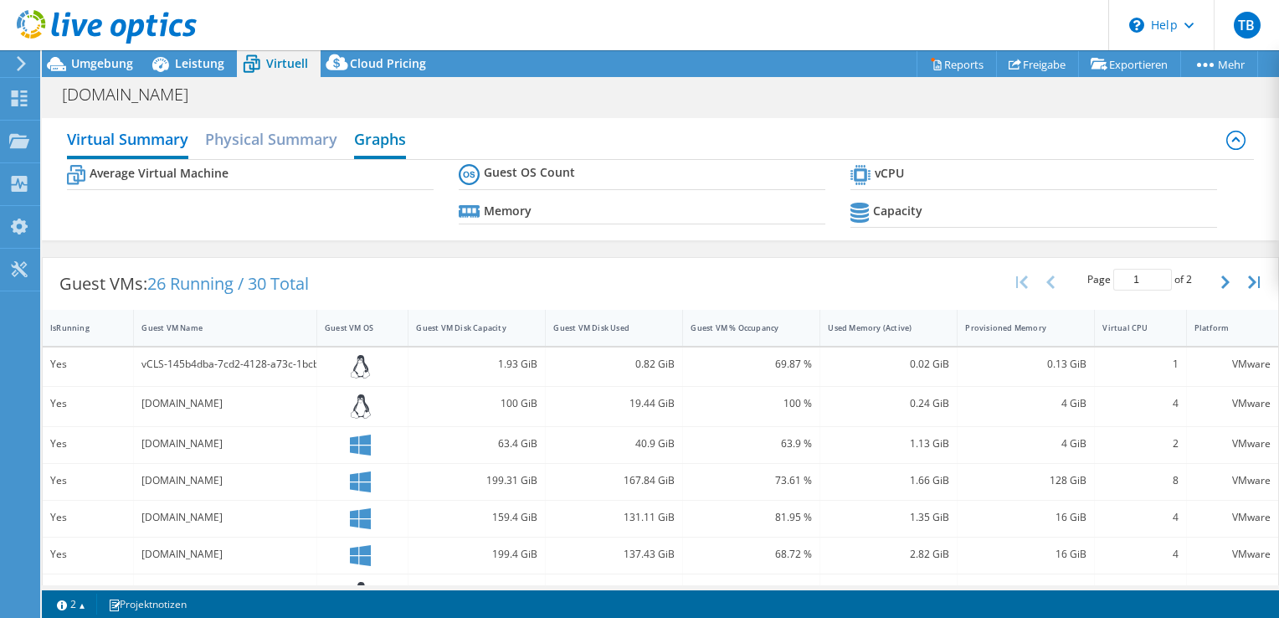
click at [366, 147] on h2 "Graphs" at bounding box center [380, 140] width 52 height 37
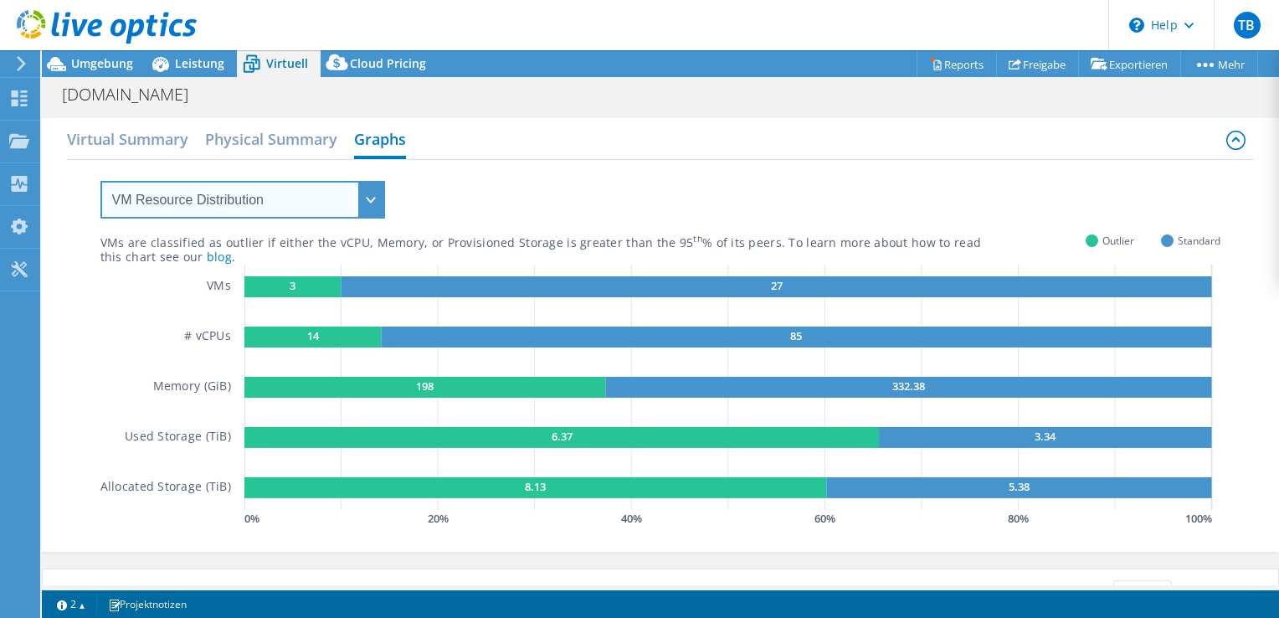
click at [341, 209] on select "VM Resource Distribution Provisioning Contrast Over Provisioning" at bounding box center [242, 200] width 285 height 38
select select "Over Provisioning"
click at [100, 181] on select "VM Resource Distribution Provisioning Contrast Over Provisioning" at bounding box center [242, 200] width 285 height 38
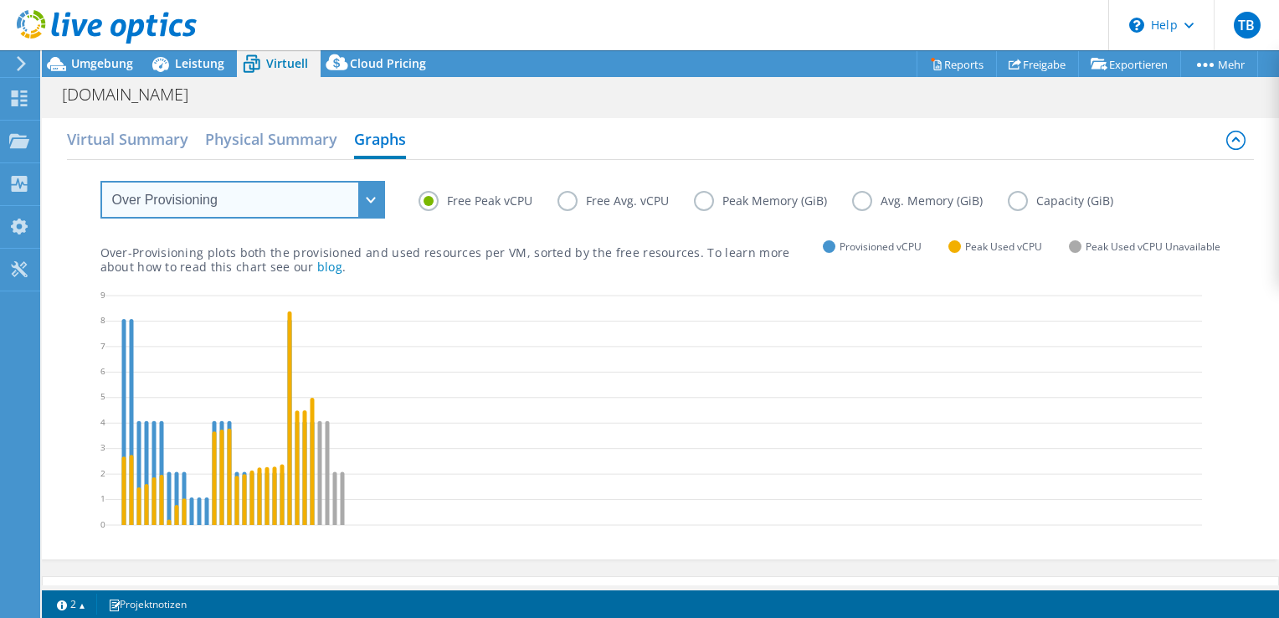
scroll to position [62, 0]
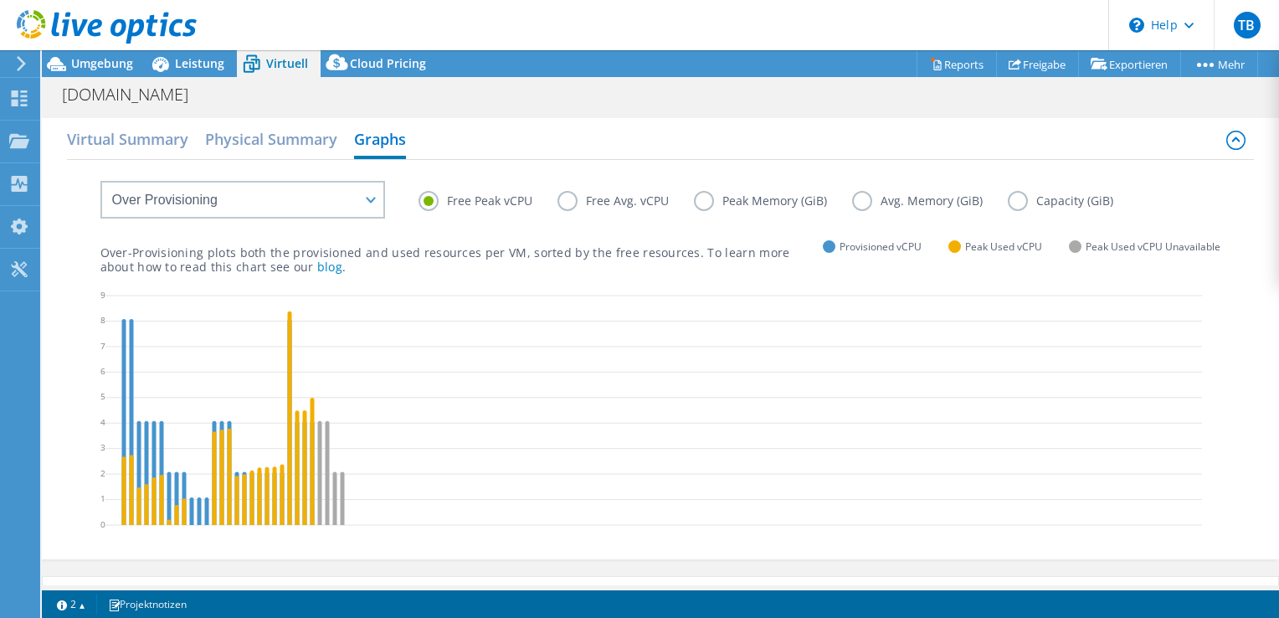
click at [559, 196] on label "Free Avg. vCPU" at bounding box center [626, 201] width 136 height 20
click at [0, 0] on input "Free Avg. vCPU" at bounding box center [0, 0] width 0 height 0
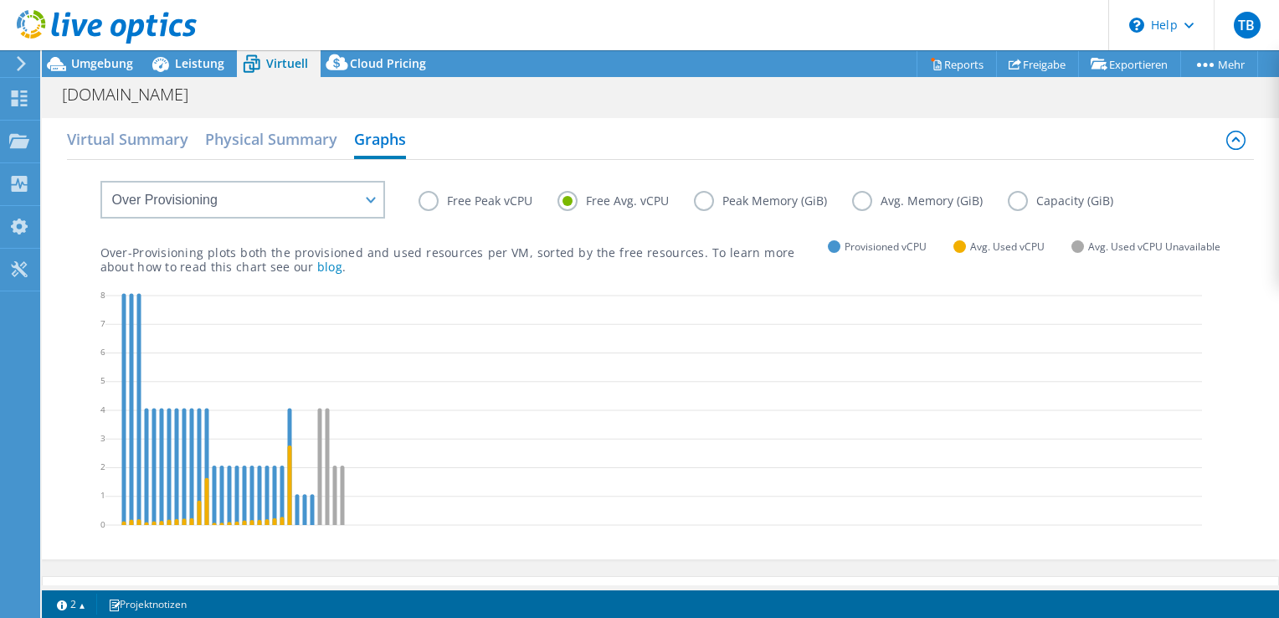
scroll to position [172, 0]
click at [730, 203] on label "Peak Memory (GiB)" at bounding box center [773, 201] width 158 height 20
click at [0, 0] on input "Peak Memory (GiB)" at bounding box center [0, 0] width 0 height 0
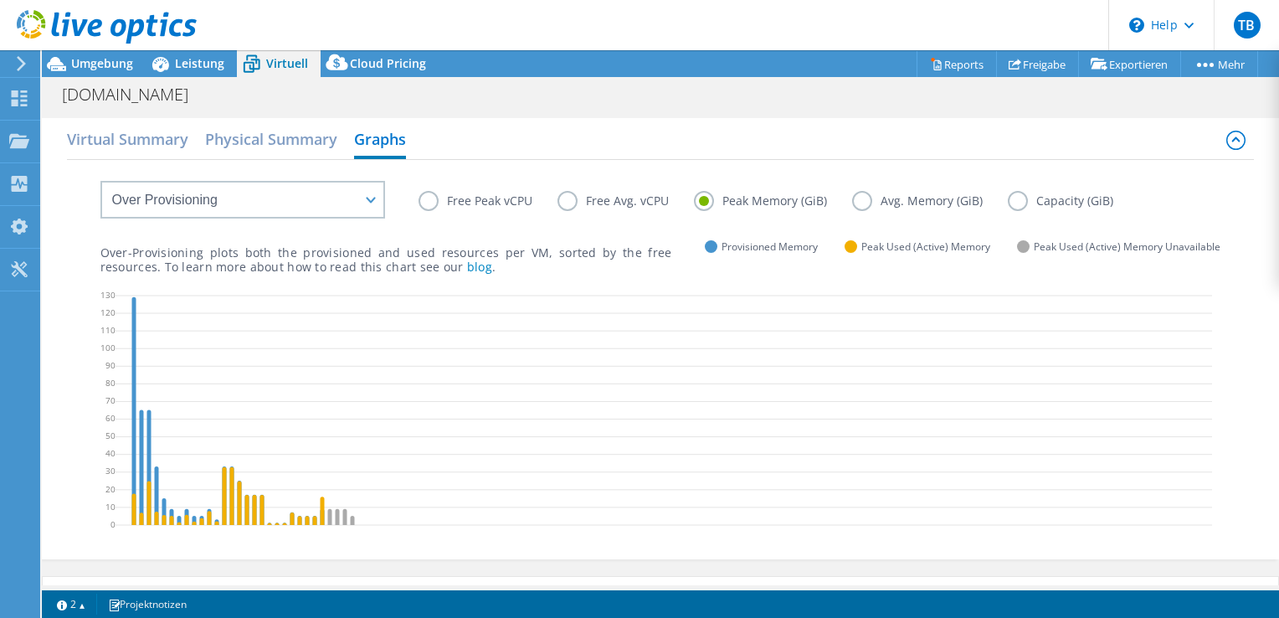
click at [864, 203] on label "Avg. Memory (GiB)" at bounding box center [930, 201] width 156 height 20
click at [0, 0] on input "Avg. Memory (GiB)" at bounding box center [0, 0] width 0 height 0
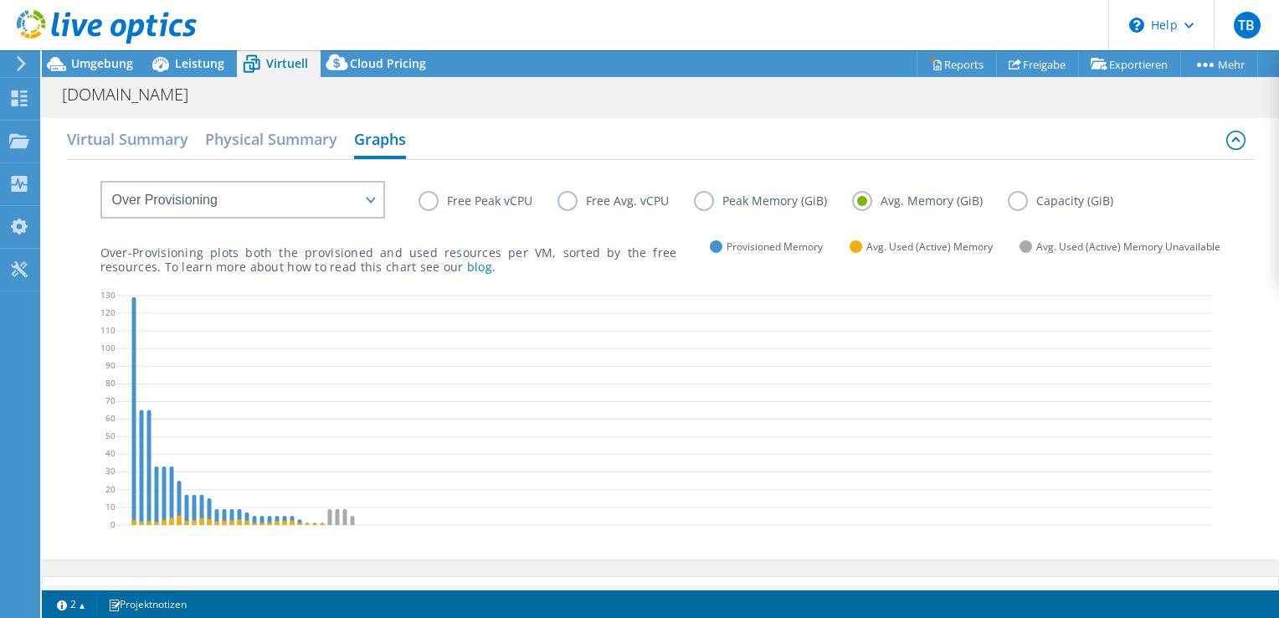
click at [1011, 198] on label "Capacity (GiB)" at bounding box center [1073, 201] width 131 height 20
click at [0, 0] on input "Capacity (GiB)" at bounding box center [0, 0] width 0 height 0
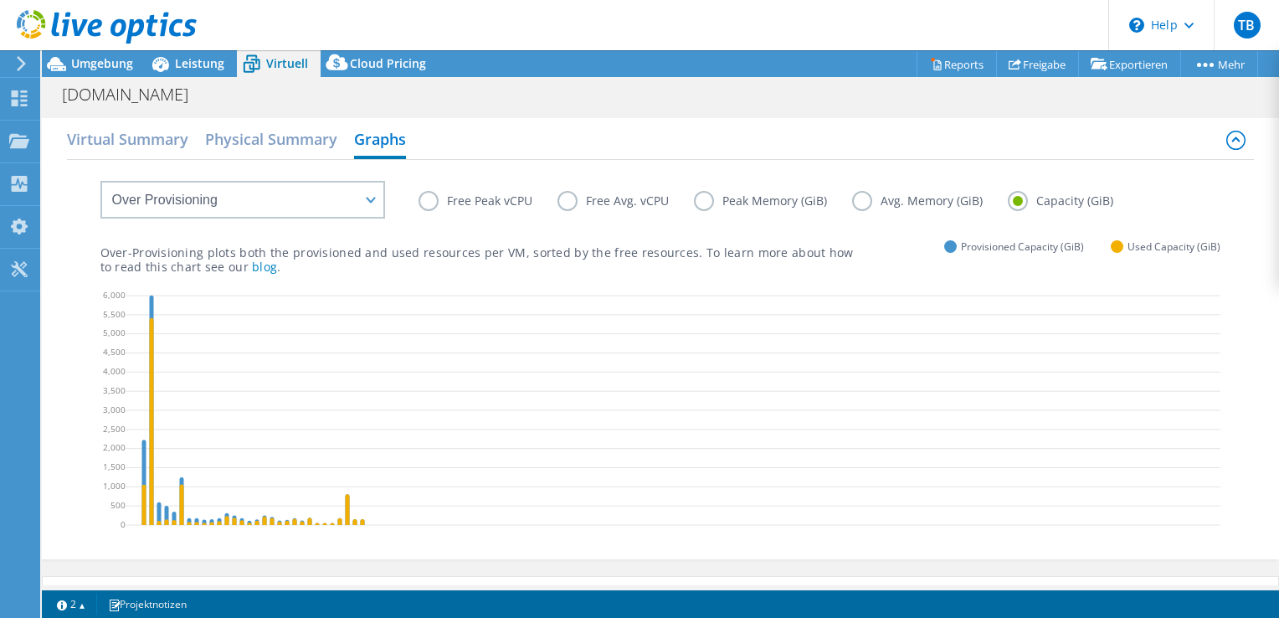
click at [865, 202] on label "Avg. Memory (GiB)" at bounding box center [930, 201] width 156 height 20
click at [0, 0] on input "Avg. Memory (GiB)" at bounding box center [0, 0] width 0 height 0
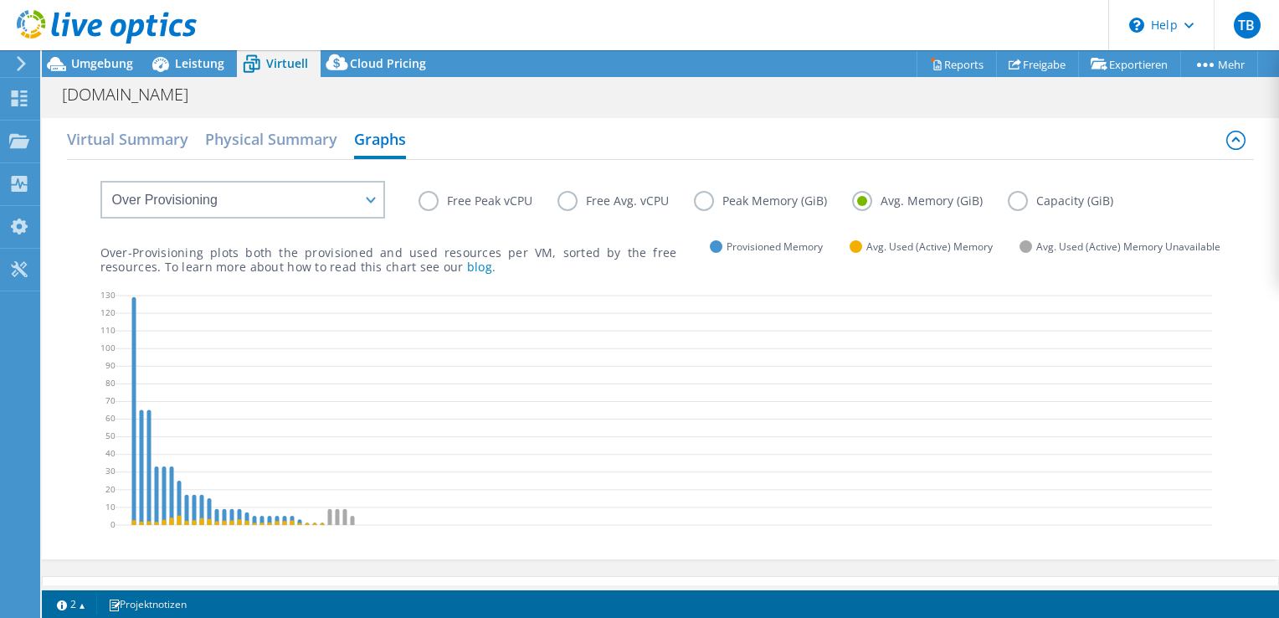
click at [1022, 197] on label "Capacity (GiB)" at bounding box center [1073, 201] width 131 height 20
click at [0, 0] on input "Capacity (GiB)" at bounding box center [0, 0] width 0 height 0
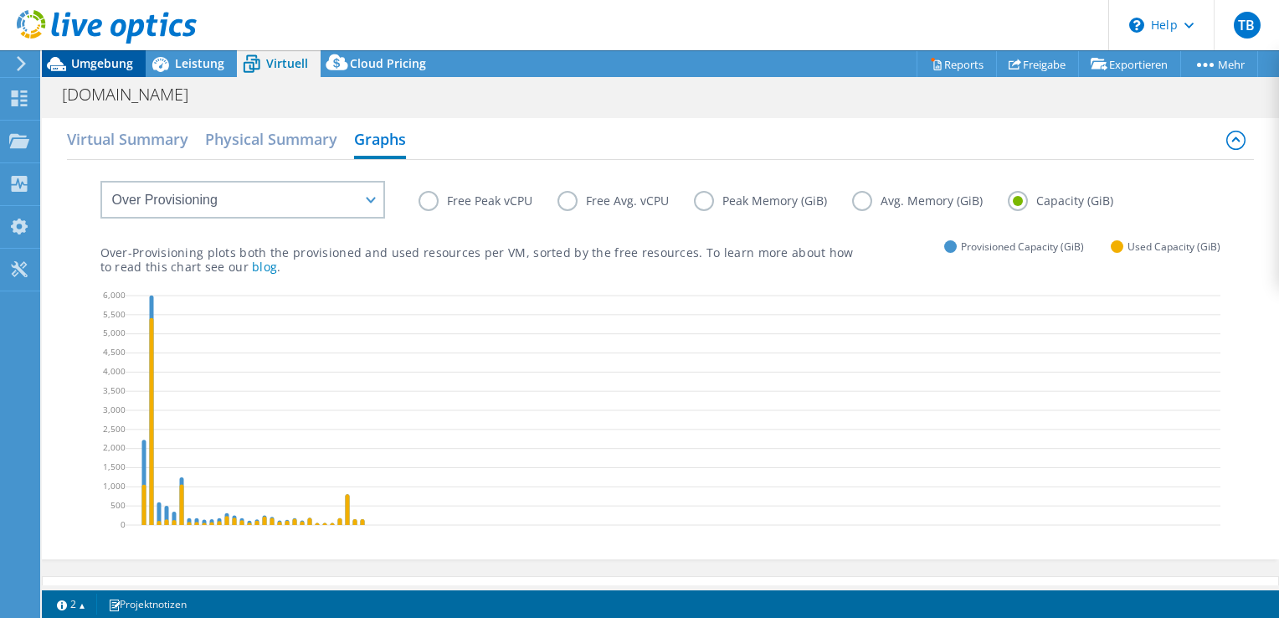
click at [91, 58] on span "Umgebung" at bounding box center [102, 63] width 62 height 16
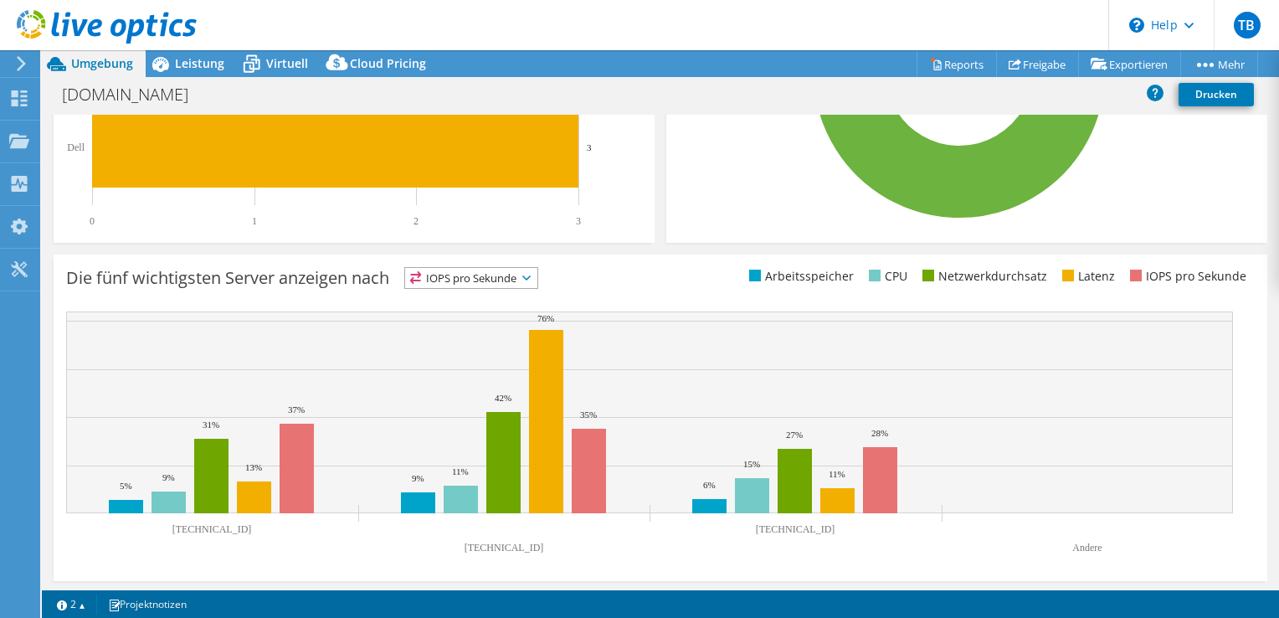
scroll to position [544, 0]
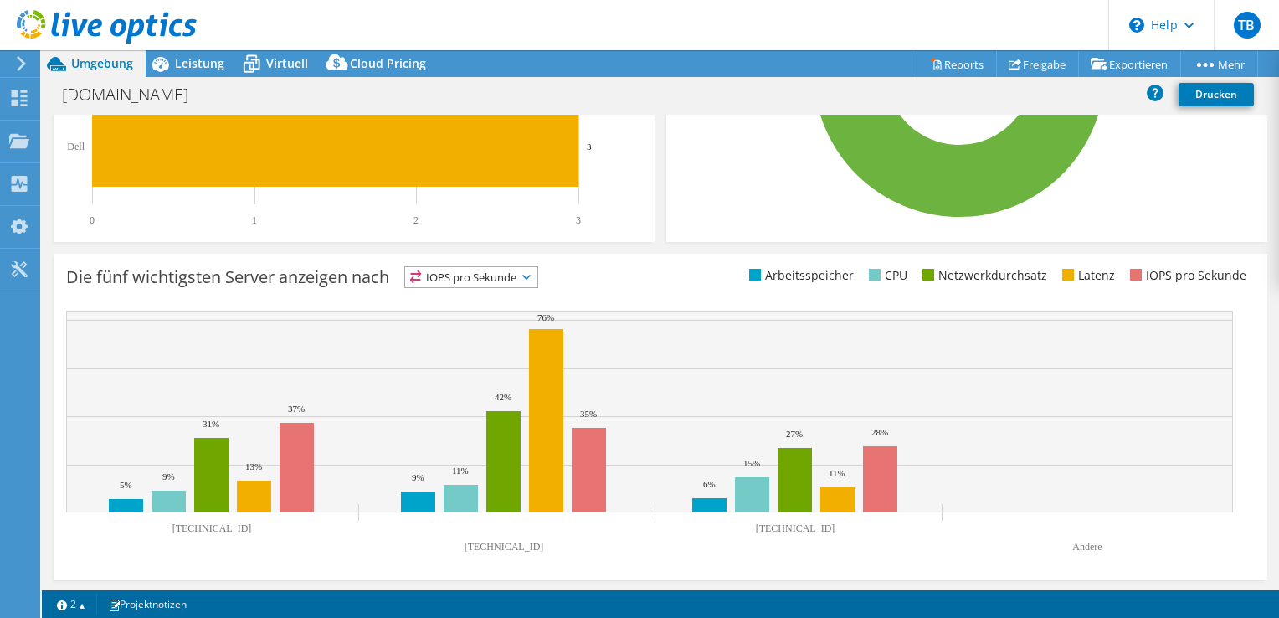
click at [502, 270] on span "IOPS pro Sekunde" at bounding box center [471, 277] width 132 height 20
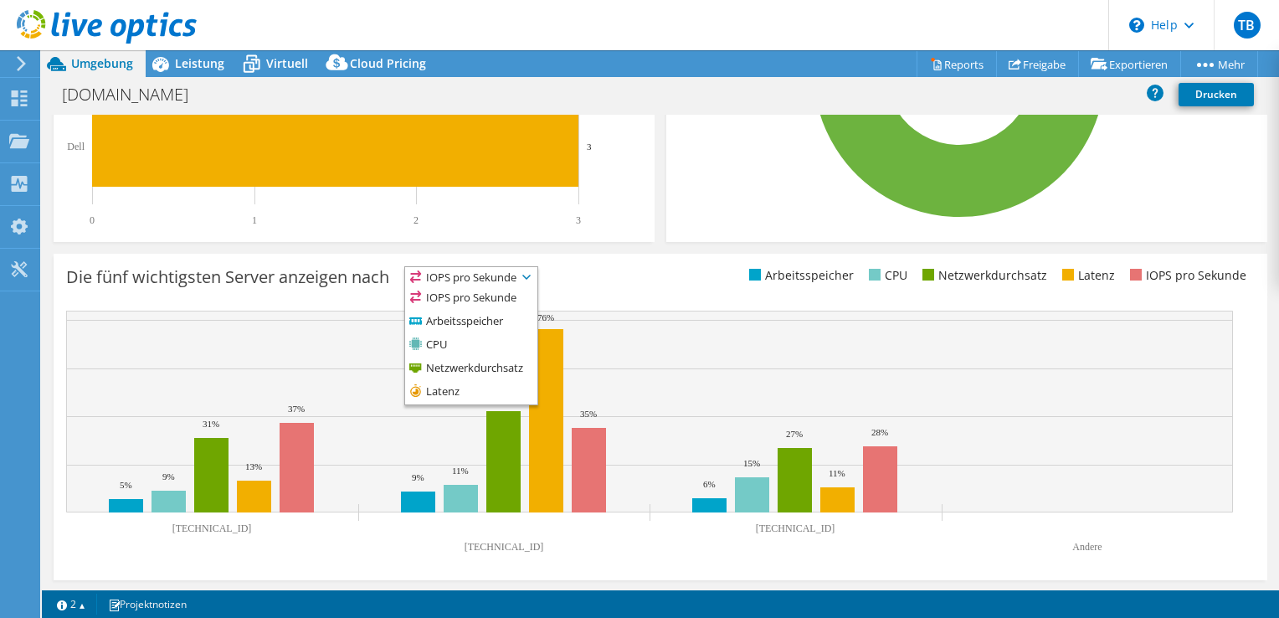
click at [616, 273] on div "Die fünf wichtigsten Server anzeigen nach IOPS pro Sekunde IOPS pro Sekunde" at bounding box center [363, 280] width 595 height 28
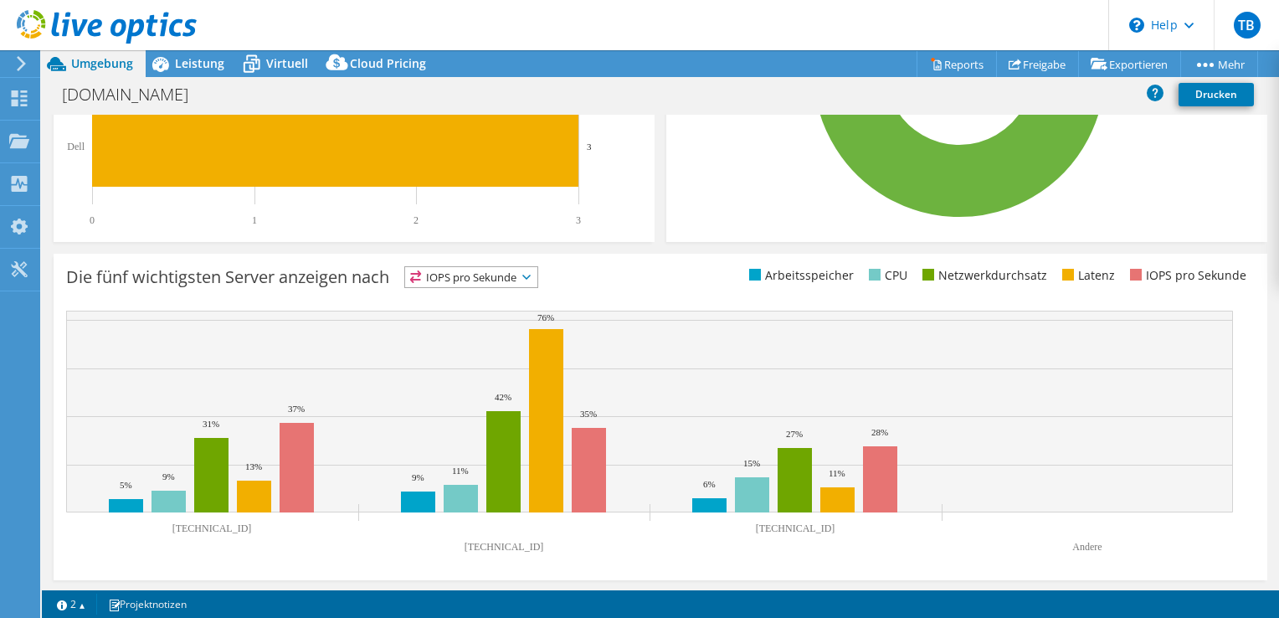
click at [459, 281] on span "IOPS pro Sekunde" at bounding box center [471, 277] width 132 height 20
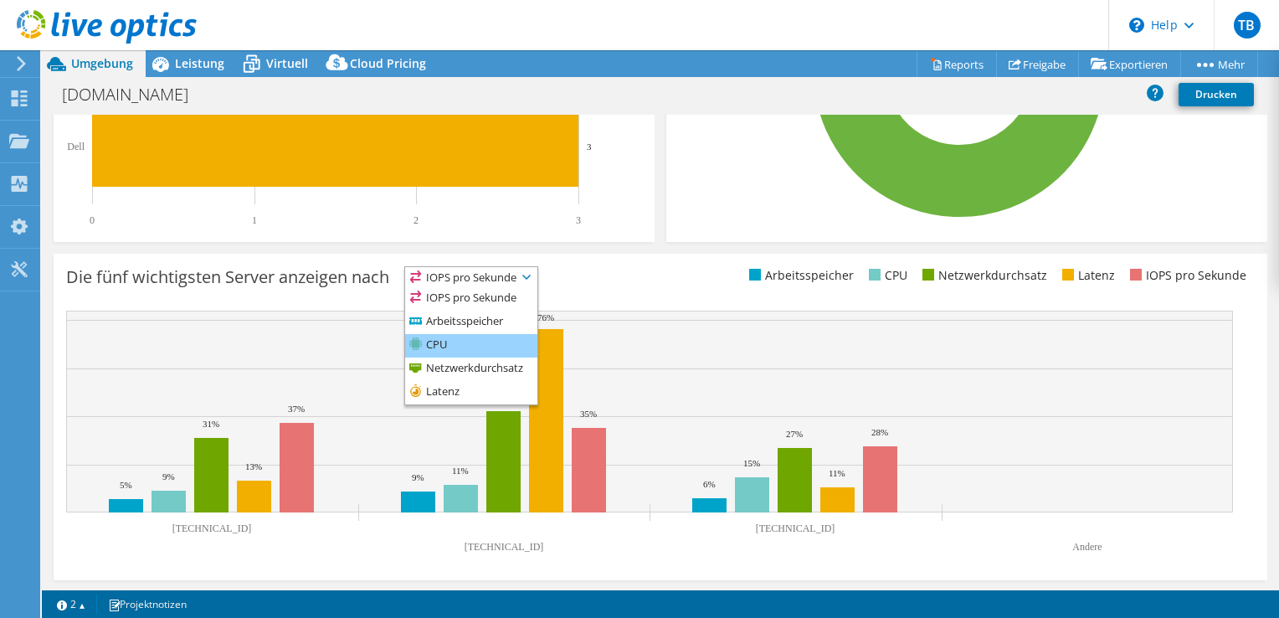
click at [457, 334] on li "CPU" at bounding box center [471, 345] width 132 height 23
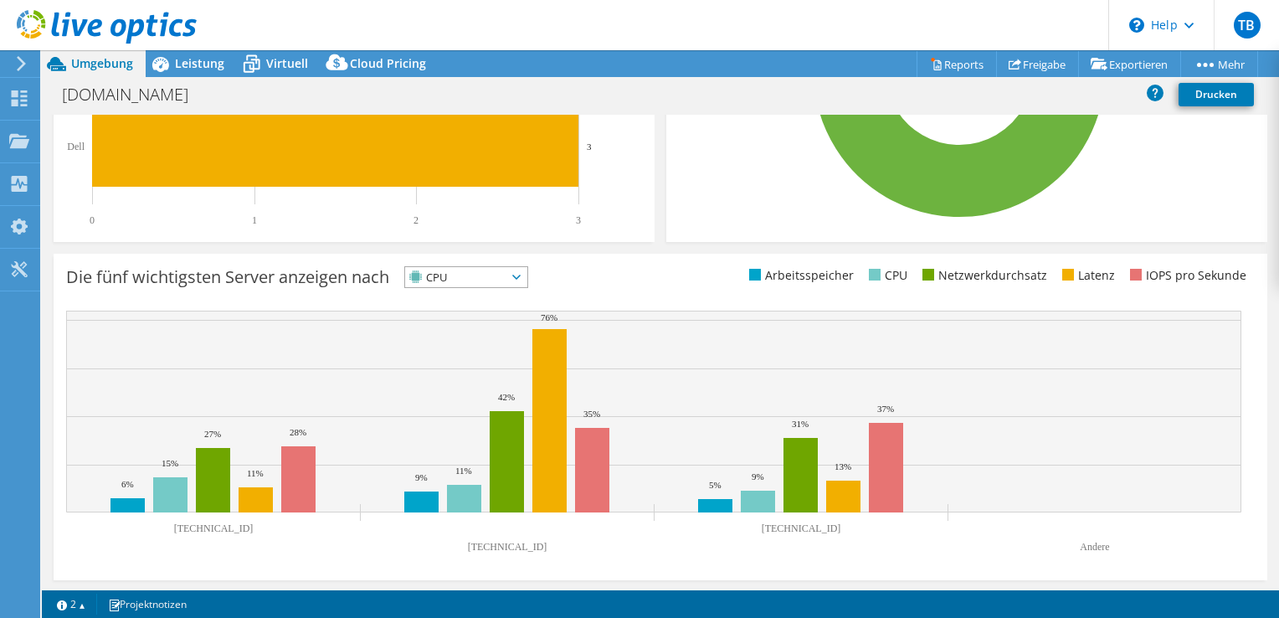
click at [619, 266] on div "Die fünf wichtigsten Server anzeigen nach CPU IOPS pro Sekunde" at bounding box center [363, 280] width 595 height 28
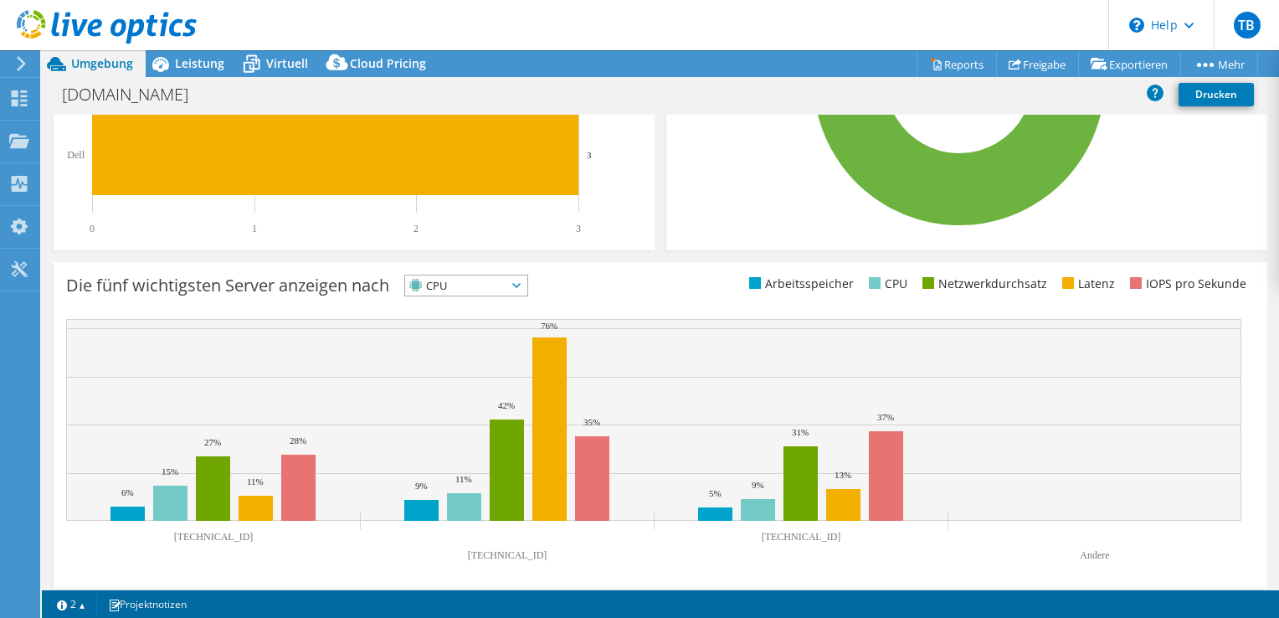
scroll to position [0, 0]
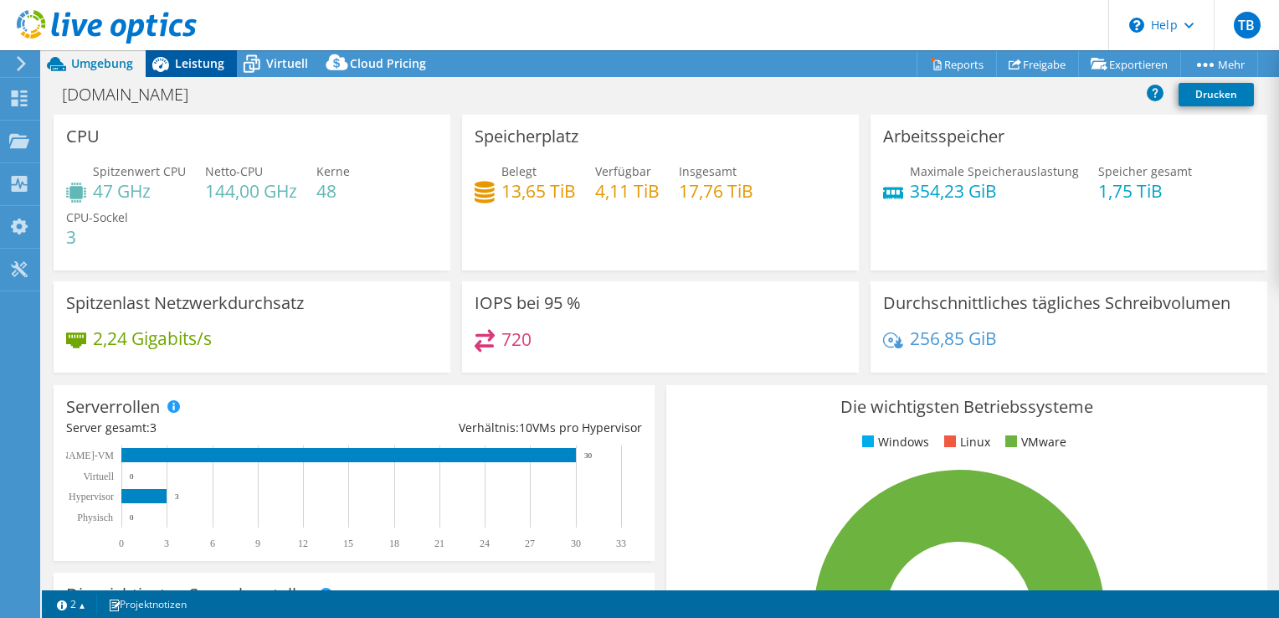
click at [198, 65] on span "Leistung" at bounding box center [199, 63] width 49 height 16
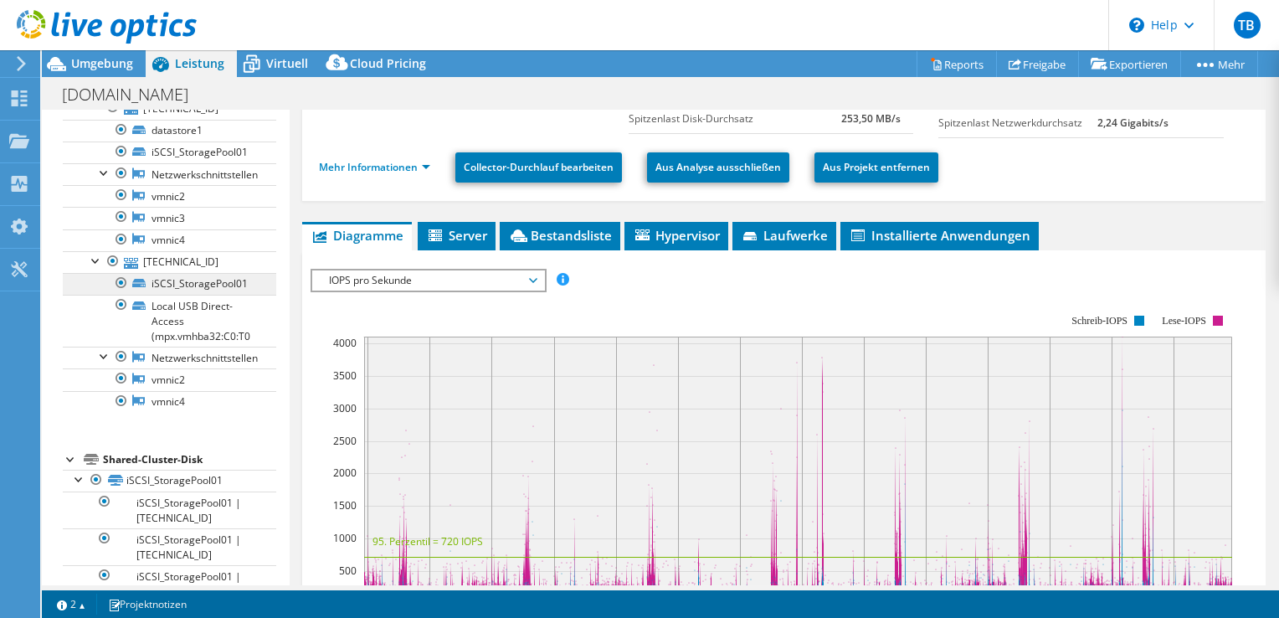
scroll to position [318, 0]
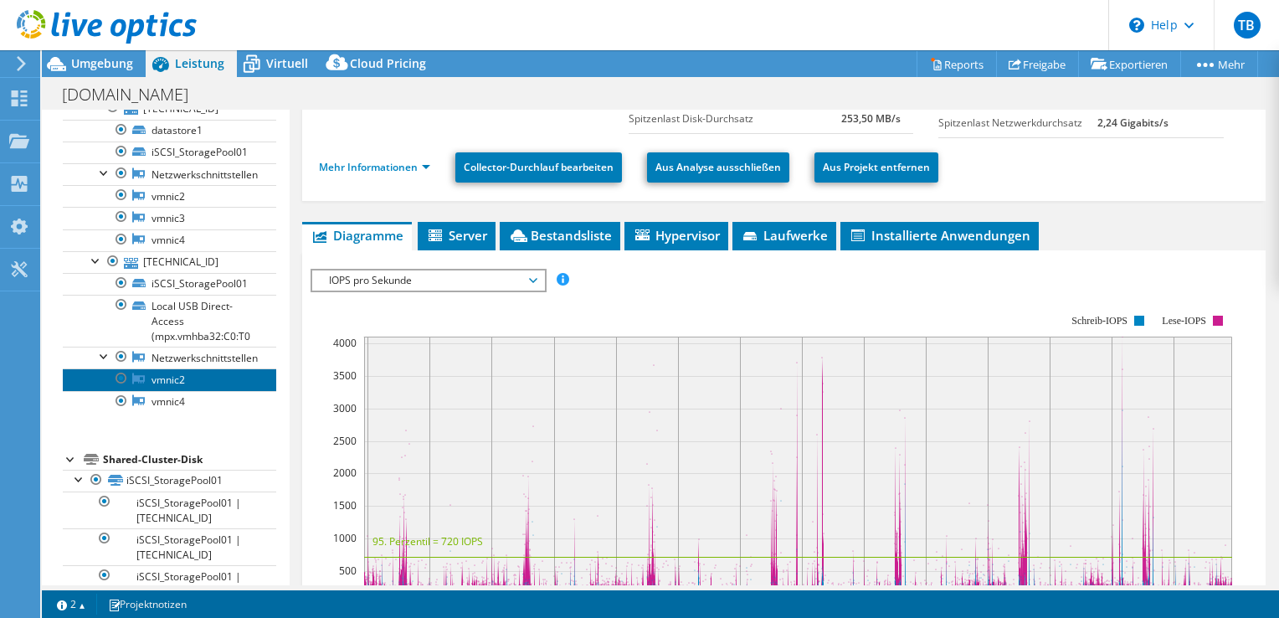
click at [178, 380] on link "vmnic2" at bounding box center [170, 379] width 214 height 22
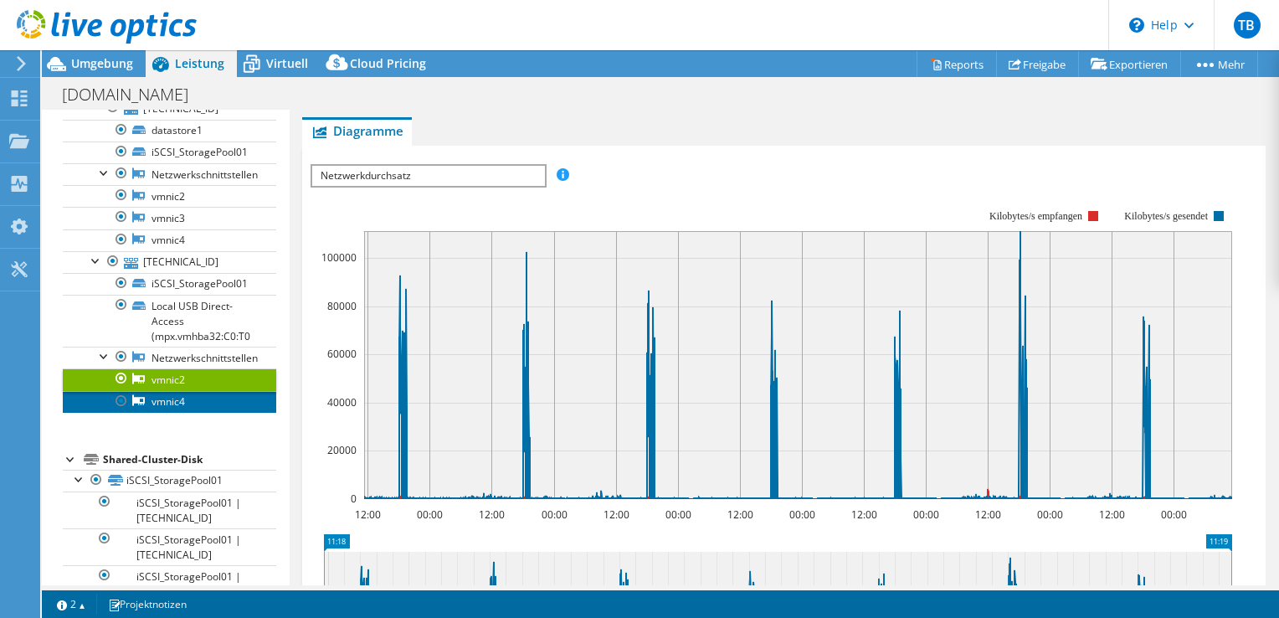
click at [181, 396] on link "vmnic4" at bounding box center [170, 402] width 214 height 22
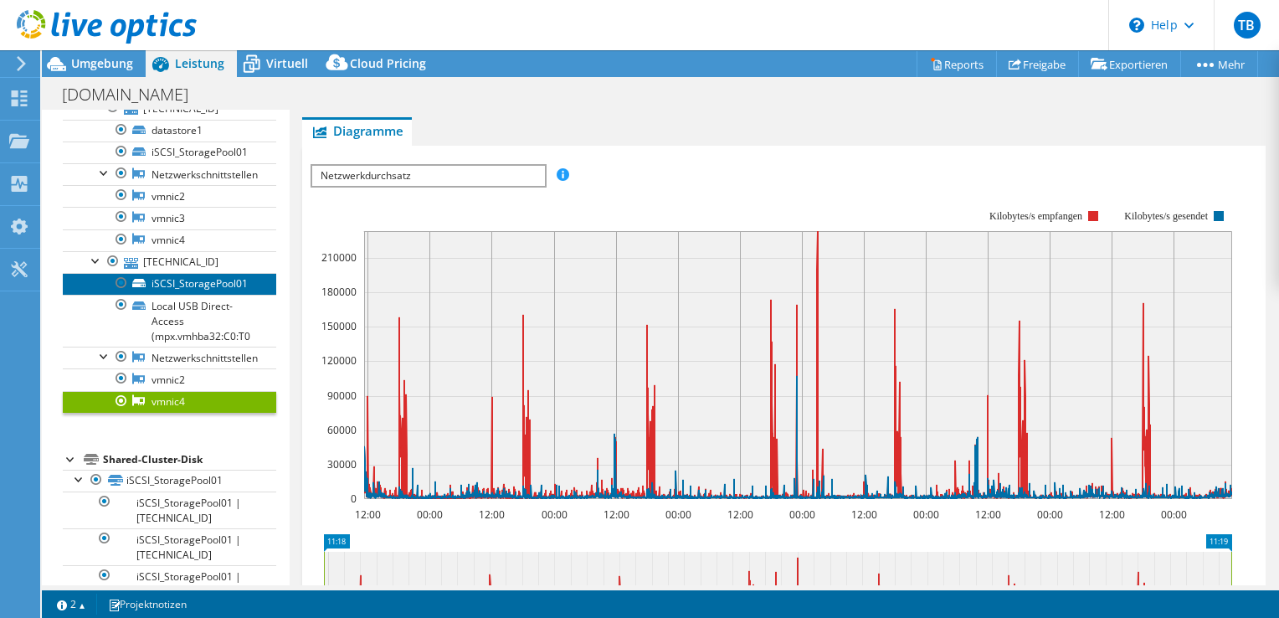
click at [157, 280] on link "iSCSI_StoragePool01" at bounding box center [170, 284] width 214 height 22
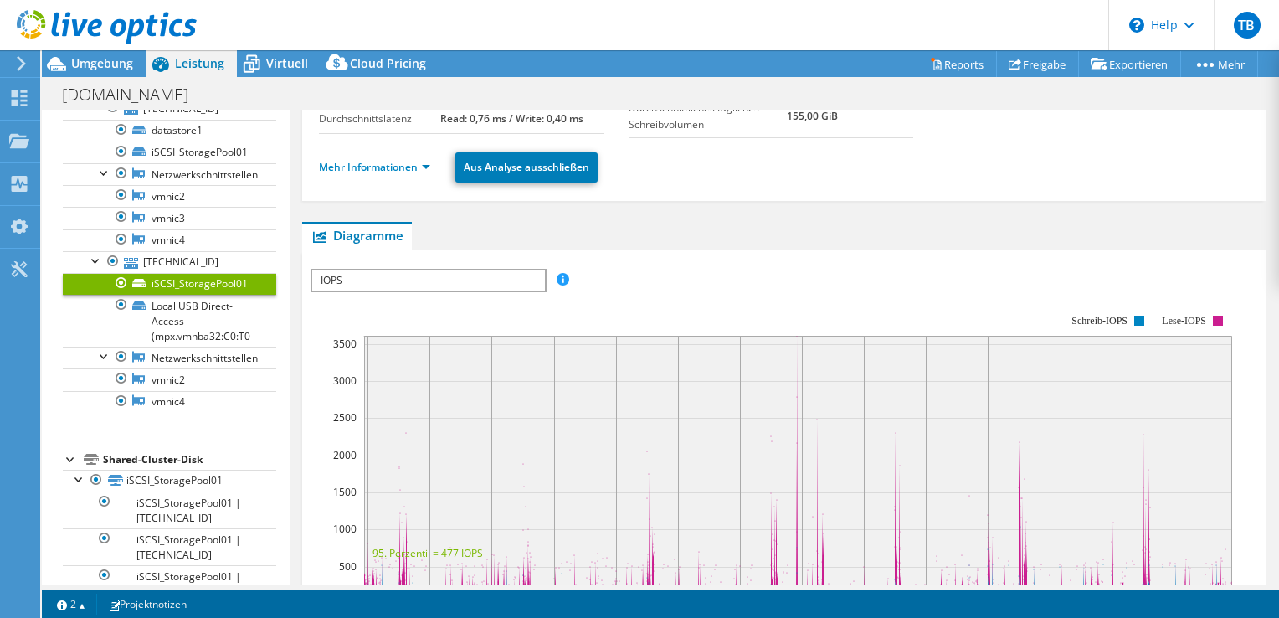
click at [496, 270] on span "IOPS" at bounding box center [428, 280] width 232 height 20
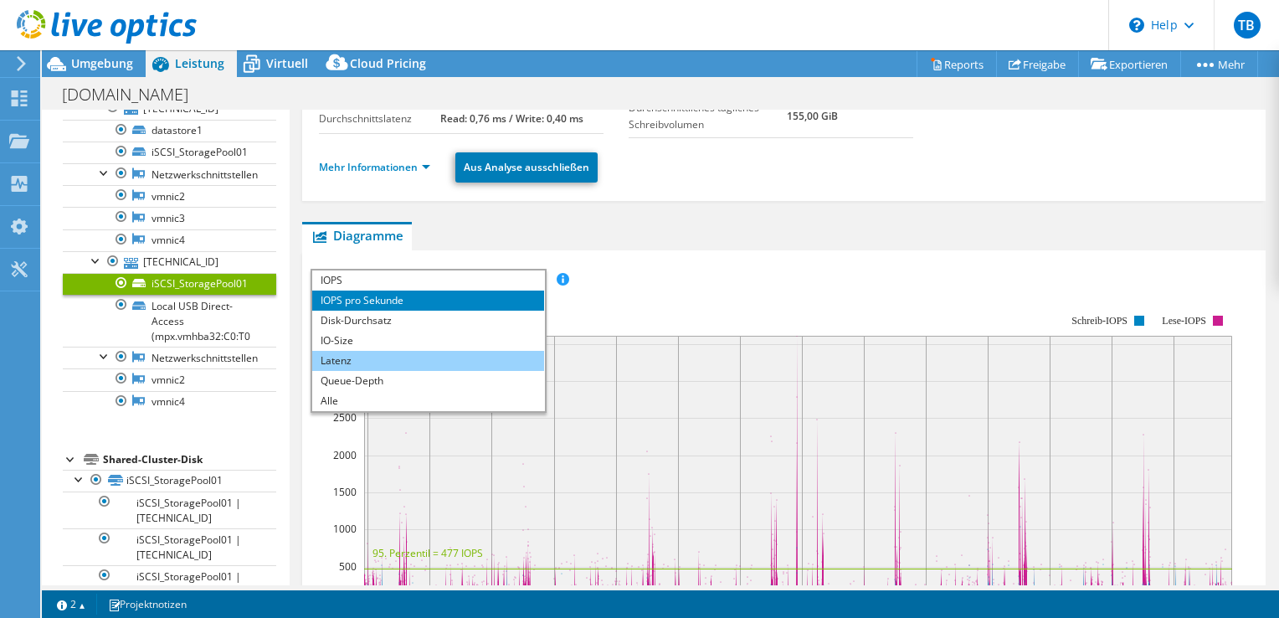
click at [402, 355] on li "Latenz" at bounding box center [428, 361] width 232 height 20
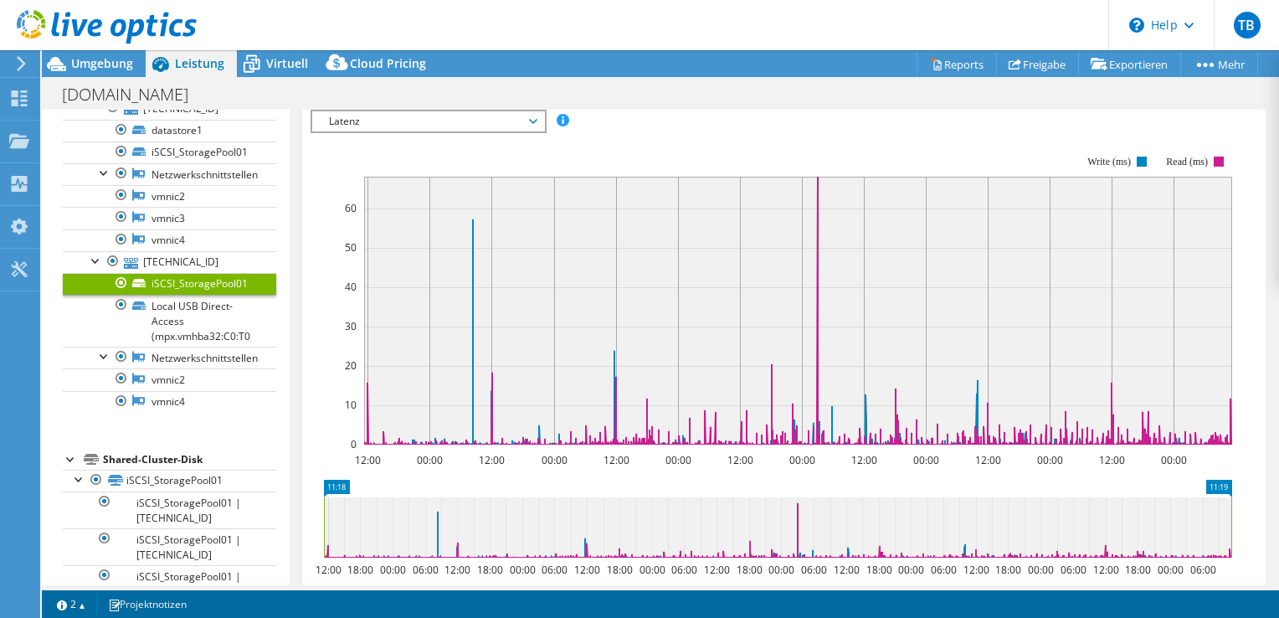
scroll to position [331, 0]
click at [281, 64] on span "Virtuell" at bounding box center [287, 63] width 42 height 16
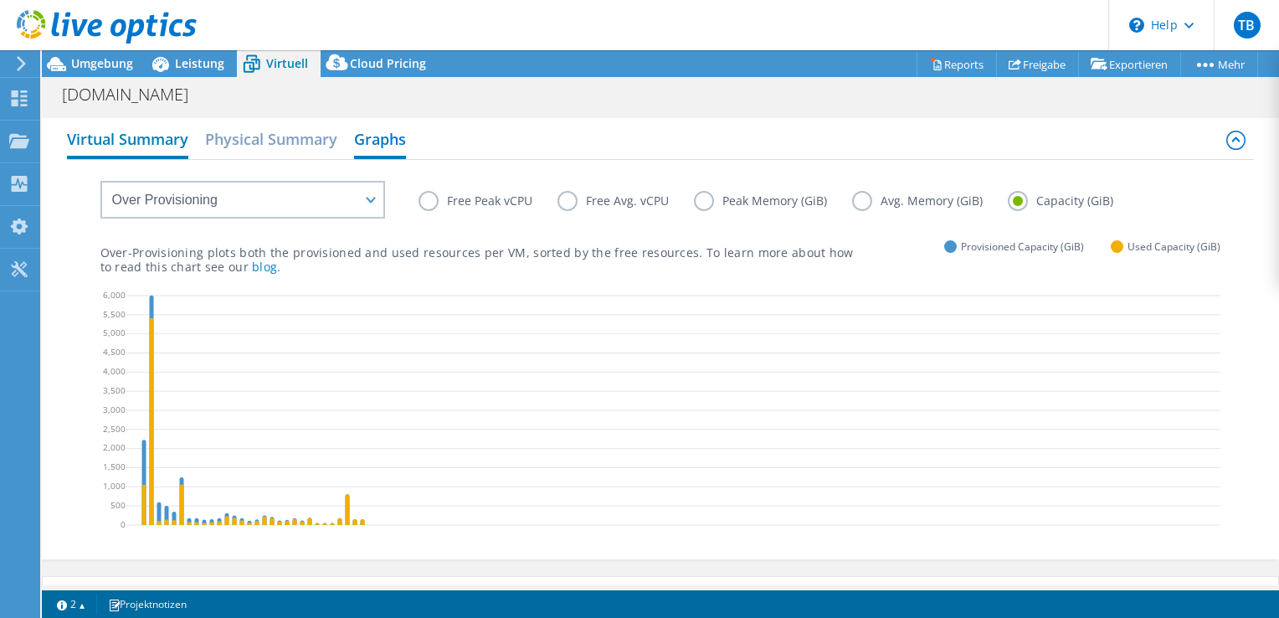
click at [162, 143] on h2 "Virtual Summary" at bounding box center [127, 140] width 121 height 37
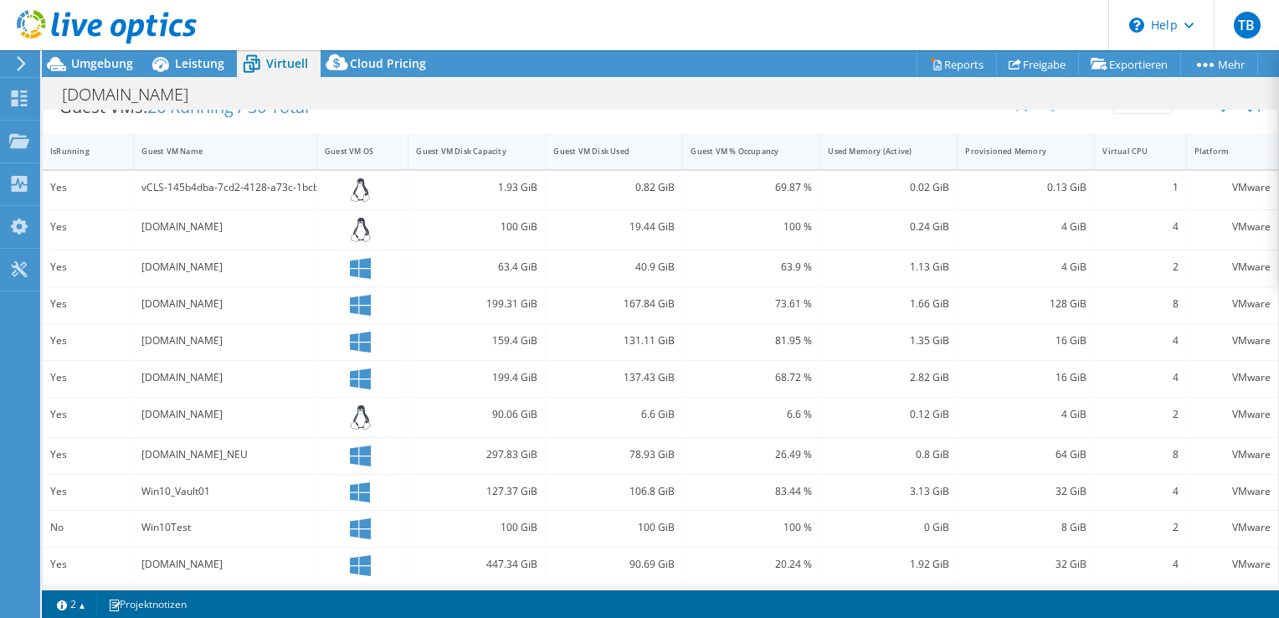
scroll to position [378, 0]
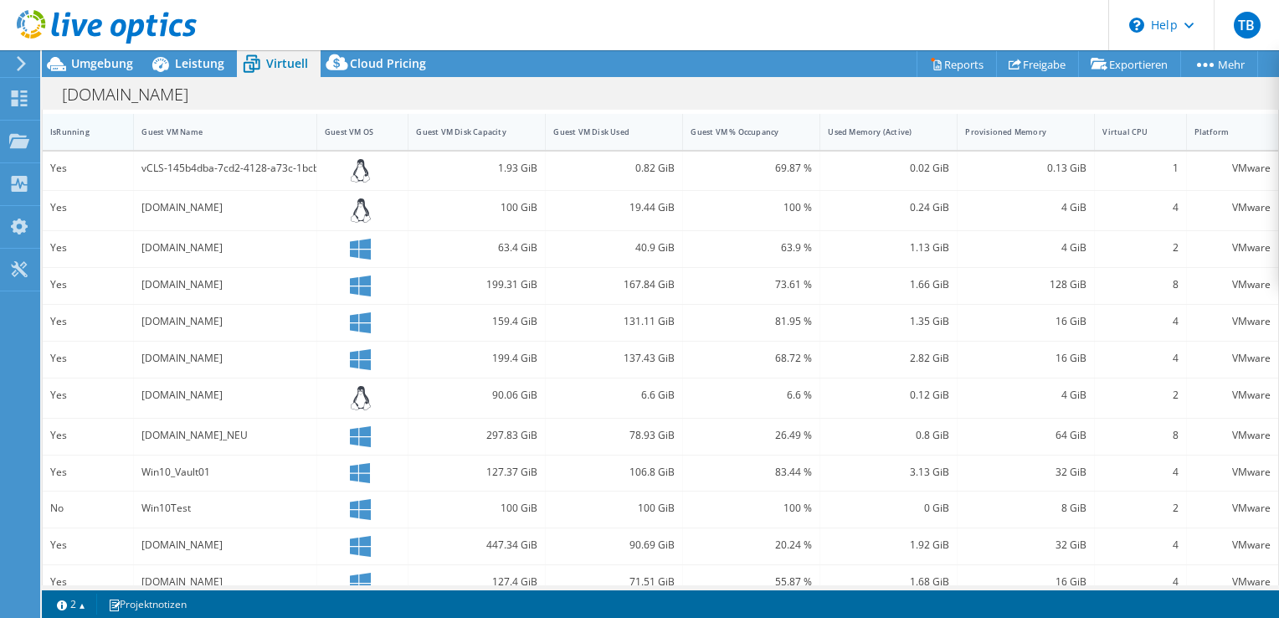
click at [79, 126] on div "IsRunning" at bounding box center [77, 131] width 55 height 11
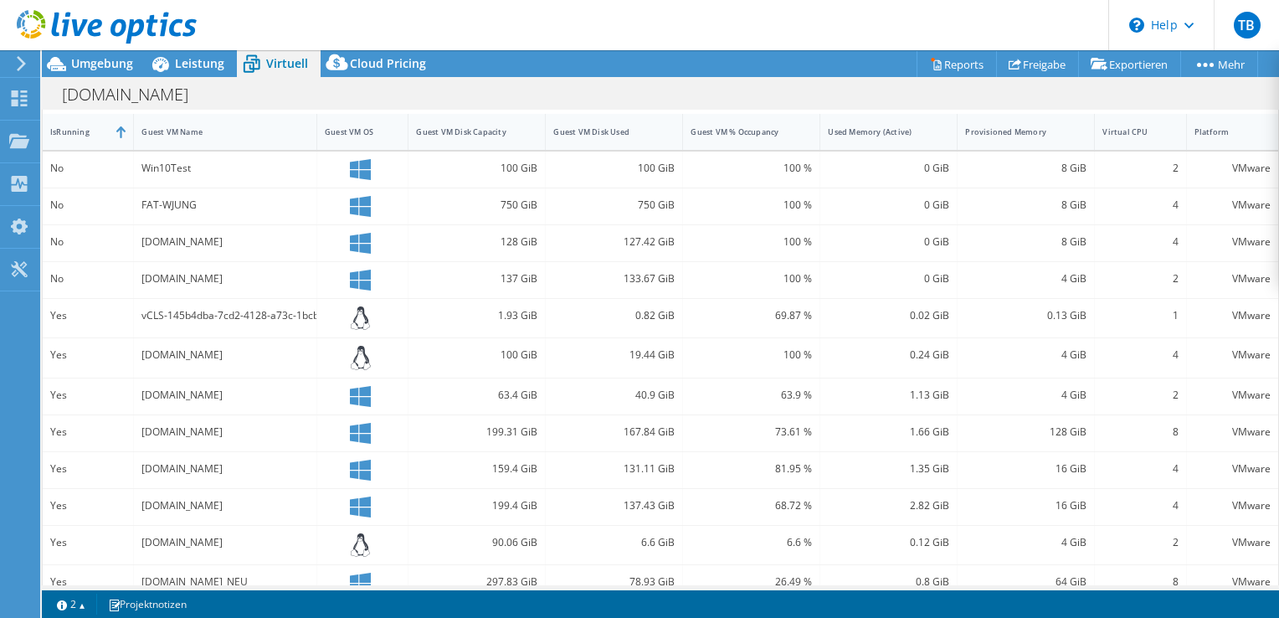
click at [227, 423] on div "[DOMAIN_NAME]" at bounding box center [225, 432] width 167 height 18
click at [65, 427] on div "Yes" at bounding box center [87, 432] width 75 height 18
click at [93, 431] on div "Yes" at bounding box center [87, 432] width 75 height 18
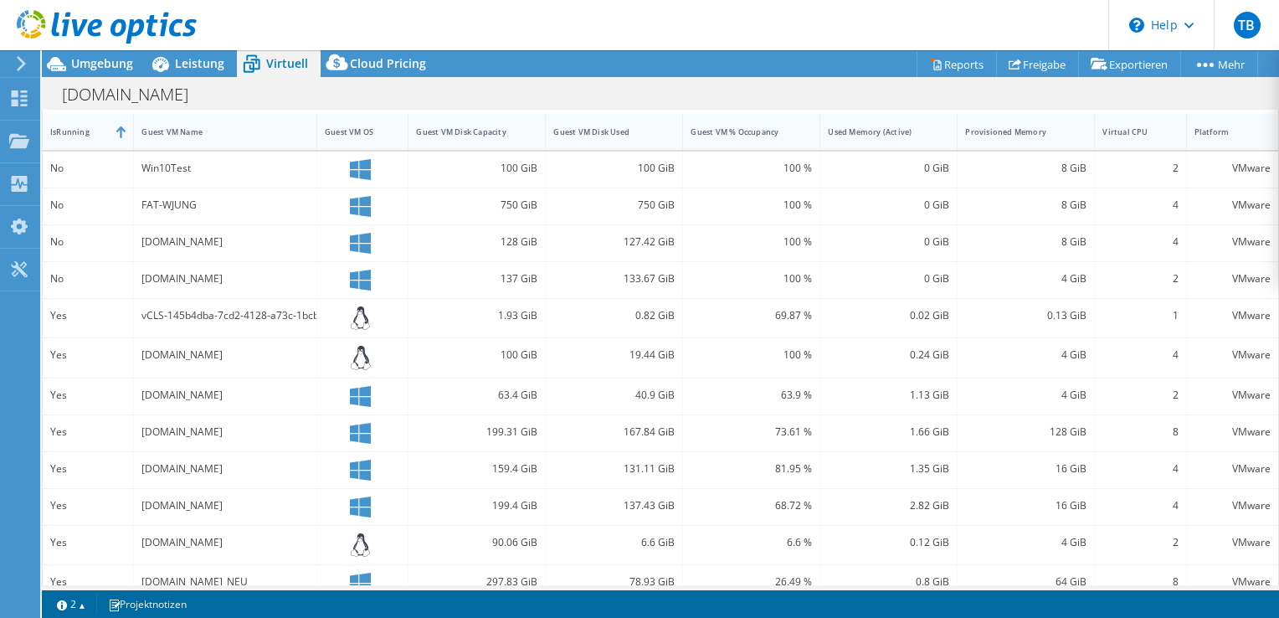
click at [93, 431] on div "Yes" at bounding box center [87, 432] width 75 height 18
click at [211, 68] on span "Leistung" at bounding box center [199, 63] width 49 height 16
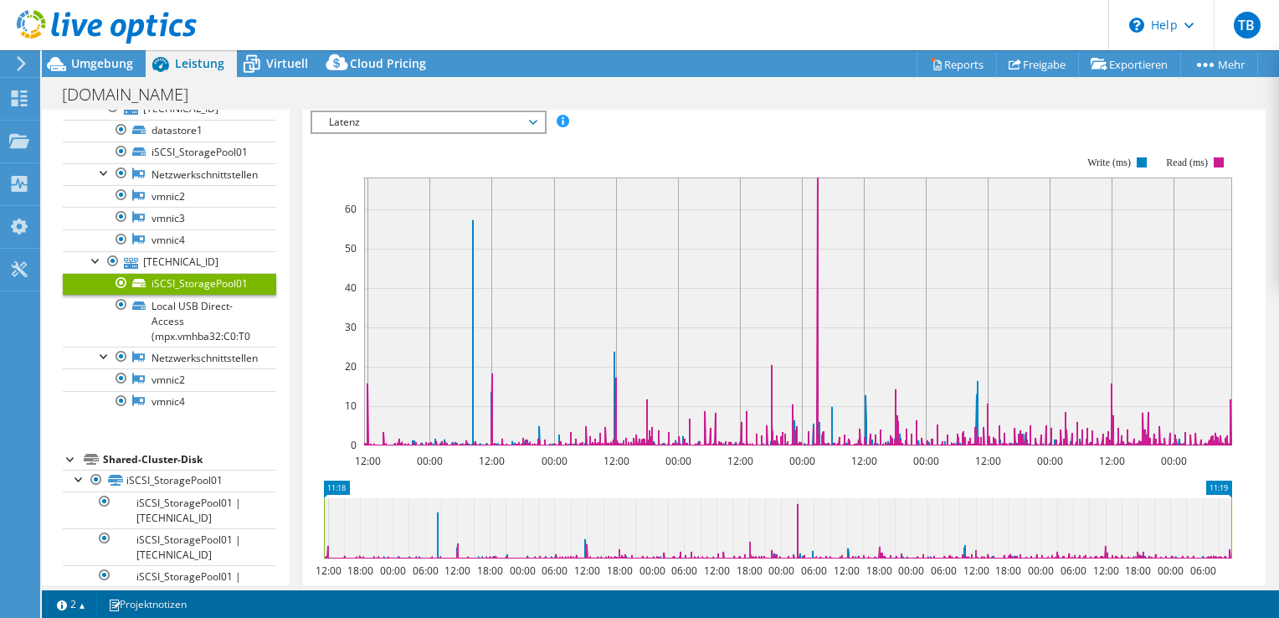
scroll to position [0, 0]
click at [188, 260] on link "[TECHNICAL_ID]" at bounding box center [170, 262] width 214 height 22
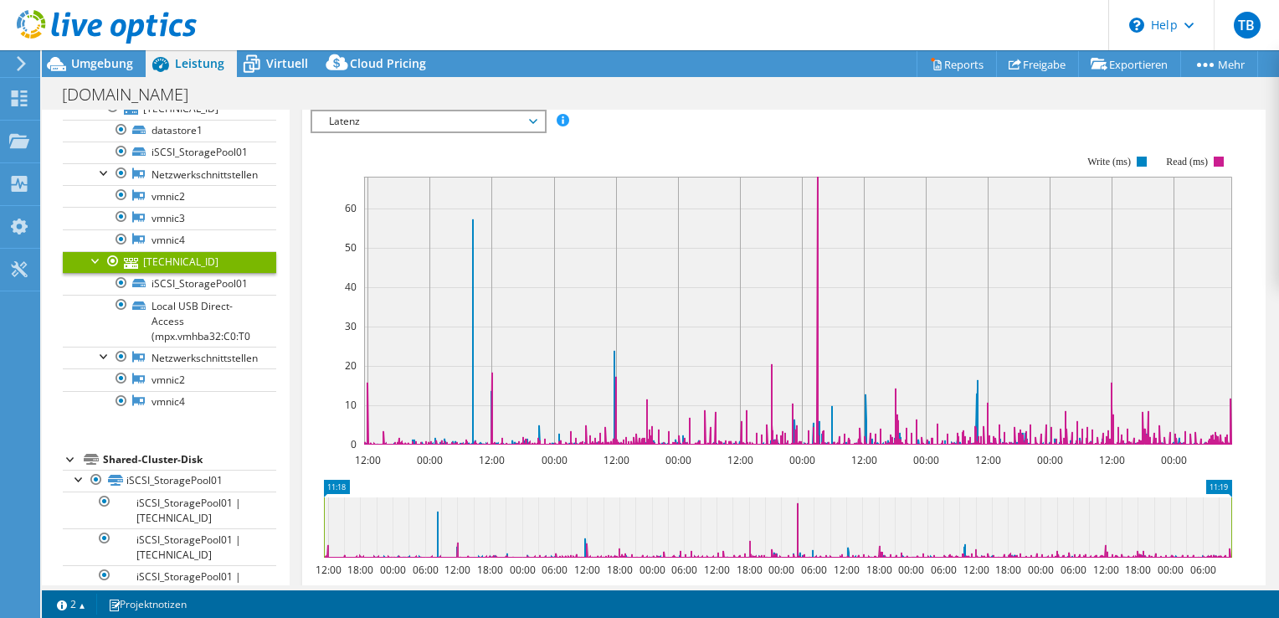
scroll to position [124, 0]
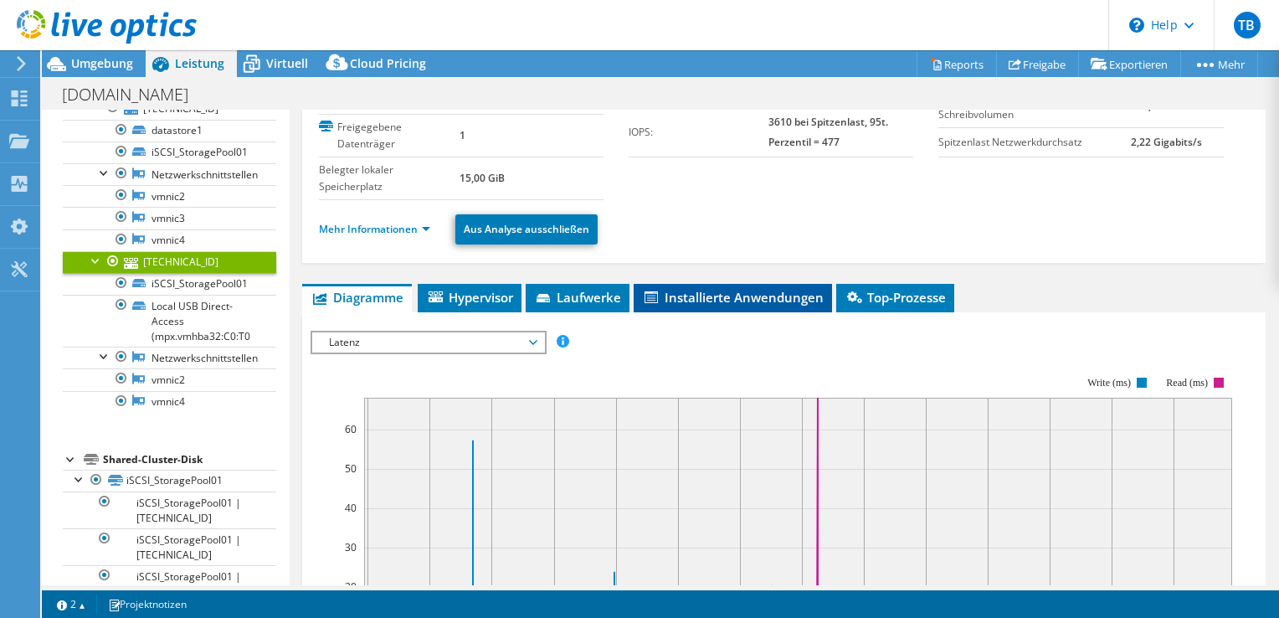
click at [747, 300] on span "Installierte Anwendungen" at bounding box center [733, 297] width 182 height 17
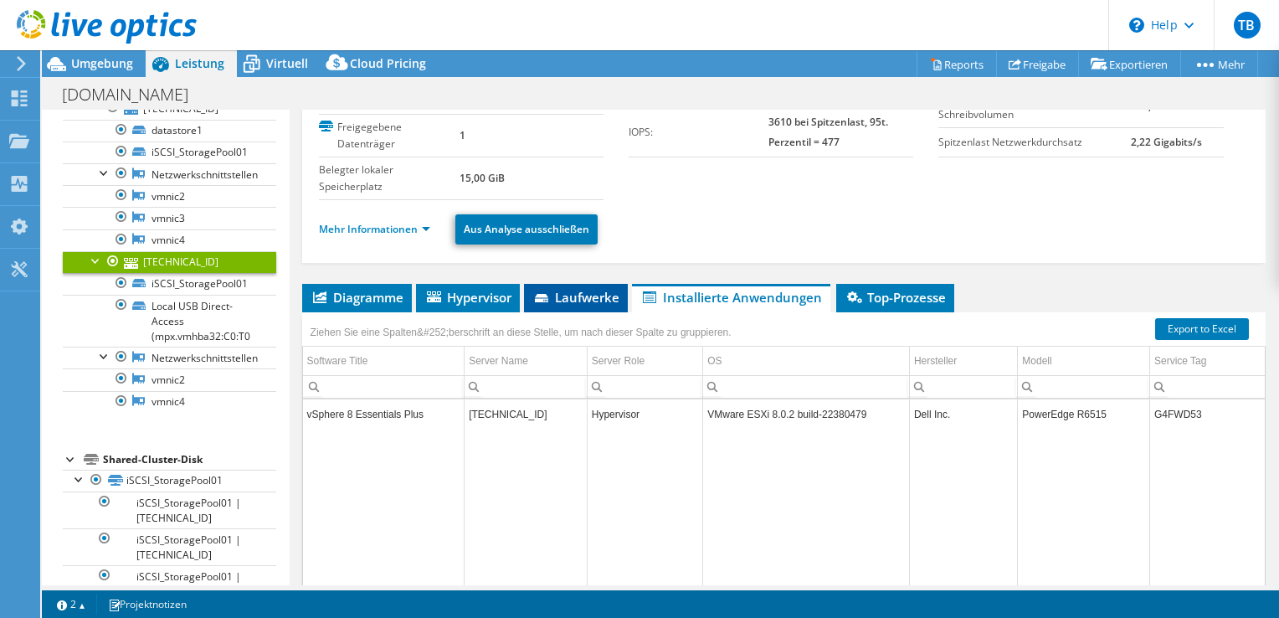
click at [568, 293] on span "Laufwerke" at bounding box center [576, 297] width 87 height 17
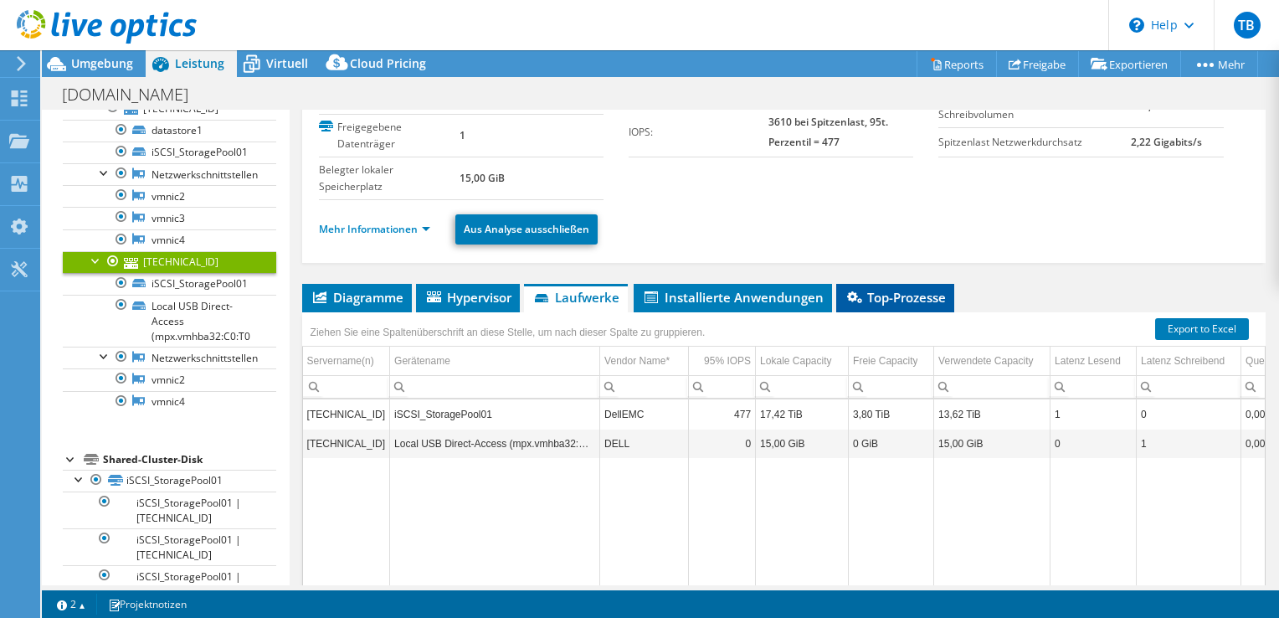
click at [876, 292] on span "Top-Prozesse" at bounding box center [895, 297] width 101 height 17
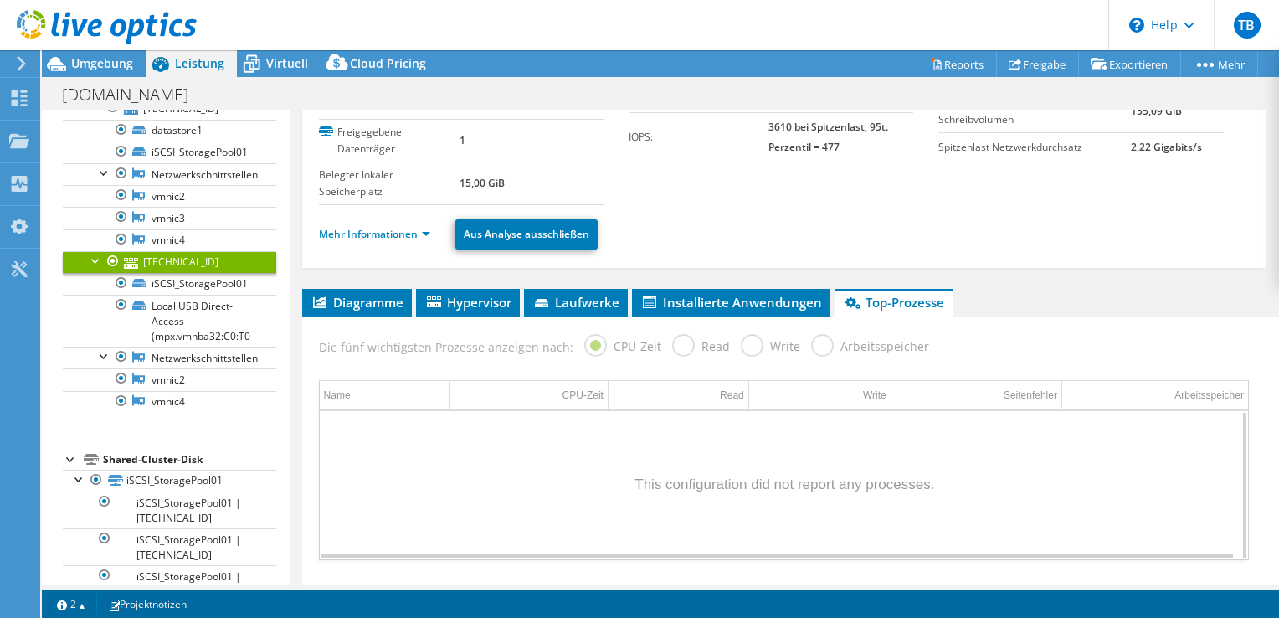
scroll to position [117, 0]
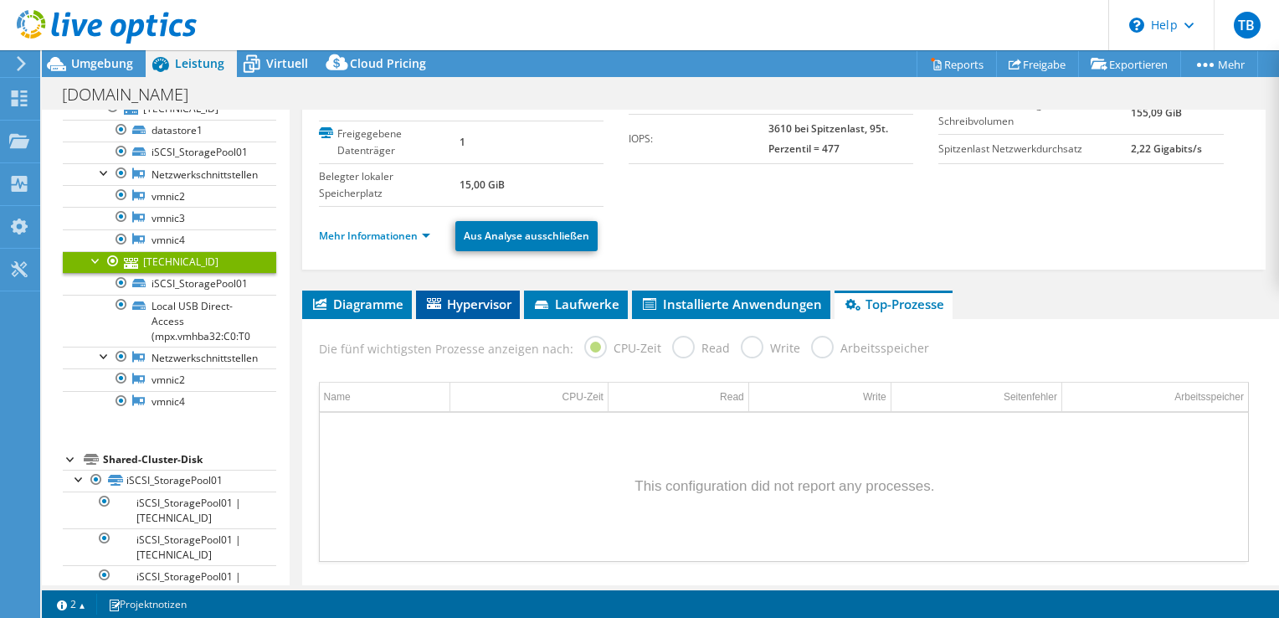
click at [474, 296] on span "Hypervisor" at bounding box center [468, 304] width 87 height 17
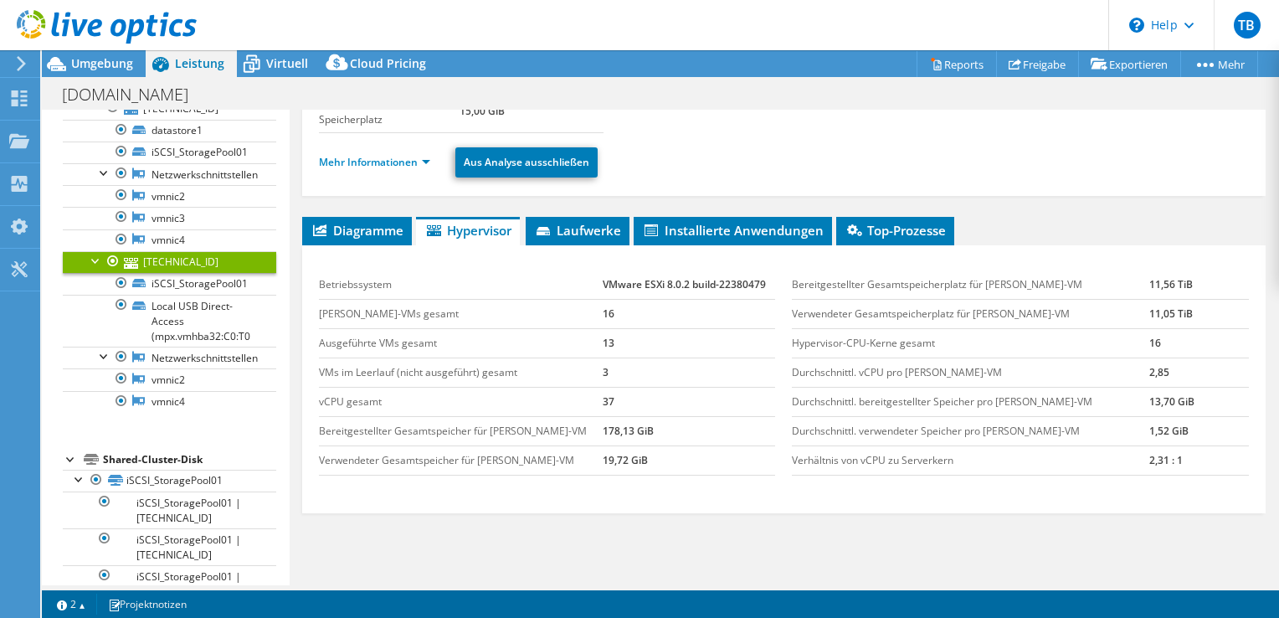
scroll to position [181, 0]
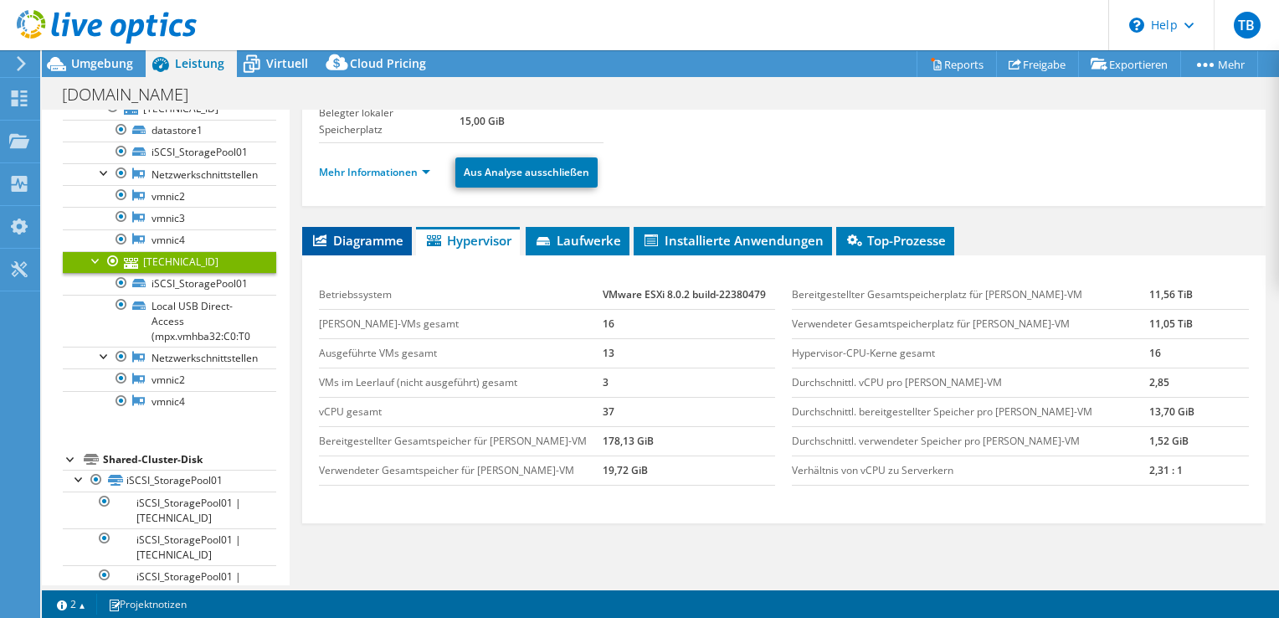
click at [379, 236] on span "Diagramme" at bounding box center [357, 240] width 93 height 17
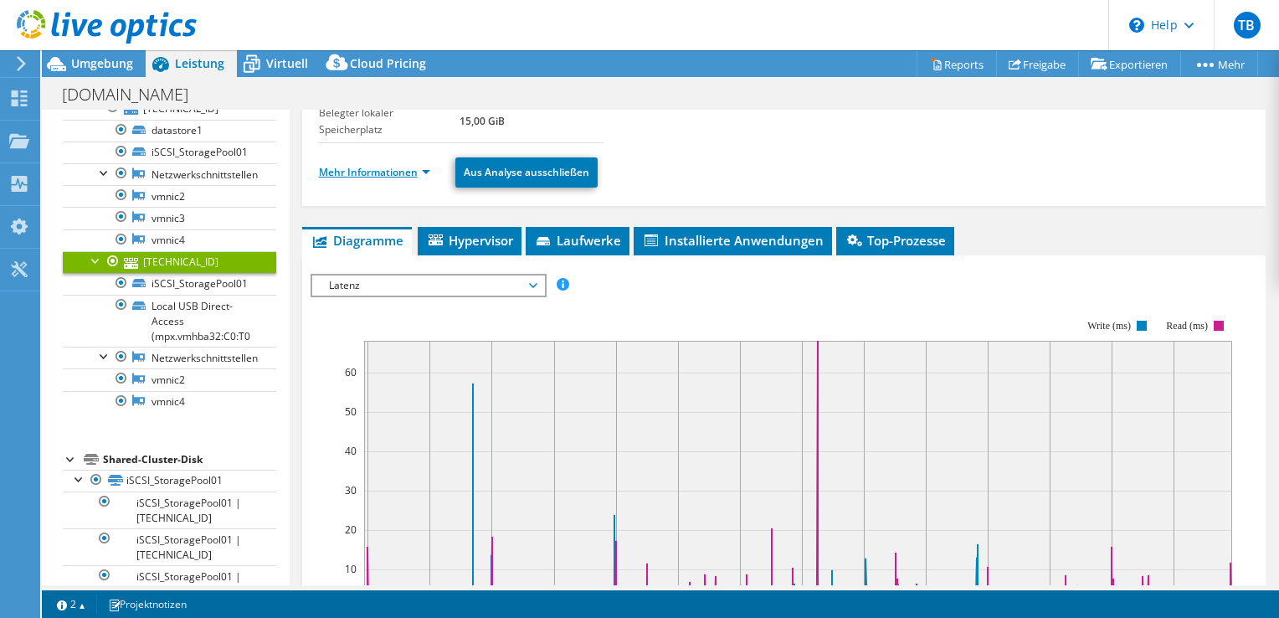
click at [391, 165] on link "Mehr Informationen" at bounding box center [374, 172] width 111 height 14
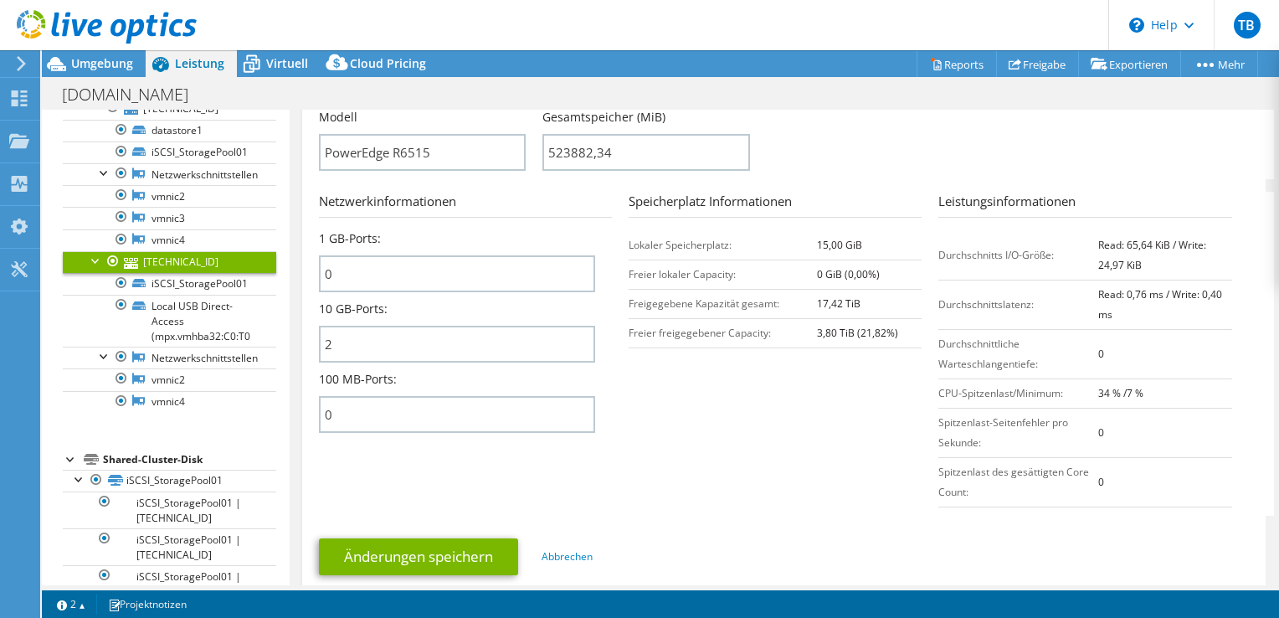
scroll to position [623, 0]
click at [593, 549] on link "Abbrechen" at bounding box center [567, 556] width 51 height 14
click at [570, 549] on link "Abbrechen" at bounding box center [567, 556] width 51 height 14
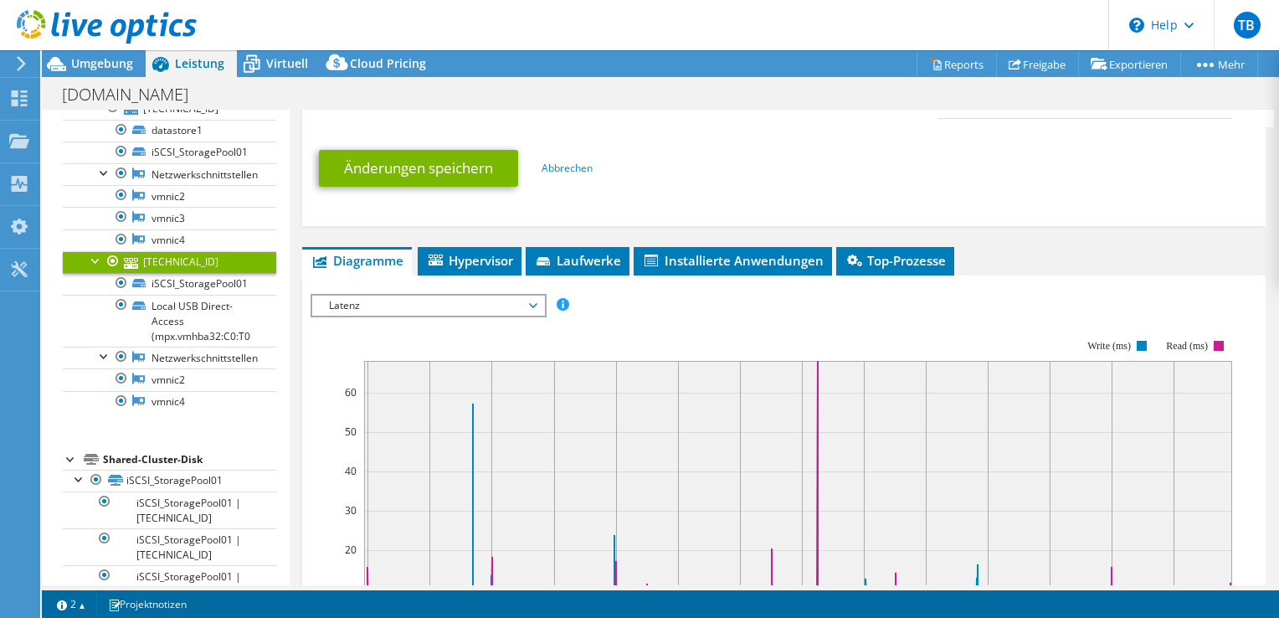
click at [472, 296] on span "Latenz" at bounding box center [428, 306] width 215 height 20
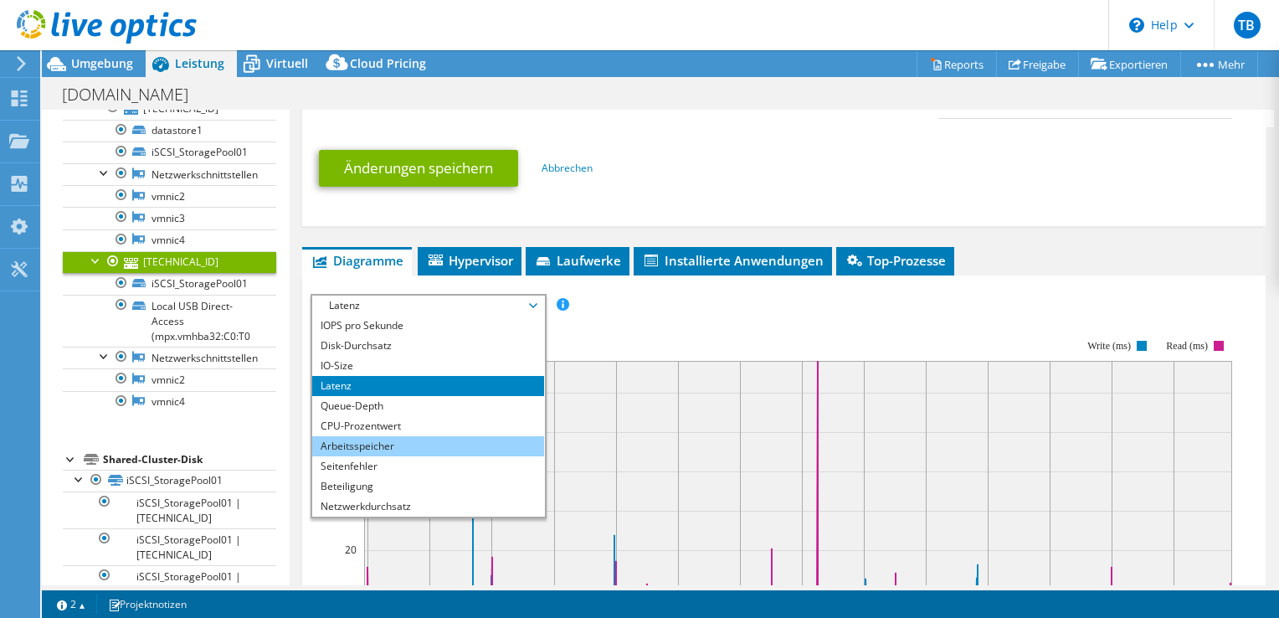
scroll to position [60, 0]
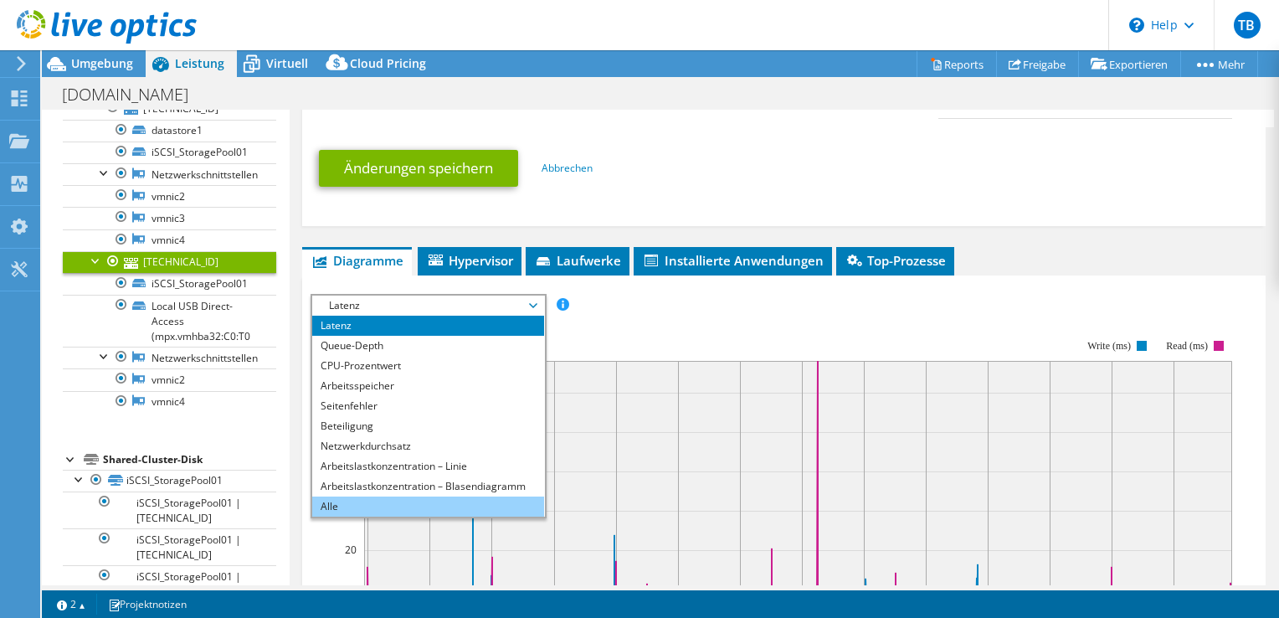
click at [394, 497] on li "Alle" at bounding box center [428, 507] width 232 height 20
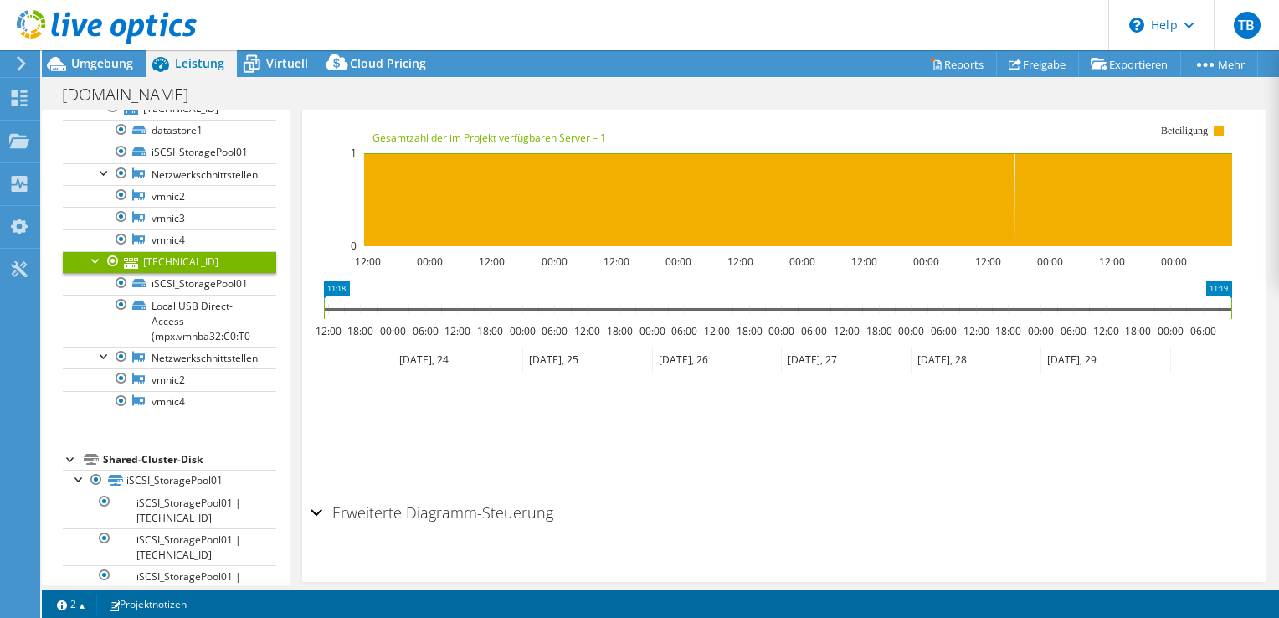
scroll to position [3244, 0]
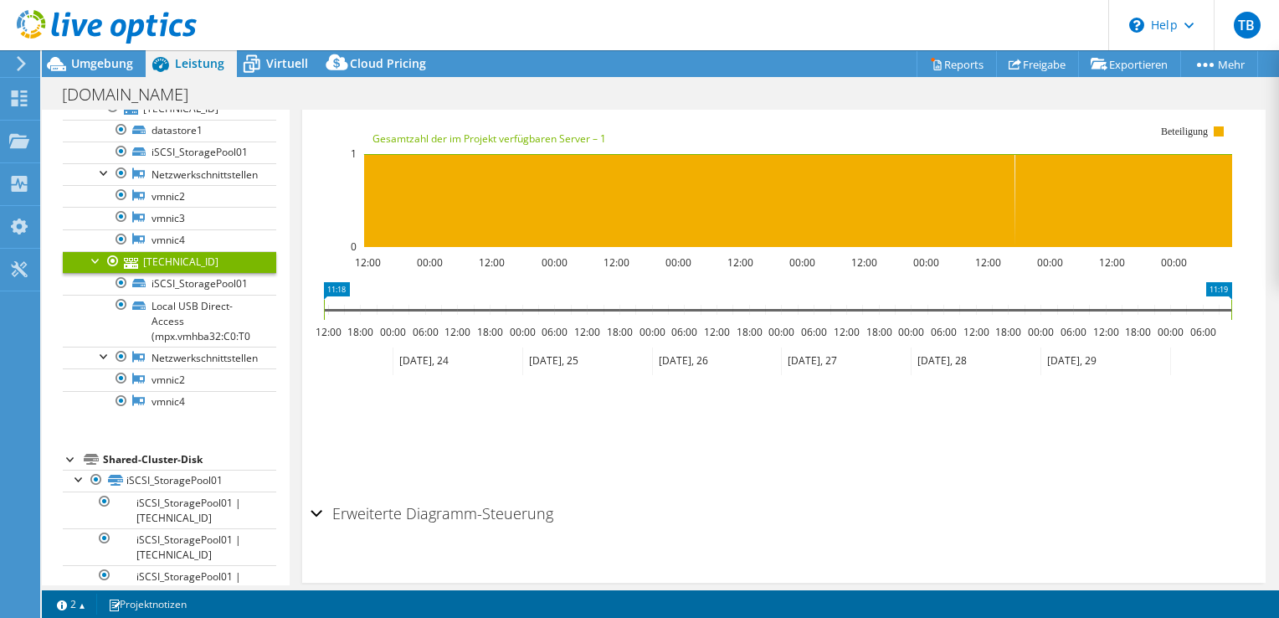
click at [316, 497] on div "Erweiterte Diagramm-Steuerung" at bounding box center [784, 515] width 947 height 36
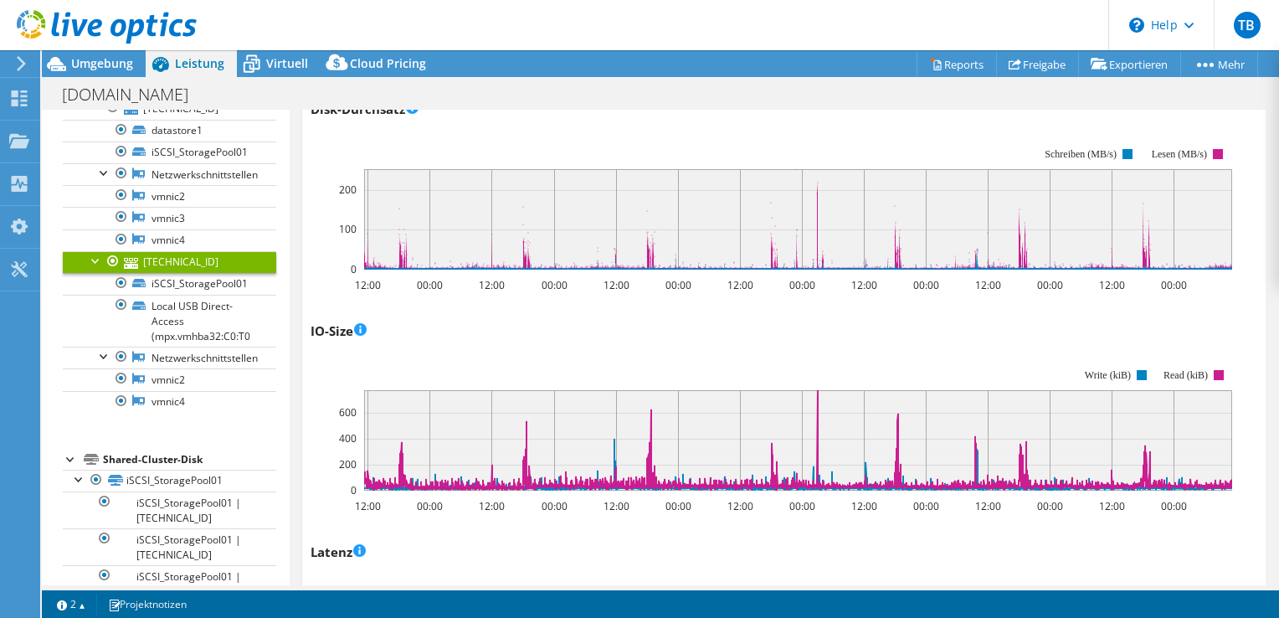
scroll to position [1392, 0]
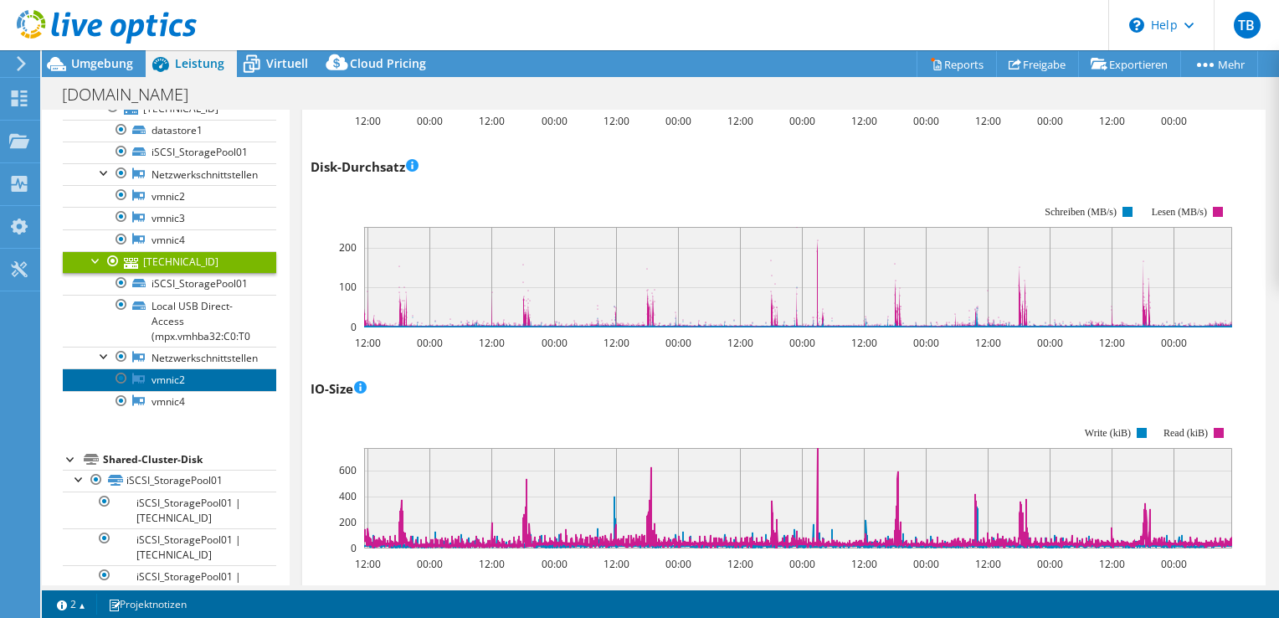
click at [193, 382] on link "vmnic2" at bounding box center [170, 379] width 214 height 22
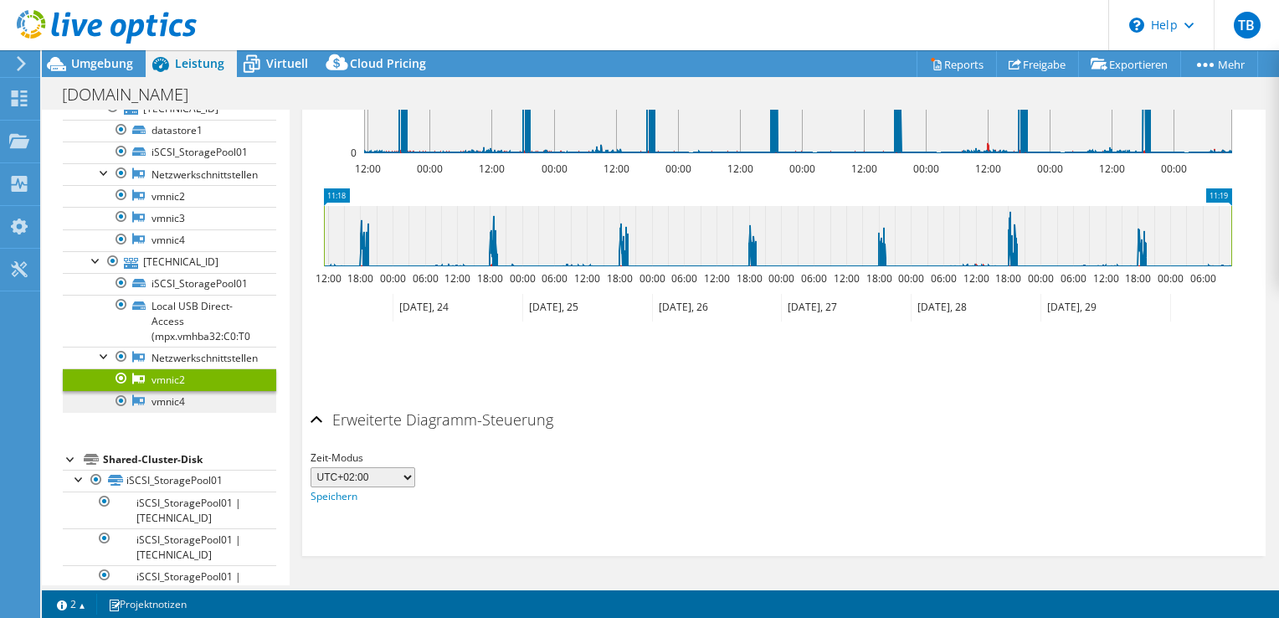
scroll to position [20, 0]
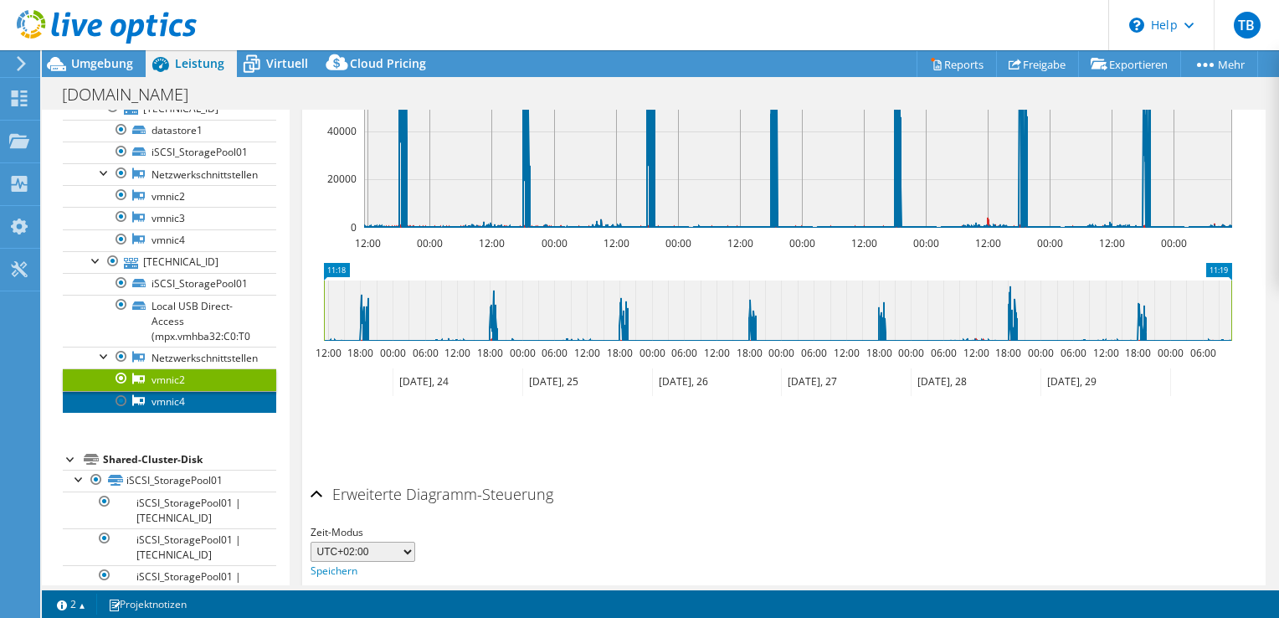
click at [193, 399] on link "vmnic4" at bounding box center [170, 402] width 214 height 22
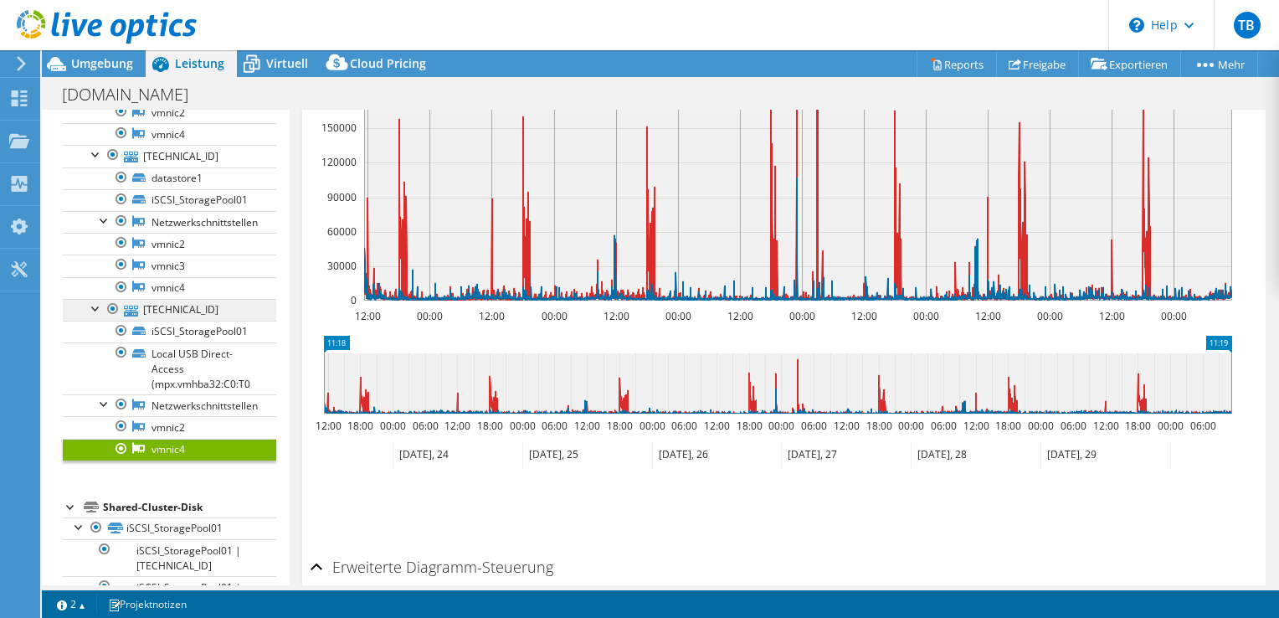
scroll to position [271, 0]
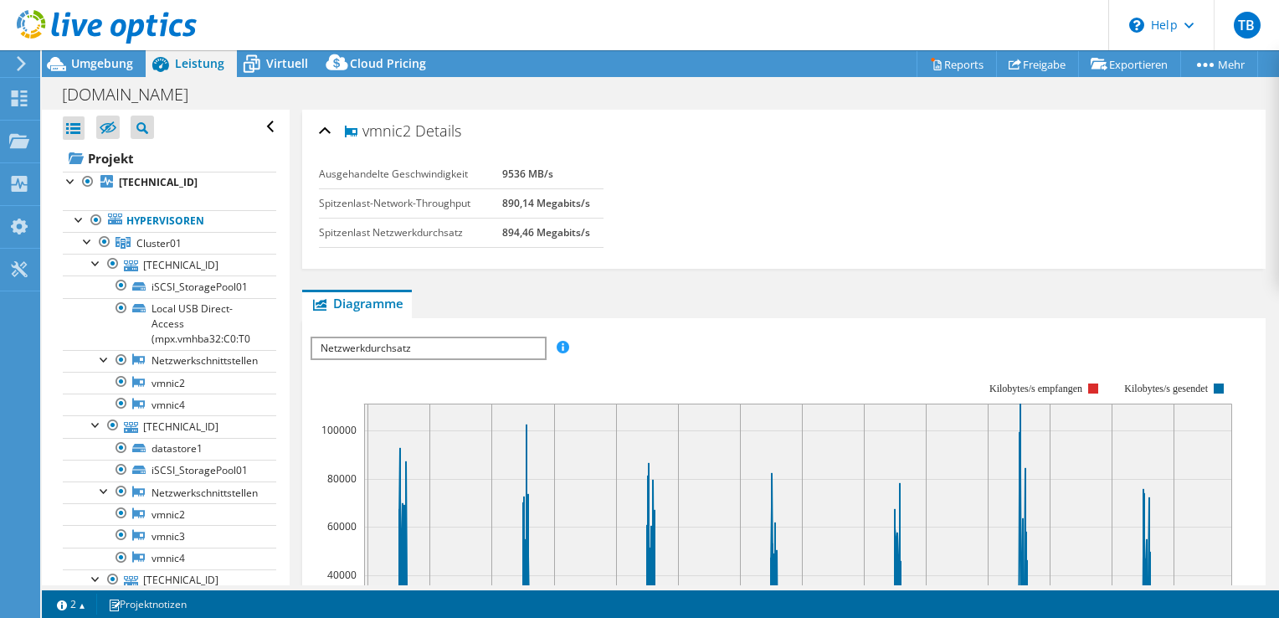
select select "EUFrankfurt"
select select "EUR"
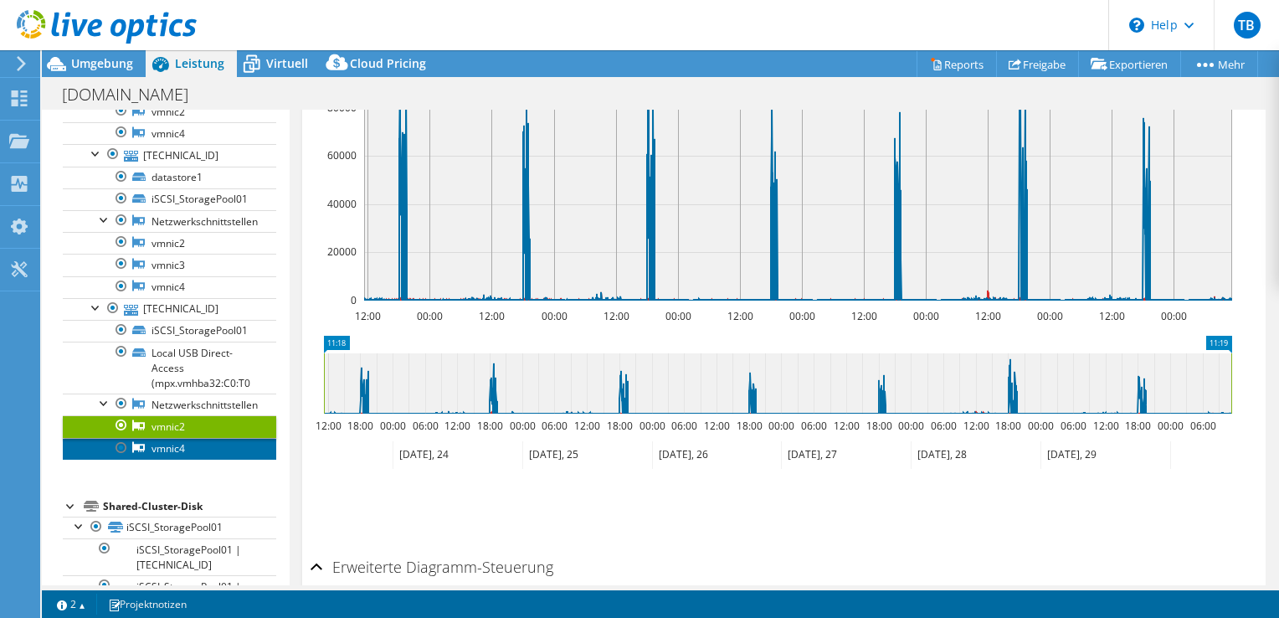
click at [206, 438] on link "vmnic4" at bounding box center [170, 449] width 214 height 22
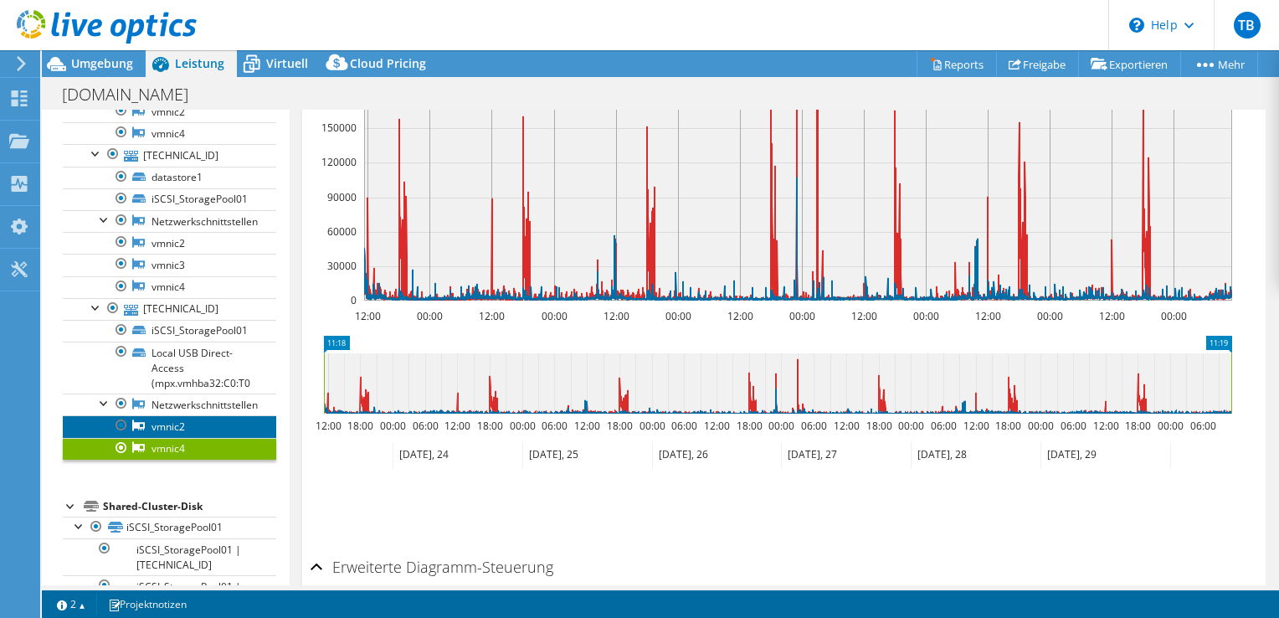
click at [214, 420] on link "vmnic2" at bounding box center [170, 426] width 214 height 22
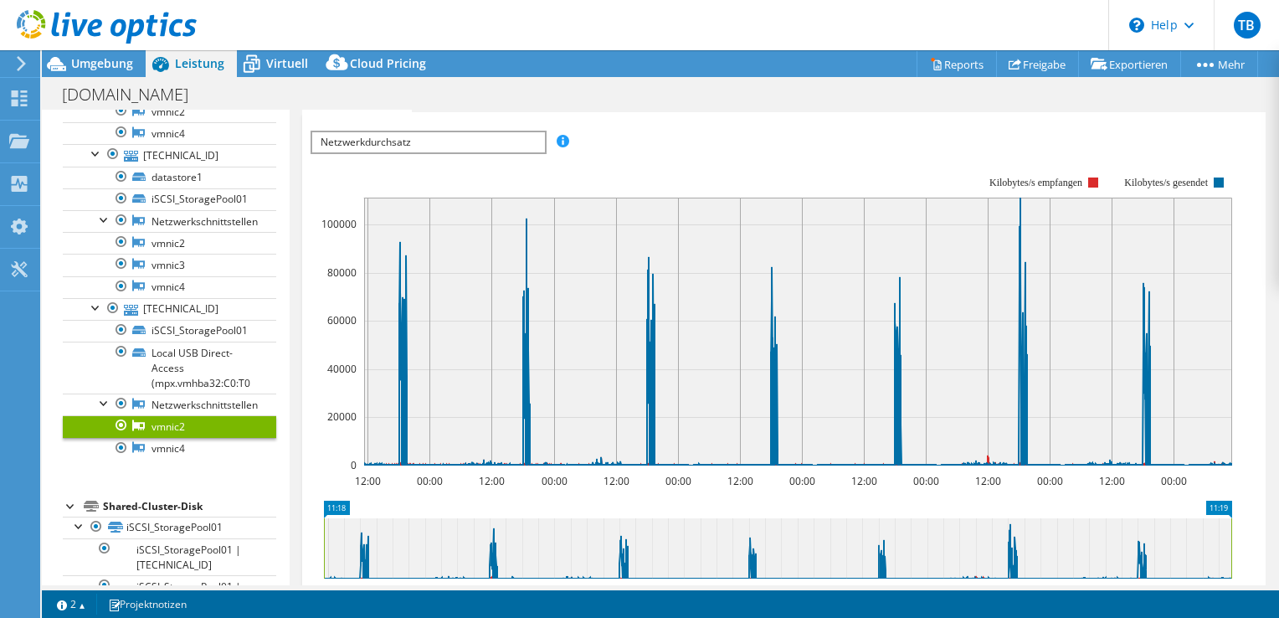
scroll to position [203, 0]
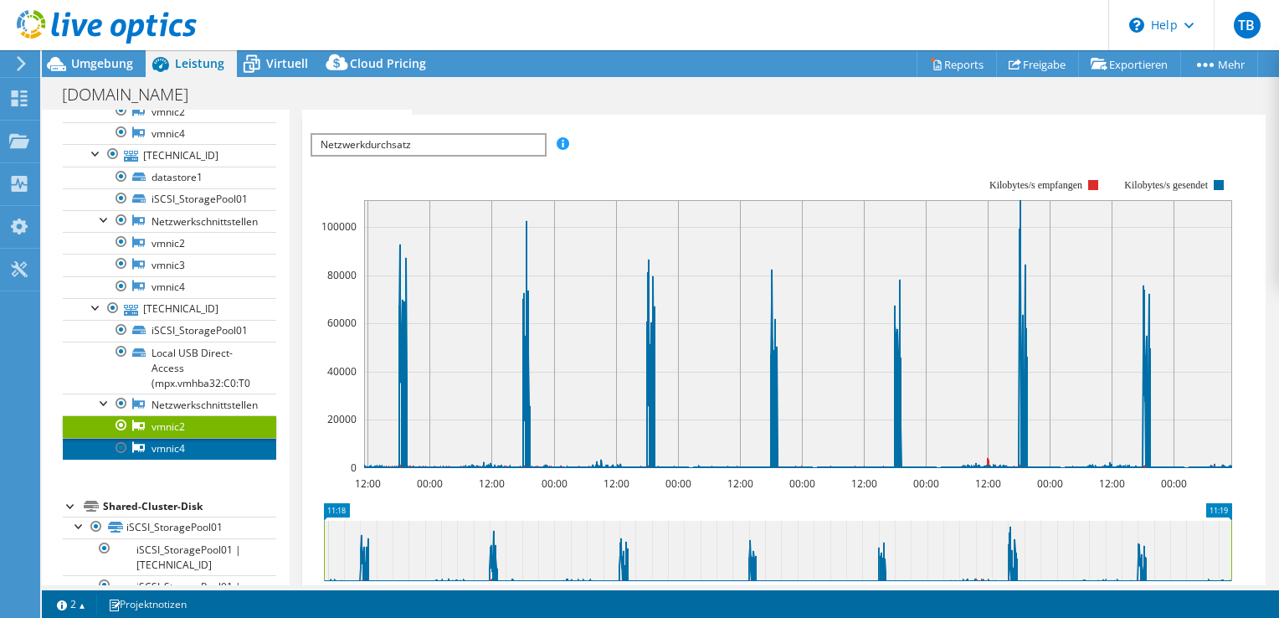
click at [218, 445] on link "vmnic4" at bounding box center [170, 449] width 214 height 22
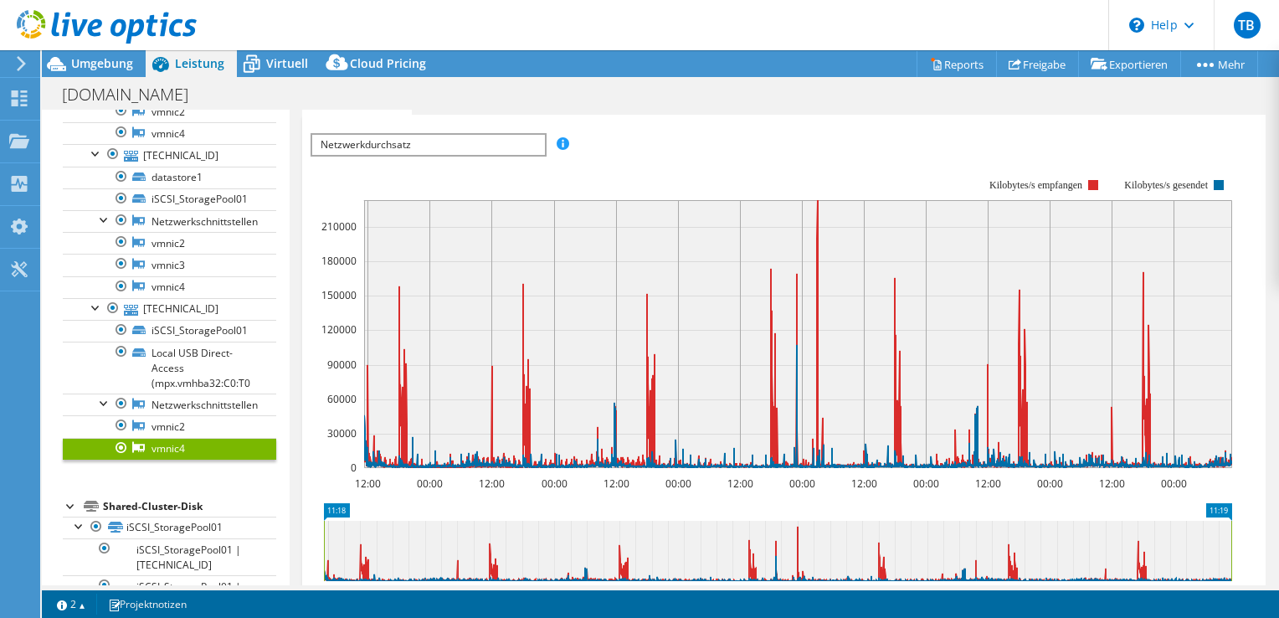
click at [437, 142] on span "Netzwerkdurchsatz" at bounding box center [428, 145] width 232 height 20
click at [653, 162] on rect at bounding box center [772, 323] width 922 height 335
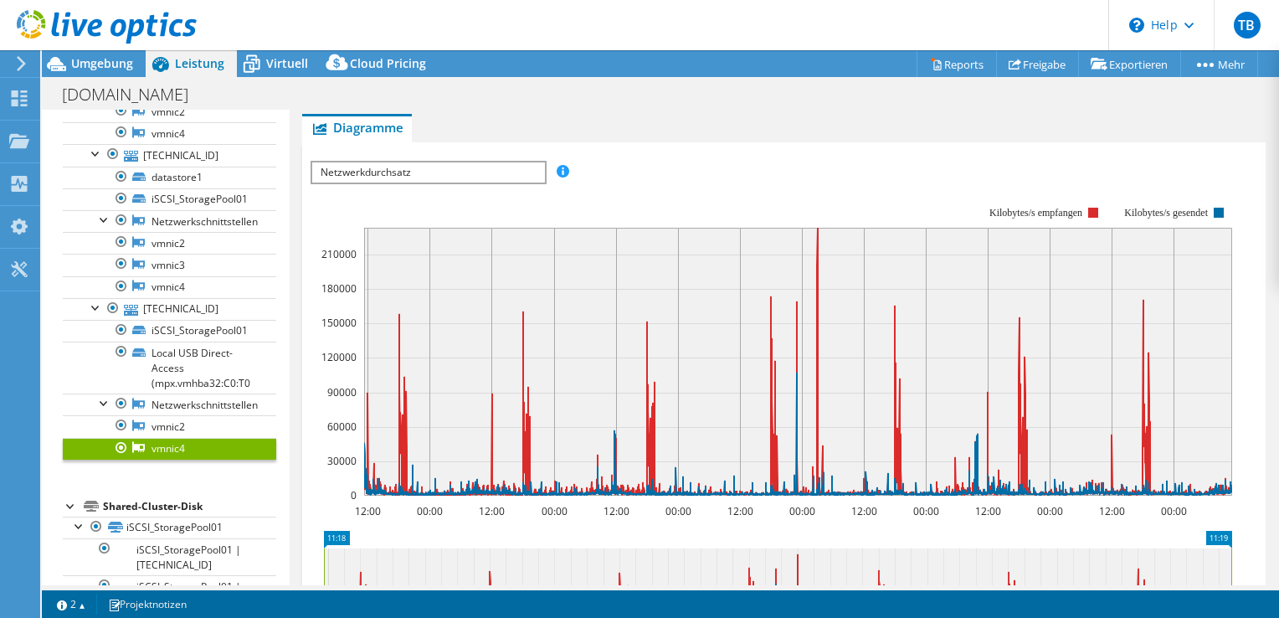
scroll to position [184, 0]
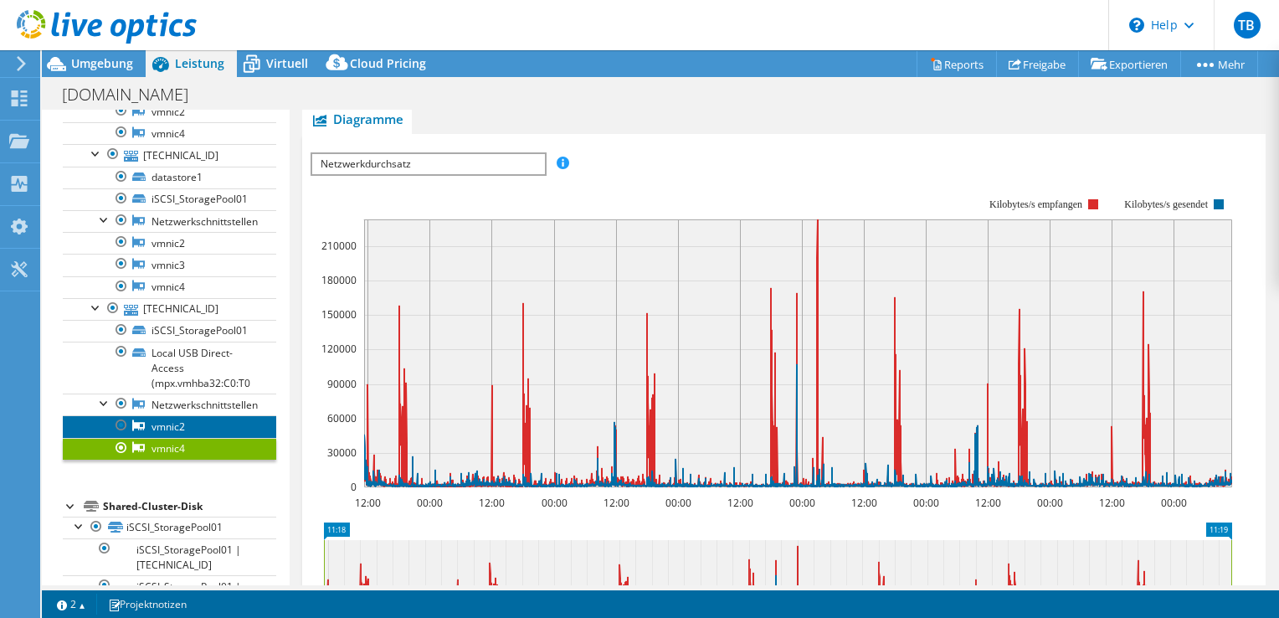
click at [224, 423] on link "vmnic2" at bounding box center [170, 426] width 214 height 22
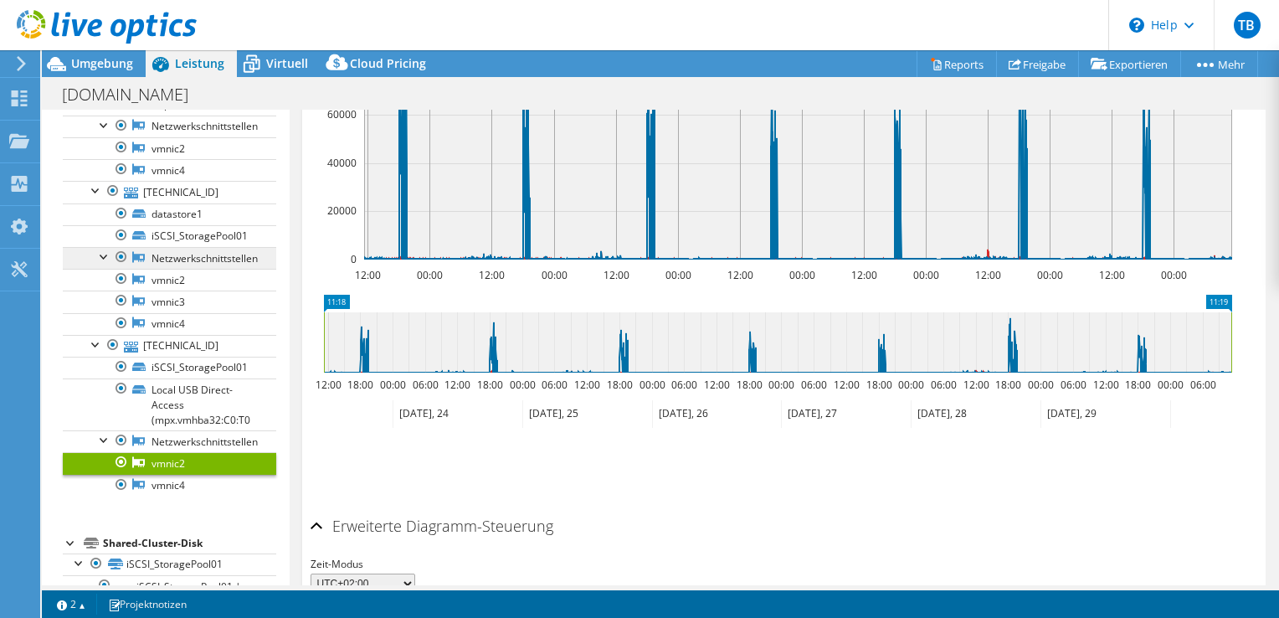
scroll to position [234, 0]
click at [187, 272] on link "vmnic2" at bounding box center [170, 280] width 214 height 22
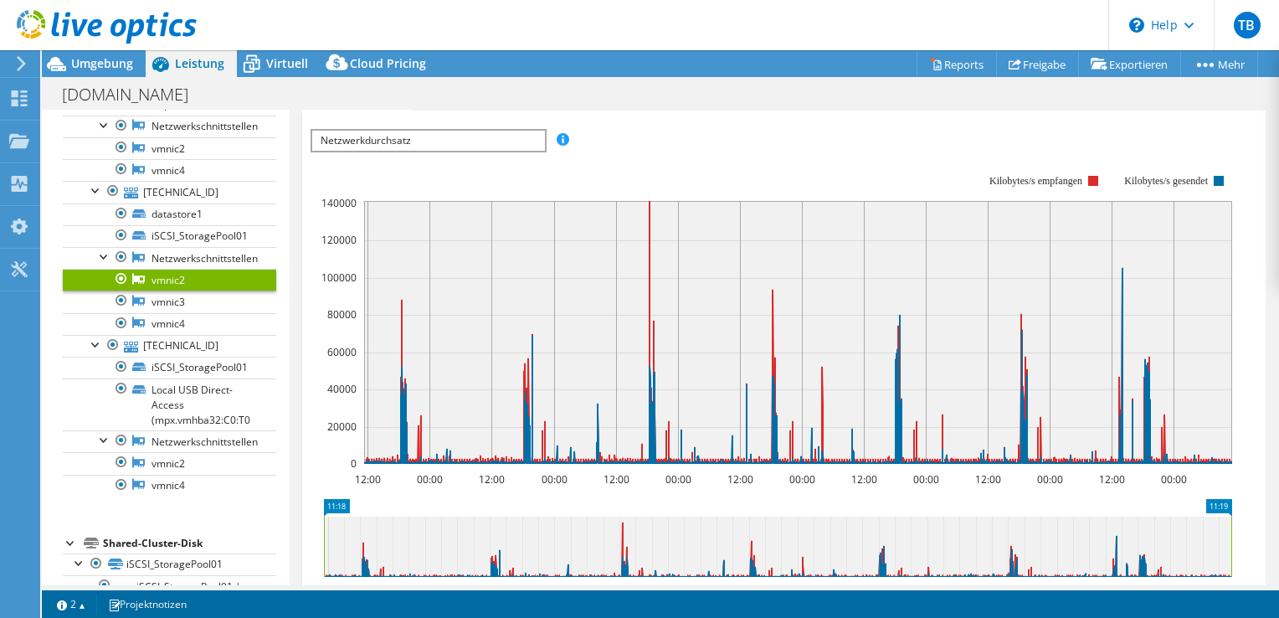
scroll to position [238, 0]
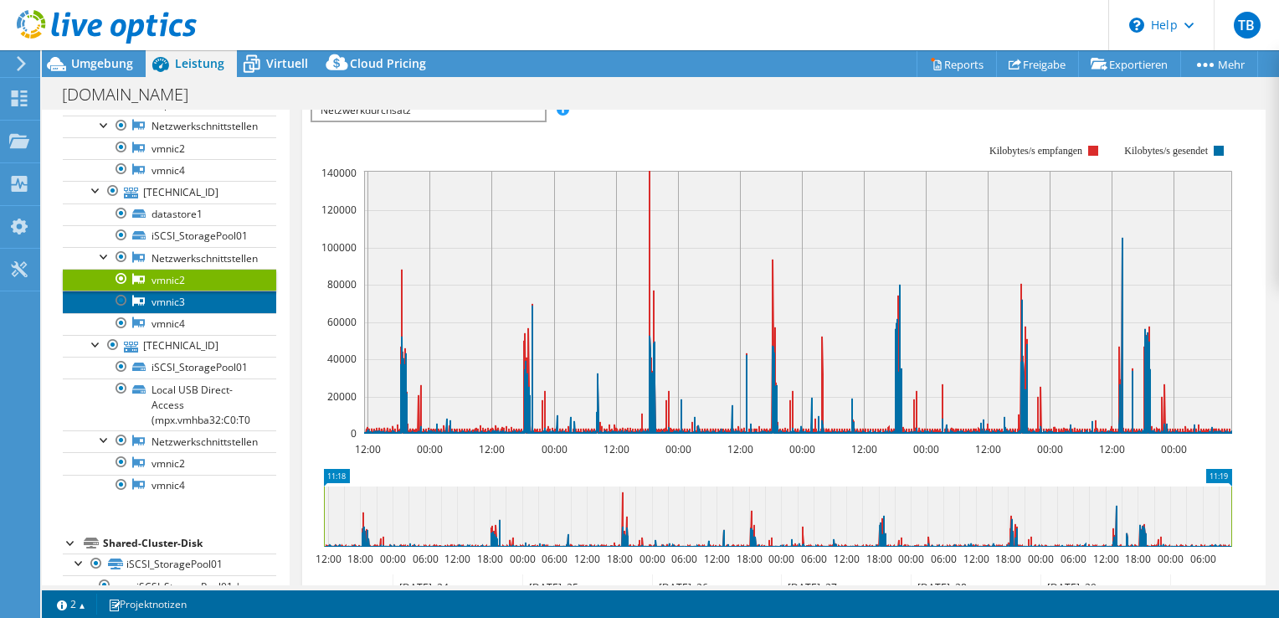
click at [203, 306] on link "vmnic3" at bounding box center [170, 302] width 214 height 22
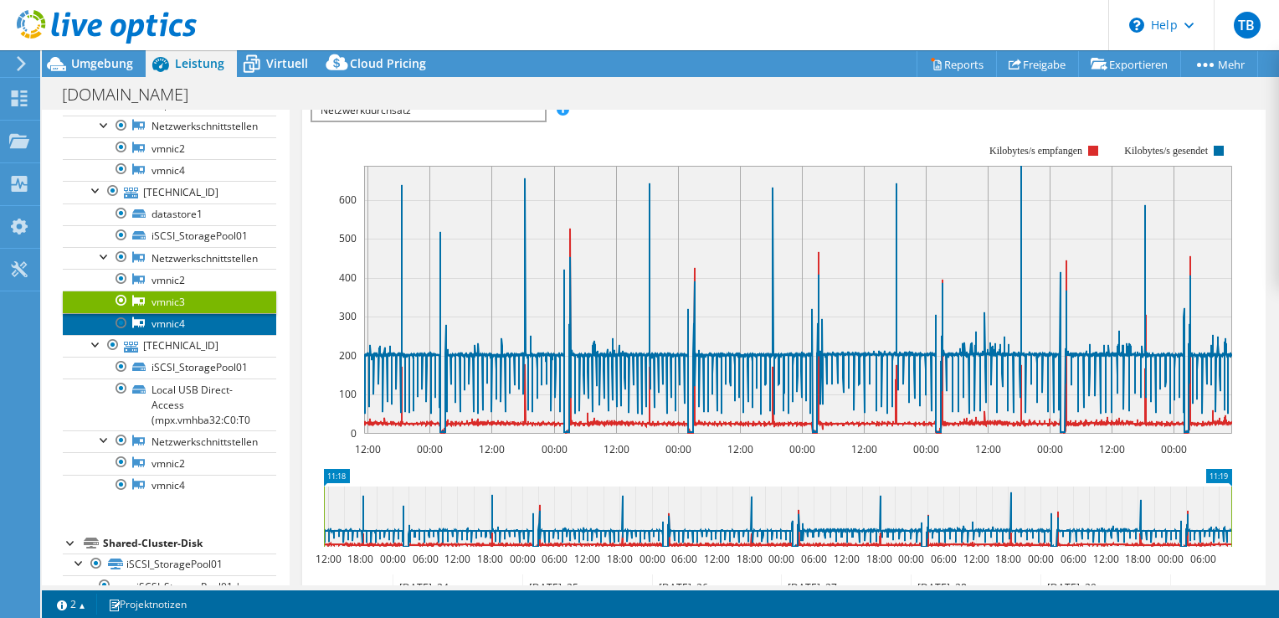
click at [201, 320] on link "vmnic4" at bounding box center [170, 324] width 214 height 22
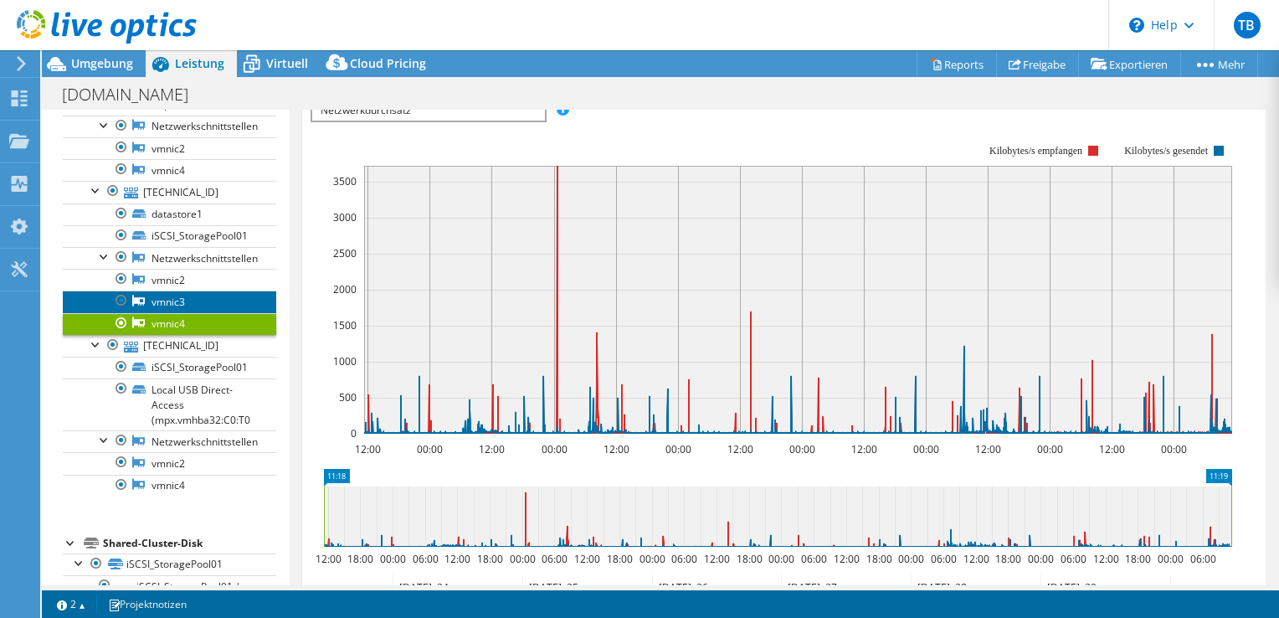
click at [204, 295] on link "vmnic3" at bounding box center [170, 302] width 214 height 22
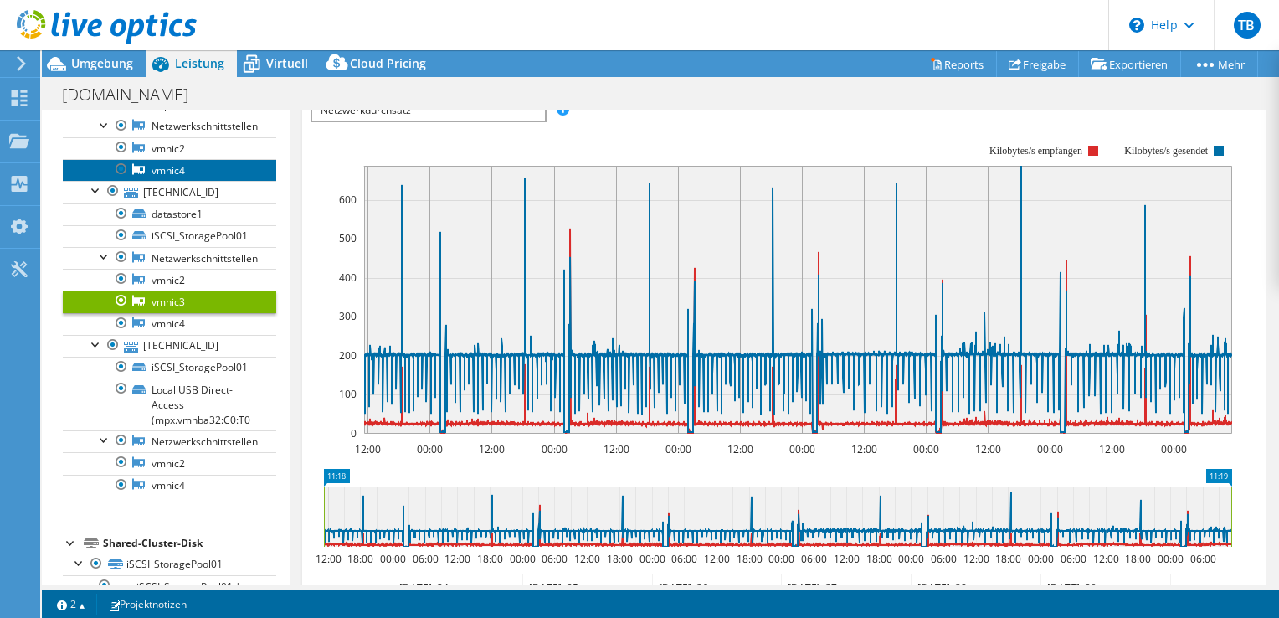
click at [207, 162] on link "vmnic4" at bounding box center [170, 170] width 214 height 22
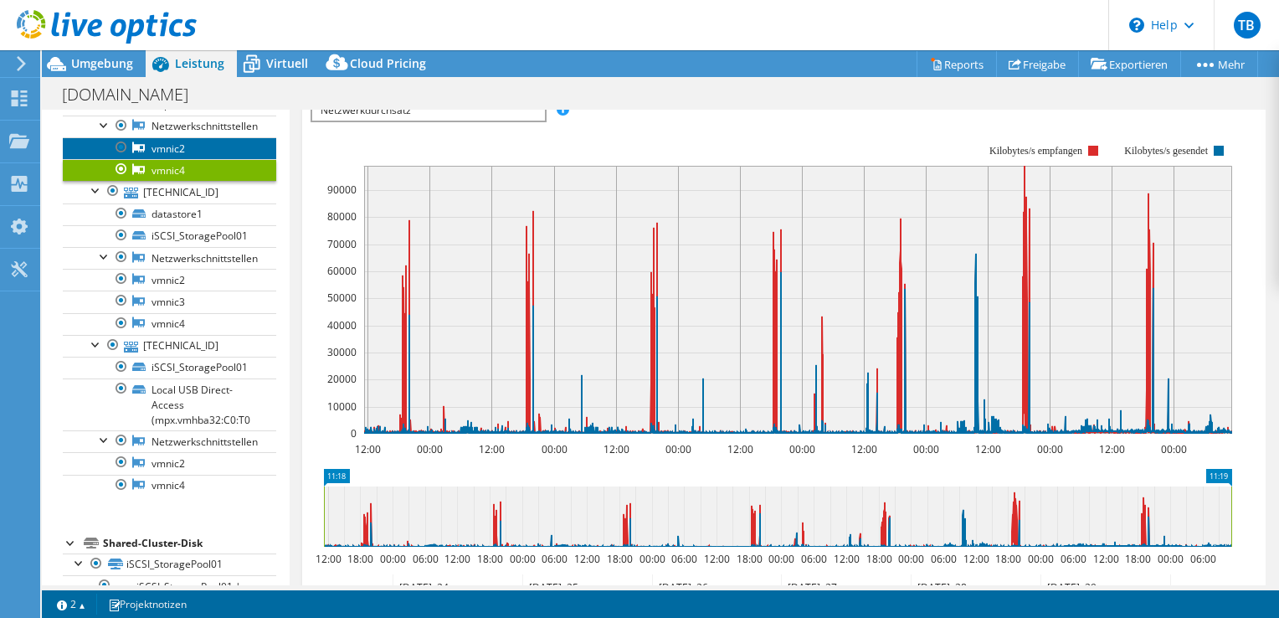
click at [199, 148] on link "vmnic2" at bounding box center [170, 148] width 214 height 22
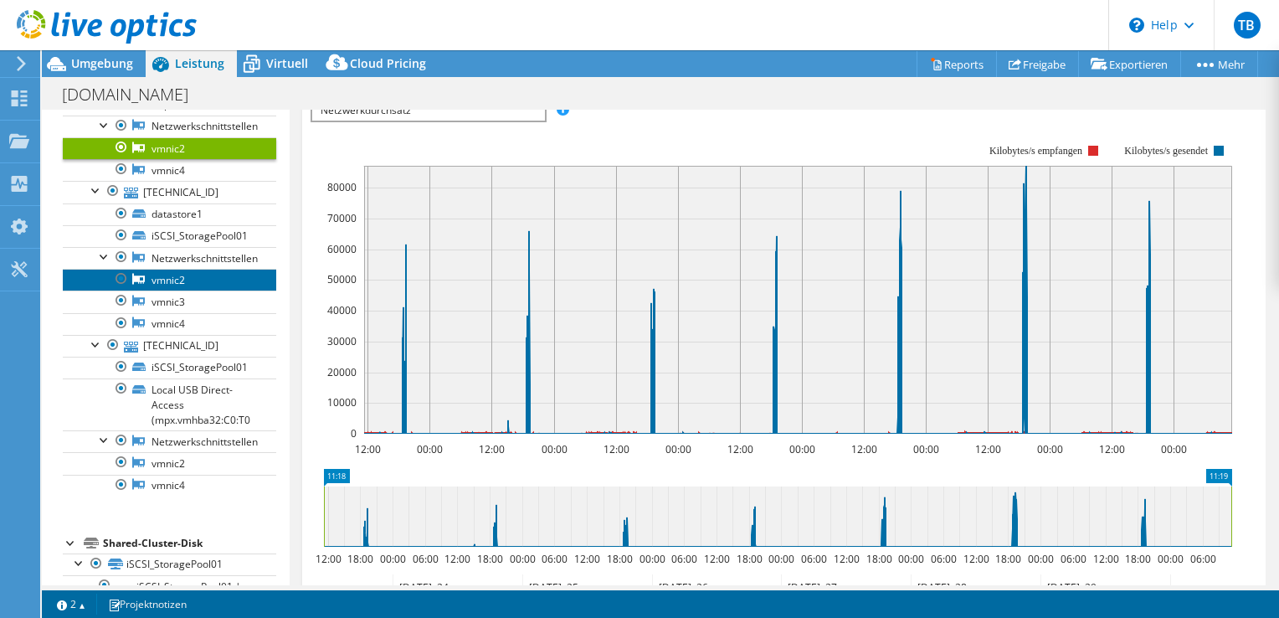
click at [194, 276] on link "vmnic2" at bounding box center [170, 280] width 214 height 22
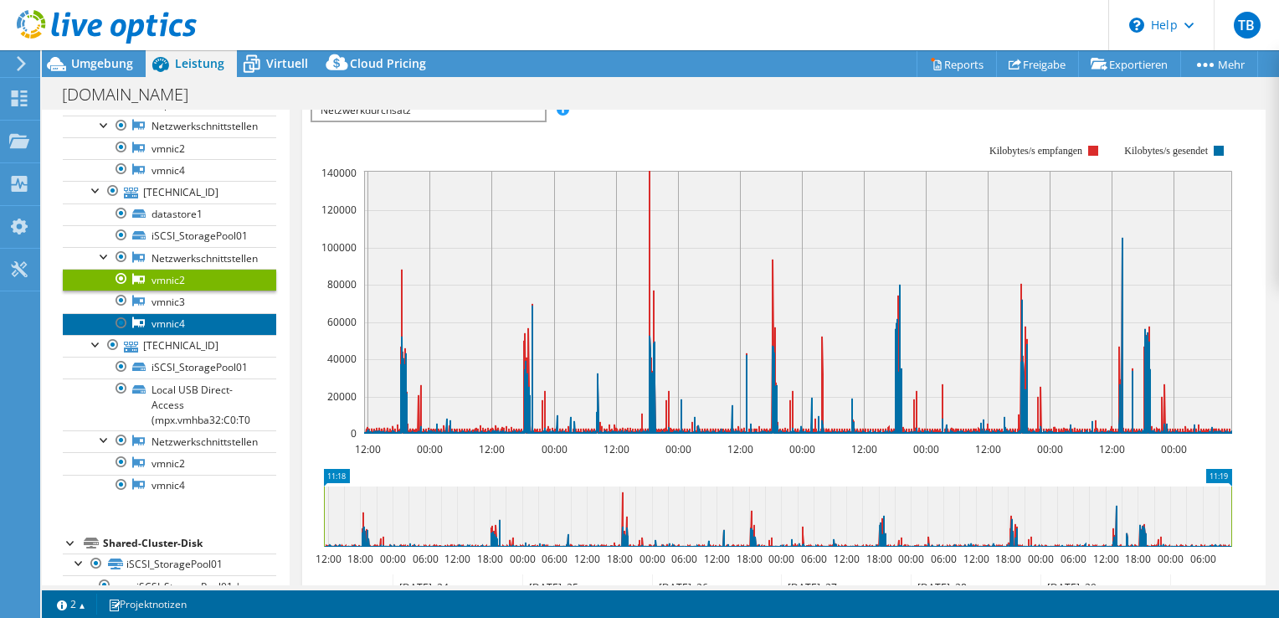
click at [195, 323] on link "vmnic4" at bounding box center [170, 324] width 214 height 22
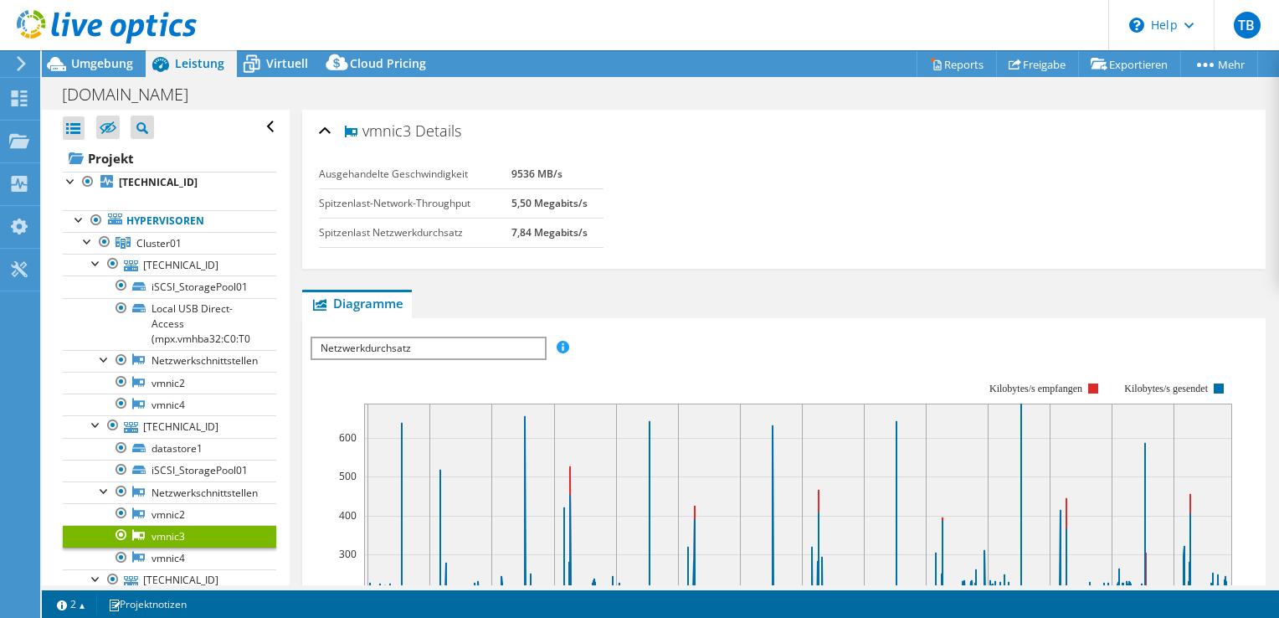
select select "EUFrankfurt"
select select "EUR"
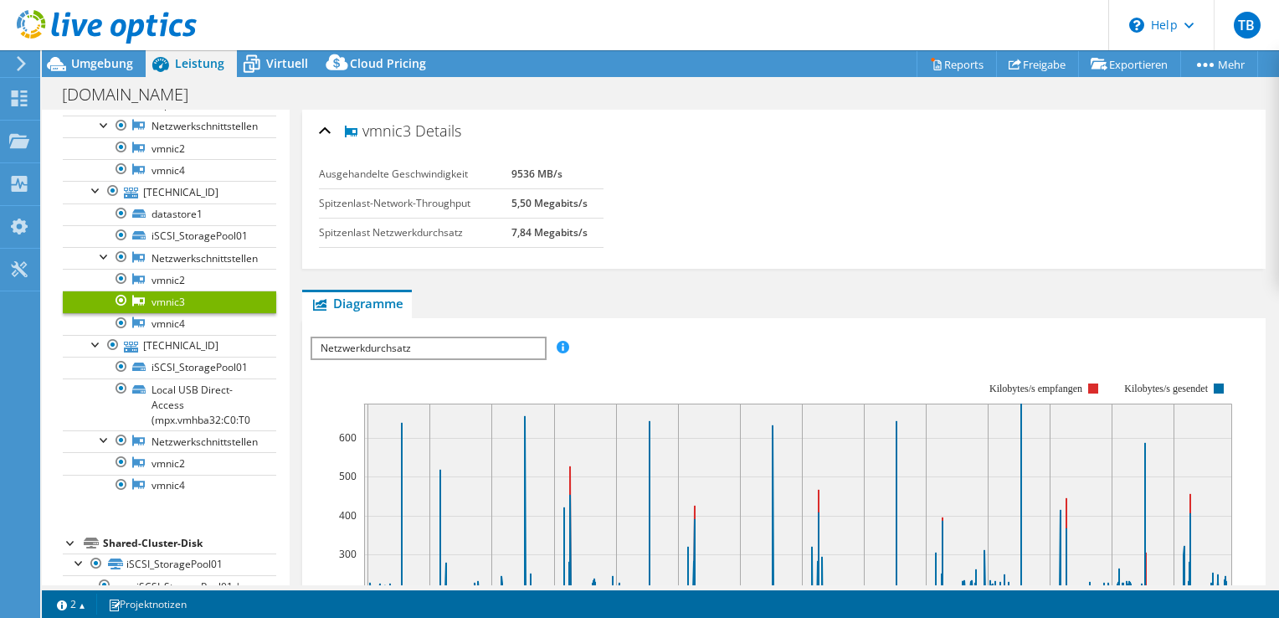
scroll to position [172, 0]
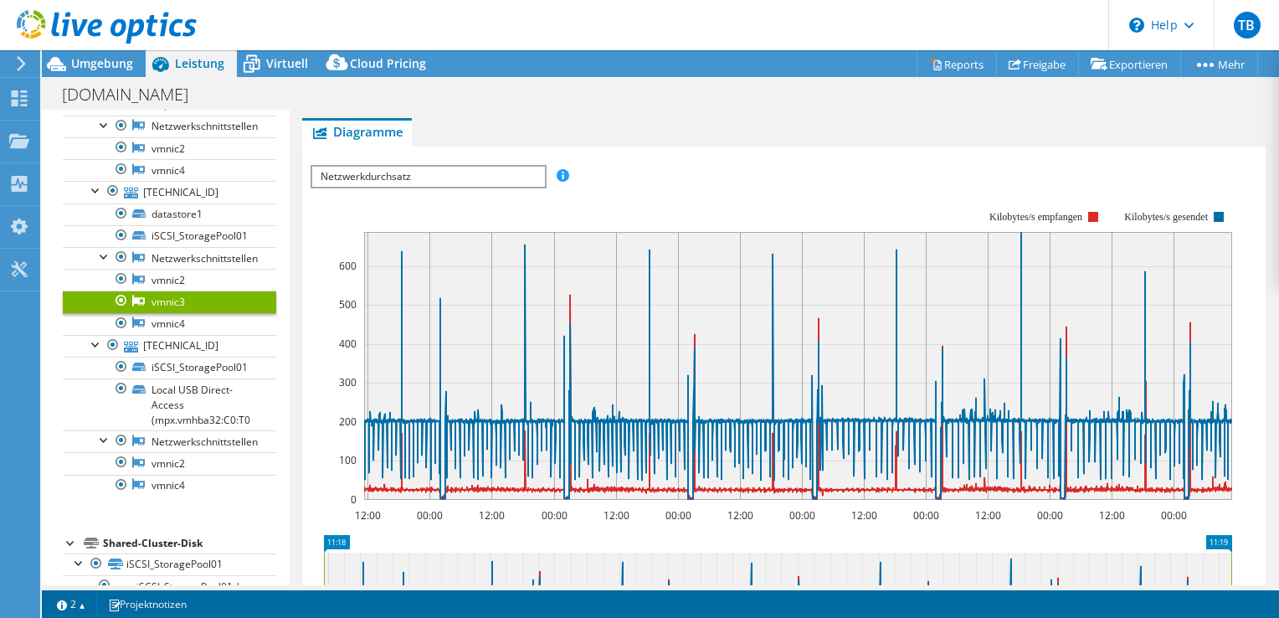
click at [770, 122] on ul "Diagramme Server Bestandsliste Hypervisor Laufwerke Cluster-Laufwerke Installie…" at bounding box center [784, 132] width 964 height 28
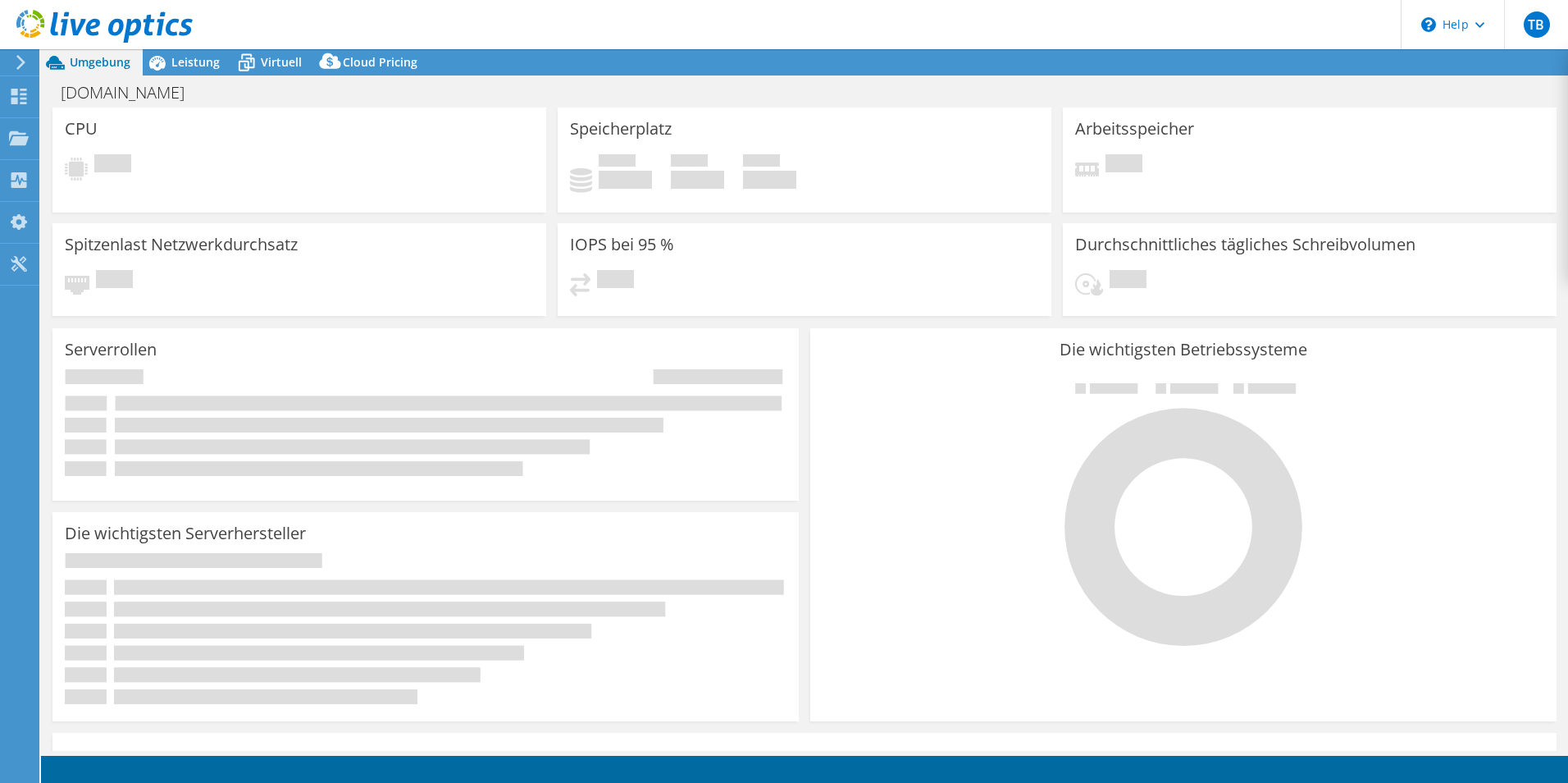
select select "EUFrankfurt"
select select "EUR"
